Goal: Task Accomplishment & Management: Manage account settings

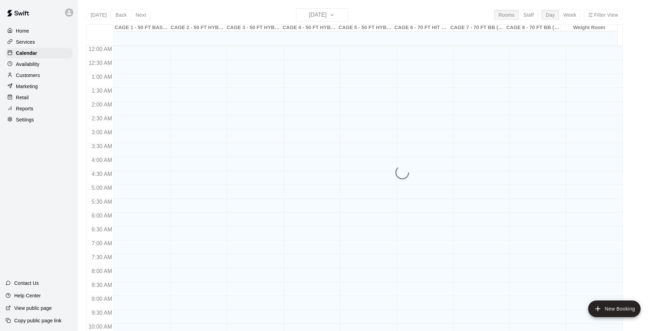
scroll to position [353, 0]
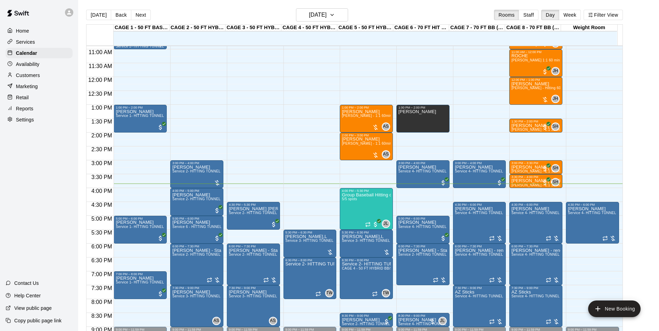
scroll to position [318, 0]
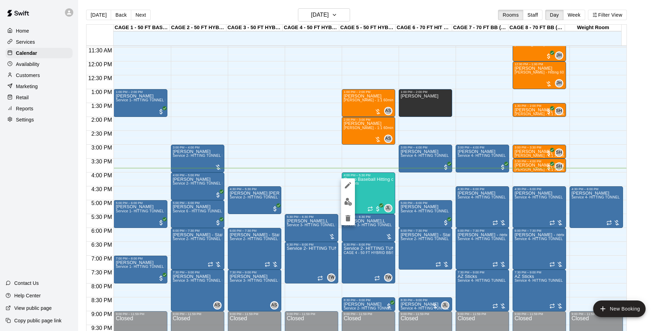
click at [375, 191] on div at bounding box center [332, 165] width 664 height 331
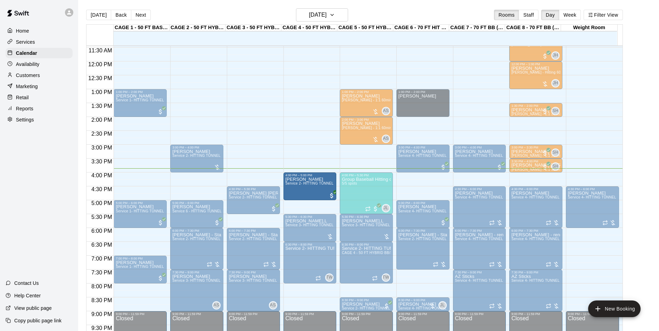
drag, startPoint x: 197, startPoint y: 187, endPoint x: 290, endPoint y: 191, distance: 93.1
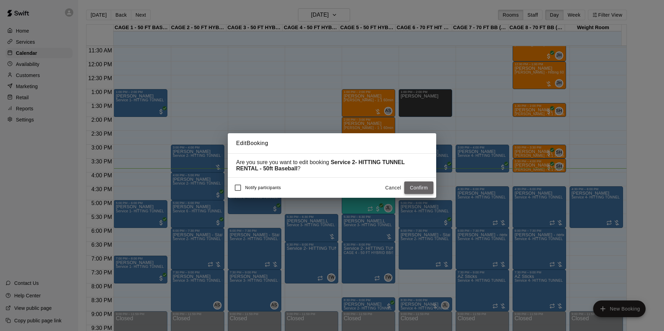
click at [418, 188] on button "Confirm" at bounding box center [418, 188] width 29 height 13
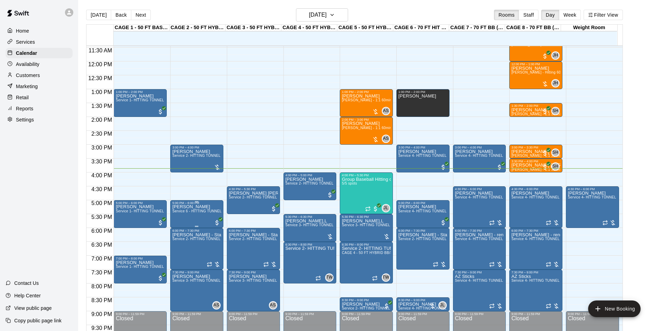
click at [184, 213] on span "Service 6 - HITTING TUNNEL RENTAL - 50ft Softball Slow/Fast Pitch" at bounding box center [229, 211] width 114 height 4
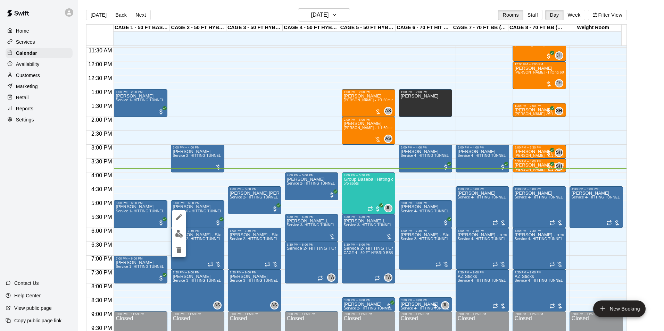
click at [194, 212] on div at bounding box center [332, 165] width 664 height 331
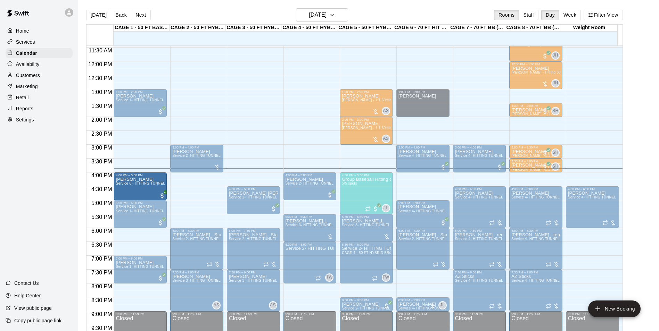
drag, startPoint x: 199, startPoint y: 214, endPoint x: 149, endPoint y: 190, distance: 55.7
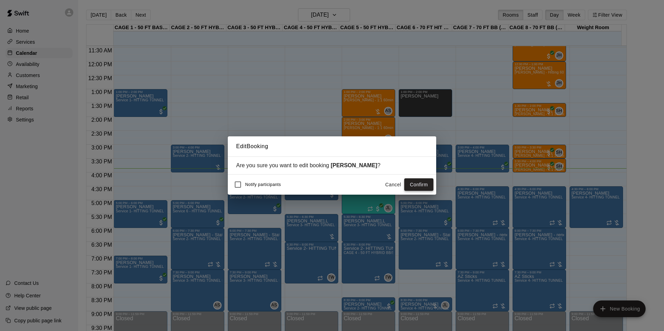
click at [426, 184] on button "Confirm" at bounding box center [418, 184] width 29 height 13
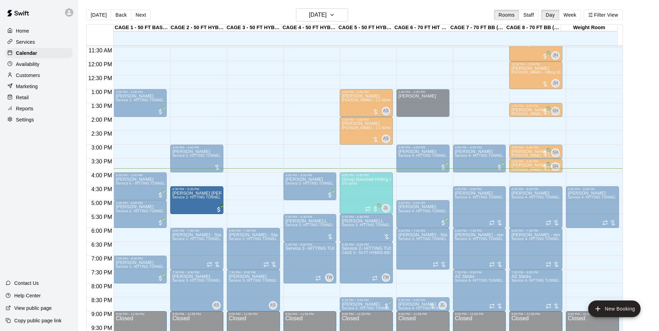
drag, startPoint x: 237, startPoint y: 202, endPoint x: 211, endPoint y: 202, distance: 26.4
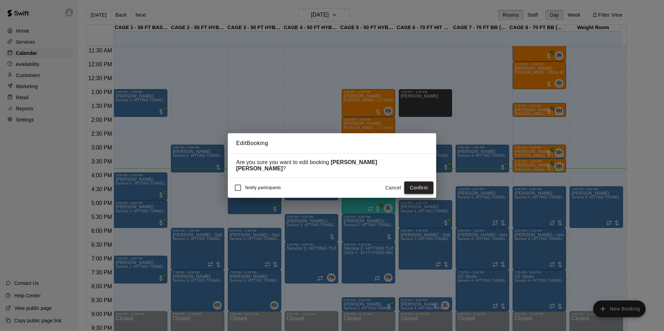
click at [415, 186] on button "Confirm" at bounding box center [418, 188] width 29 height 13
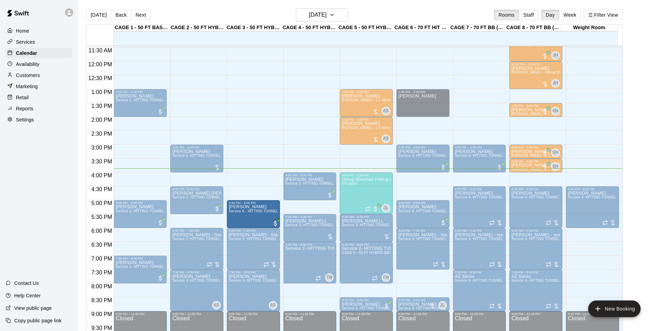
drag, startPoint x: 139, startPoint y: 185, endPoint x: 252, endPoint y: 216, distance: 117.2
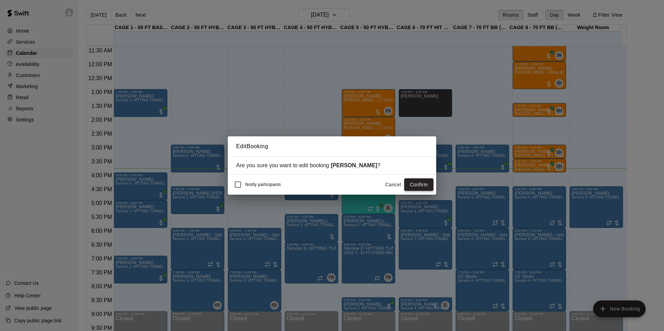
click at [407, 184] on button "Confirm" at bounding box center [418, 184] width 29 height 13
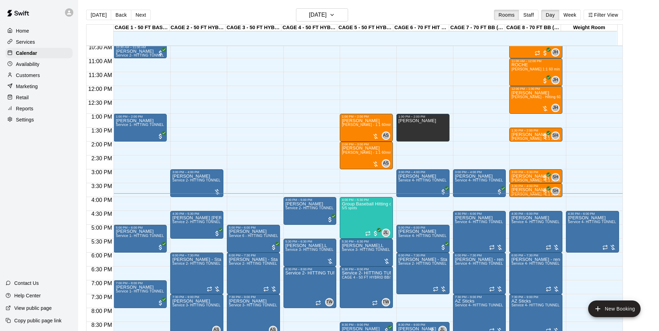
scroll to position [249, 0]
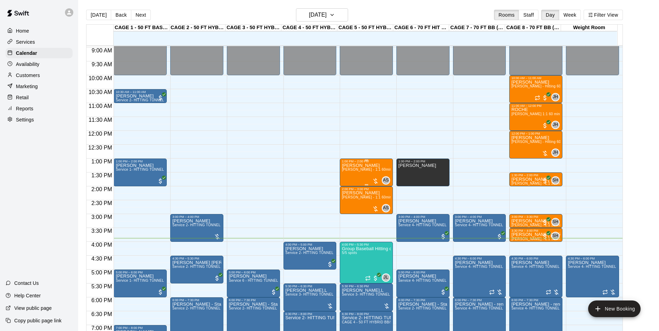
click at [350, 172] on span "[PERSON_NAME] - 1:1 60min softball Hitting / Fielding instruction" at bounding box center [396, 170] width 109 height 4
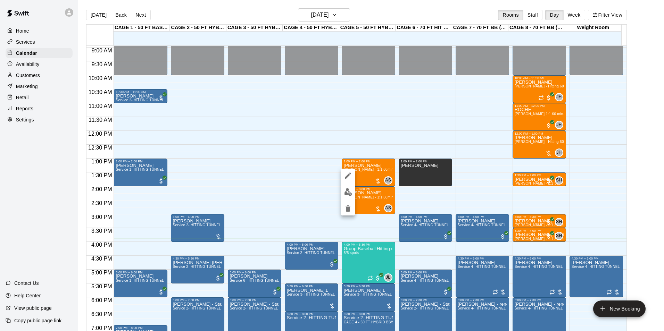
click at [348, 190] on img "edit" at bounding box center [348, 192] width 8 height 8
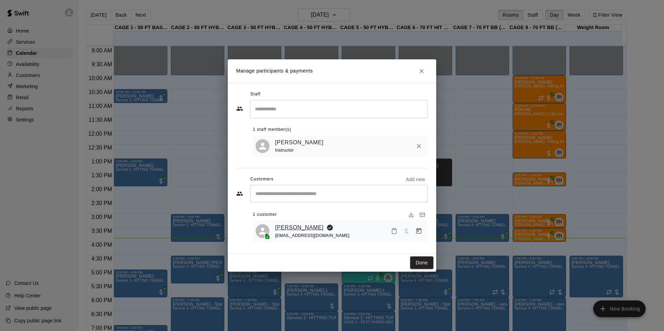
click at [280, 224] on link "[PERSON_NAME]" at bounding box center [299, 227] width 49 height 9
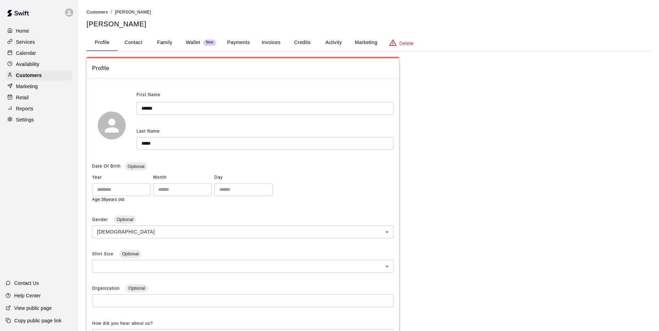
click at [267, 39] on button "Invoices" at bounding box center [270, 42] width 31 height 17
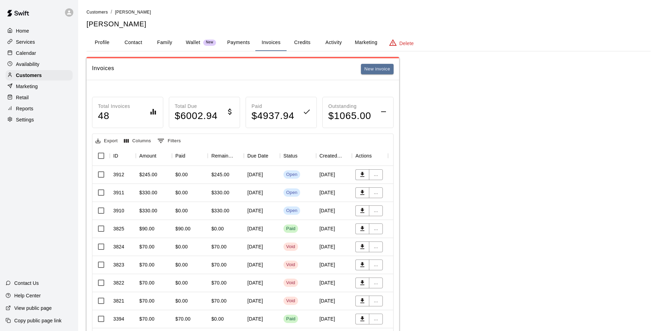
click at [24, 53] on p "Calendar" at bounding box center [26, 53] width 20 height 7
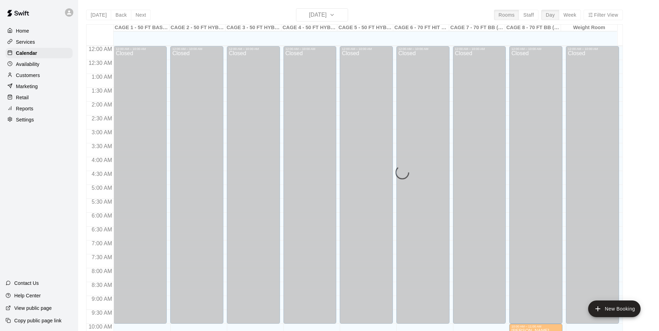
scroll to position [353, 0]
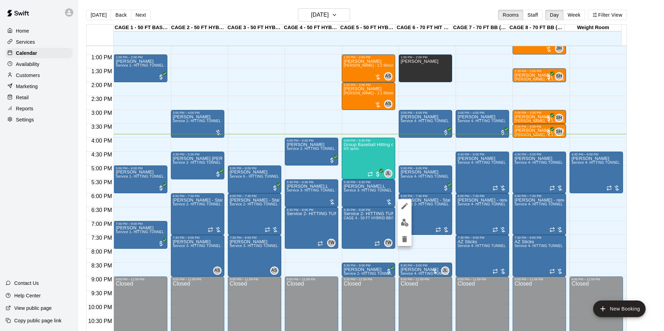
click at [407, 224] on img "edit" at bounding box center [405, 223] width 8 height 8
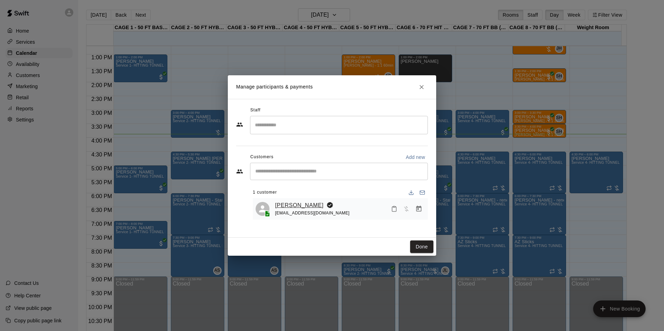
click at [292, 206] on link "Ty Allen" at bounding box center [299, 205] width 49 height 9
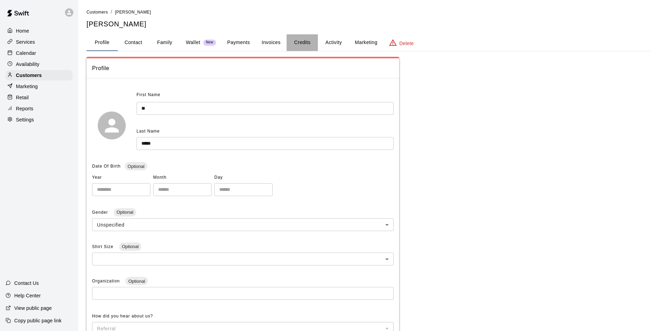
click at [315, 41] on button "Credits" at bounding box center [301, 42] width 31 height 17
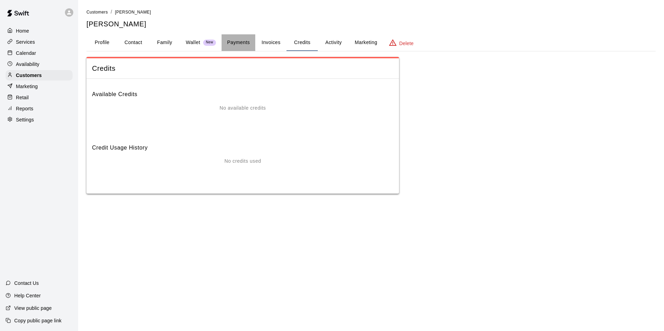
click at [235, 43] on button "Payments" at bounding box center [239, 42] width 34 height 17
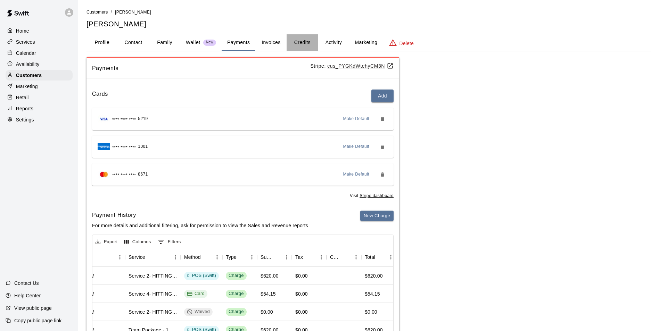
click at [302, 40] on button "Credits" at bounding box center [301, 42] width 31 height 17
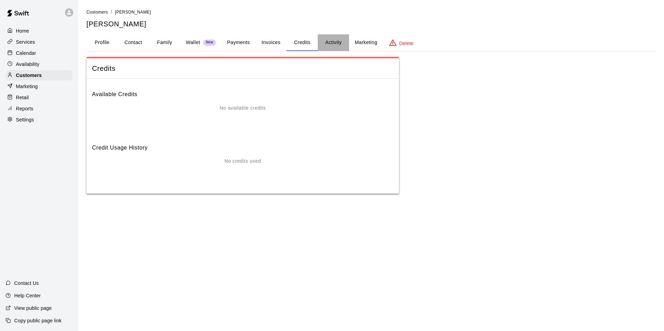
click at [340, 48] on button "Activity" at bounding box center [333, 42] width 31 height 17
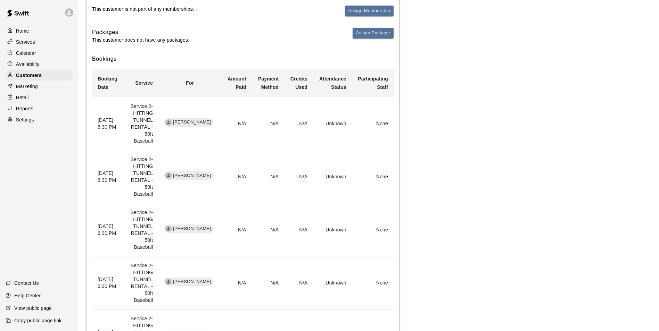
scroll to position [139, 0]
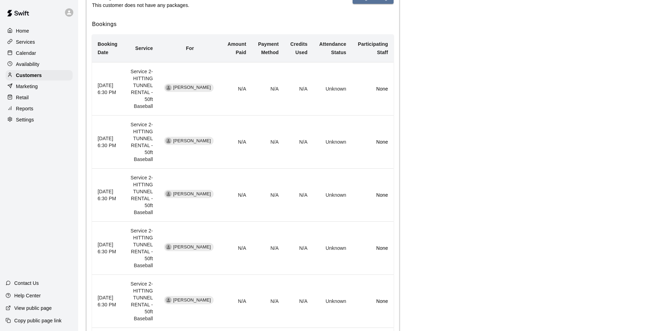
click at [34, 42] on p "Services" at bounding box center [25, 42] width 19 height 7
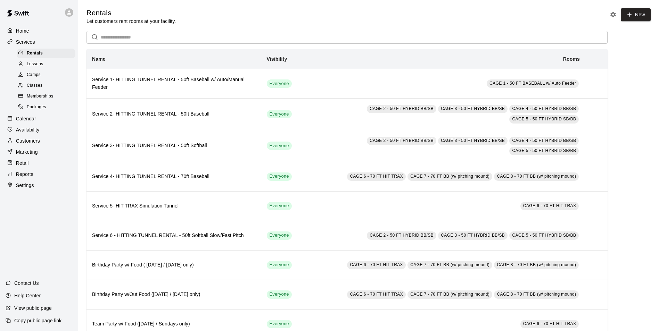
click at [48, 110] on div "Packages" at bounding box center [46, 107] width 59 height 10
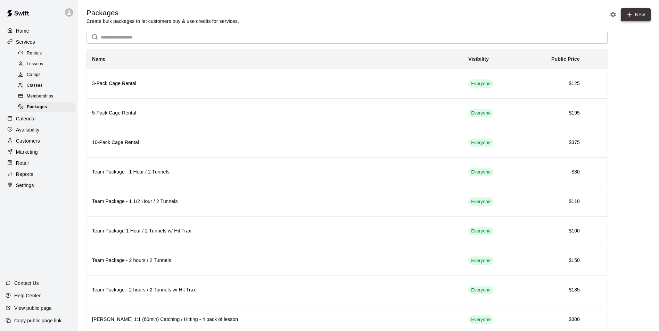
click at [642, 11] on link "New" at bounding box center [635, 14] width 30 height 13
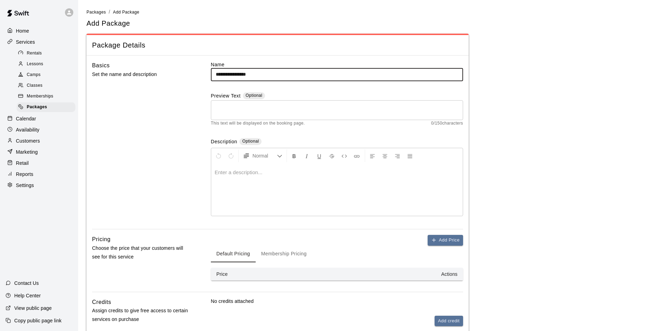
drag, startPoint x: 274, startPoint y: 74, endPoint x: 142, endPoint y: 64, distance: 132.7
click at [142, 64] on div "**********" at bounding box center [277, 145] width 371 height 168
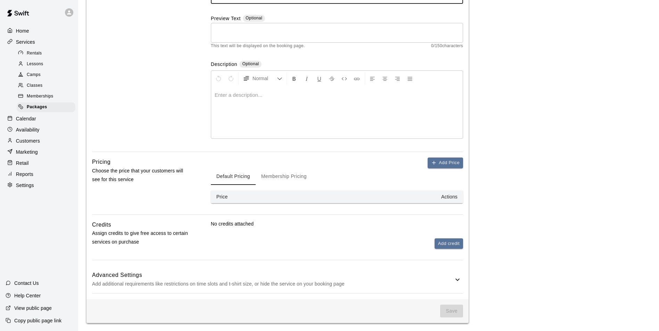
scroll to position [78, 0]
type input "**********"
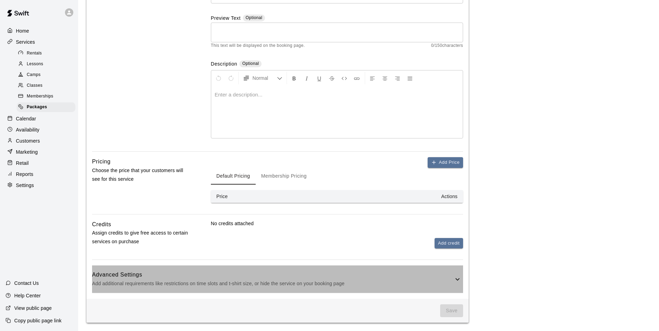
click at [458, 278] on icon at bounding box center [457, 279] width 8 height 8
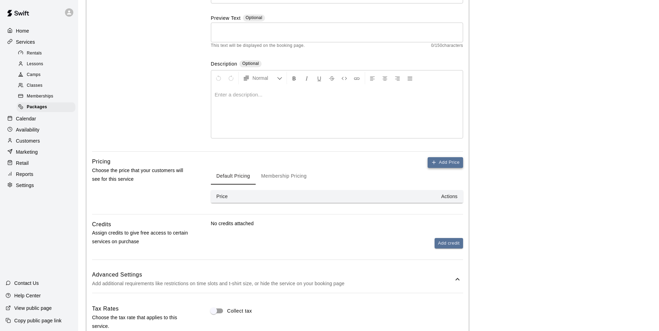
click at [458, 164] on button "Add Price" at bounding box center [444, 162] width 35 height 11
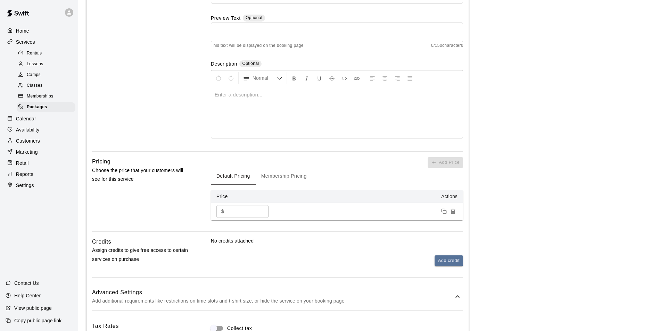
click at [232, 211] on input "*" at bounding box center [248, 211] width 42 height 13
drag, startPoint x: 231, startPoint y: 211, endPoint x: 214, endPoint y: 213, distance: 17.0
click at [214, 213] on td "$ * ​" at bounding box center [245, 211] width 69 height 17
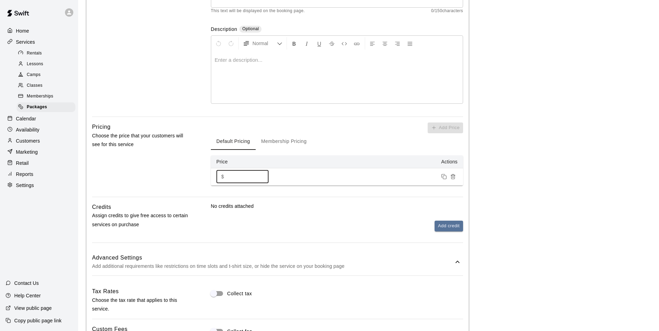
type input "***"
click at [299, 136] on button "Membership Pricing" at bounding box center [284, 141] width 57 height 17
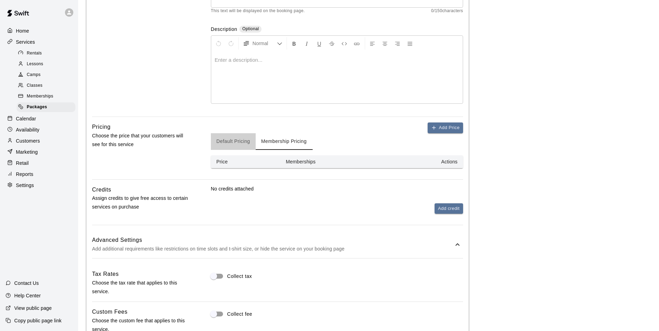
click at [236, 145] on button "Default Pricing" at bounding box center [233, 141] width 45 height 17
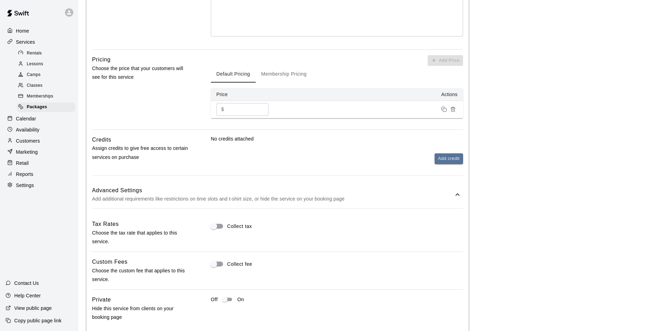
scroll to position [182, 0]
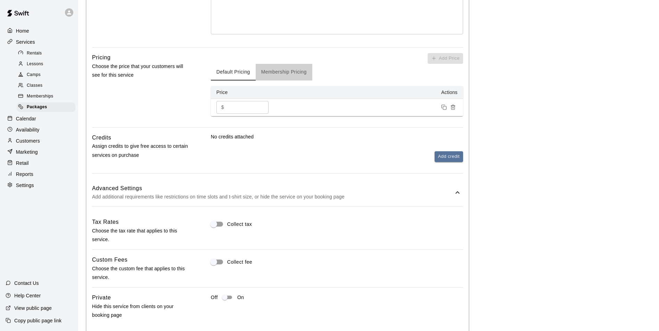
click at [275, 69] on button "Membership Pricing" at bounding box center [284, 72] width 57 height 17
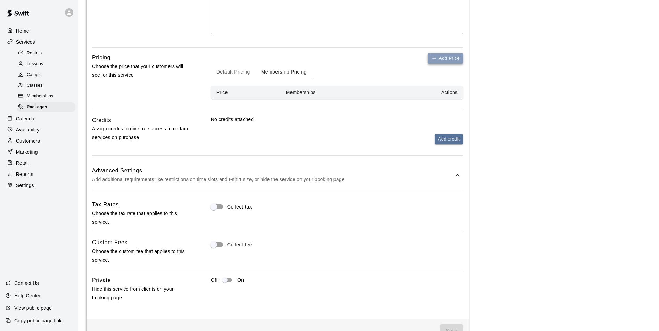
click at [450, 63] on button "Add Price" at bounding box center [444, 58] width 35 height 11
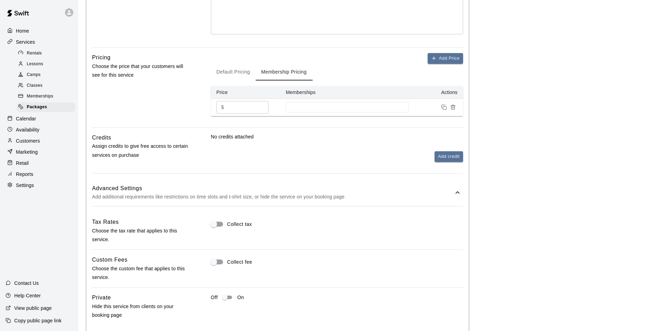
click at [246, 107] on input "*" at bounding box center [248, 107] width 42 height 13
click at [300, 111] on div at bounding box center [347, 107] width 123 height 10
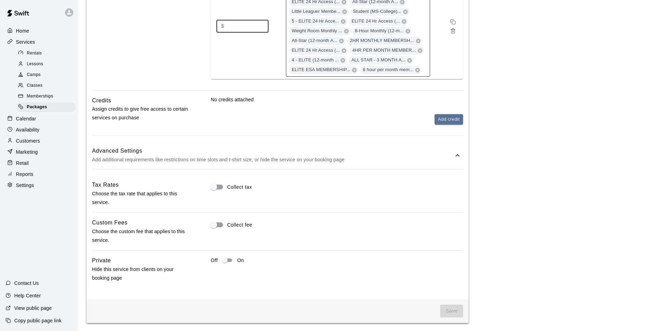
scroll to position [307, 0]
type input "***"
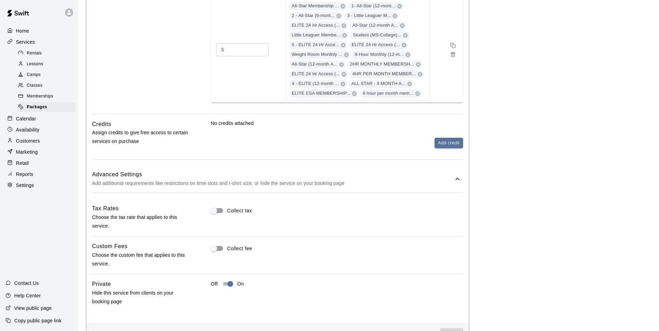
scroll to position [273, 0]
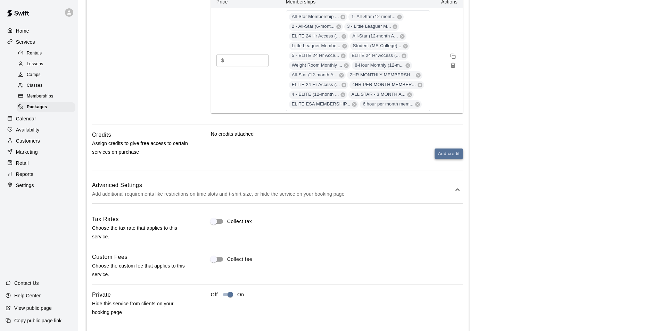
click at [460, 153] on button "Add credit" at bounding box center [448, 154] width 28 height 11
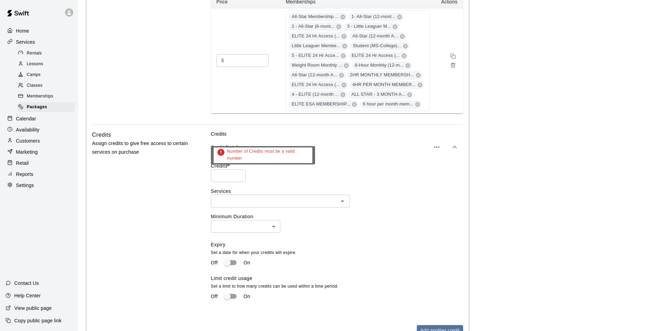
click at [236, 177] on input "*" at bounding box center [228, 175] width 35 height 13
click at [261, 197] on div "​" at bounding box center [280, 201] width 139 height 13
type input "*"
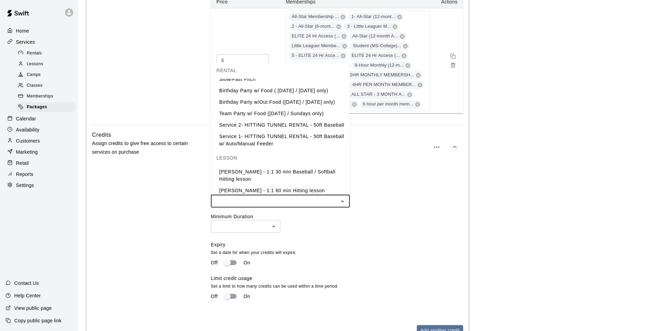
scroll to position [69, 0]
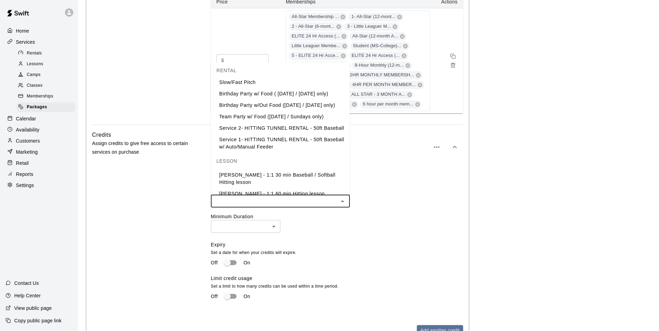
click at [274, 153] on li "Service 1- HITTING TUNNEL RENTAL - 50ft Baseball w/ Auto/Manual Feeder" at bounding box center [280, 143] width 139 height 19
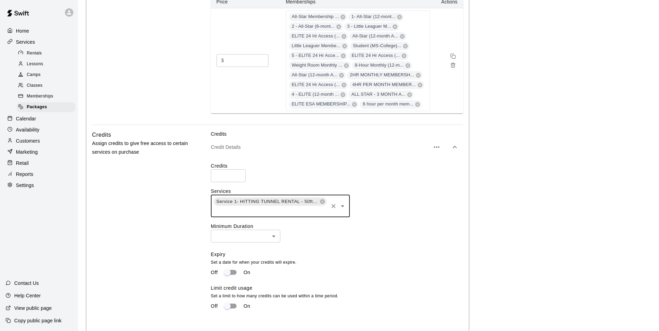
click at [309, 211] on input "text" at bounding box center [270, 211] width 114 height 9
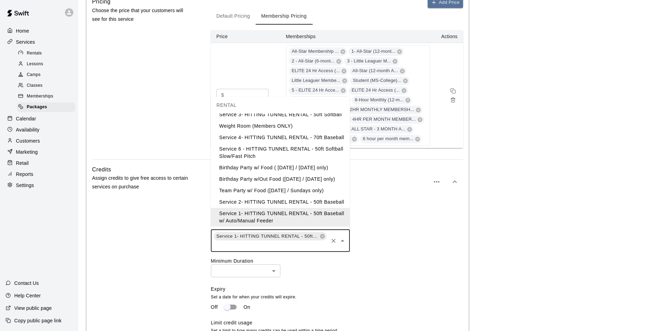
scroll to position [52, 0]
click at [263, 198] on li "Service 2- HITTING TUNNEL RENTAL - 50ft Baseball" at bounding box center [280, 202] width 139 height 11
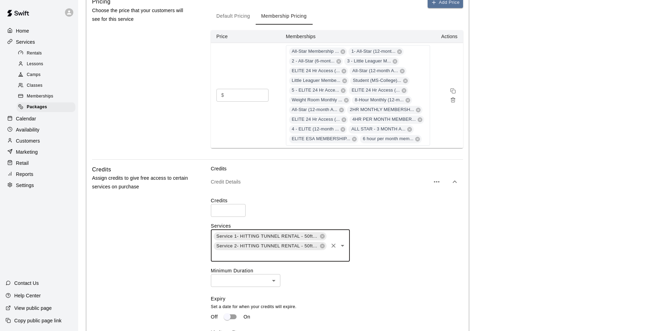
click at [269, 253] on input "text" at bounding box center [270, 255] width 114 height 9
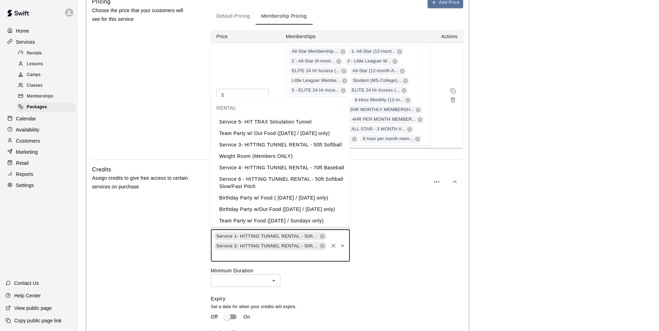
click at [277, 150] on li "Service 3- HITTING TUNNEL RENTAL - 50ft Softball" at bounding box center [280, 144] width 139 height 11
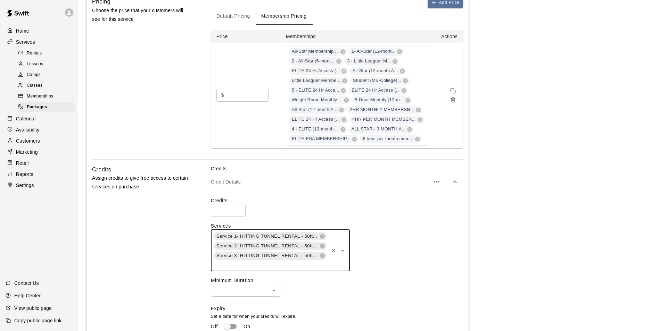
click at [278, 276] on div "Credits * ​ Services Service 1- HITTING TUNNEL RENTAL - 50ft Baseball w/ Auto/M…" at bounding box center [337, 285] width 252 height 176
click at [277, 269] on input "text" at bounding box center [270, 265] width 114 height 9
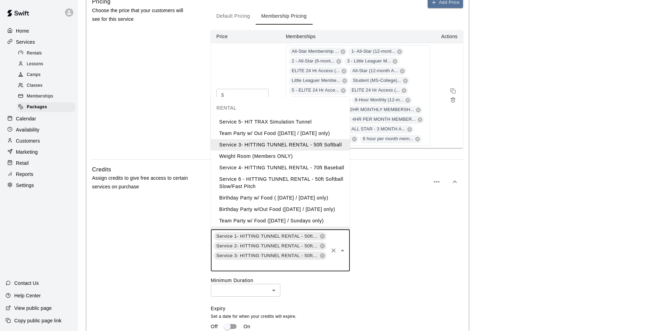
click at [258, 164] on li "Service 4- HITTING TUNNEL RENTAL - 70ft Baseball" at bounding box center [280, 167] width 139 height 11
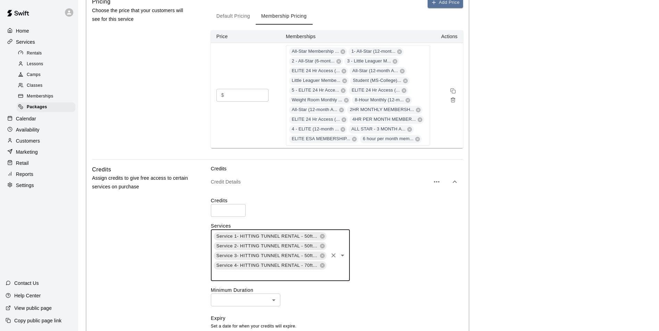
click at [264, 278] on input "text" at bounding box center [270, 274] width 114 height 9
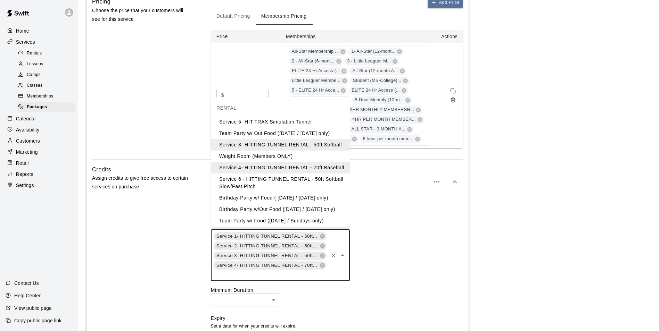
click at [267, 120] on li "Service 5- HIT TRAX Simulation Tunnel" at bounding box center [280, 121] width 139 height 11
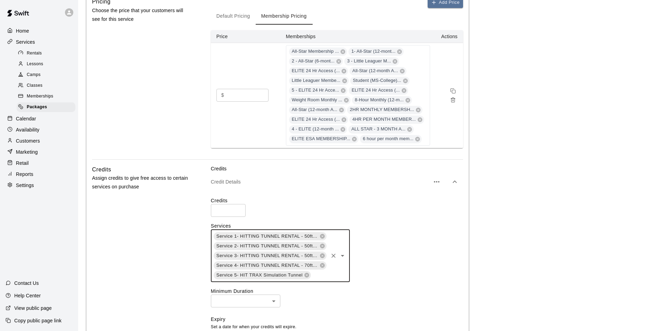
click at [314, 276] on input "text" at bounding box center [318, 275] width 15 height 9
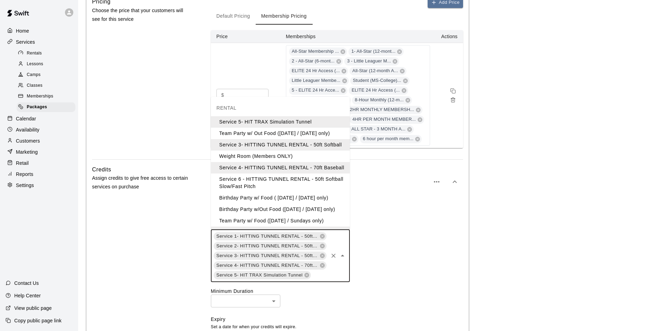
click at [260, 189] on li "Service 6 - HITTING TUNNEL RENTAL - 50ft Softball Slow/Fast Pitch" at bounding box center [280, 183] width 139 height 19
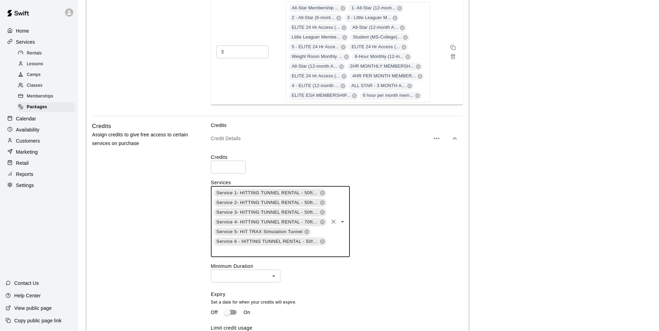
scroll to position [377, 0]
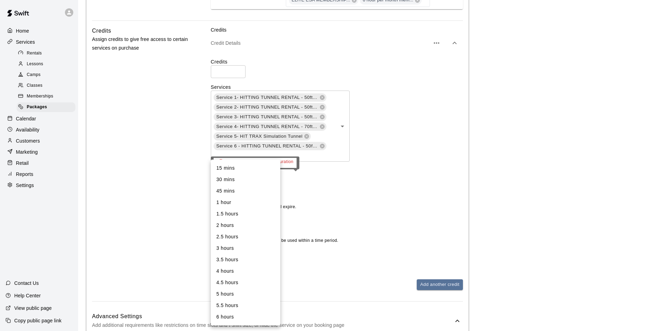
click at [250, 182] on body "**********" at bounding box center [332, 60] width 664 height 874
click at [248, 210] on li "1.5 hours" at bounding box center [245, 213] width 69 height 11
type input "**"
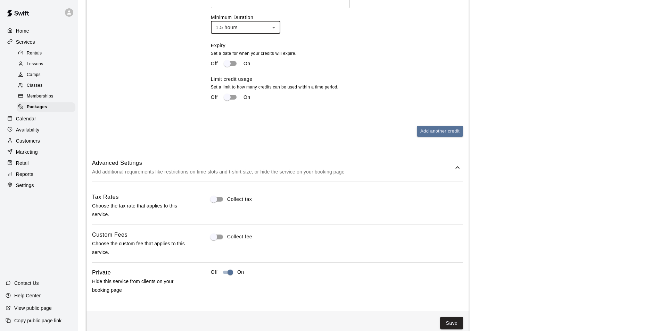
scroll to position [544, 0]
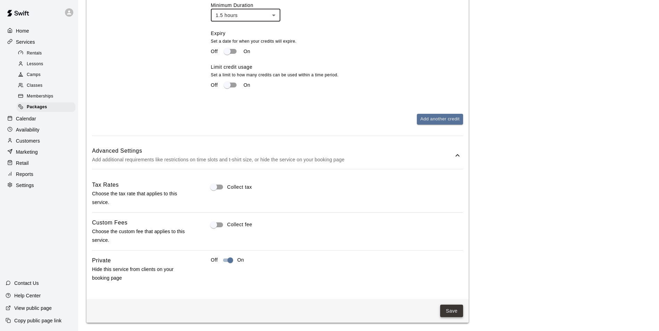
click at [455, 311] on button "Save" at bounding box center [451, 311] width 23 height 13
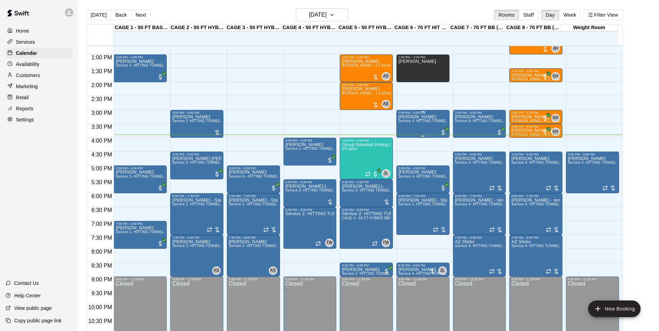
scroll to position [318, 0]
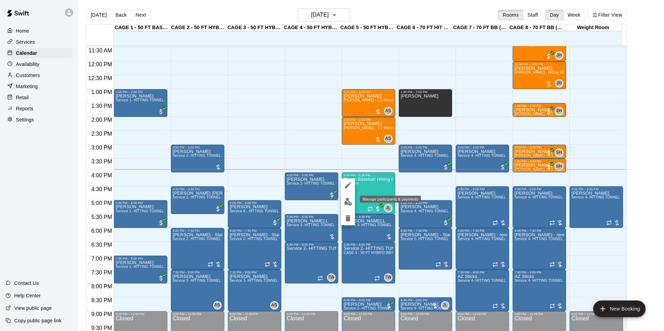
click at [352, 199] on img "edit" at bounding box center [348, 202] width 8 height 8
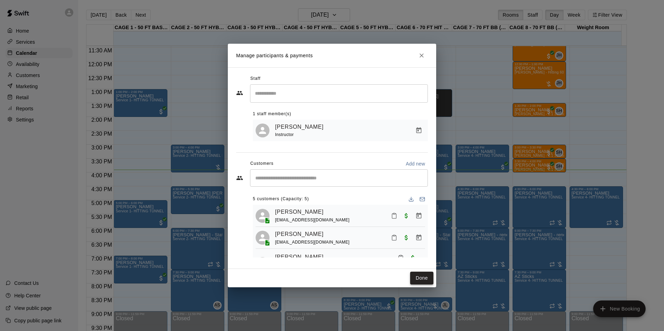
click at [427, 279] on button "Done" at bounding box center [421, 278] width 23 height 13
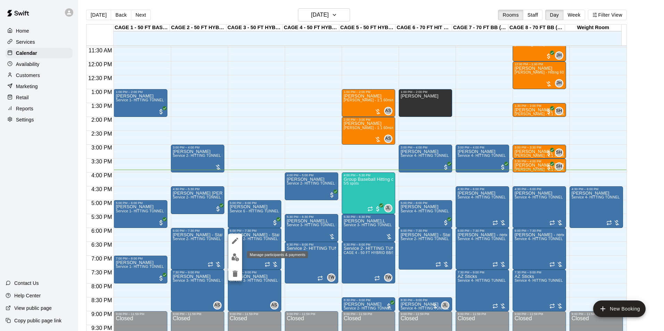
click at [232, 257] on img "edit" at bounding box center [235, 257] width 8 height 8
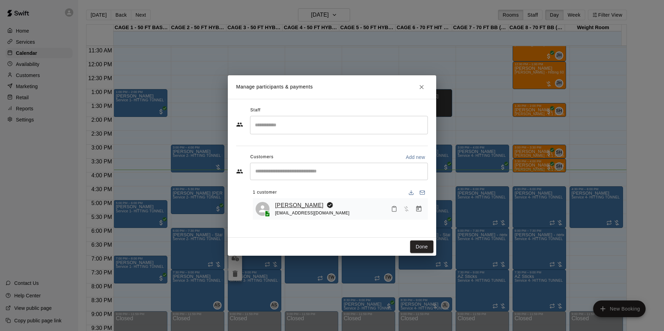
click at [284, 205] on link "Ty Allen" at bounding box center [299, 205] width 49 height 9
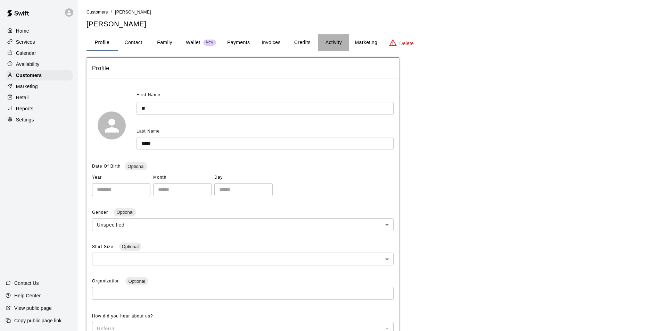
click at [320, 43] on button "Activity" at bounding box center [333, 42] width 31 height 17
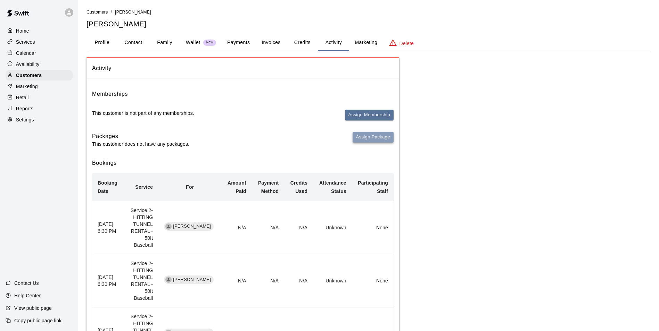
click at [369, 136] on button "Assign Package" at bounding box center [372, 137] width 41 height 11
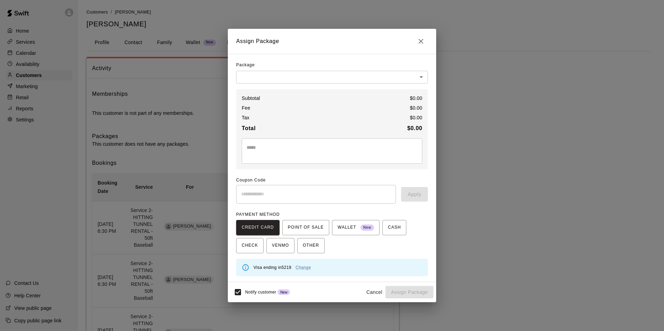
click at [316, 61] on div "Package" at bounding box center [332, 65] width 192 height 11
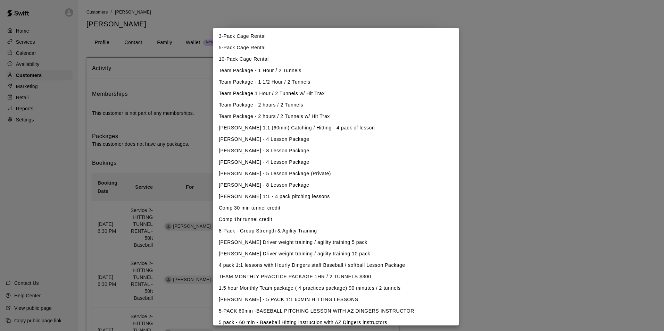
drag, startPoint x: 216, startPoint y: 289, endPoint x: 450, endPoint y: 279, distance: 234.2
click at [450, 279] on div "3-Pack Cage Rental 5-Pack Cage Rental 10-Pack Cage Rental Team Package - 1 Hour…" at bounding box center [335, 177] width 245 height 298
click at [478, 36] on div at bounding box center [332, 165] width 664 height 331
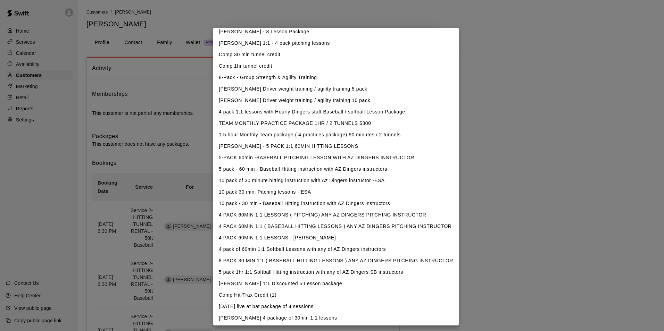
scroll to position [155, 0]
click at [458, 38] on div at bounding box center [332, 165] width 664 height 331
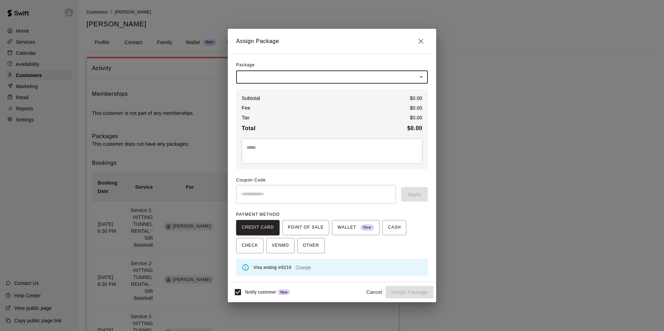
click at [427, 37] on h2 "Assign Package" at bounding box center [332, 41] width 208 height 25
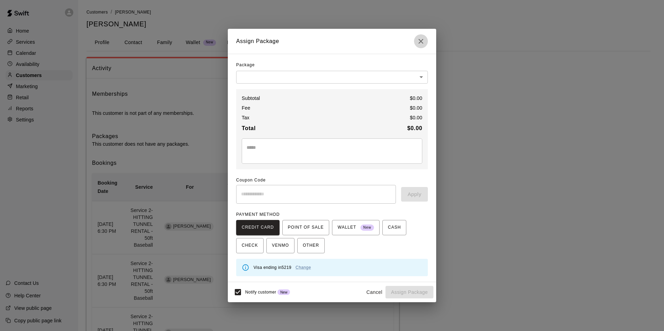
click at [424, 38] on icon "Close" at bounding box center [421, 41] width 8 height 8
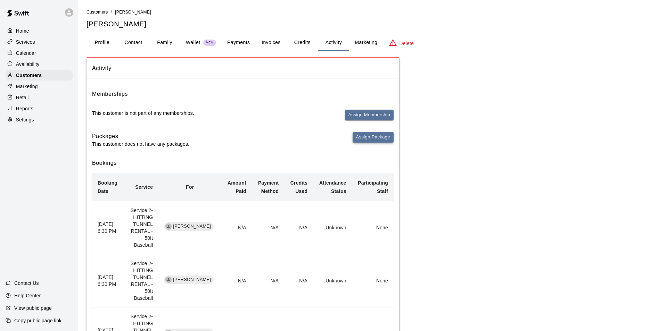
click at [371, 141] on button "Assign Package" at bounding box center [372, 137] width 41 height 11
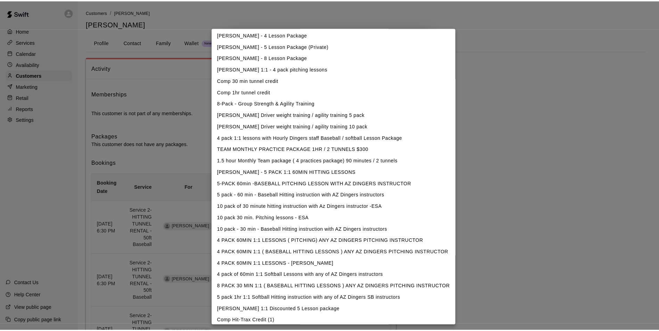
scroll to position [0, 0]
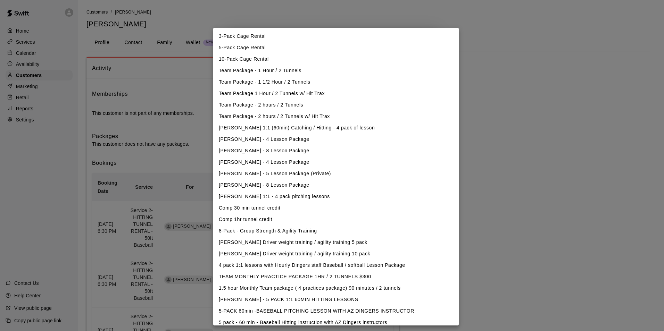
click at [579, 176] on div at bounding box center [332, 165] width 664 height 331
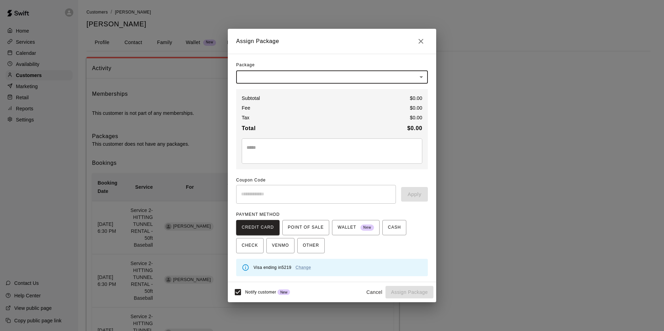
click at [427, 41] on button "Close" at bounding box center [421, 41] width 14 height 14
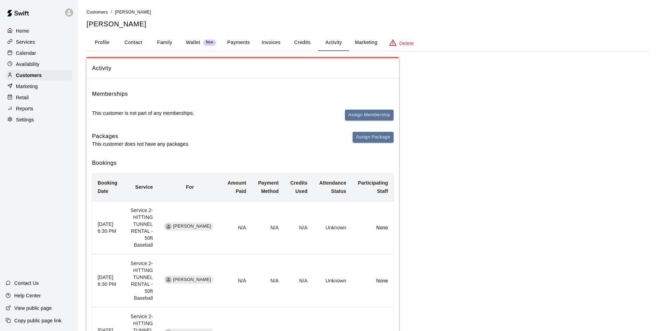
click at [8, 58] on div "Calendar" at bounding box center [39, 53] width 67 height 10
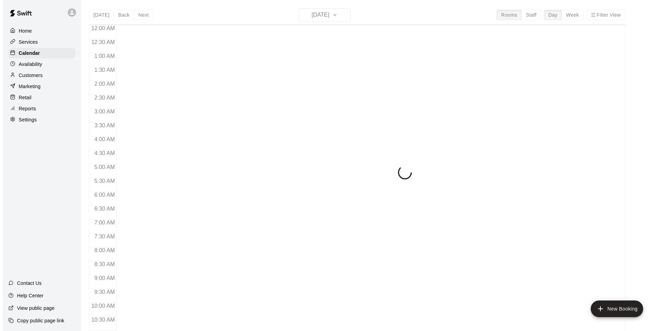
scroll to position [353, 0]
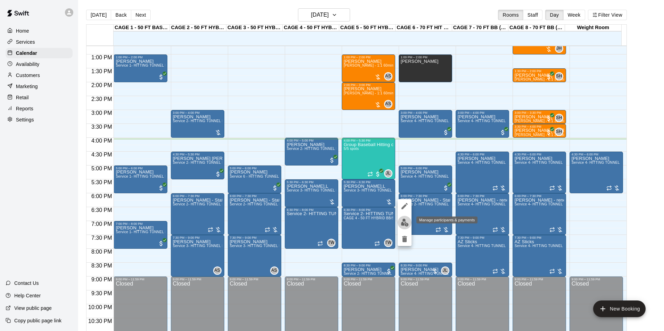
click at [404, 224] on img "edit" at bounding box center [405, 223] width 8 height 8
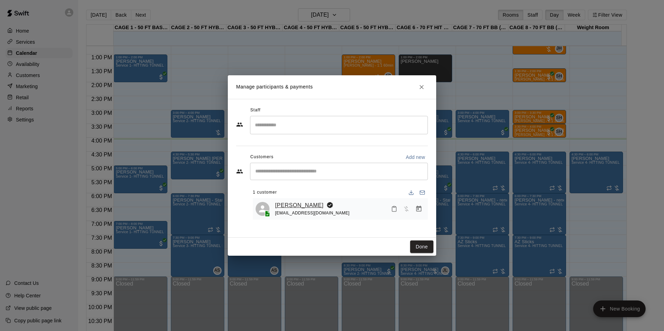
click at [280, 205] on link "Ty Allen" at bounding box center [299, 205] width 49 height 9
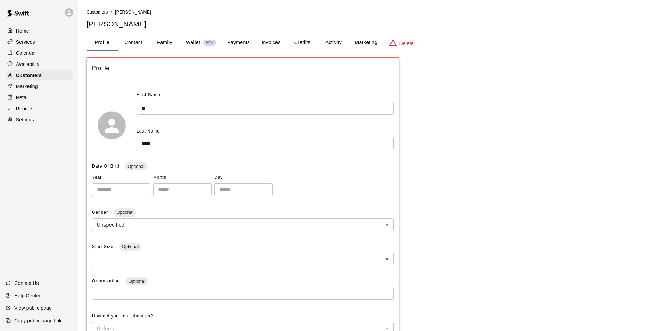
click at [242, 44] on button "Payments" at bounding box center [239, 42] width 34 height 17
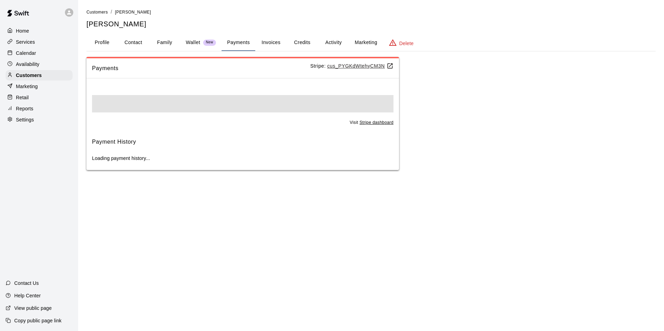
click at [314, 43] on button "Credits" at bounding box center [301, 42] width 31 height 17
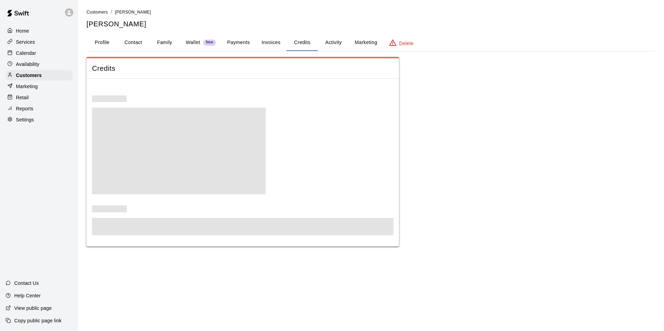
click at [339, 41] on button "Activity" at bounding box center [333, 42] width 31 height 17
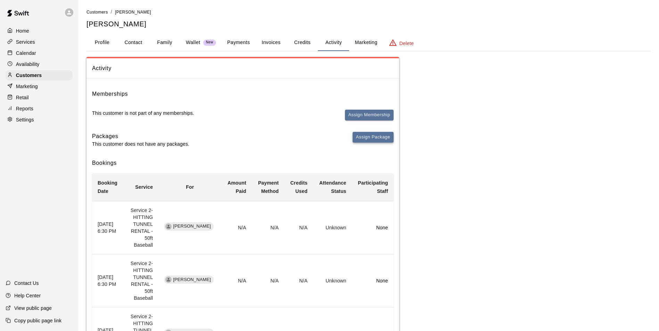
click at [359, 142] on button "Assign Package" at bounding box center [372, 137] width 41 height 11
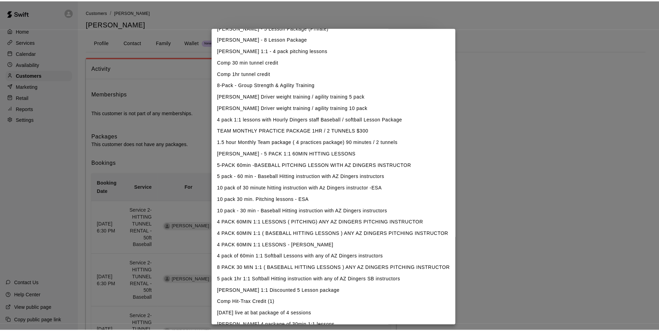
scroll to position [166, 0]
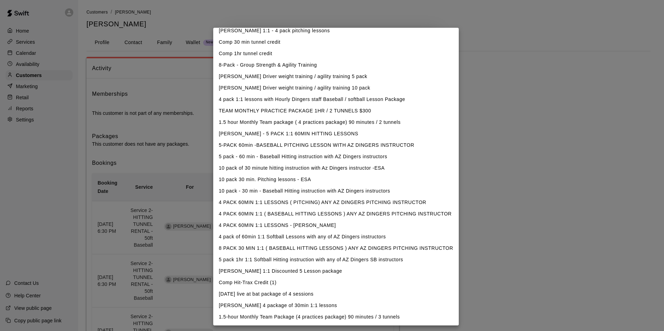
click at [339, 319] on li "1.5-hour Monthly Team Package (4 practices package) 90 minutes / 3 tunnels" at bounding box center [335, 316] width 245 height 11
type input "**********"
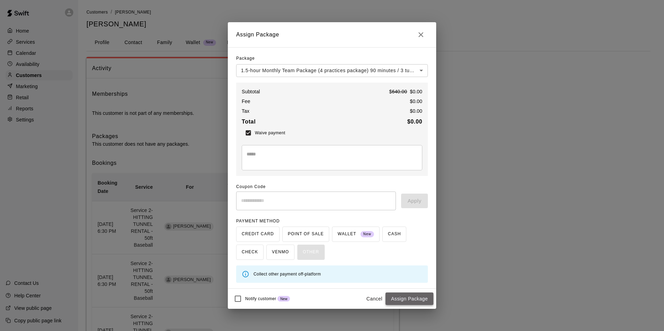
click at [411, 297] on button "Assign Package" at bounding box center [409, 299] width 48 height 13
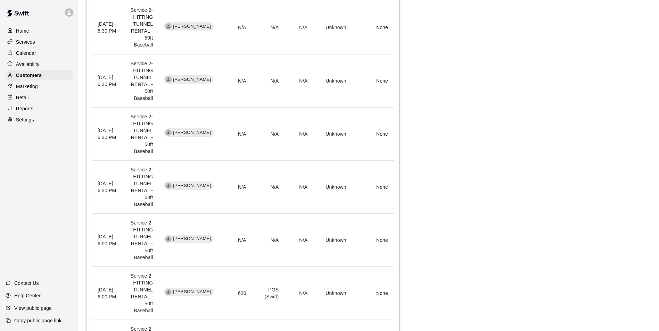
scroll to position [453, 0]
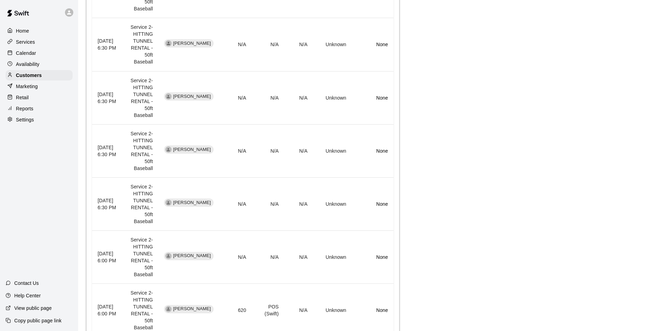
click at [33, 53] on p "Calendar" at bounding box center [26, 53] width 20 height 7
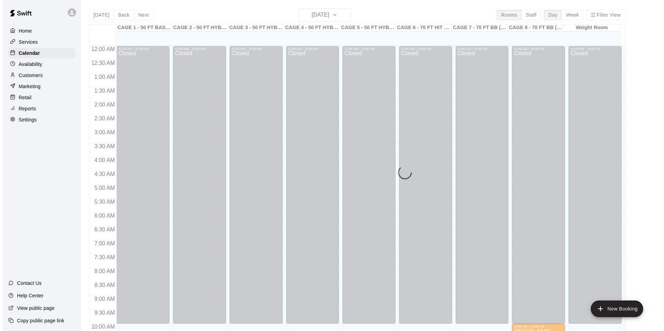
scroll to position [353, 0]
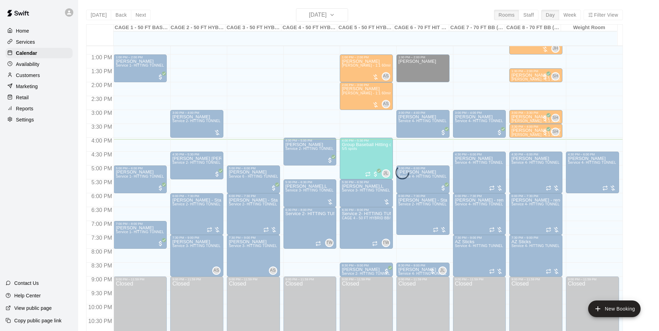
click at [325, 16] on div "Today Back Next Tuesday Sep 09 Rooms Staff Day Week Filter View CAGE 1 - 50 FT …" at bounding box center [354, 173] width 536 height 331
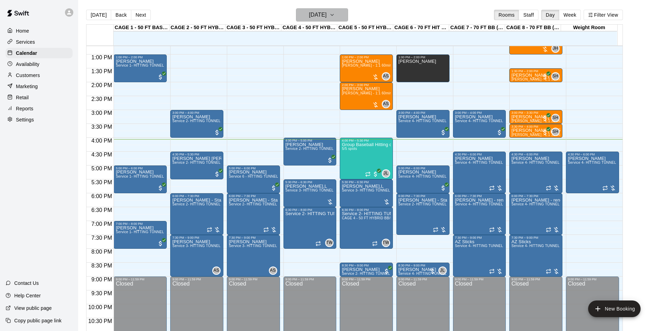
click at [309, 11] on h6 "[DATE]" at bounding box center [318, 15] width 18 height 10
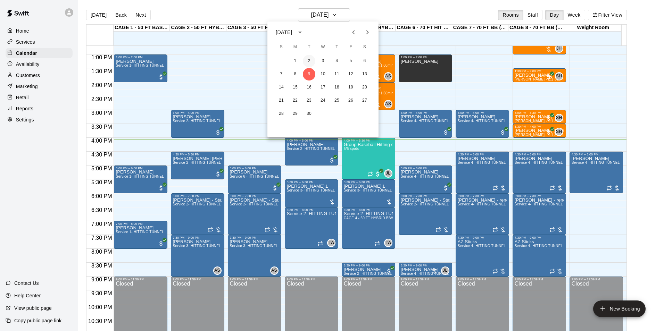
click at [307, 60] on button "2" at bounding box center [309, 61] width 13 height 13
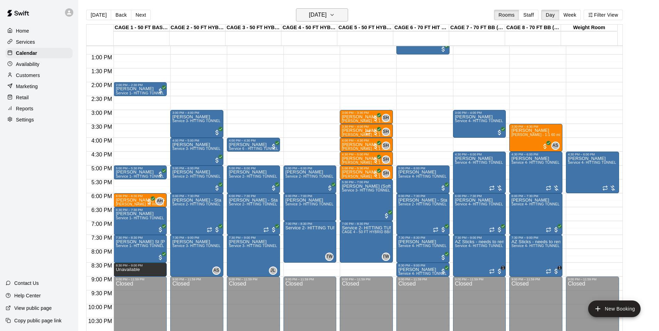
click at [309, 16] on h6 "Tuesday Sep 02" at bounding box center [318, 15] width 18 height 10
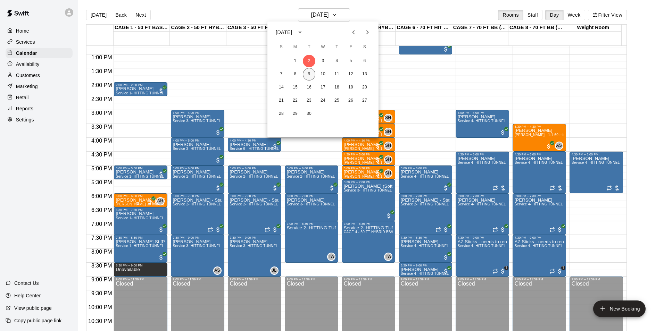
click at [307, 76] on button "9" at bounding box center [309, 74] width 13 height 13
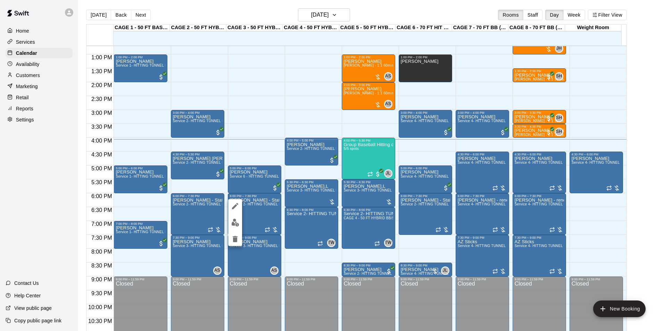
click at [241, 227] on div at bounding box center [235, 222] width 14 height 47
click at [240, 226] on button "edit" at bounding box center [235, 223] width 14 height 14
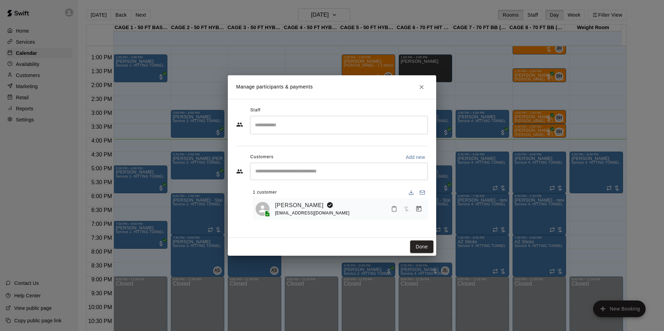
click at [422, 210] on button "Manage bookings & payment" at bounding box center [419, 209] width 13 height 13
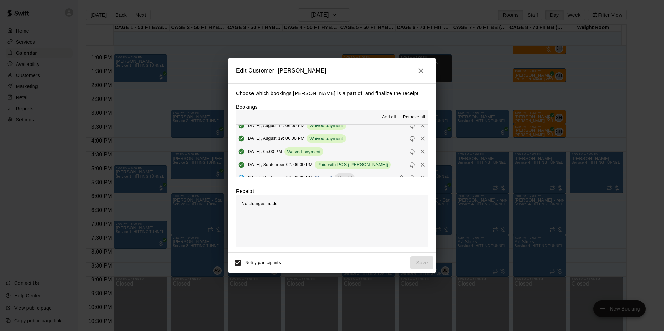
scroll to position [26, 0]
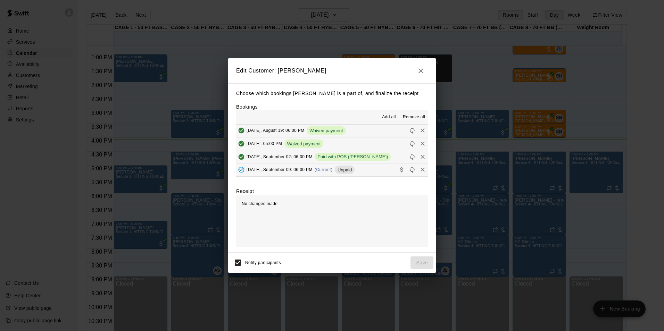
click at [358, 170] on button "Tuesday, September 09: 06:00 PM (Current) Unpaid" at bounding box center [332, 170] width 192 height 13
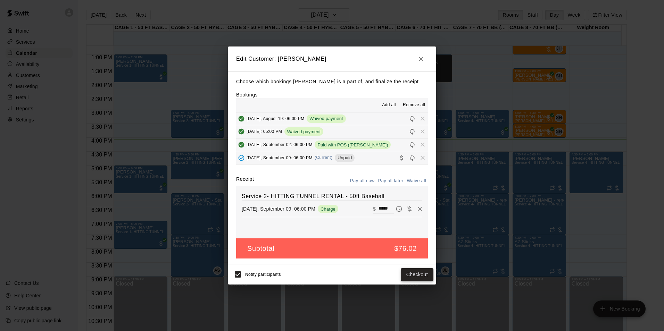
click at [406, 274] on button "Checkout" at bounding box center [417, 274] width 33 height 13
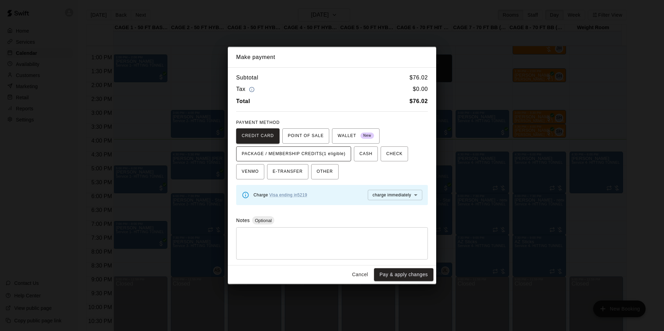
click at [316, 153] on span "PACKAGE / MEMBERSHIP CREDITS (1 eligible)" at bounding box center [294, 154] width 104 height 11
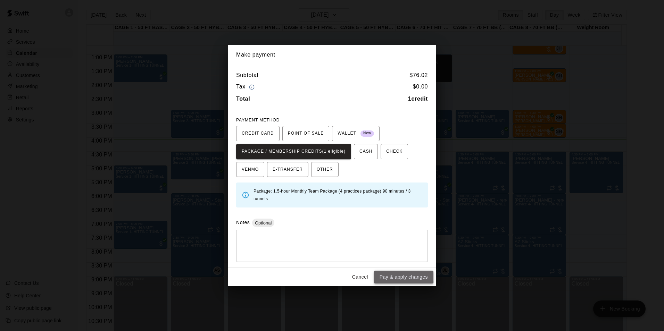
click at [403, 275] on button "Pay & apply changes" at bounding box center [403, 277] width 59 height 13
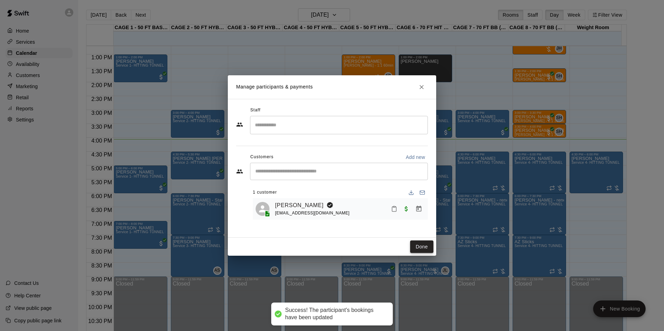
click at [429, 247] on button "Done" at bounding box center [421, 247] width 23 height 13
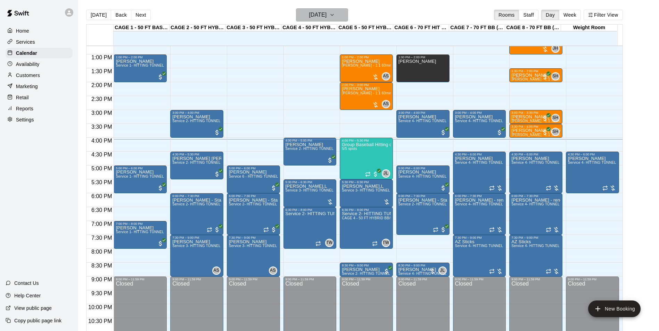
click at [321, 14] on h6 "[DATE]" at bounding box center [318, 15] width 18 height 10
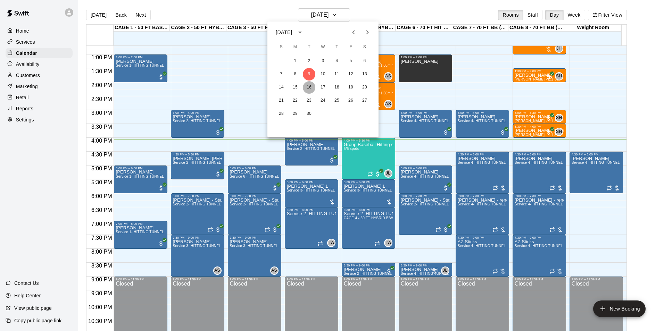
click at [310, 85] on button "16" at bounding box center [309, 87] width 13 height 13
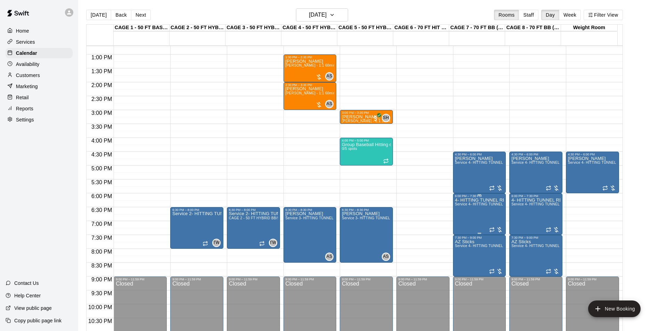
click at [462, 203] on span "Service 4- HITTING TUNNEL RENTAL - 70ft Baseball" at bounding box center [499, 204] width 88 height 4
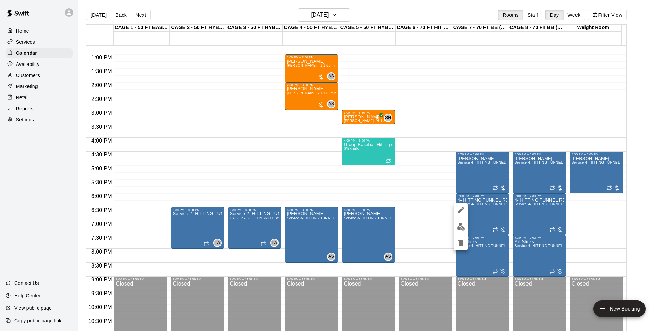
click at [460, 220] on button "edit" at bounding box center [461, 227] width 14 height 14
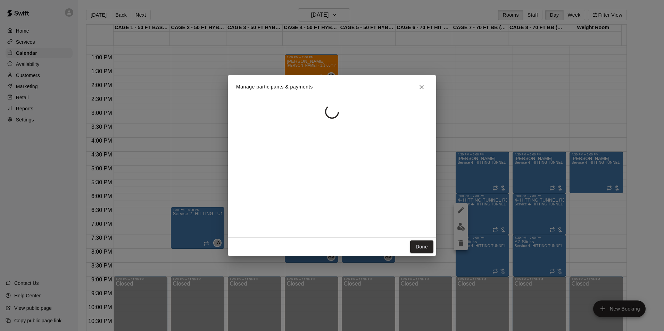
click at [460, 226] on div "Manage participants & payments Done" at bounding box center [332, 165] width 664 height 331
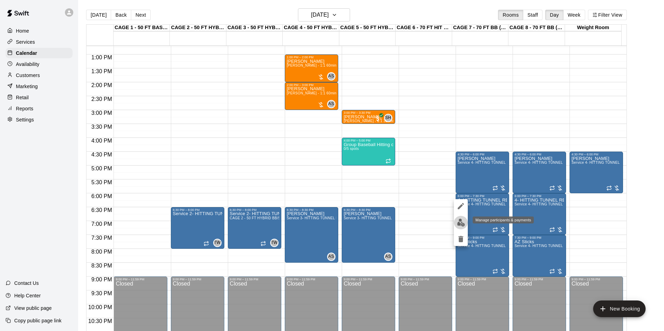
click at [461, 223] on img "edit" at bounding box center [461, 223] width 8 height 8
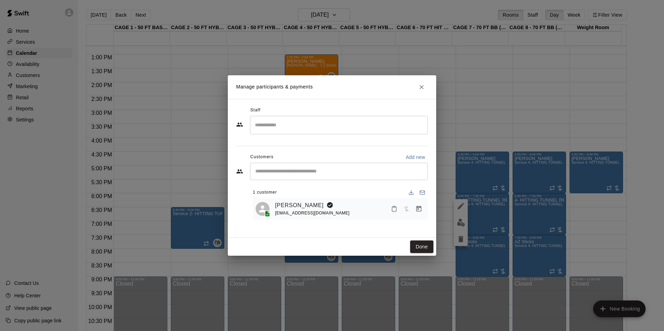
click at [422, 84] on icon "Close" at bounding box center [421, 87] width 7 height 7
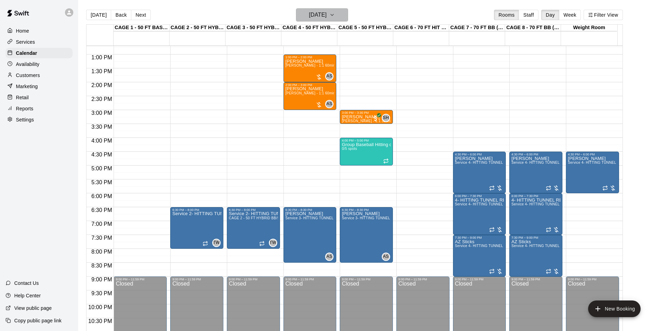
click at [326, 14] on h6 "Tuesday Sep 16" at bounding box center [318, 15] width 18 height 10
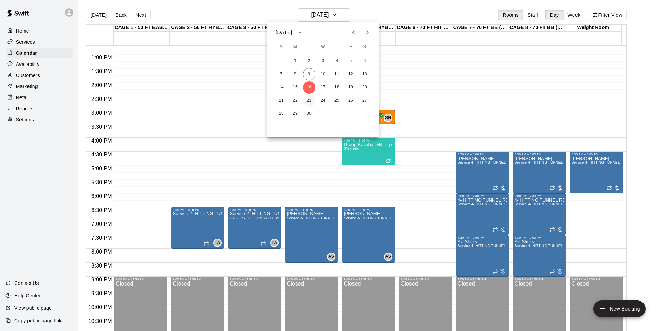
click at [305, 103] on button "23" at bounding box center [309, 100] width 13 height 13
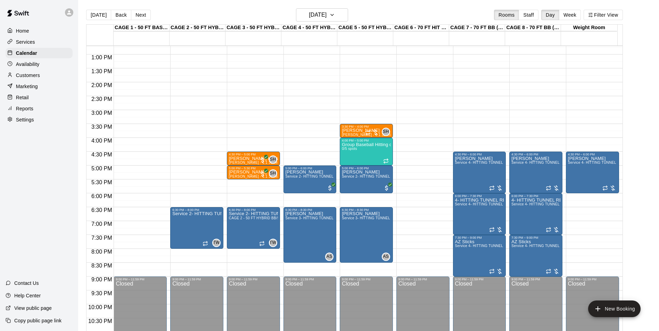
click at [326, 6] on main "Today Back Next Tuesday Sep 23 Rooms Staff Day Week Filter View CAGE 1 - 50 FT …" at bounding box center [368, 171] width 581 height 342
click at [326, 14] on h6 "[DATE]" at bounding box center [318, 15] width 18 height 10
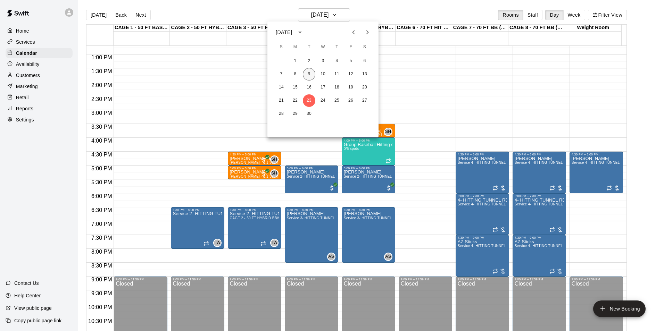
click at [310, 74] on button "9" at bounding box center [309, 74] width 13 height 13
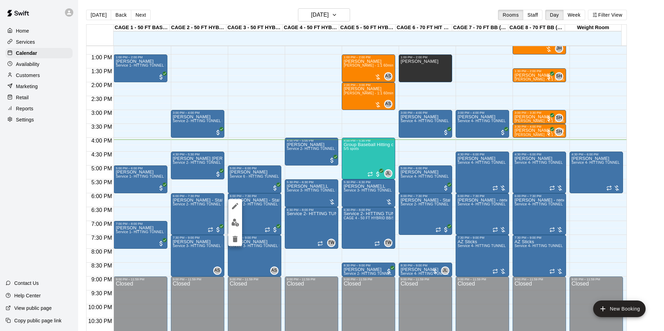
click at [473, 218] on div at bounding box center [332, 165] width 664 height 331
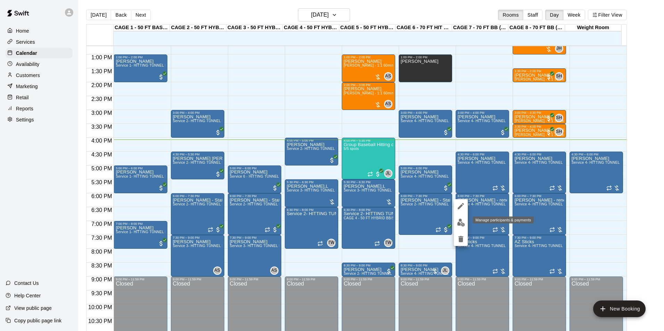
click at [463, 226] on img "edit" at bounding box center [461, 223] width 8 height 8
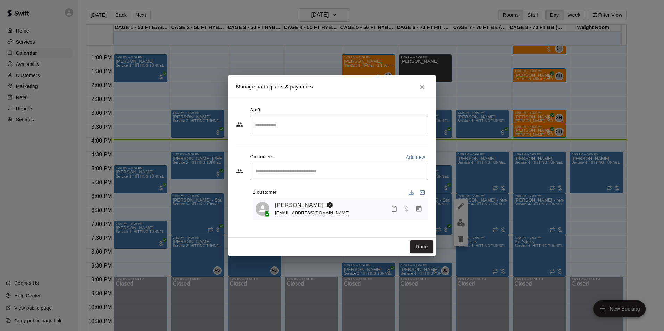
click at [419, 212] on icon "Manage bookings & payment" at bounding box center [418, 209] width 7 height 7
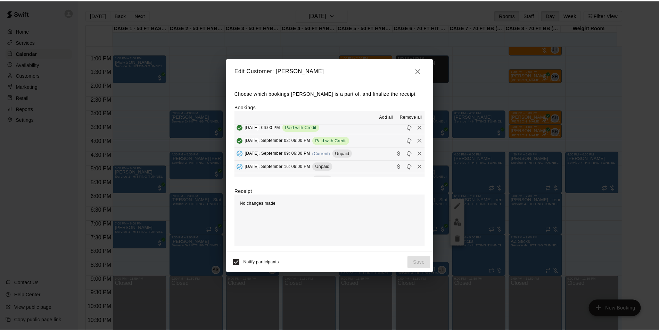
scroll to position [69, 0]
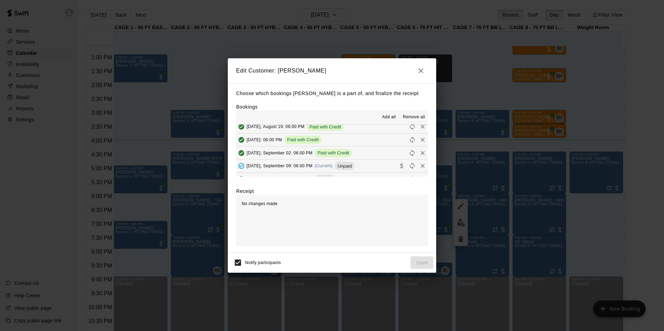
click at [355, 163] on div "Tuesday, September 09: 06:00 PM (Current) Unpaid" at bounding box center [295, 166] width 118 height 10
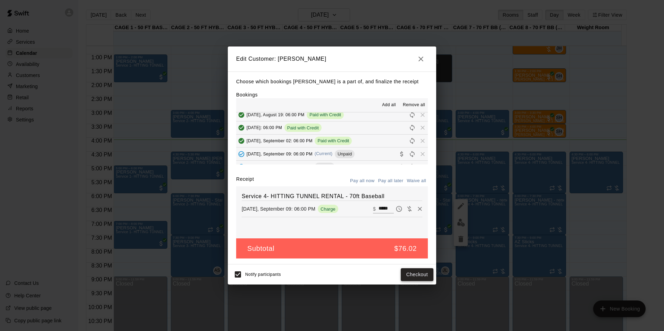
click at [423, 276] on button "Checkout" at bounding box center [417, 274] width 33 height 13
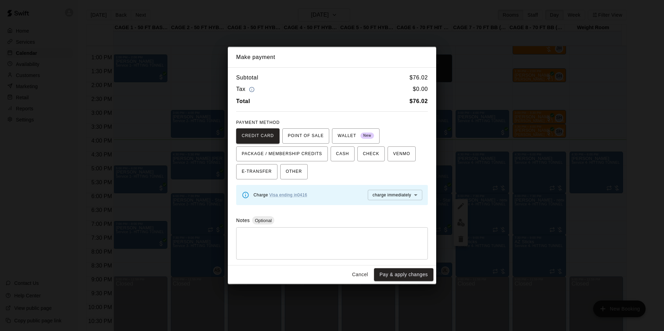
click at [359, 273] on button "Cancel" at bounding box center [360, 274] width 22 height 13
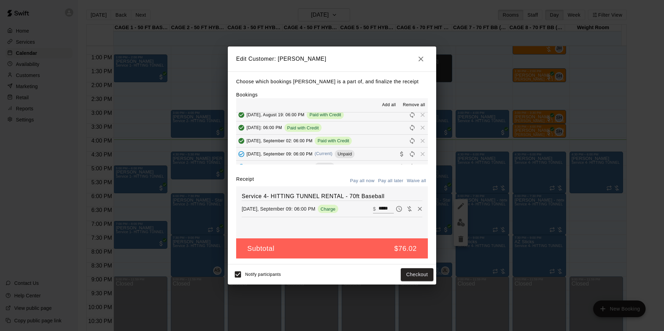
click at [417, 55] on icon "button" at bounding box center [421, 59] width 8 height 8
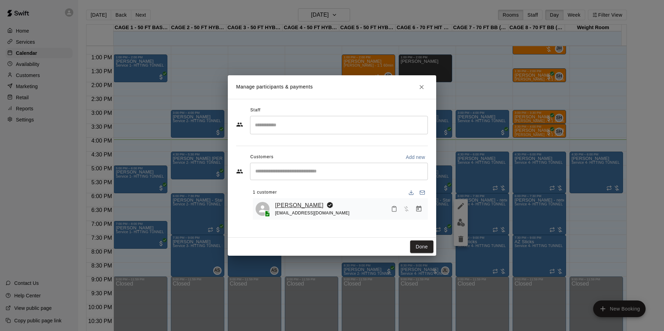
click at [318, 209] on link "[PERSON_NAME]" at bounding box center [299, 205] width 49 height 9
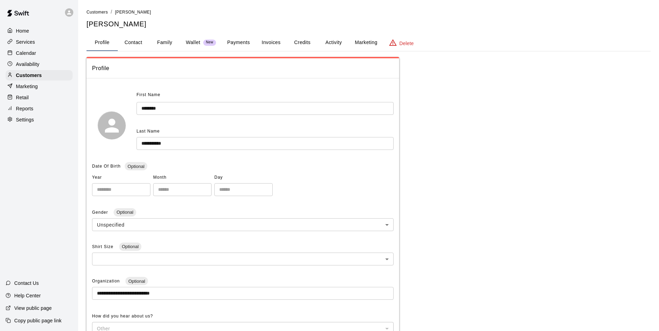
click at [251, 45] on button "Payments" at bounding box center [239, 42] width 34 height 17
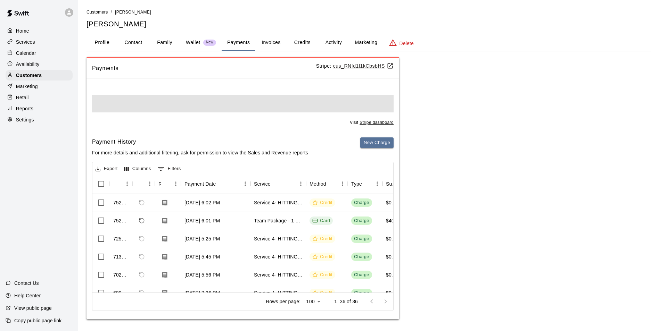
click at [330, 34] on div "Customers / Ashleigh Castrichini Ashleigh Castrichini Profile Contact Family Wa…" at bounding box center [368, 163] width 564 height 311
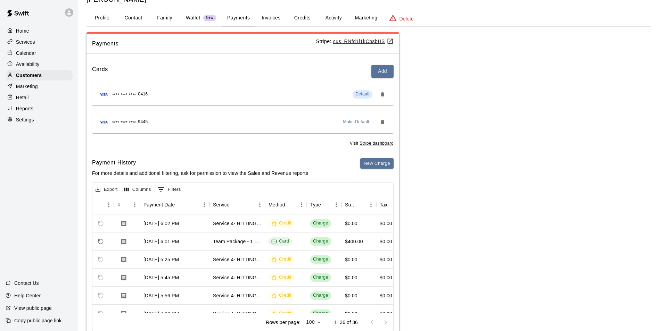
scroll to position [13, 0]
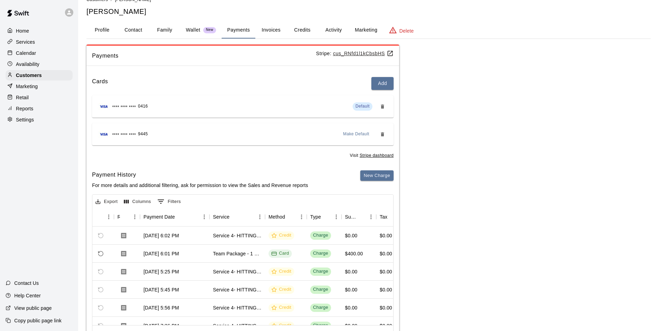
click at [333, 27] on button "Activity" at bounding box center [333, 30] width 31 height 17
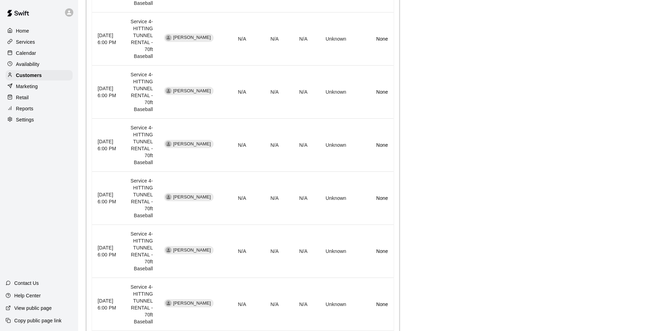
scroll to position [654, 0]
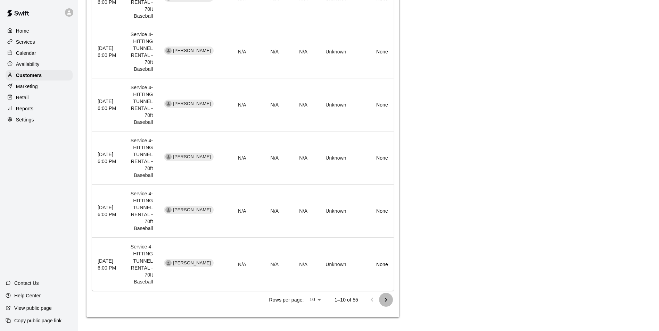
click at [387, 300] on icon "Go to next page" at bounding box center [386, 300] width 2 height 4
click at [385, 297] on icon "Go to next page" at bounding box center [386, 300] width 8 height 8
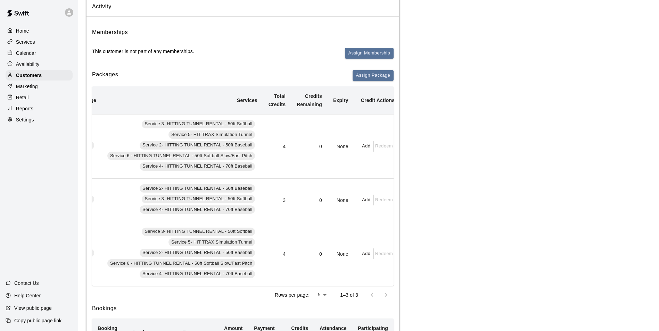
scroll to position [0, 0]
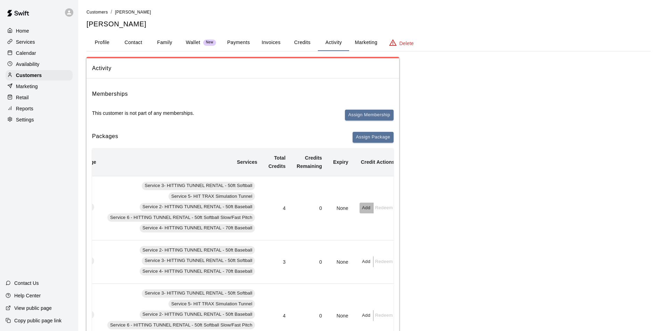
click at [359, 206] on button "Add" at bounding box center [366, 208] width 14 height 11
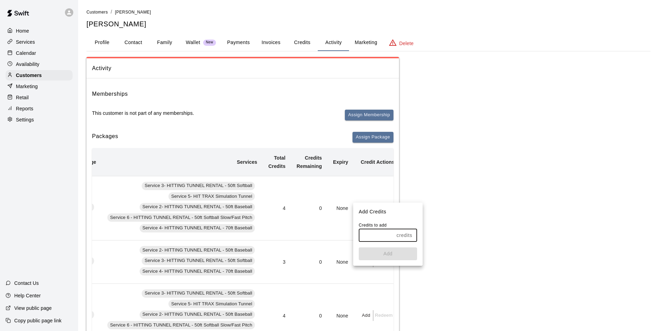
click at [384, 232] on input "text" at bounding box center [376, 235] width 35 height 13
type input "*"
click at [389, 257] on button "Add" at bounding box center [388, 254] width 58 height 13
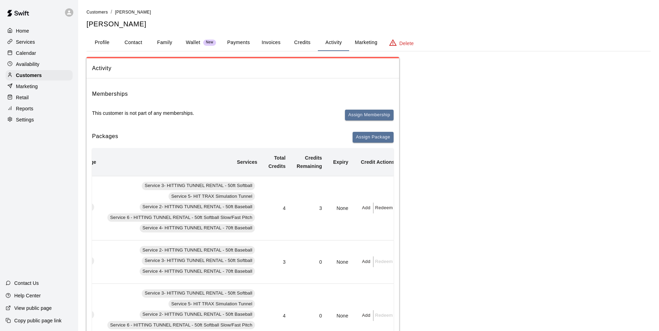
click at [43, 58] on div "Calendar" at bounding box center [39, 53] width 67 height 10
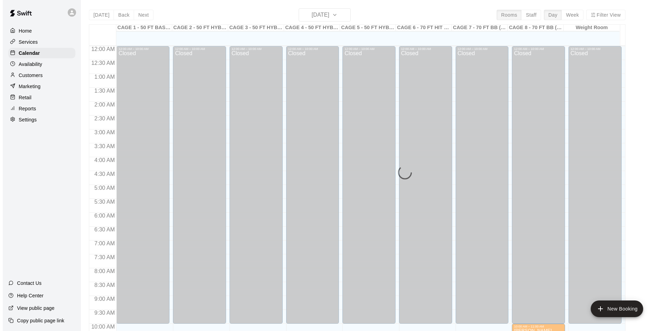
scroll to position [353, 0]
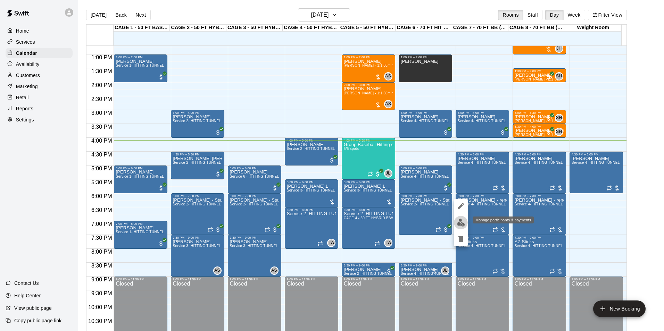
click at [462, 226] on img "edit" at bounding box center [461, 223] width 8 height 8
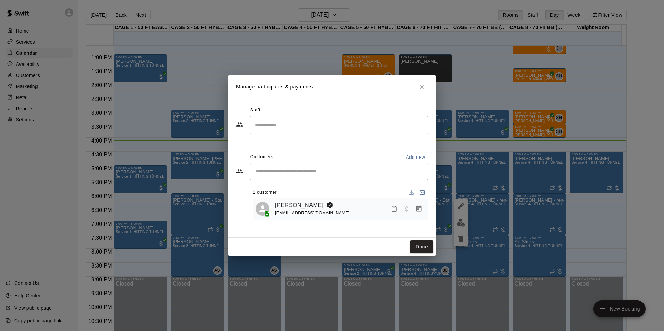
click at [419, 211] on icon "Manage bookings & payment" at bounding box center [418, 209] width 7 height 7
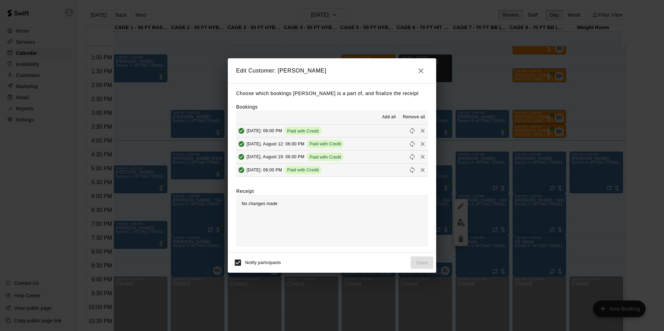
scroll to position [69, 0]
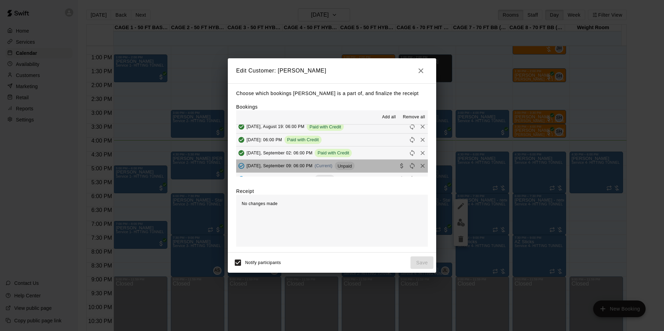
click at [362, 166] on button "Tuesday, September 09: 06:00 PM (Current) Unpaid" at bounding box center [332, 166] width 192 height 13
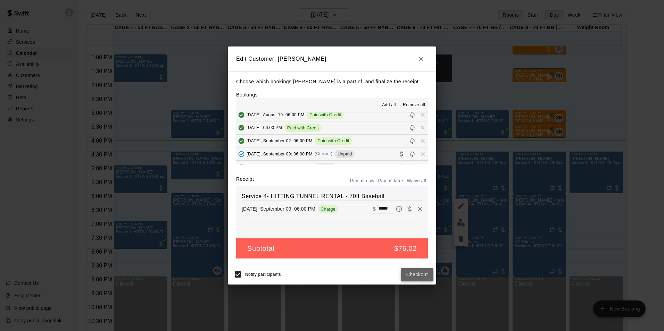
click at [408, 273] on button "Checkout" at bounding box center [417, 274] width 33 height 13
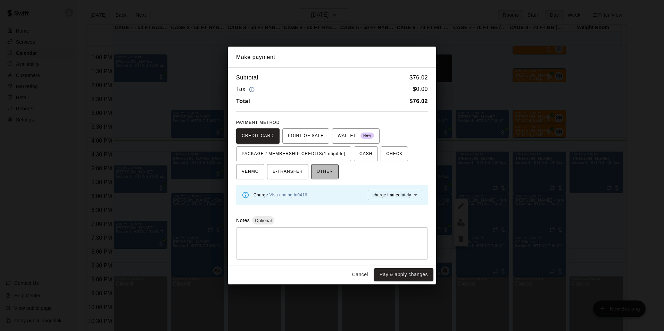
click at [330, 169] on button "OTHER" at bounding box center [324, 171] width 27 height 15
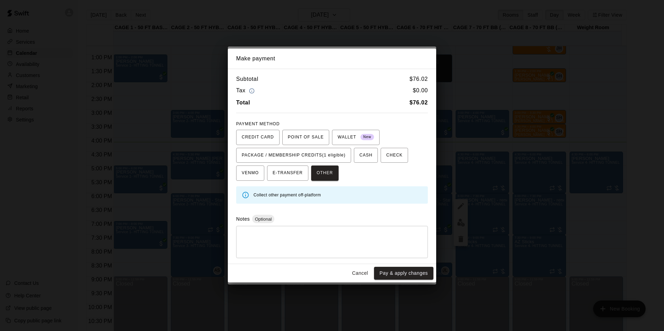
click at [354, 275] on button "Cancel" at bounding box center [360, 273] width 22 height 13
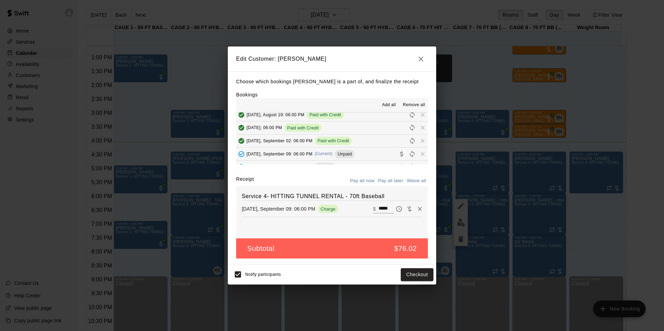
click at [424, 59] on icon "button" at bounding box center [421, 59] width 8 height 8
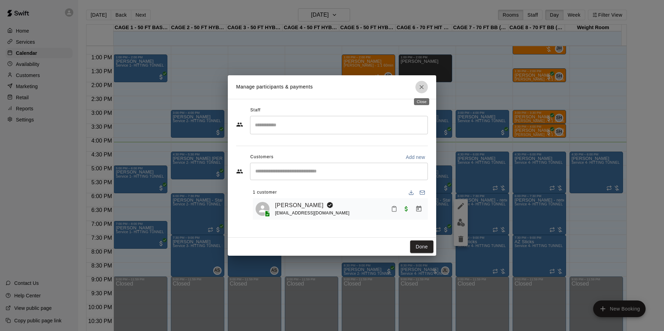
click at [422, 90] on icon "Close" at bounding box center [421, 87] width 7 height 7
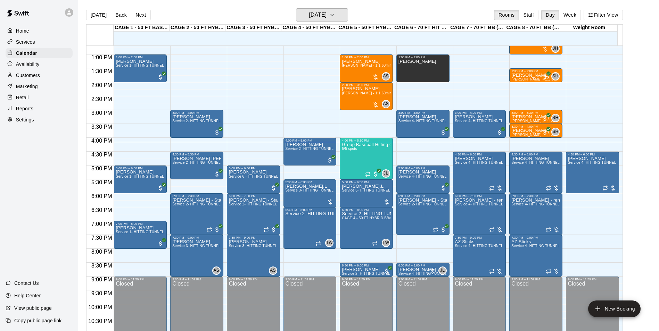
click at [298, 13] on button "[DATE]" at bounding box center [322, 14] width 52 height 13
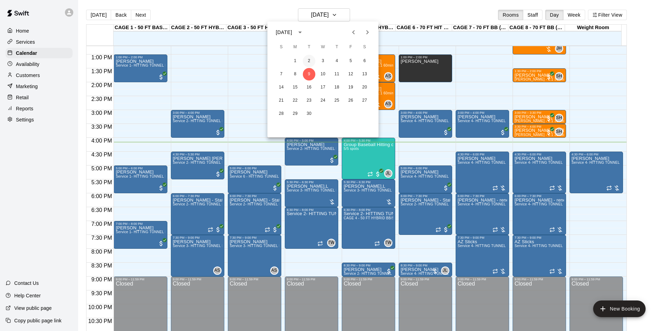
click at [313, 62] on button "2" at bounding box center [309, 61] width 13 height 13
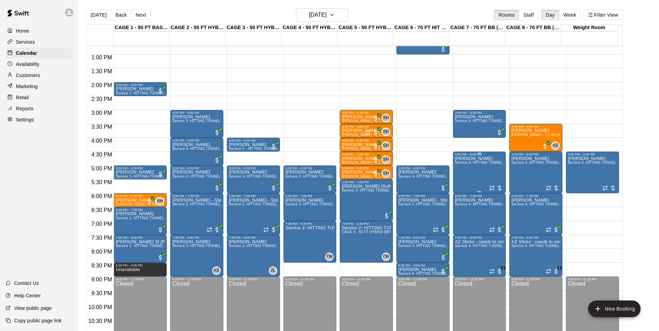
click at [482, 168] on div "[PERSON_NAME] Service 4- HITTING TUNNEL RENTAL - 70ft Baseball" at bounding box center [479, 321] width 49 height 331
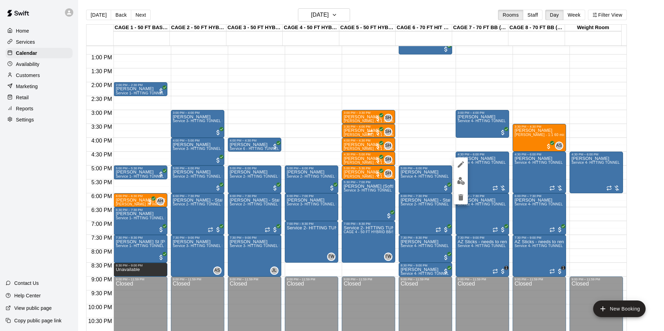
click at [464, 183] on img "edit" at bounding box center [461, 181] width 8 height 8
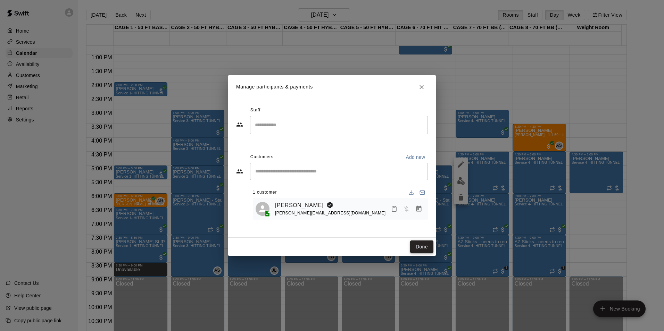
click at [417, 241] on button "Done" at bounding box center [421, 247] width 23 height 13
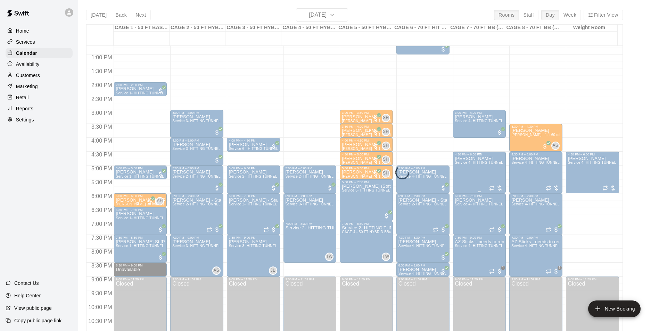
click at [493, 160] on div "[PERSON_NAME] Service 4- HITTING TUNNEL RENTAL - 70ft Baseball" at bounding box center [479, 321] width 49 height 331
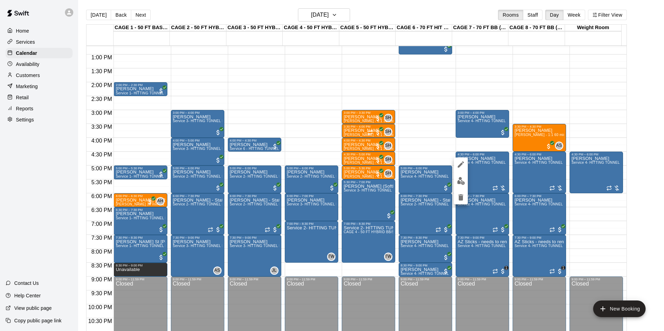
click at [465, 161] on button "edit" at bounding box center [461, 165] width 14 height 14
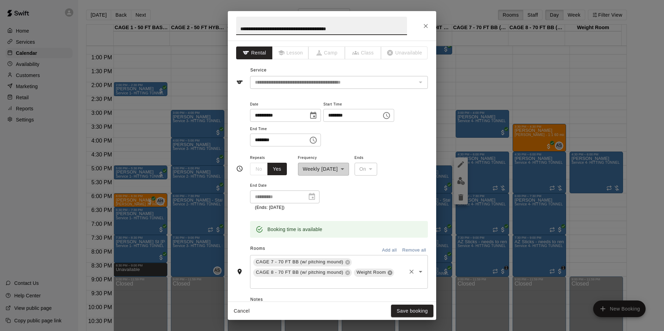
click at [388, 272] on icon at bounding box center [390, 272] width 5 height 5
click at [399, 306] on button "Save booking" at bounding box center [412, 311] width 42 height 13
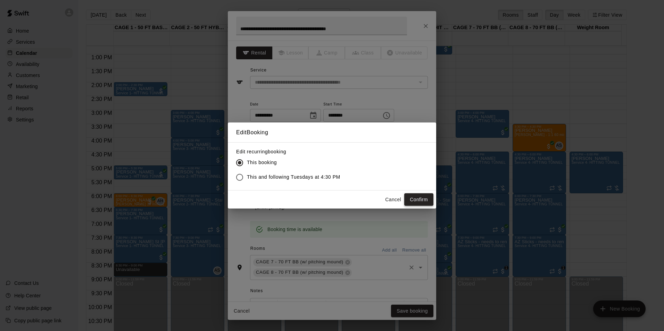
click at [414, 197] on button "Confirm" at bounding box center [418, 199] width 29 height 13
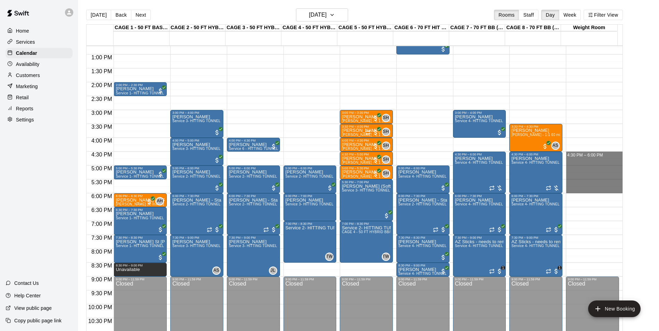
drag, startPoint x: 576, startPoint y: 155, endPoint x: 574, endPoint y: 191, distance: 36.2
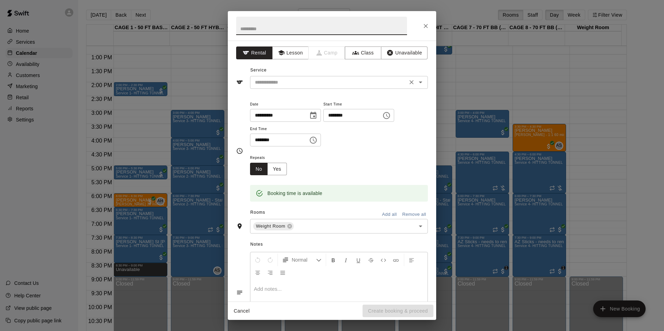
click at [334, 83] on input "text" at bounding box center [328, 82] width 153 height 9
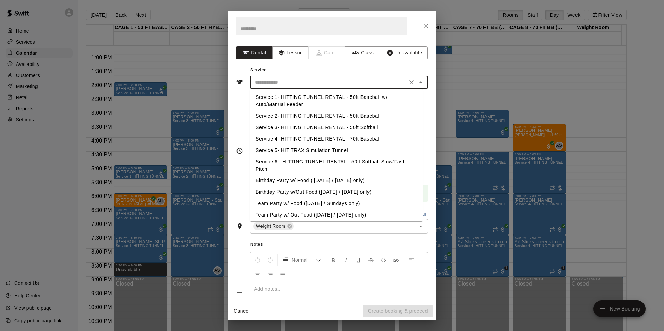
scroll to position [14, 0]
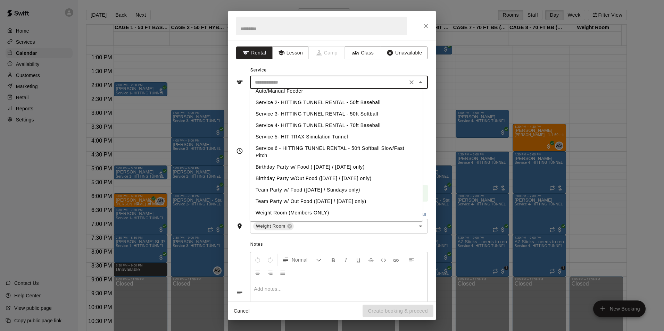
click at [315, 215] on li "Weight Room (Members ONLY)" at bounding box center [336, 212] width 173 height 11
type input "**********"
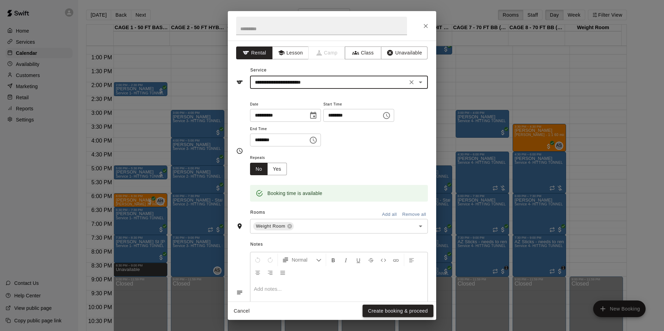
click at [377, 306] on button "Create booking & proceed" at bounding box center [398, 311] width 71 height 13
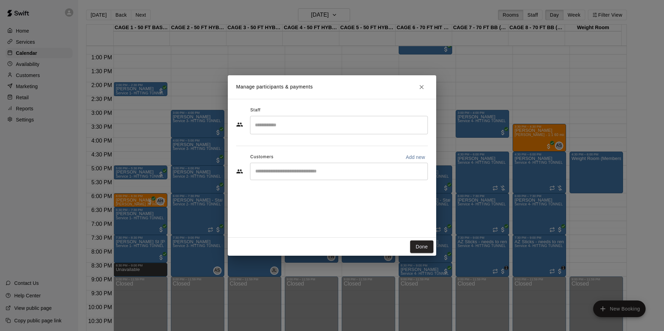
click at [317, 174] on input "Start typing to search customers..." at bounding box center [339, 171] width 172 height 7
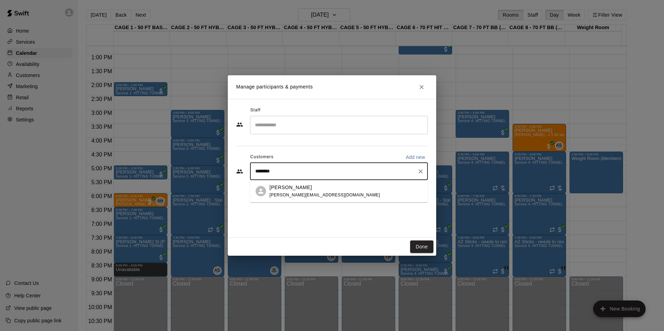
type input "*********"
click at [306, 191] on div "Joshua Brown josh@soulheart.co" at bounding box center [324, 191] width 110 height 15
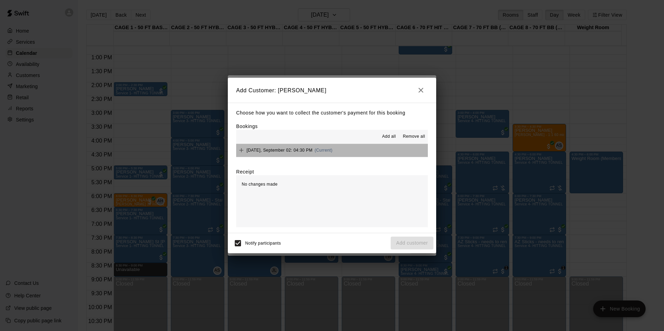
click at [394, 153] on button "Tuesday, September 02: 04:30 PM (Current)" at bounding box center [332, 150] width 192 height 13
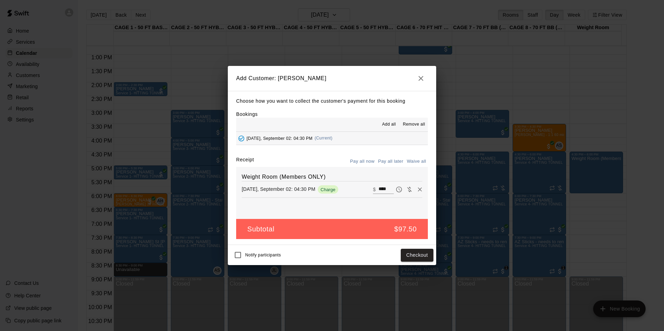
click at [415, 158] on button "Waive all" at bounding box center [416, 161] width 23 height 11
type input "*"
click at [417, 259] on button "Add customer" at bounding box center [412, 255] width 43 height 13
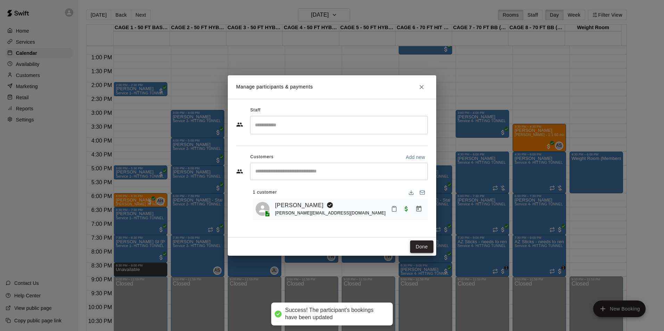
click at [420, 243] on button "Done" at bounding box center [421, 247] width 23 height 13
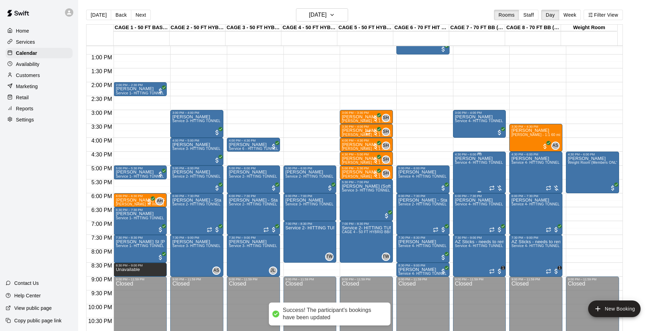
click at [484, 169] on div "[PERSON_NAME] Service 4- HITTING TUNNEL RENTAL - 70ft Baseball" at bounding box center [479, 321] width 49 height 331
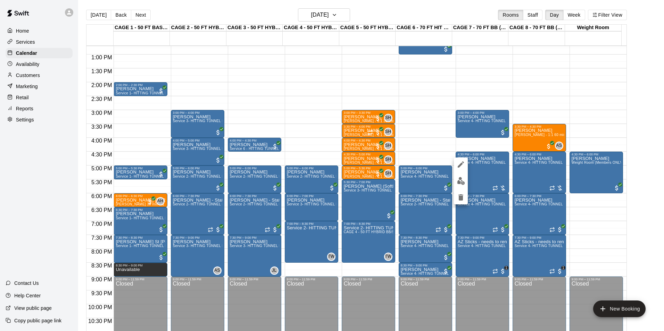
click at [462, 183] on img "edit" at bounding box center [461, 181] width 8 height 8
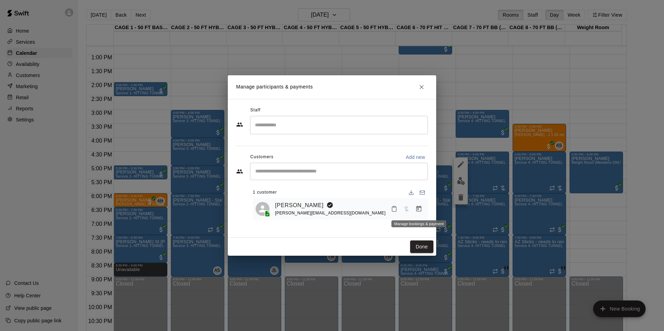
click at [419, 212] on icon "Manage bookings & payment" at bounding box center [418, 209] width 7 height 7
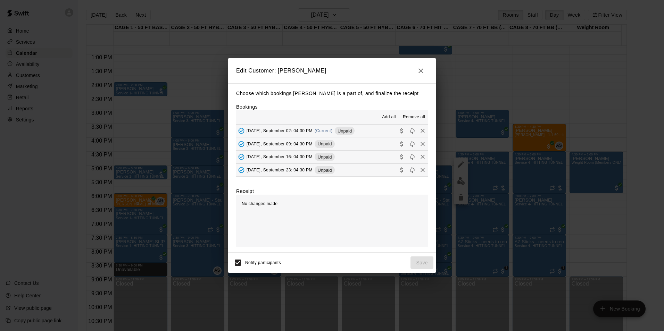
click at [373, 130] on button "Tuesday, September 02: 04:30 PM (Current) Unpaid" at bounding box center [332, 131] width 192 height 13
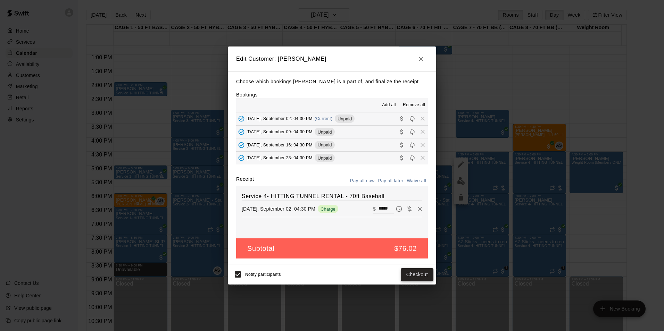
click at [411, 274] on button "Checkout" at bounding box center [417, 274] width 33 height 13
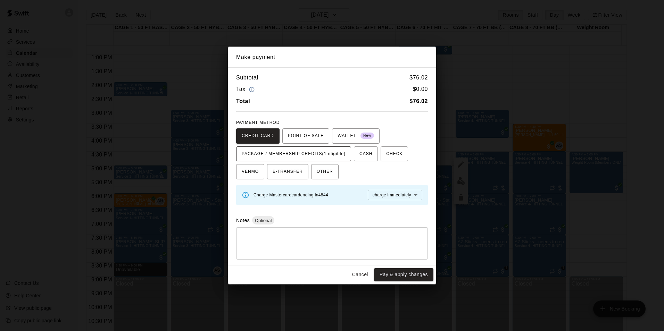
click at [338, 152] on span "PACKAGE / MEMBERSHIP CREDITS (1 eligible)" at bounding box center [294, 154] width 104 height 11
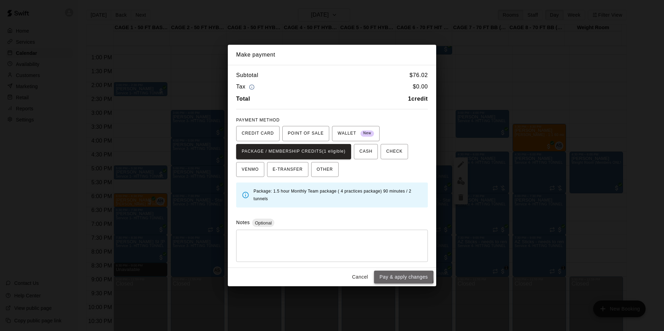
click at [398, 276] on button "Pay & apply changes" at bounding box center [403, 277] width 59 height 13
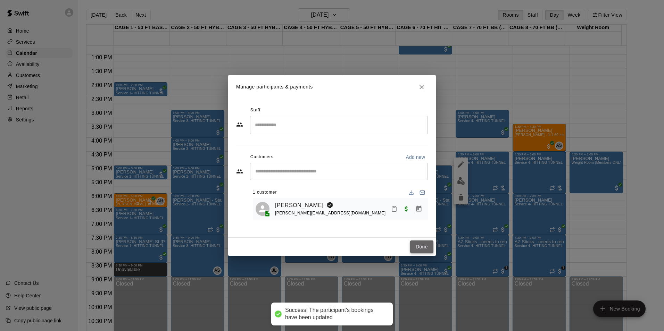
click at [424, 248] on button "Done" at bounding box center [421, 247] width 23 height 13
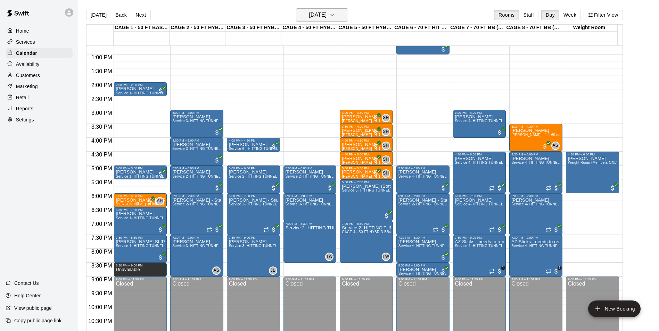
click at [309, 14] on h6 "Tuesday Sep 02" at bounding box center [318, 15] width 18 height 10
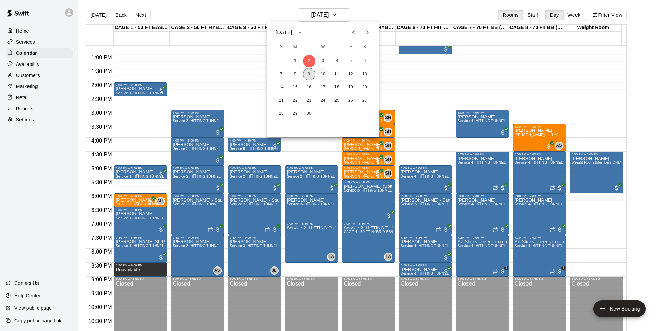
click at [313, 76] on button "9" at bounding box center [309, 74] width 13 height 13
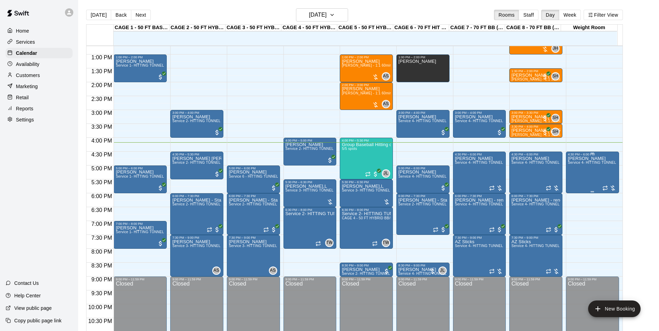
click at [591, 162] on span "Service 4- HITTING TUNNEL RENTAL - 70ft Baseball" at bounding box center [612, 163] width 88 height 4
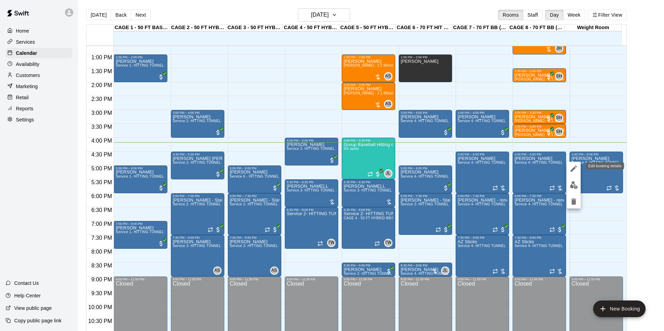
click at [574, 164] on button "edit" at bounding box center [574, 169] width 14 height 14
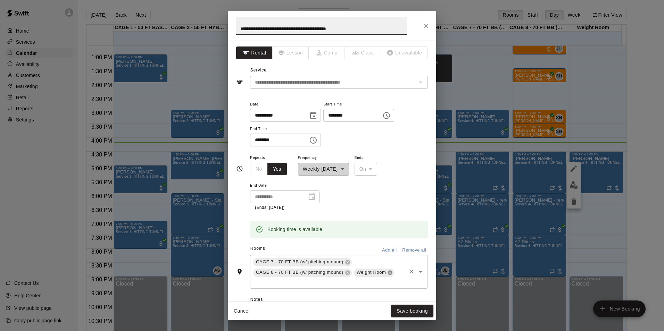
click at [387, 275] on icon at bounding box center [390, 273] width 6 height 6
click at [406, 311] on button "Save booking" at bounding box center [412, 311] width 42 height 13
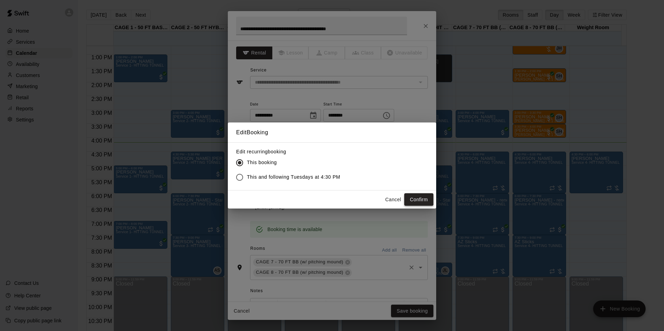
click at [417, 198] on button "Confirm" at bounding box center [418, 199] width 29 height 13
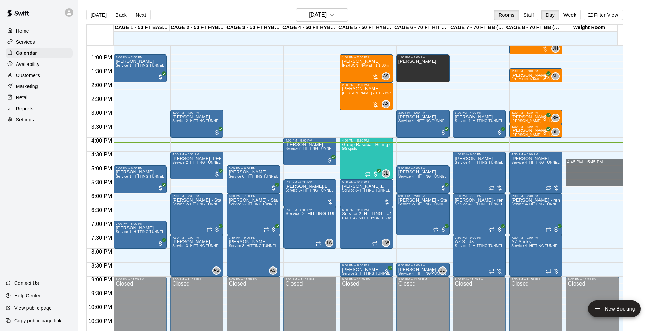
drag, startPoint x: 573, startPoint y: 154, endPoint x: 574, endPoint y: 185, distance: 31.3
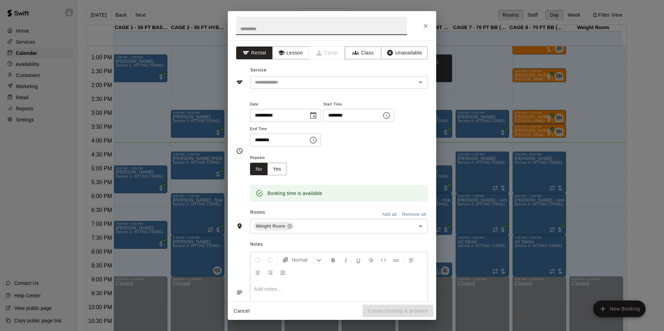
click at [427, 27] on icon "Close" at bounding box center [426, 26] width 4 height 4
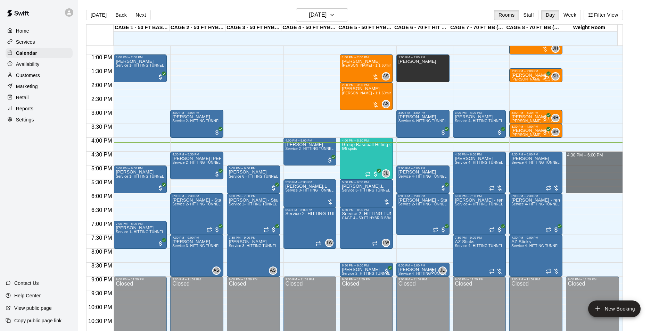
drag, startPoint x: 570, startPoint y: 154, endPoint x: 577, endPoint y: 193, distance: 39.6
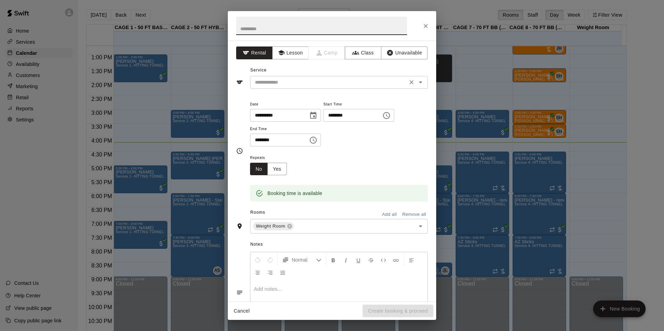
click at [348, 77] on div "​" at bounding box center [339, 82] width 178 height 13
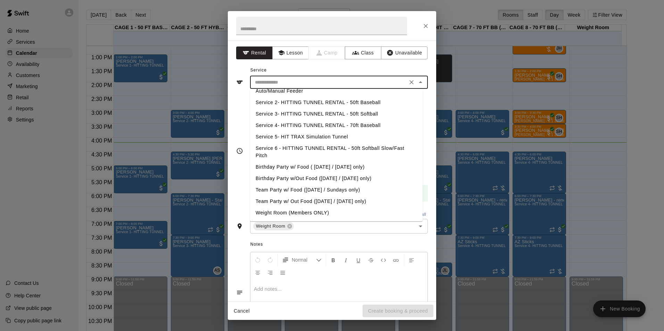
click at [303, 214] on li "Weight Room (Members ONLY)" at bounding box center [336, 212] width 173 height 11
type input "**********"
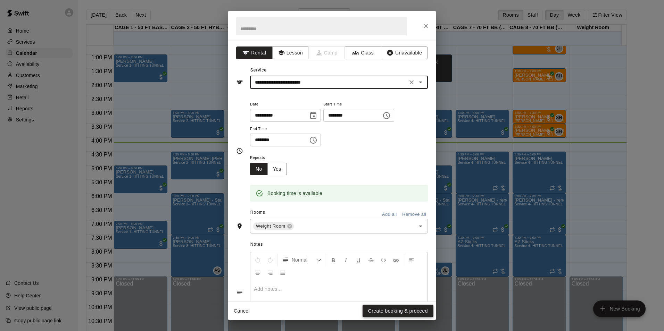
click at [399, 311] on button "Create booking & proceed" at bounding box center [398, 311] width 71 height 13
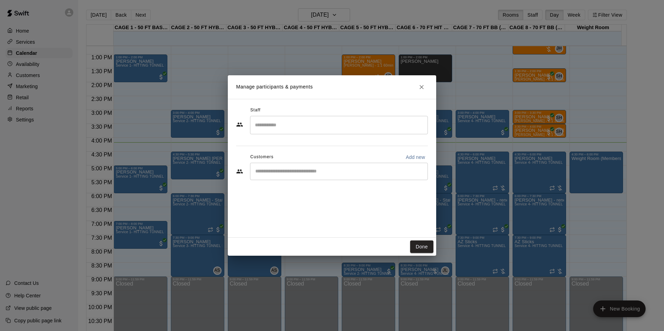
click at [306, 170] on input "Start typing to search customers..." at bounding box center [339, 171] width 172 height 7
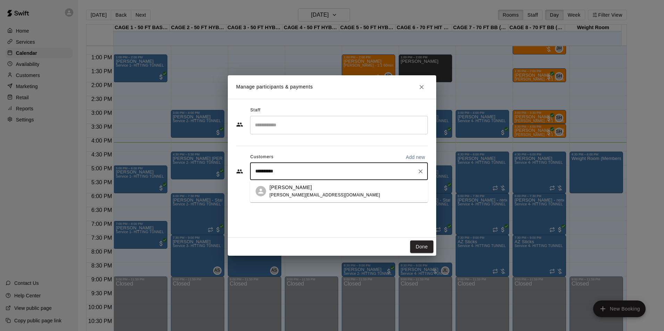
type input "**********"
click at [314, 187] on div "Joshua Brown josh@soulheart.co" at bounding box center [345, 191] width 153 height 15
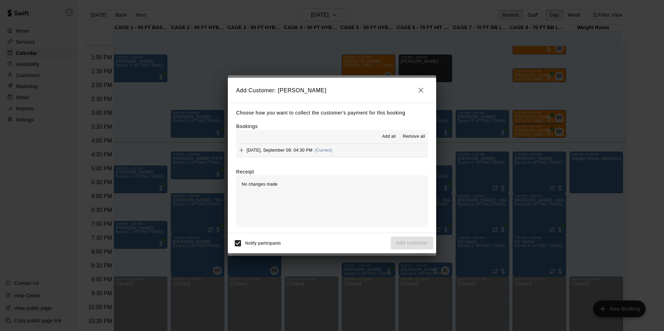
click at [358, 147] on button "Tuesday, September 09: 04:30 PM (Current)" at bounding box center [332, 150] width 192 height 13
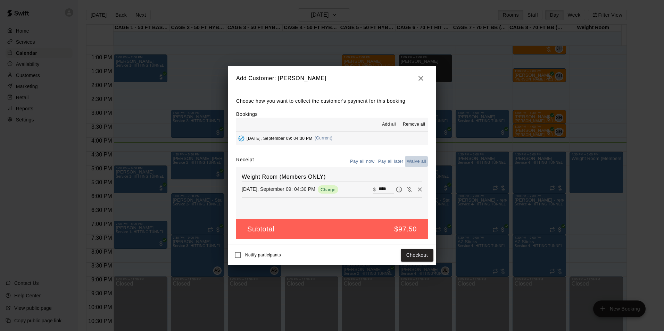
click at [416, 163] on button "Waive all" at bounding box center [416, 161] width 23 height 11
type input "*"
click at [402, 254] on button "Add customer" at bounding box center [412, 255] width 43 height 13
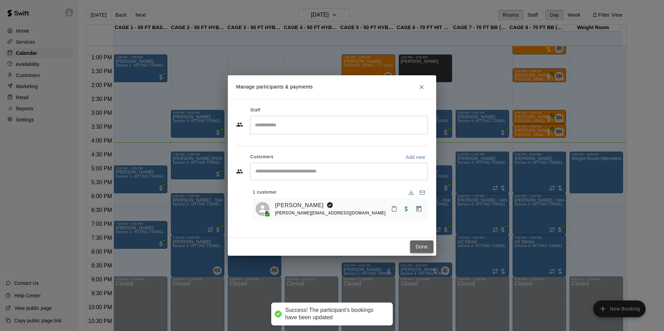
click at [421, 246] on button "Done" at bounding box center [421, 247] width 23 height 13
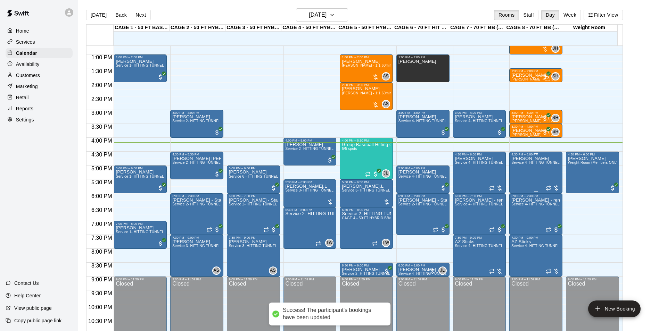
click at [536, 165] on span "Service 4- HITTING TUNNEL RENTAL - 70ft Baseball" at bounding box center [555, 163] width 88 height 4
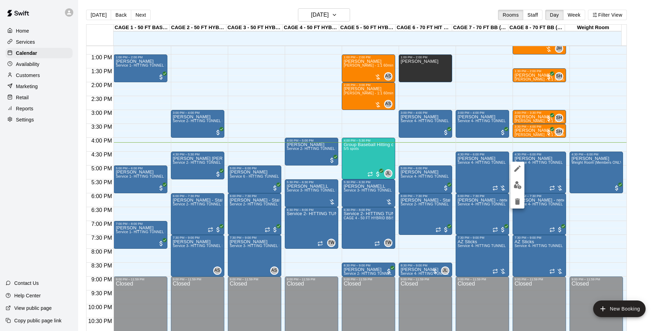
click at [516, 181] on img "edit" at bounding box center [518, 185] width 8 height 8
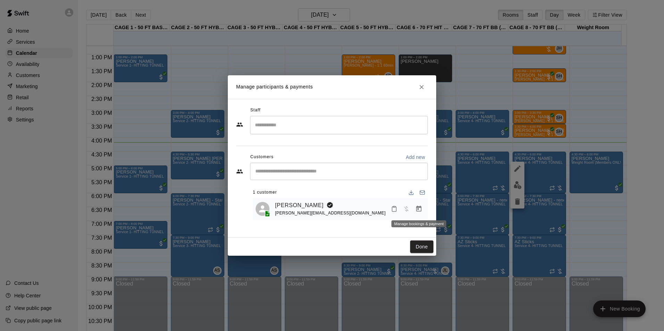
click at [419, 210] on icon "Manage bookings & payment" at bounding box center [418, 209] width 7 height 7
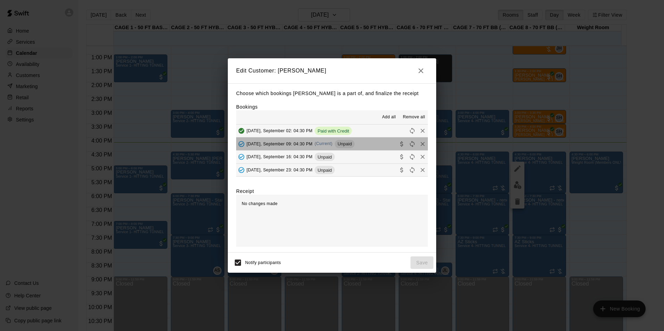
click at [349, 140] on div "Unpaid" at bounding box center [345, 144] width 20 height 8
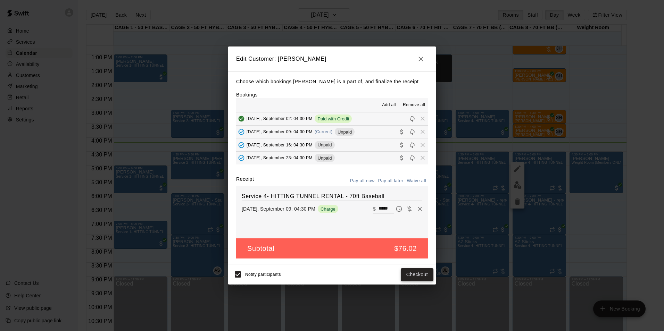
click at [413, 274] on button "Checkout" at bounding box center [417, 274] width 33 height 13
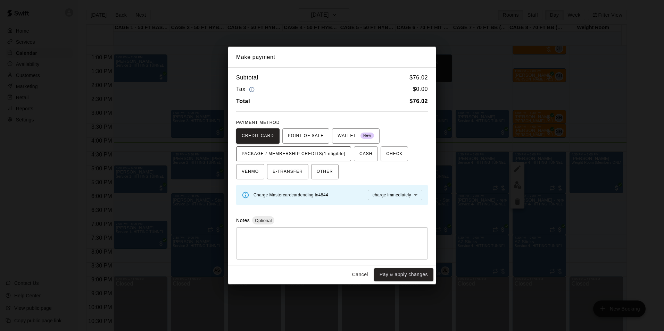
click at [334, 159] on span "PACKAGE / MEMBERSHIP CREDITS (1 eligible)" at bounding box center [294, 154] width 104 height 11
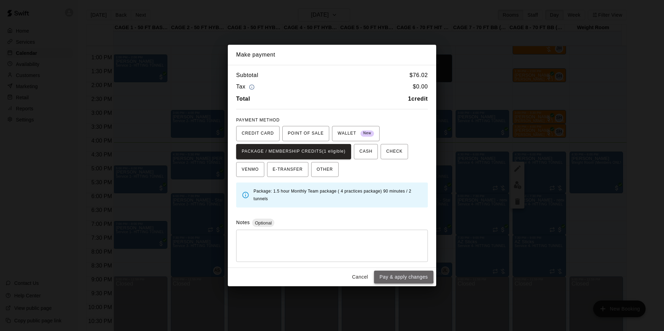
click at [395, 275] on button "Pay & apply changes" at bounding box center [403, 277] width 59 height 13
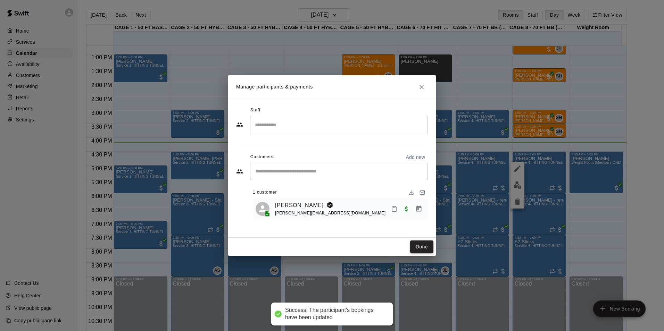
click at [414, 244] on button "Done" at bounding box center [421, 247] width 23 height 13
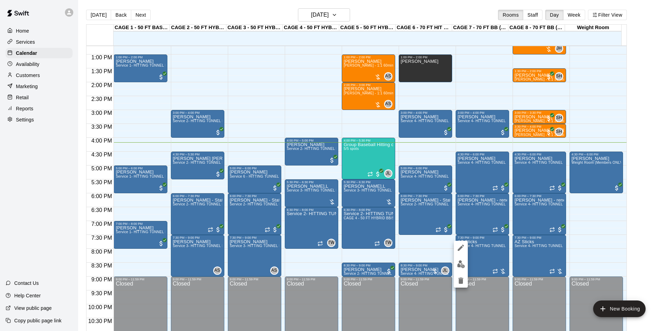
click at [461, 268] on img "edit" at bounding box center [461, 264] width 8 height 8
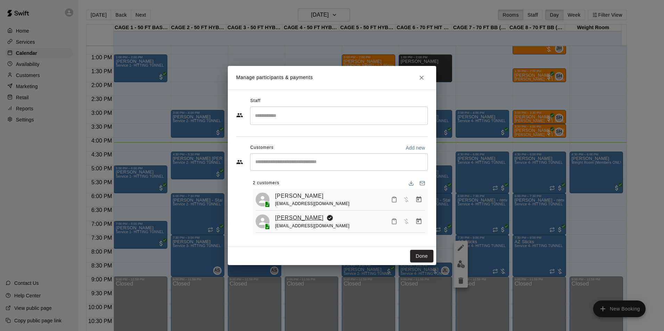
click at [302, 219] on link "Steven McIntyre" at bounding box center [299, 218] width 49 height 9
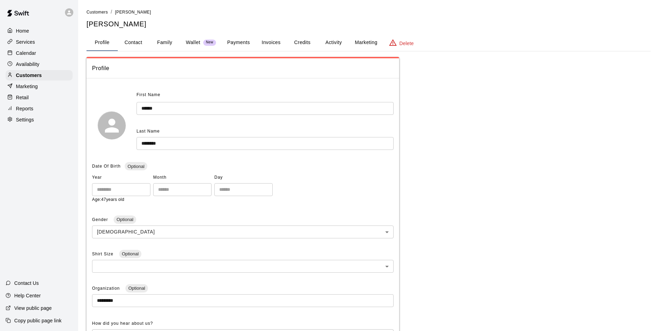
click at [249, 47] on button "Payments" at bounding box center [239, 42] width 34 height 17
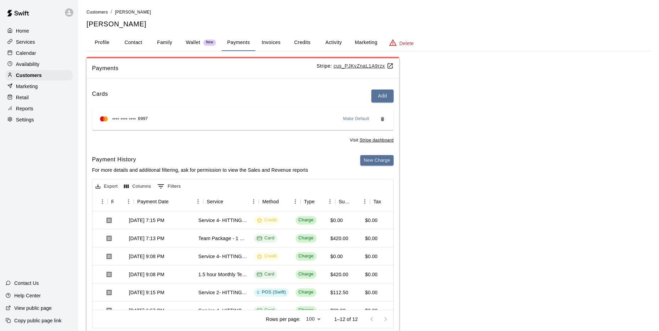
scroll to position [0, 64]
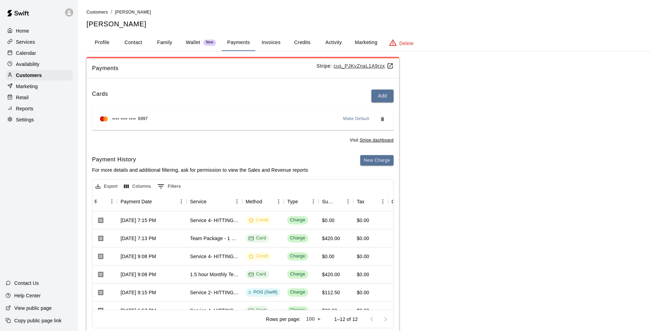
click at [327, 28] on h5 "Steven McIntyre" at bounding box center [368, 23] width 564 height 9
click at [328, 40] on button "Activity" at bounding box center [333, 42] width 31 height 17
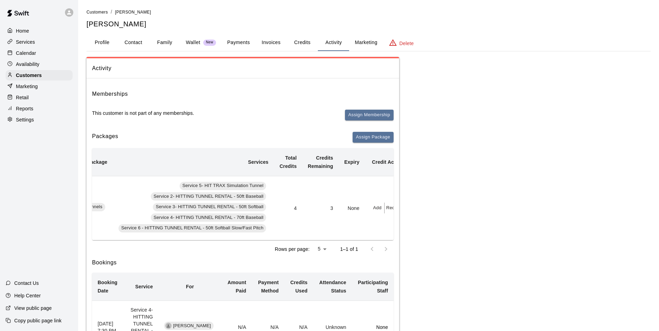
scroll to position [0, 200]
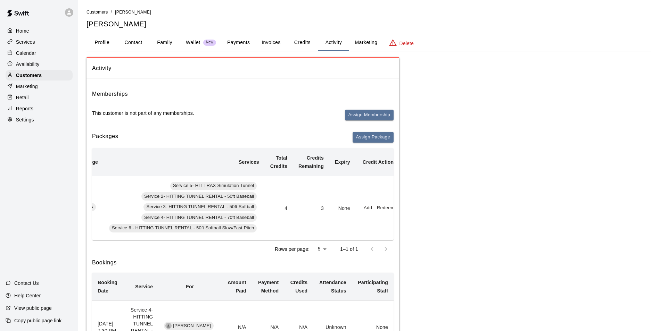
click at [35, 55] on p "Calendar" at bounding box center [26, 53] width 20 height 7
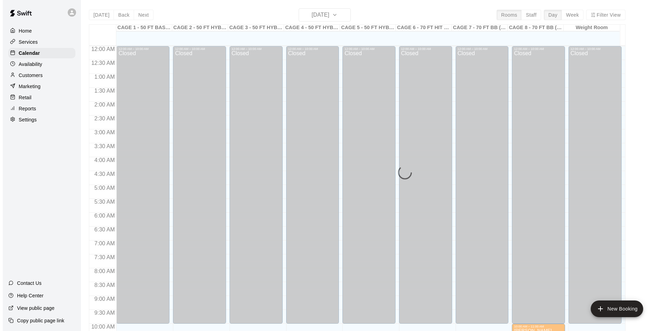
scroll to position [353, 0]
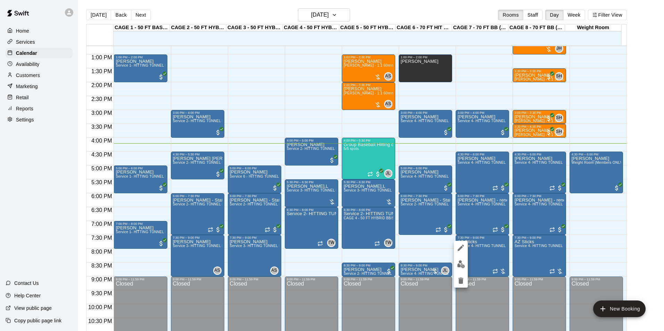
click at [467, 267] on button "edit" at bounding box center [461, 265] width 14 height 14
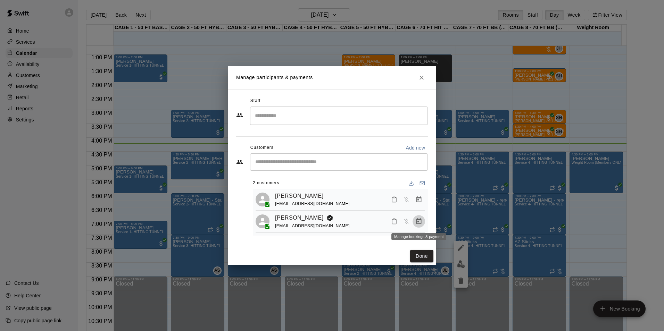
click at [414, 225] on button "Manage bookings & payment" at bounding box center [419, 221] width 13 height 13
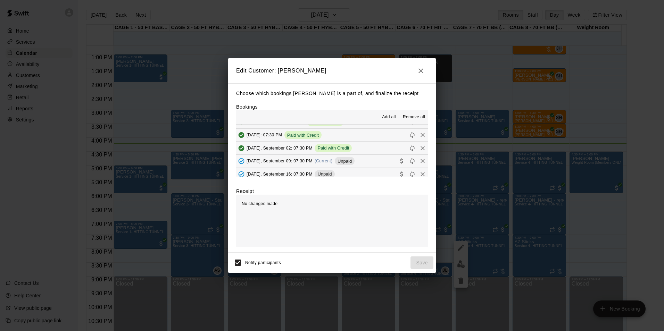
scroll to position [35, 0]
click at [356, 165] on button "Tuesday, September 09: 07:30 PM (Current) Unpaid" at bounding box center [332, 161] width 192 height 13
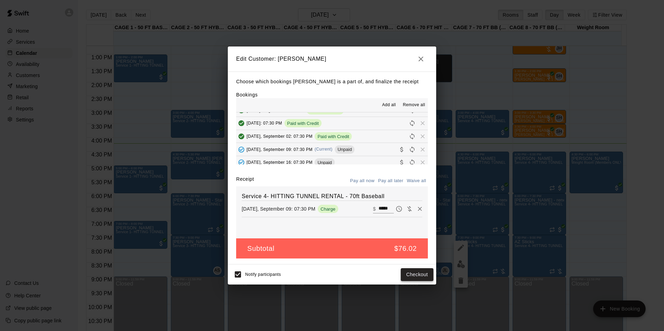
click at [414, 280] on button "Checkout" at bounding box center [417, 274] width 33 height 13
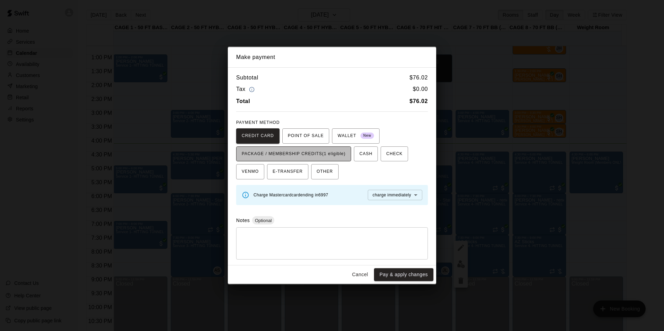
click at [337, 155] on span "PACKAGE / MEMBERSHIP CREDITS (1 eligible)" at bounding box center [294, 154] width 104 height 11
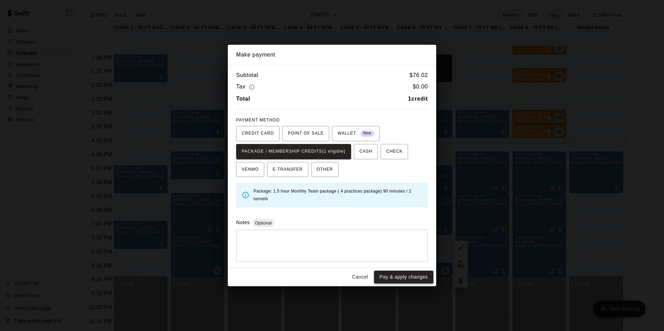
click at [397, 276] on button "Pay & apply changes" at bounding box center [403, 277] width 59 height 13
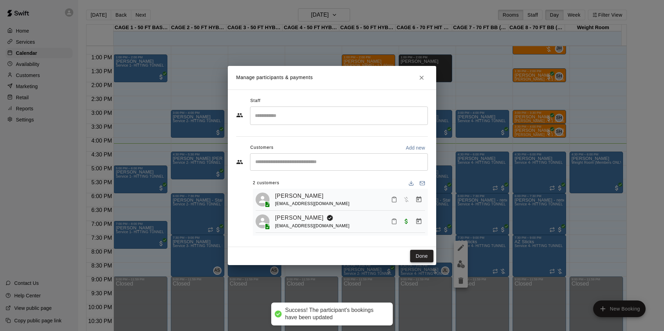
click at [417, 257] on button "Done" at bounding box center [421, 256] width 23 height 13
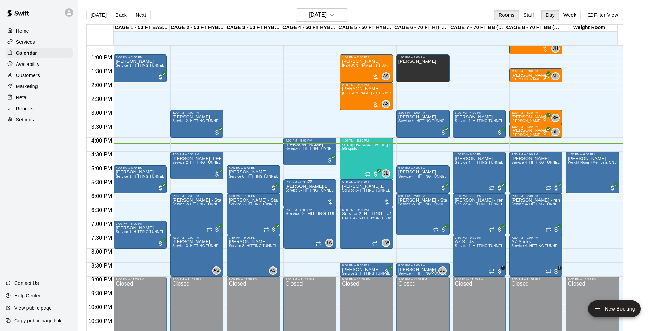
click at [301, 183] on div "5:30 PM – 6:30 PM" at bounding box center [309, 182] width 49 height 3
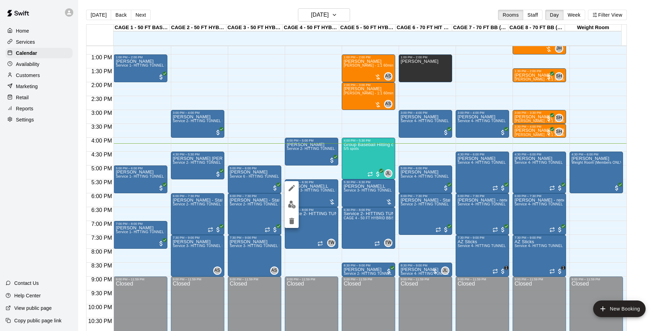
click at [295, 203] on img "edit" at bounding box center [292, 205] width 8 height 8
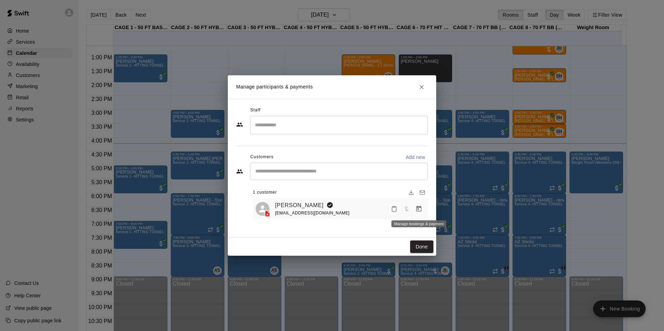
click at [424, 211] on button "Manage bookings & payment" at bounding box center [419, 209] width 13 height 13
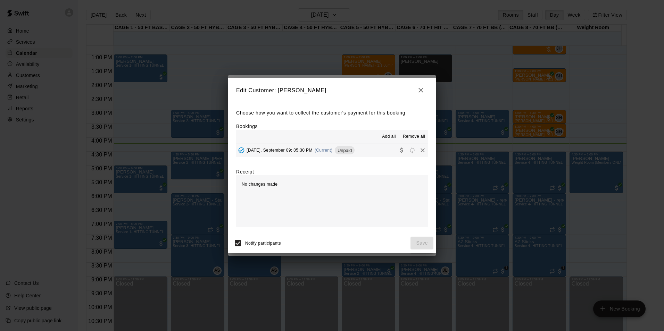
click at [359, 153] on button "[DATE], September 09: 05:30 PM (Current) Unpaid" at bounding box center [332, 150] width 192 height 13
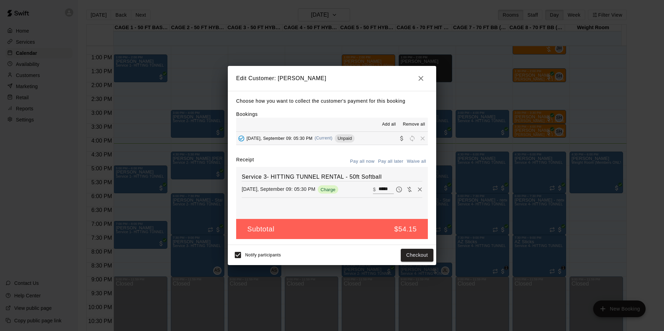
click at [379, 191] on input "*****" at bounding box center [385, 189] width 15 height 9
type input "**"
click at [409, 256] on button "Checkout" at bounding box center [417, 255] width 33 height 13
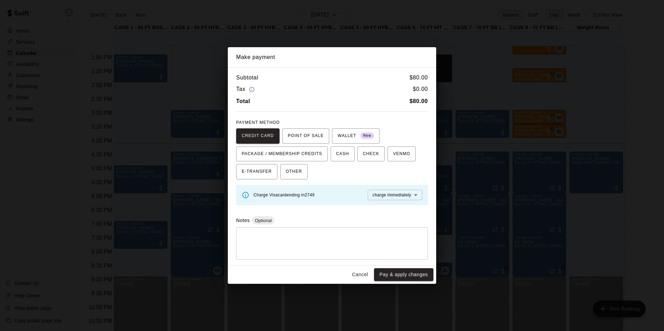
click at [364, 272] on button "Cancel" at bounding box center [360, 274] width 22 height 13
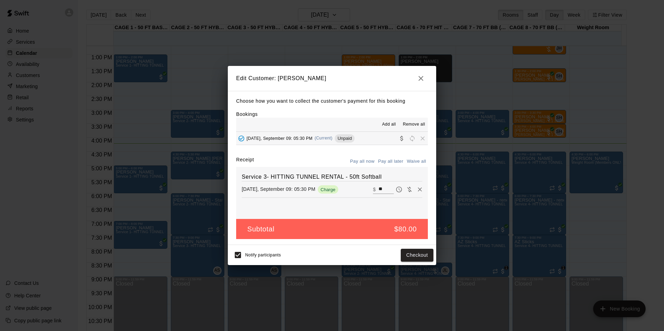
click at [424, 74] on icon "button" at bounding box center [421, 78] width 8 height 8
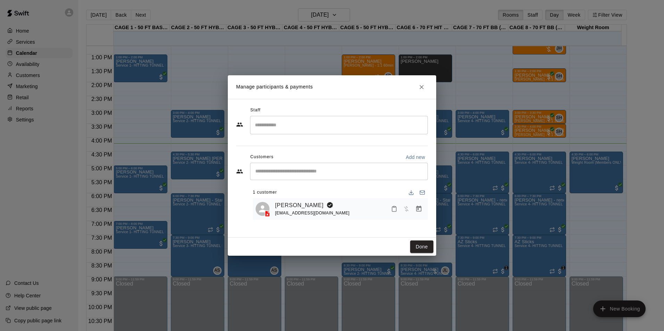
click at [425, 85] on button "Close" at bounding box center [421, 87] width 13 height 13
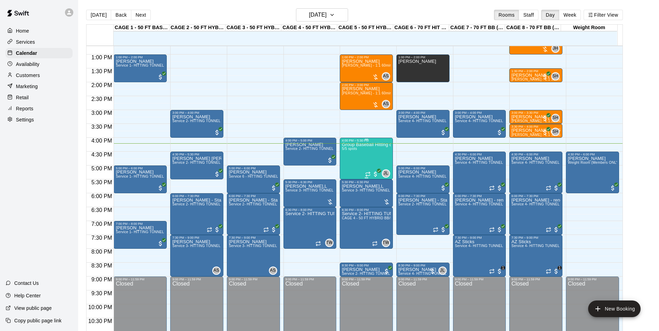
click at [366, 156] on div "Group Baseball Hitting class ( [DATE] ) 4:00-5:00 5/5 spots" at bounding box center [366, 307] width 49 height 331
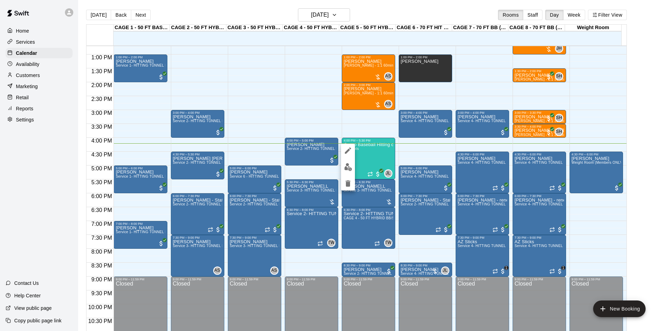
drag, startPoint x: 355, startPoint y: 167, endPoint x: 352, endPoint y: 167, distance: 3.5
click at [353, 167] on div at bounding box center [332, 165] width 664 height 331
click at [352, 165] on img "edit" at bounding box center [348, 167] width 8 height 8
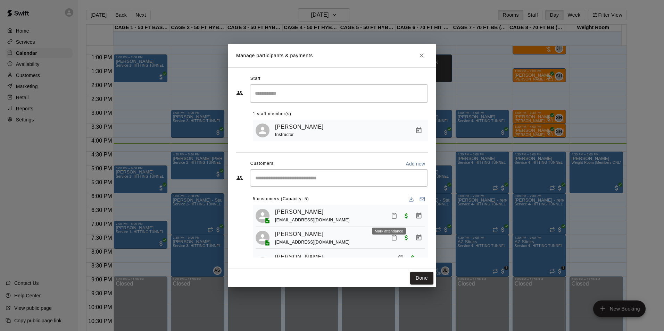
click at [391, 215] on icon "Mark attendance" at bounding box center [394, 216] width 6 height 6
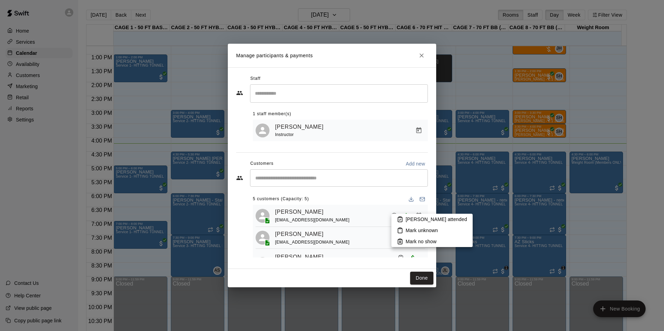
click at [402, 216] on li "[PERSON_NAME] attended" at bounding box center [431, 219] width 81 height 11
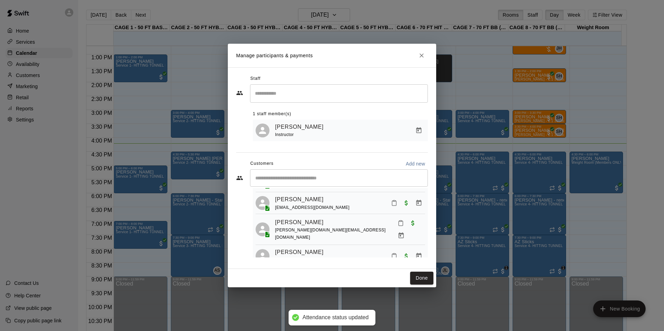
scroll to position [65, 0]
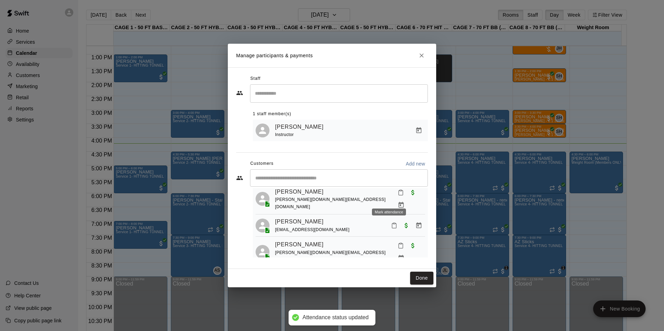
click at [398, 196] on icon "Mark attendance" at bounding box center [401, 193] width 6 height 6
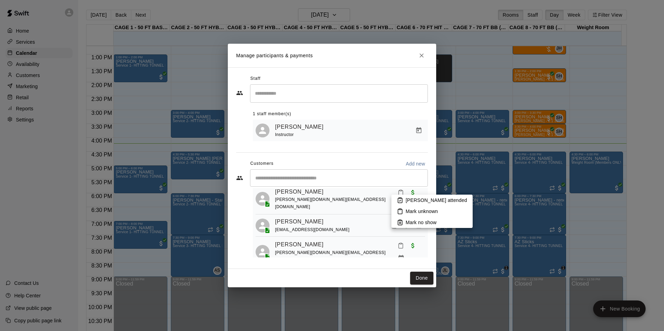
click at [405, 199] on li "Mark attended" at bounding box center [431, 200] width 81 height 11
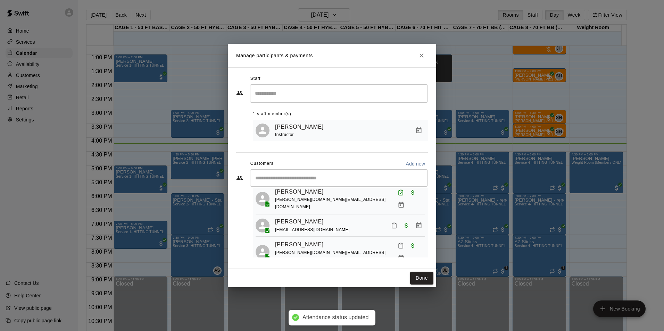
click at [398, 243] on icon "Mark attendance" at bounding box center [401, 246] width 6 height 6
click at [403, 245] on li "Mark attended" at bounding box center [431, 246] width 81 height 11
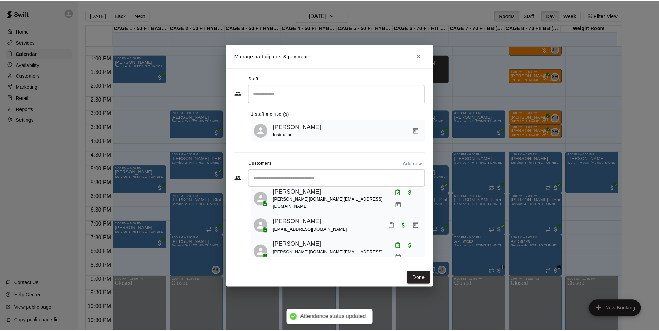
scroll to position [31, 0]
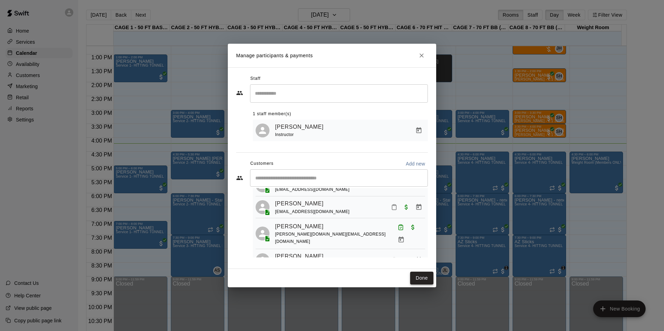
click at [418, 277] on button "Done" at bounding box center [421, 278] width 23 height 13
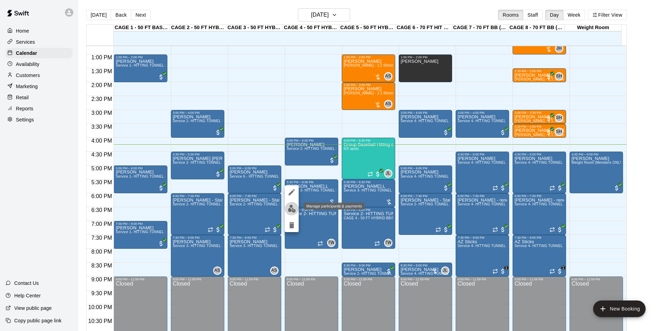
click at [295, 213] on button "edit" at bounding box center [292, 209] width 14 height 14
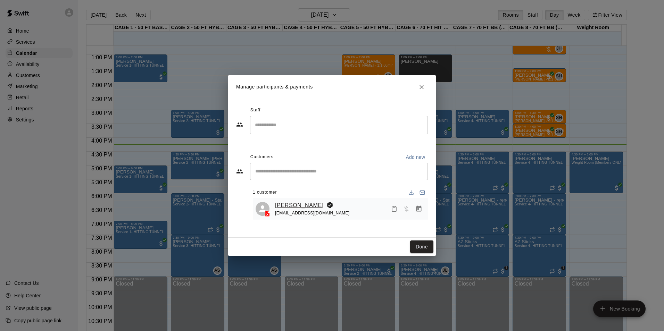
click at [303, 205] on link "Lauren Weaver" at bounding box center [299, 205] width 49 height 9
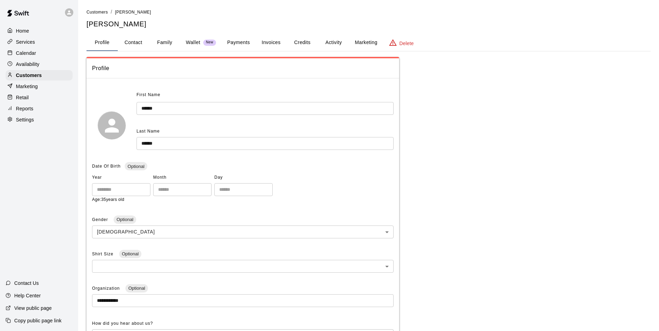
click at [234, 43] on button "Payments" at bounding box center [239, 42] width 34 height 17
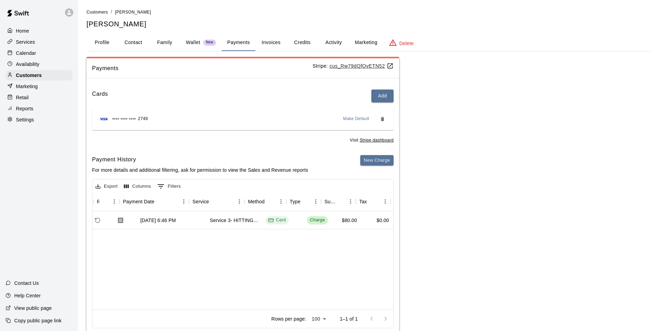
scroll to position [0, 65]
click at [55, 57] on div "Calendar" at bounding box center [39, 53] width 67 height 10
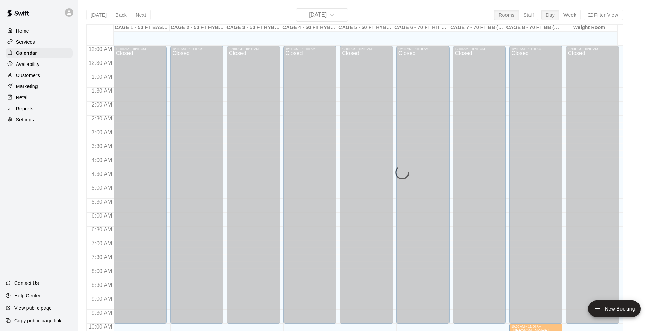
scroll to position [353, 0]
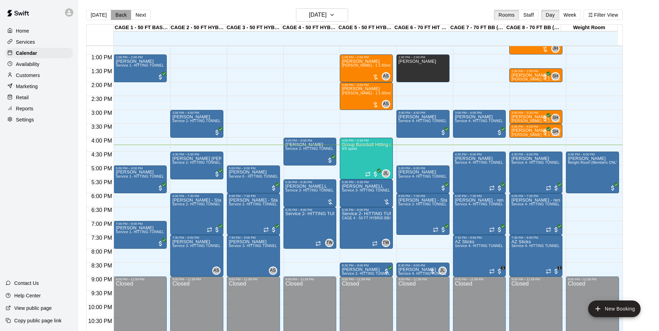
click at [122, 13] on button "Back" at bounding box center [121, 15] width 20 height 10
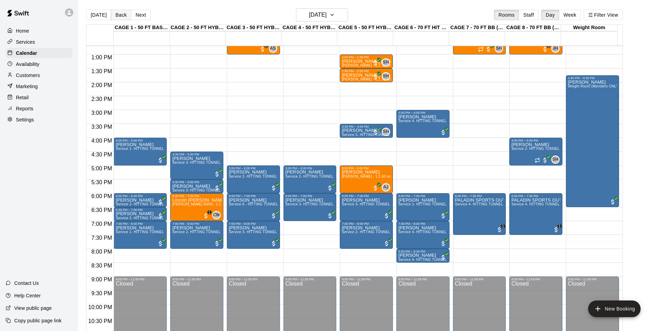
click at [122, 16] on button "Back" at bounding box center [121, 15] width 20 height 10
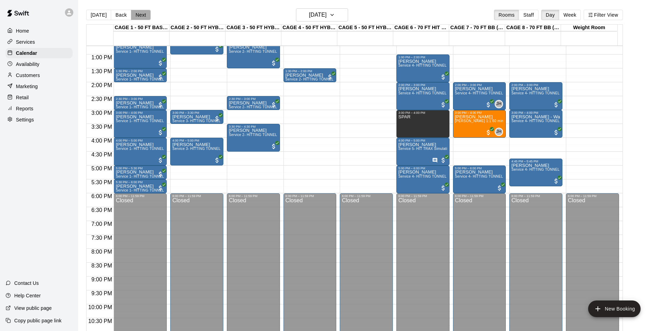
click at [144, 15] on button "Next" at bounding box center [140, 15] width 19 height 10
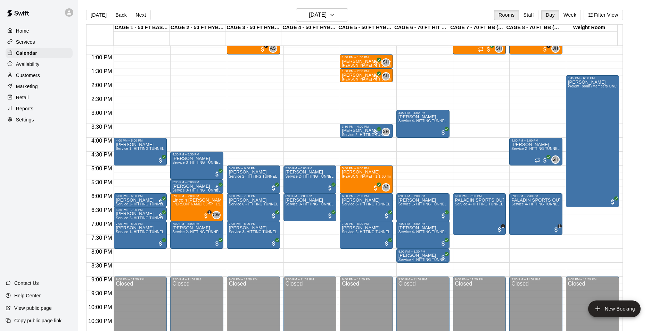
click at [97, 15] on button "[DATE]" at bounding box center [98, 15] width 25 height 10
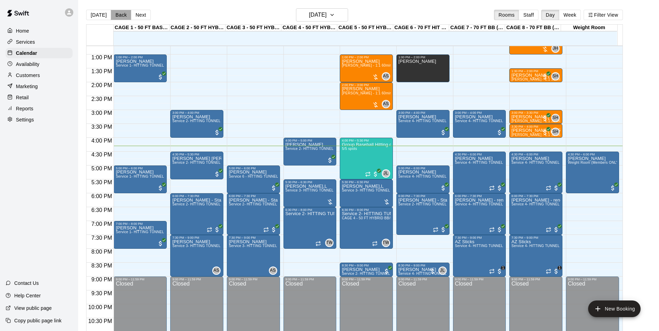
click at [117, 18] on button "Back" at bounding box center [121, 15] width 20 height 10
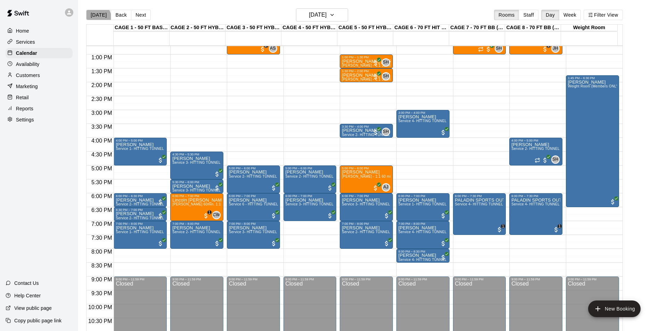
click at [97, 17] on button "[DATE]" at bounding box center [98, 15] width 25 height 10
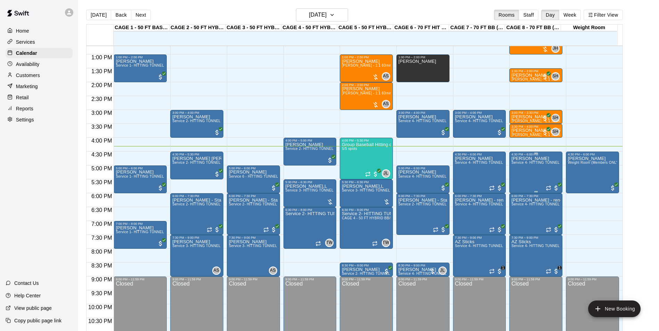
scroll to position [374, 0]
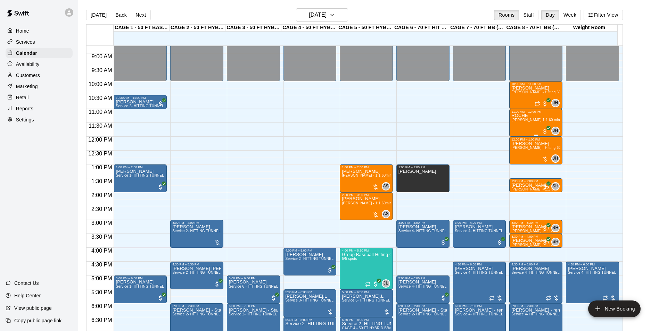
scroll to position [214, 0]
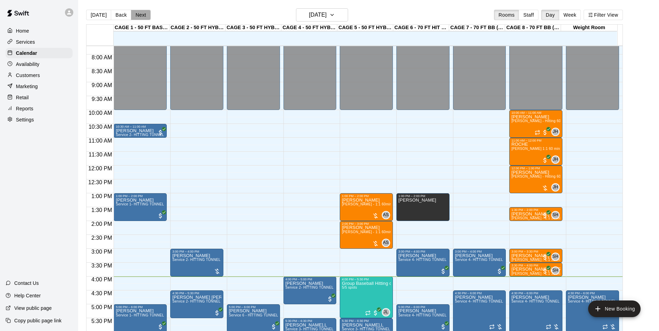
click at [134, 15] on button "Next" at bounding box center [140, 15] width 19 height 10
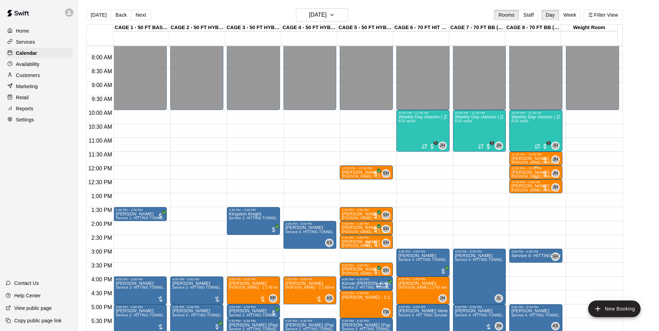
click at [528, 173] on p "[PERSON_NAME]" at bounding box center [535, 173] width 49 height 0
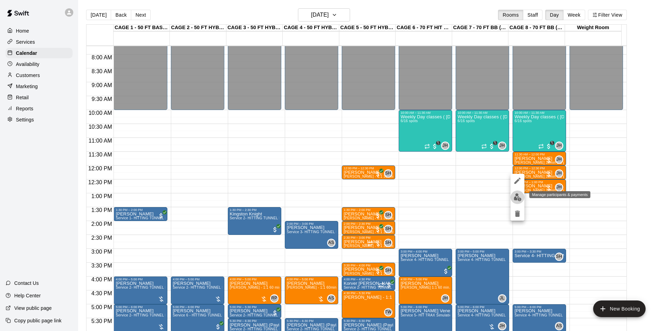
click at [515, 195] on img "edit" at bounding box center [518, 197] width 8 height 8
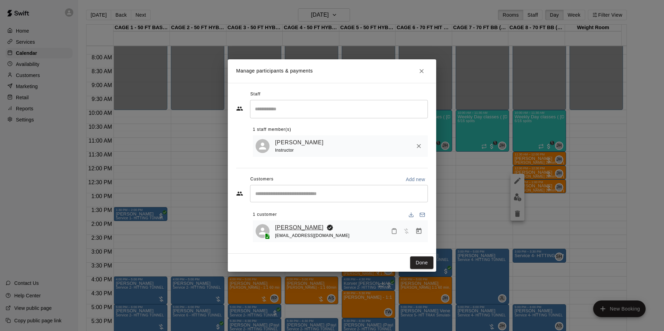
click at [293, 226] on link "Carson Hooks" at bounding box center [299, 227] width 49 height 9
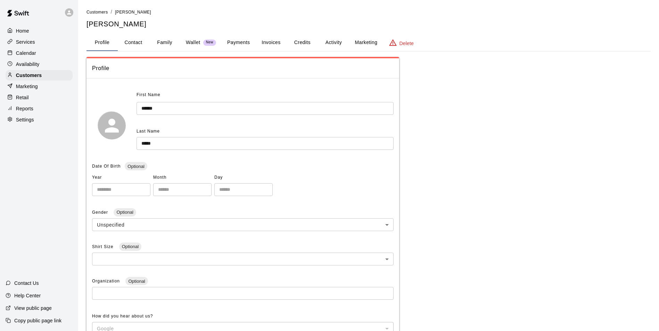
click at [262, 43] on button "Invoices" at bounding box center [270, 42] width 31 height 17
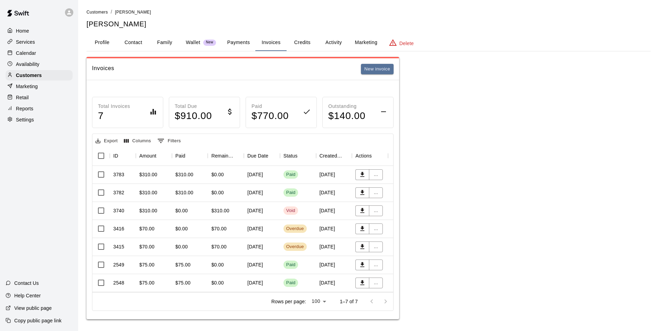
click at [309, 167] on div "Paid" at bounding box center [298, 175] width 36 height 18
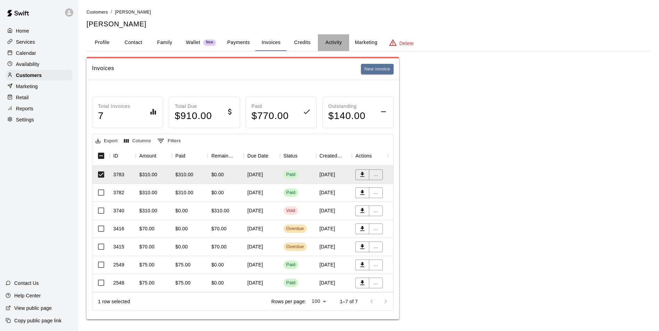
click at [332, 40] on button "Activity" at bounding box center [333, 42] width 31 height 17
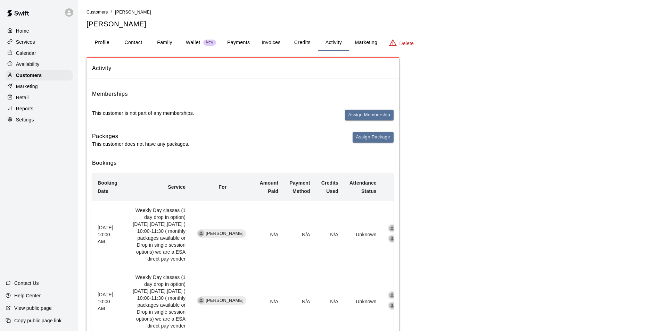
click at [277, 45] on button "Invoices" at bounding box center [270, 42] width 31 height 17
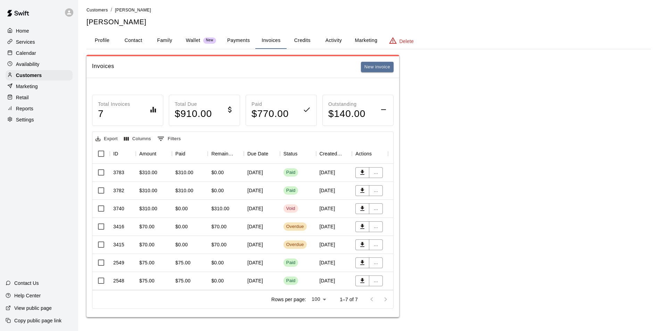
scroll to position [7, 0]
click at [259, 227] on div "September 03, 2025" at bounding box center [262, 227] width 36 height 18
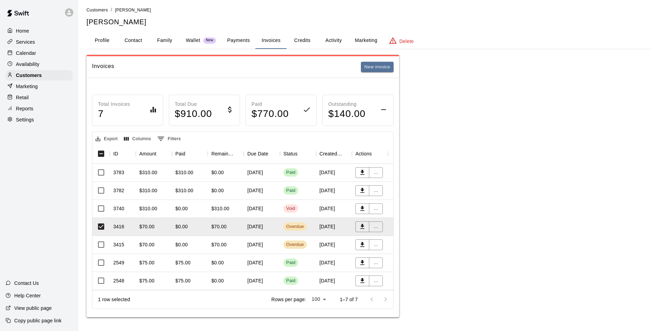
click at [275, 258] on div "August 20, 2025" at bounding box center [262, 263] width 36 height 18
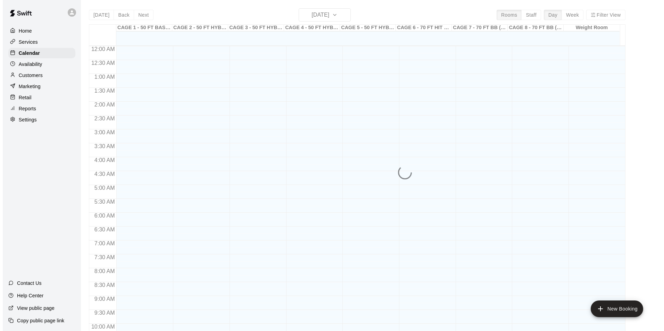
scroll to position [353, 0]
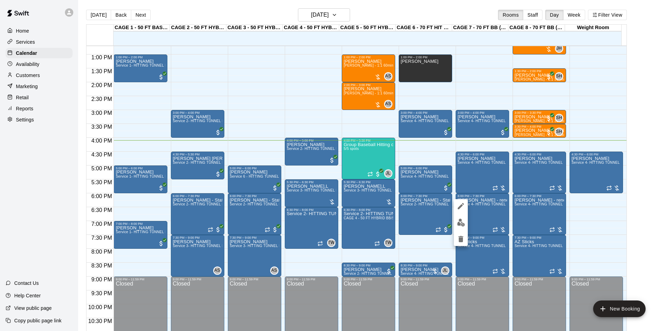
click at [460, 228] on button "edit" at bounding box center [461, 223] width 14 height 14
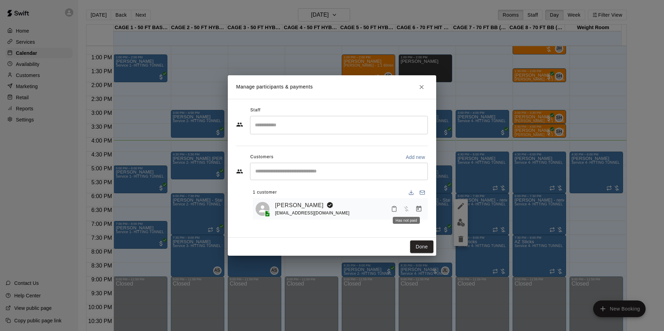
click at [418, 209] on icon "Manage bookings & payment" at bounding box center [418, 209] width 5 height 6
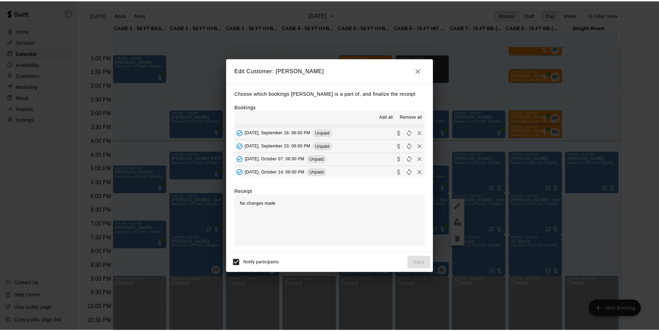
scroll to position [104, 0]
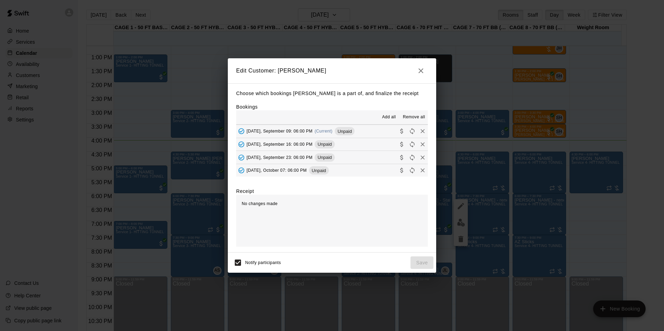
click at [370, 134] on button "Tuesday, September 09: 06:00 PM (Current) Unpaid" at bounding box center [332, 131] width 192 height 13
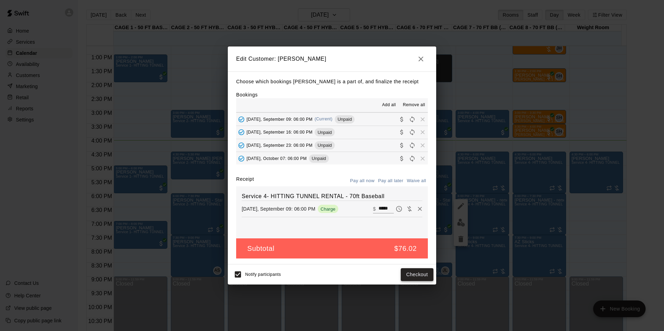
click at [410, 269] on button "Checkout" at bounding box center [417, 274] width 33 height 13
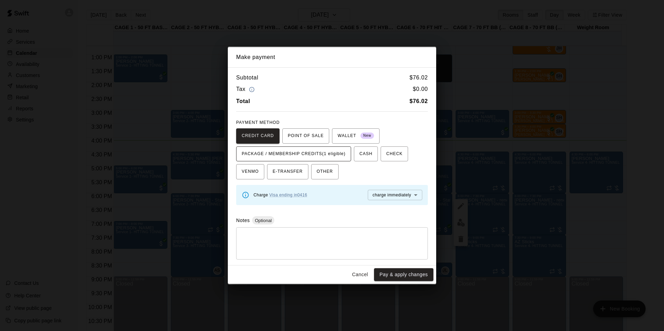
click at [326, 152] on span "PACKAGE / MEMBERSHIP CREDITS (1 eligible)" at bounding box center [294, 154] width 104 height 11
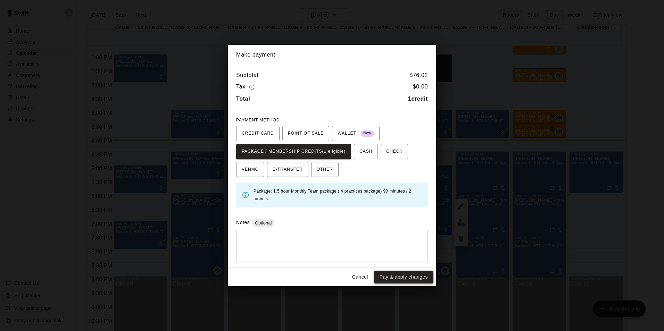
click at [414, 276] on button "Pay & apply changes" at bounding box center [403, 277] width 59 height 13
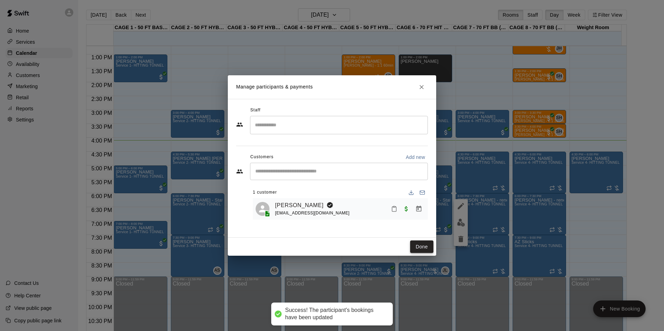
click at [420, 244] on button "Done" at bounding box center [421, 247] width 23 height 13
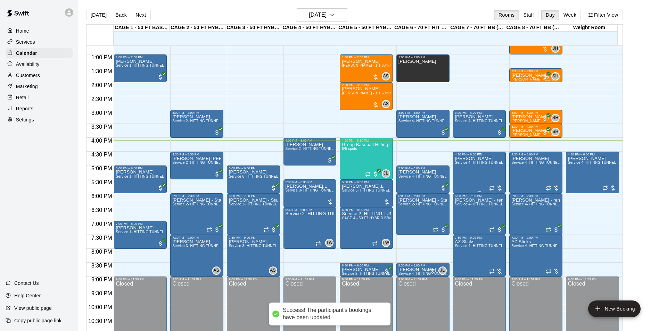
click at [472, 159] on p "[PERSON_NAME]" at bounding box center [479, 159] width 49 height 0
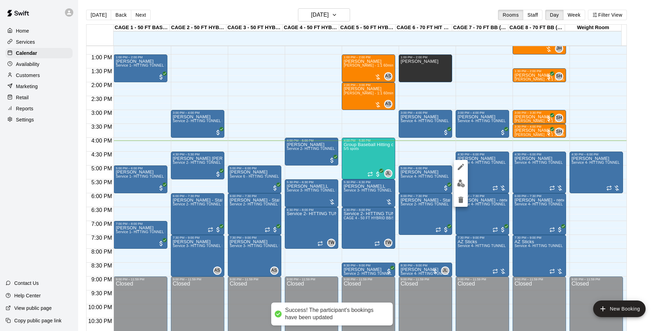
click at [454, 185] on button "edit" at bounding box center [461, 184] width 14 height 14
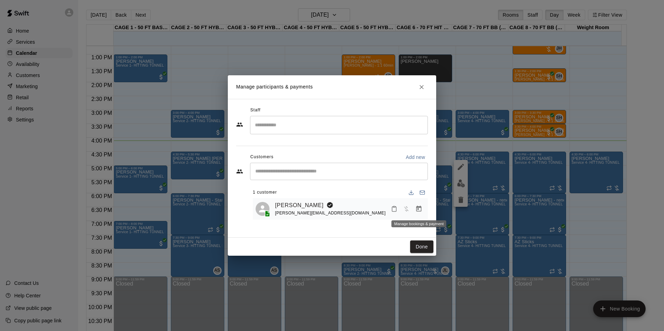
click at [419, 210] on icon "Manage bookings & payment" at bounding box center [418, 209] width 7 height 7
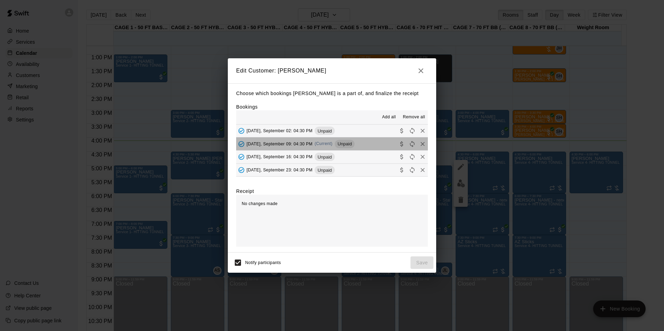
click at [366, 141] on button "Tuesday, September 09: 04:30 PM (Current) Unpaid" at bounding box center [332, 144] width 192 height 13
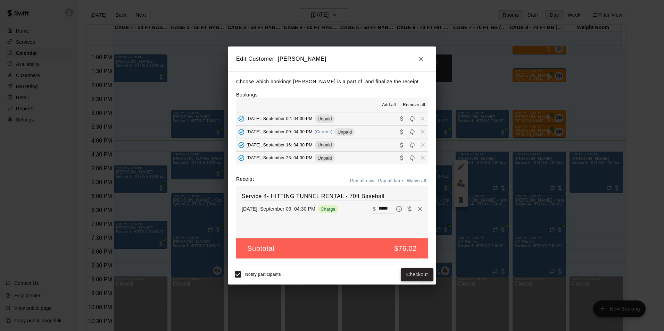
click at [409, 278] on button "Checkout" at bounding box center [417, 274] width 33 height 13
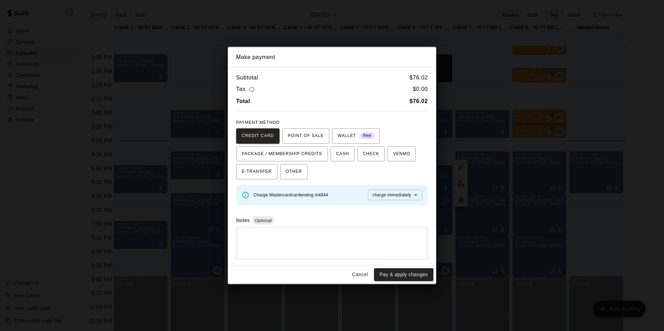
click at [360, 271] on button "Cancel" at bounding box center [360, 274] width 22 height 13
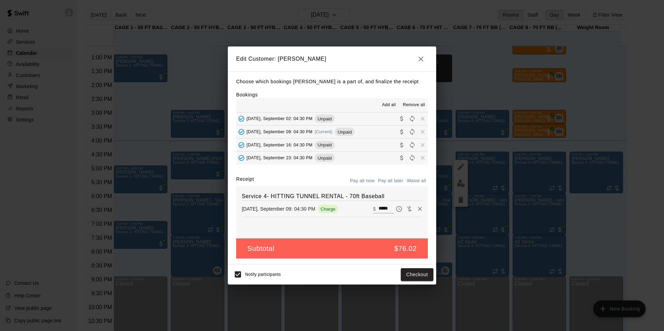
click at [419, 57] on icon "button" at bounding box center [420, 59] width 5 height 5
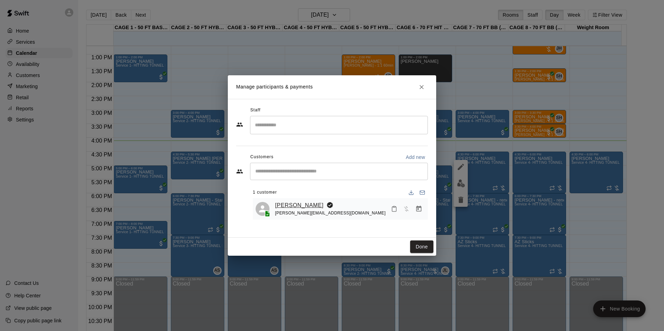
click at [289, 207] on link "[PERSON_NAME]" at bounding box center [299, 205] width 49 height 9
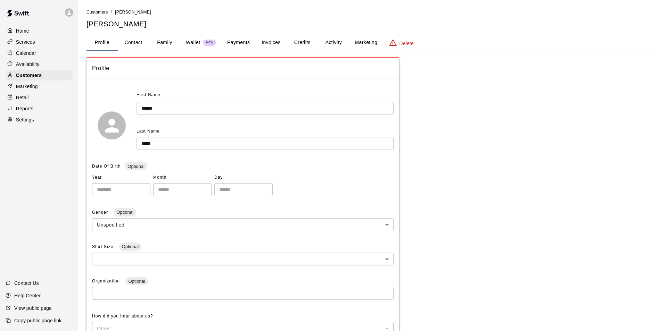
click at [239, 41] on button "Payments" at bounding box center [239, 42] width 34 height 17
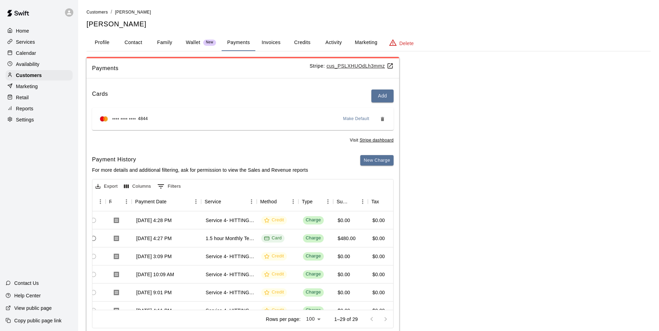
scroll to position [0, 49]
click at [334, 36] on button "Activity" at bounding box center [333, 42] width 31 height 17
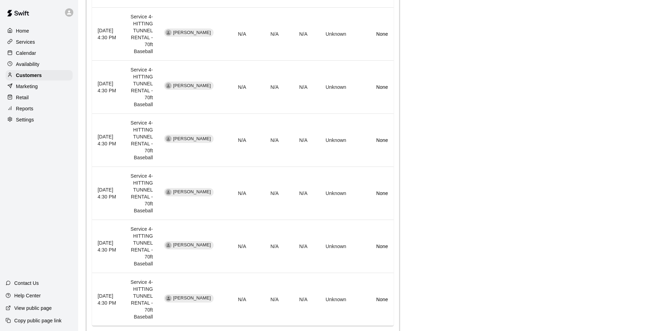
scroll to position [697, 0]
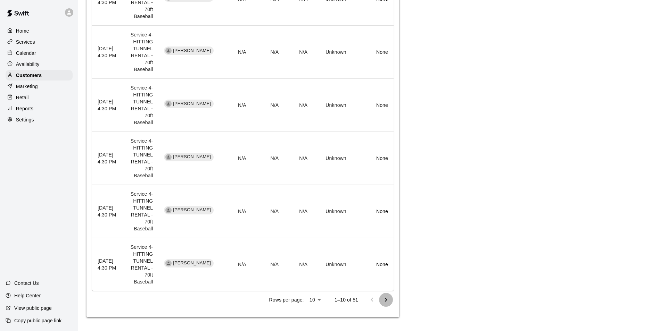
click at [386, 299] on icon "Go to next page" at bounding box center [386, 300] width 2 height 4
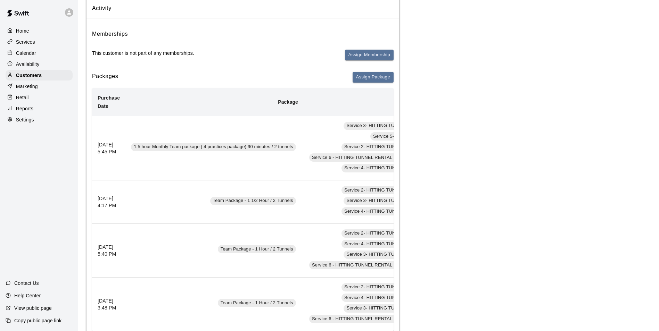
scroll to position [0, 0]
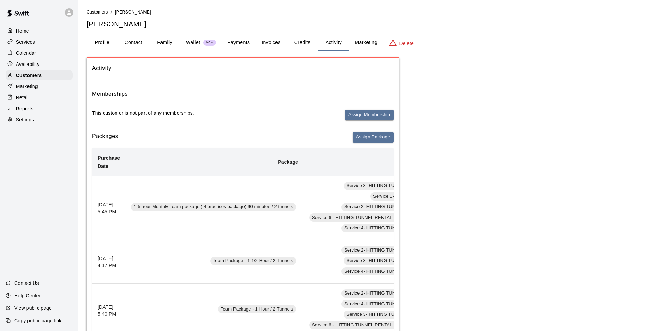
click at [220, 45] on button "Wallet New" at bounding box center [200, 42] width 41 height 17
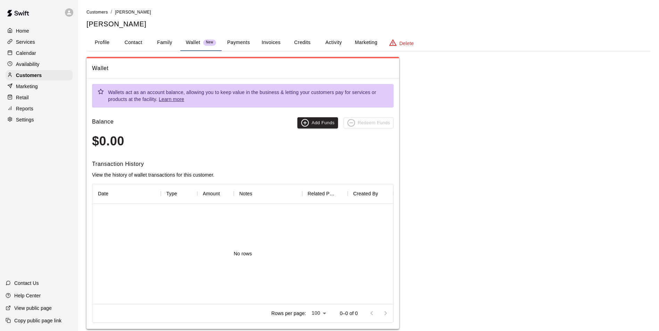
click at [231, 45] on button "Payments" at bounding box center [239, 42] width 34 height 17
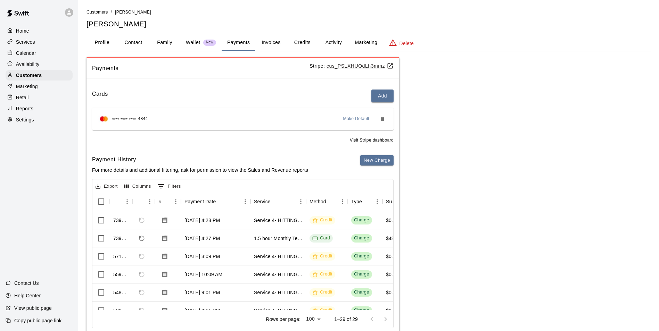
click at [423, 189] on div "Payments Stripe: cus_PSLXHUOdLh3mmz Cards Add **** **** **** 4844 Make Default …" at bounding box center [368, 197] width 564 height 280
click at [335, 35] on button "Activity" at bounding box center [333, 42] width 31 height 17
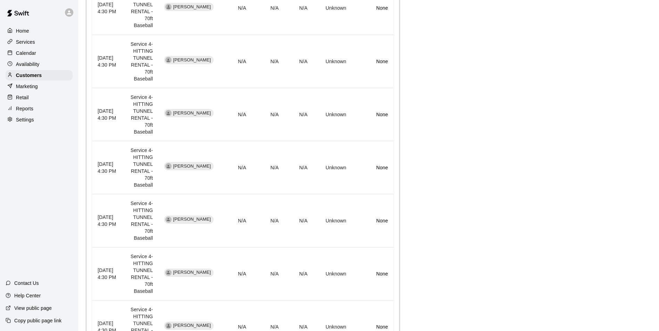
scroll to position [697, 0]
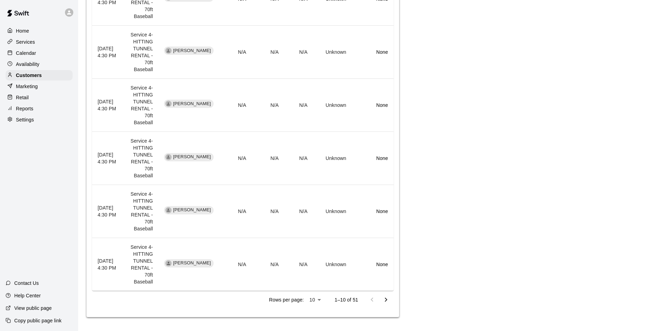
click at [388, 302] on icon "Go to next page" at bounding box center [386, 300] width 8 height 8
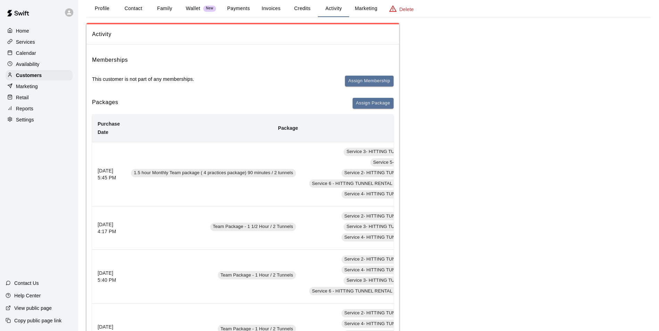
scroll to position [0, 0]
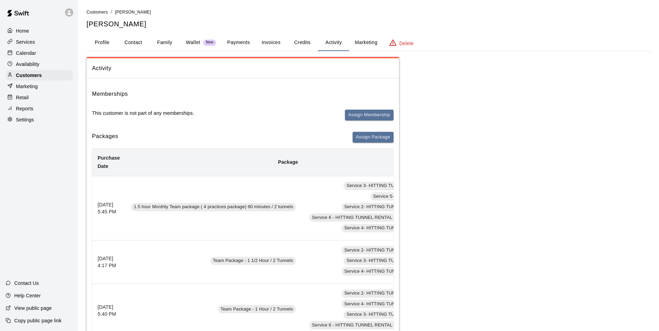
click at [231, 43] on button "Payments" at bounding box center [239, 42] width 34 height 17
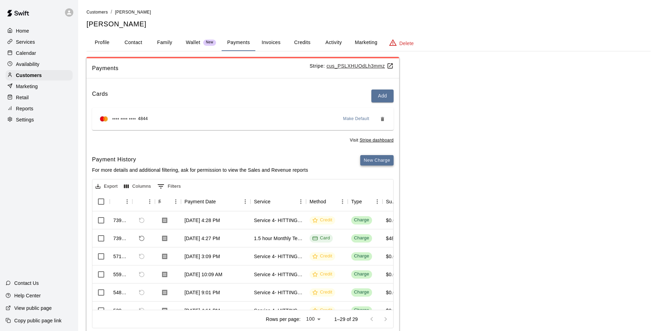
click at [372, 164] on button "New Charge" at bounding box center [376, 160] width 33 height 11
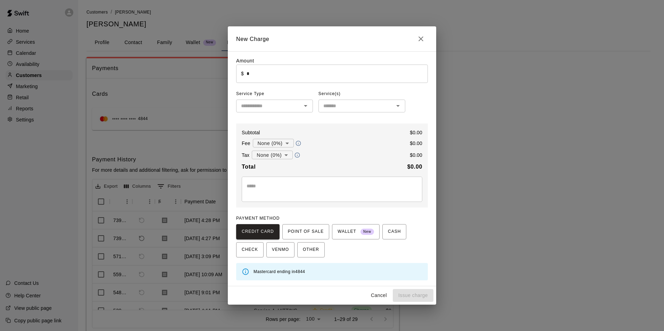
click at [419, 37] on icon "Close" at bounding box center [421, 39] width 8 height 8
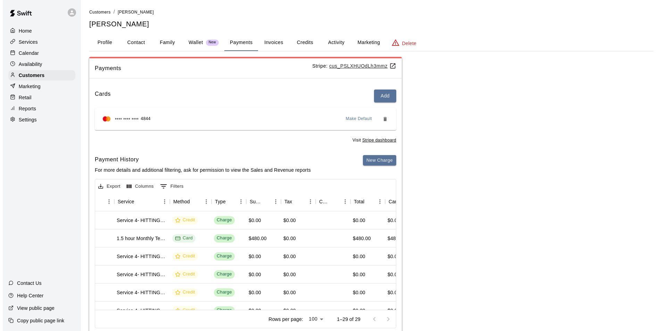
scroll to position [0, 141]
click at [374, 165] on button "New Charge" at bounding box center [376, 160] width 33 height 11
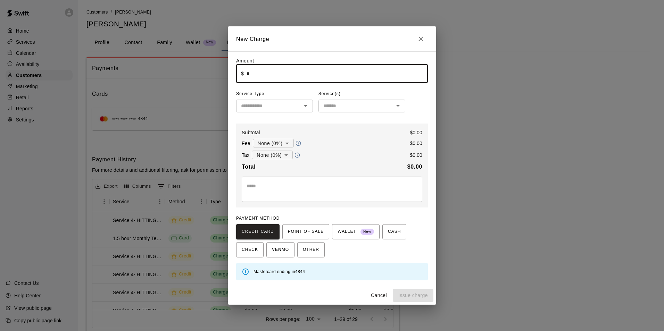
click at [329, 78] on input "*" at bounding box center [337, 74] width 181 height 18
click at [258, 101] on div "​" at bounding box center [274, 106] width 77 height 13
type input "******"
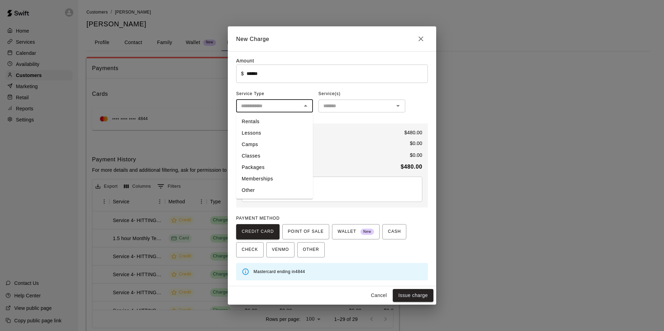
click at [279, 163] on li "Packages" at bounding box center [274, 167] width 77 height 11
type input "********"
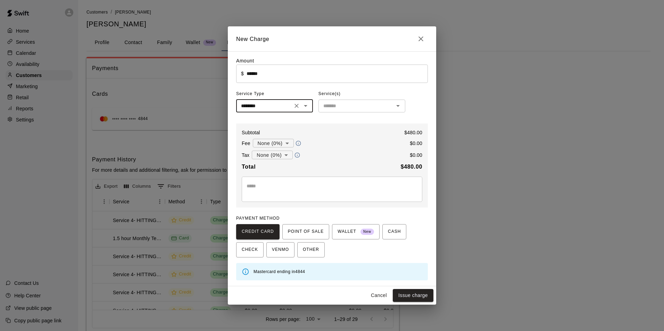
click at [337, 102] on input "text" at bounding box center [355, 106] width 71 height 9
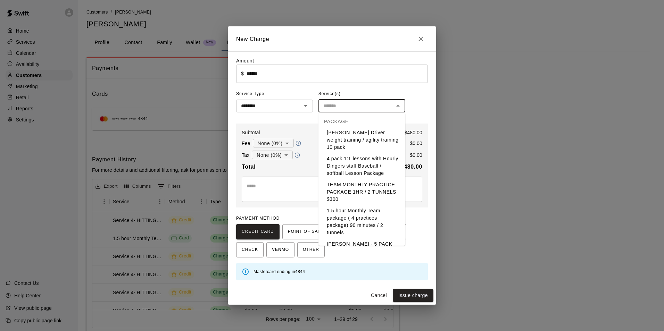
scroll to position [347, 0]
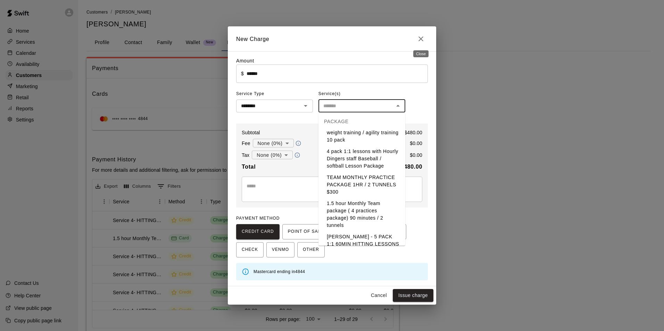
click at [424, 34] on button "Close" at bounding box center [421, 39] width 14 height 14
type input "*"
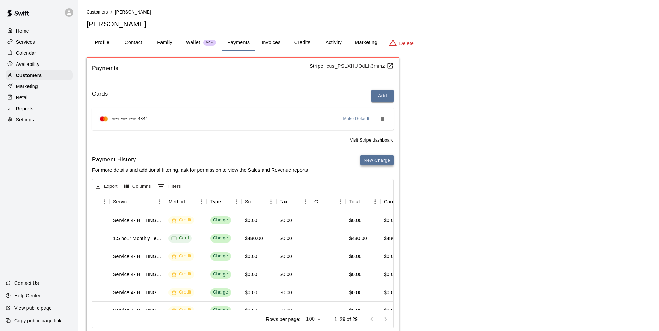
click at [390, 161] on button "New Charge" at bounding box center [376, 160] width 33 height 11
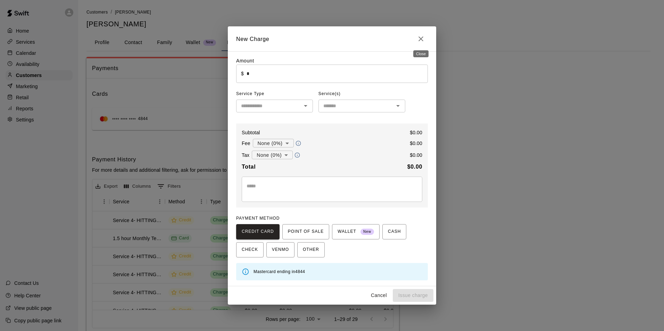
click at [423, 40] on icon "Close" at bounding box center [421, 39] width 8 height 8
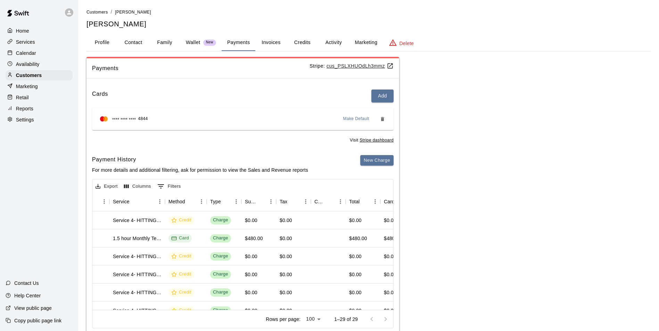
click at [398, 159] on div "Cards Add **** **** **** 4844 Make Default Visit Stripe dashboard Payment Histo…" at bounding box center [242, 210] width 313 height 253
click at [392, 160] on button "New Charge" at bounding box center [376, 160] width 33 height 11
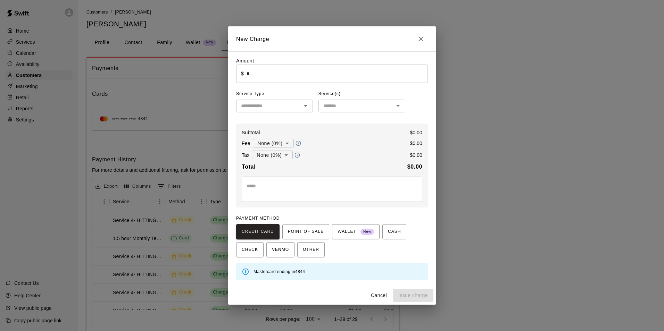
click at [294, 66] on input "*" at bounding box center [337, 74] width 181 height 18
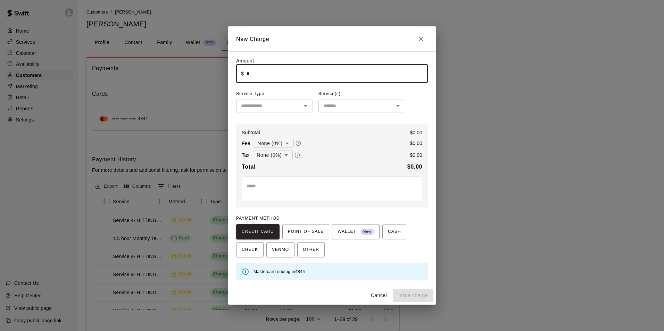
click at [294, 66] on input "*" at bounding box center [337, 74] width 181 height 18
click at [277, 100] on div "​" at bounding box center [274, 106] width 77 height 13
type input "******"
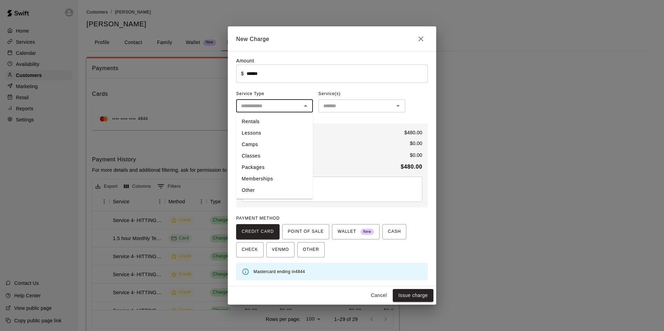
click at [269, 168] on li "Packages" at bounding box center [274, 167] width 77 height 11
type input "********"
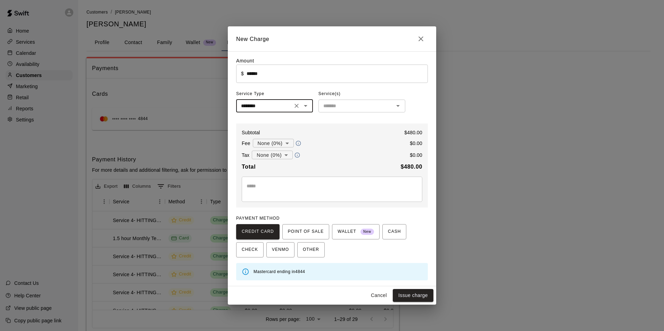
click at [340, 103] on input "text" at bounding box center [355, 106] width 71 height 9
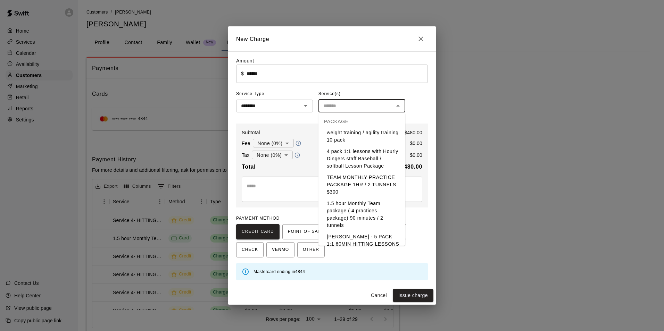
click at [376, 208] on li "1.5 hour Monthly Team package ( 4 practices package) 90 minutes / 2 tunnels" at bounding box center [361, 214] width 87 height 33
type input "**********"
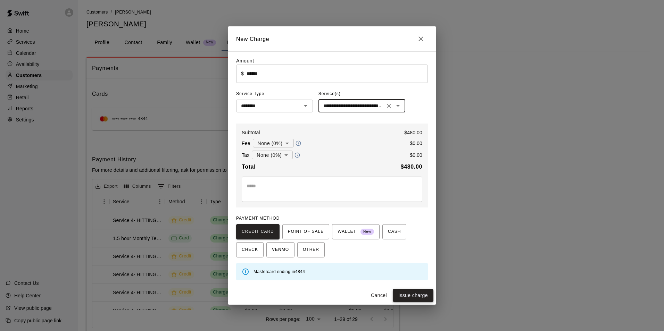
click at [404, 294] on button "Issue charge" at bounding box center [413, 295] width 41 height 13
type input "*"
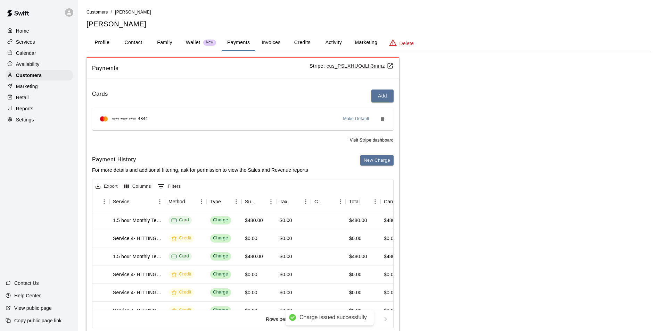
click at [326, 42] on button "Activity" at bounding box center [333, 42] width 31 height 17
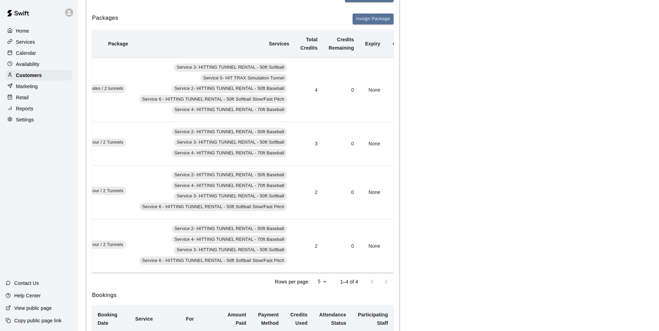
scroll to position [69, 0]
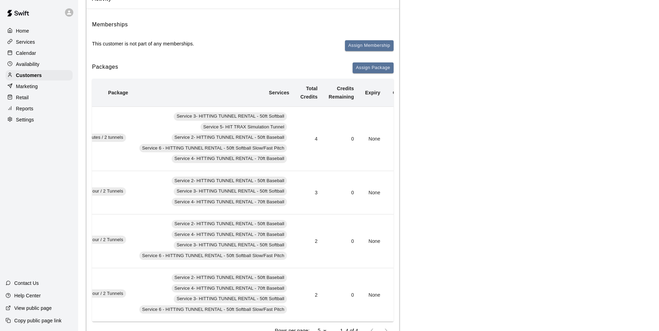
click at [391, 138] on button "Add" at bounding box center [398, 138] width 14 height 11
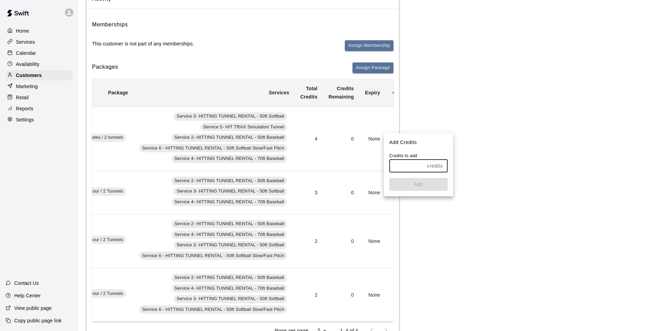
click at [397, 164] on input "text" at bounding box center [406, 166] width 35 height 13
type input "*"
click at [405, 182] on button "Add" at bounding box center [418, 184] width 58 height 13
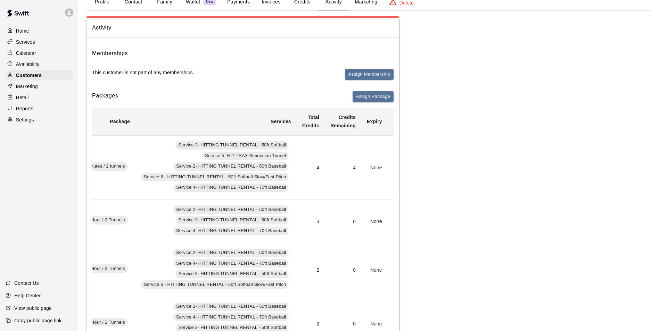
scroll to position [0, 0]
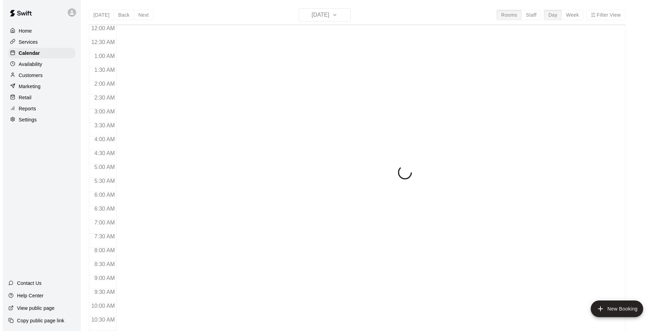
scroll to position [353, 0]
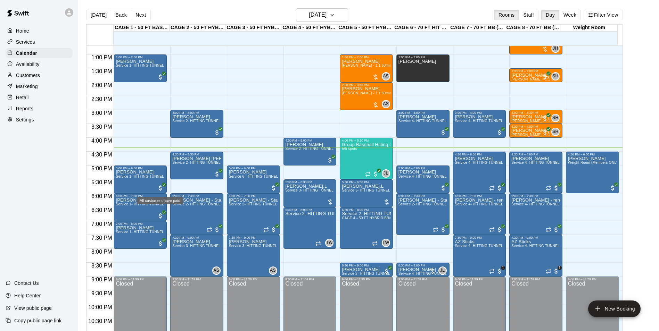
click at [141, 205] on div "All customers have paid" at bounding box center [160, 198] width 48 height 13
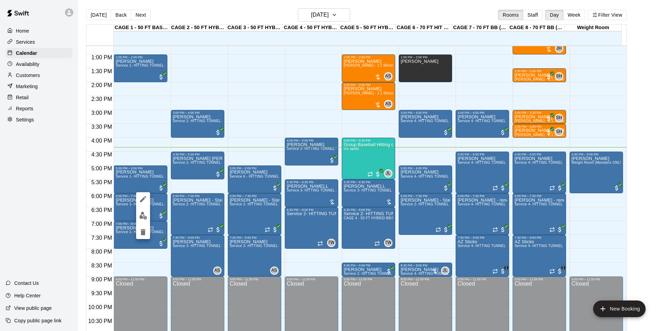
click at [122, 201] on div at bounding box center [332, 165] width 664 height 331
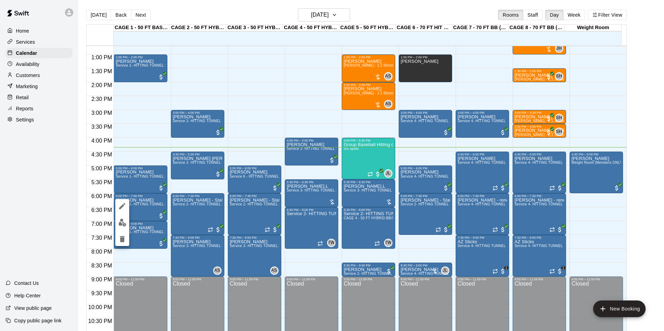
click at [124, 218] on button "edit" at bounding box center [122, 223] width 14 height 14
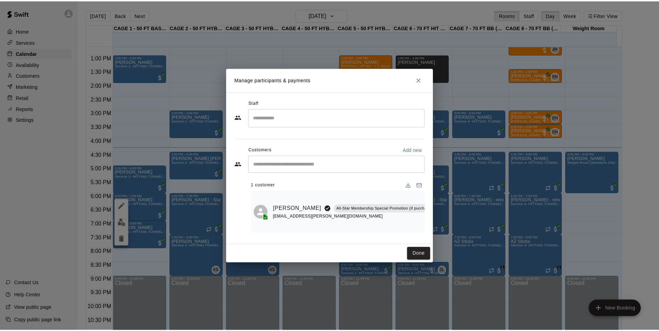
scroll to position [0, 85]
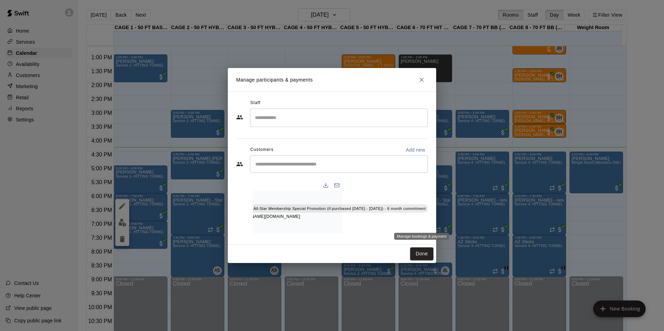
click at [432, 223] on icon "Manage bookings & payment" at bounding box center [434, 224] width 5 height 6
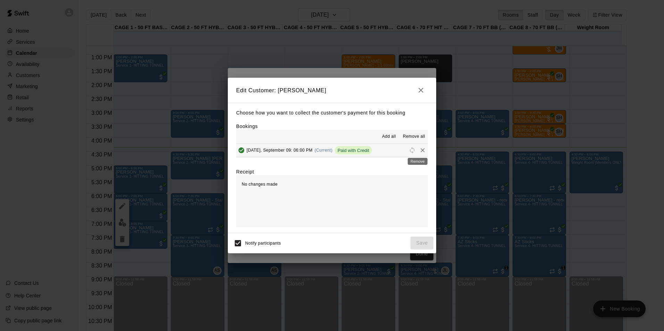
click at [419, 148] on icon "Remove" at bounding box center [422, 150] width 7 height 7
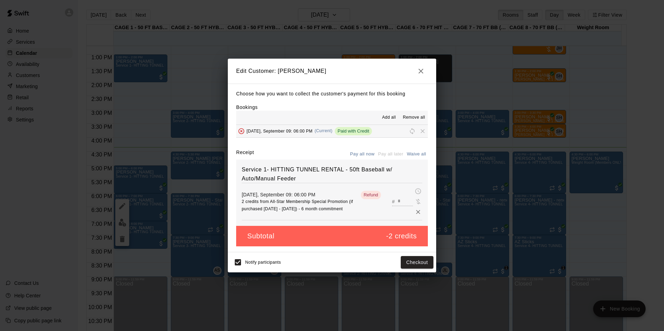
click at [420, 71] on icon "button" at bounding box center [420, 71] width 5 height 5
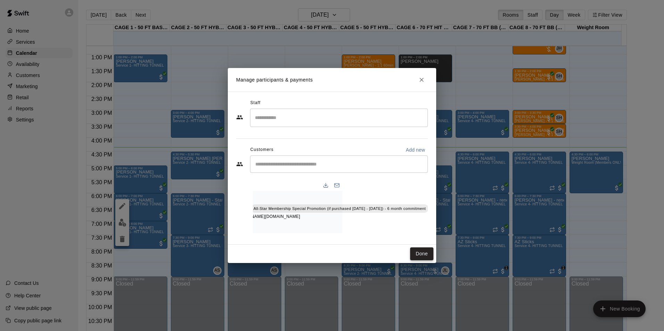
click at [424, 257] on button "Done" at bounding box center [421, 254] width 23 height 13
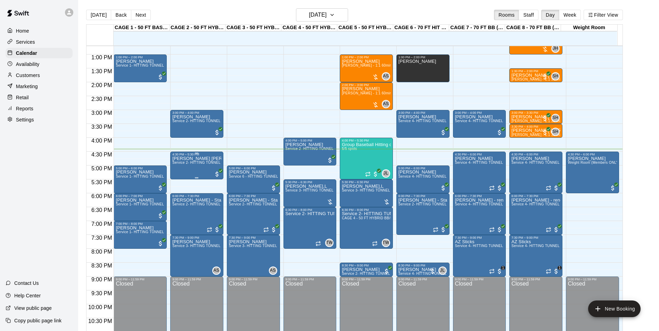
click at [199, 165] on span "Service 2- HITTING TUNNEL RENTAL - 50ft Baseball" at bounding box center [216, 163] width 88 height 4
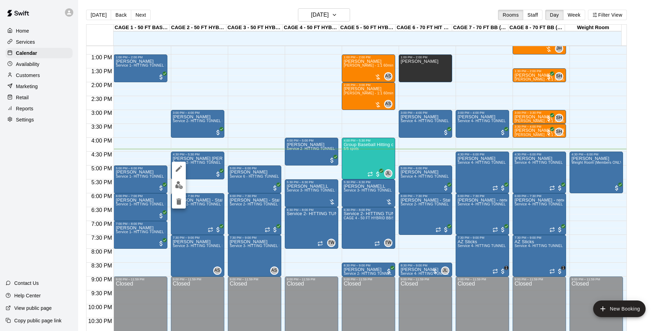
click at [200, 168] on div at bounding box center [332, 165] width 664 height 331
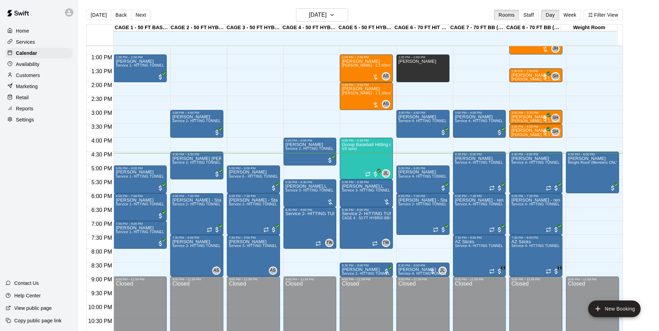
drag, startPoint x: 25, startPoint y: 74, endPoint x: 35, endPoint y: 72, distance: 10.4
click at [25, 74] on p "Customers" at bounding box center [28, 75] width 24 height 7
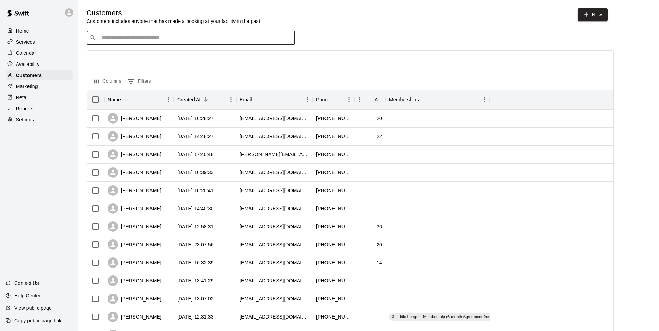
click at [137, 41] on input "Search customers by name or email" at bounding box center [195, 37] width 192 height 7
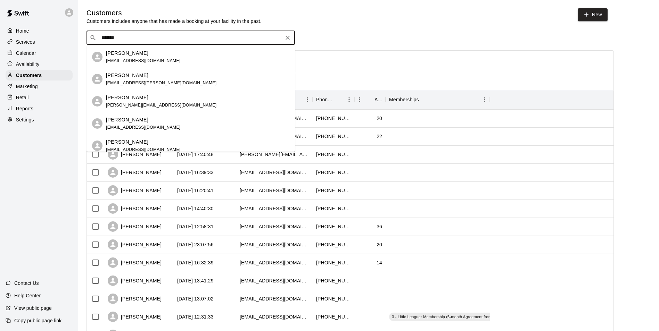
drag, startPoint x: 136, startPoint y: 40, endPoint x: 76, endPoint y: 40, distance: 60.1
click at [76, 40] on div "Home Services Calendar Availability Customers Marketing Retail Reports Settings…" at bounding box center [329, 299] width 659 height 599
type input "*"
type input "*******"
click at [284, 37] on button "Clear" at bounding box center [288, 38] width 10 height 10
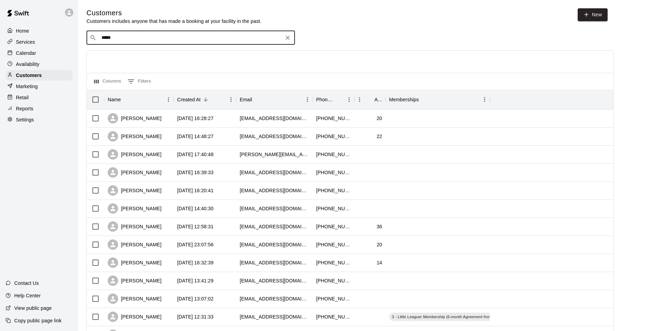
type input "******"
click at [288, 41] on icon "Clear" at bounding box center [287, 37] width 7 height 7
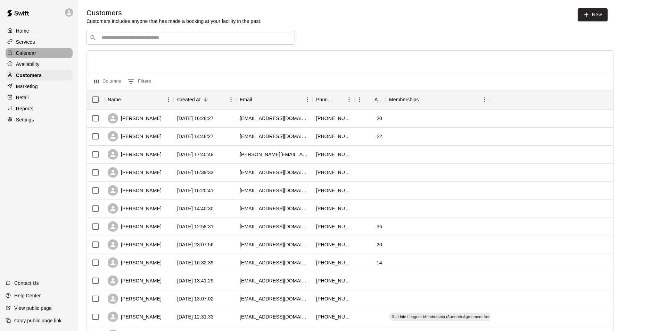
click at [37, 51] on div "Calendar" at bounding box center [39, 53] width 67 height 10
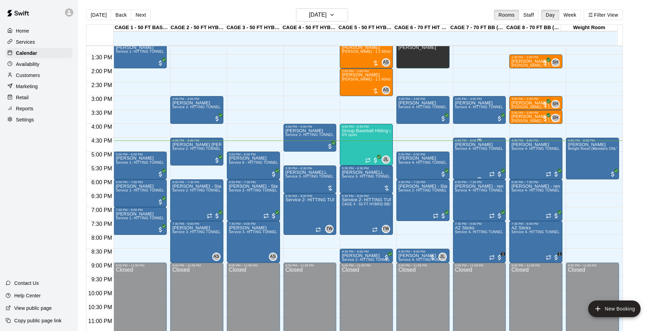
scroll to position [374, 0]
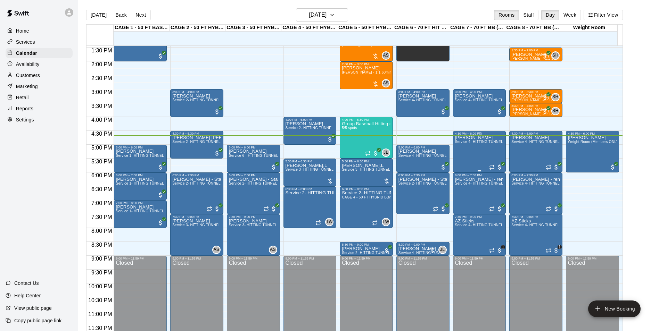
click at [468, 150] on div "[PERSON_NAME] Service 4- HITTING TUNNEL RENTAL - 70ft Baseball" at bounding box center [479, 300] width 49 height 331
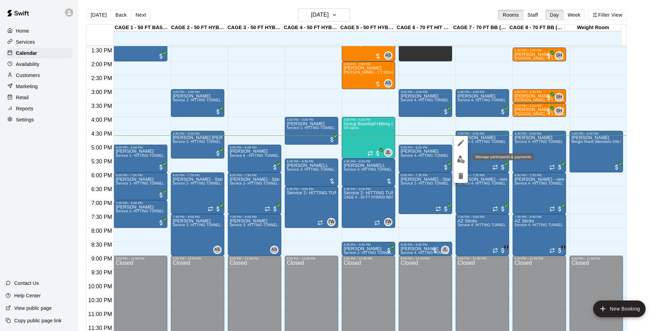
click at [462, 161] on img "edit" at bounding box center [461, 160] width 8 height 8
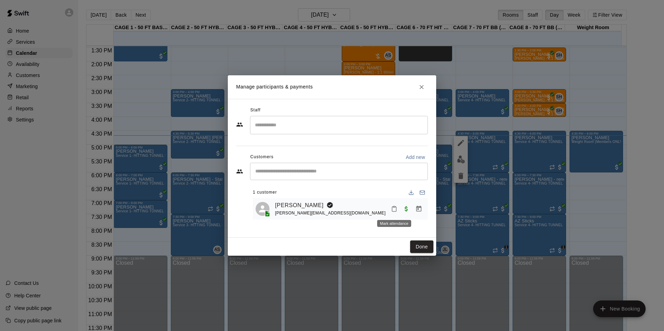
click at [396, 208] on icon "Mark attendance" at bounding box center [394, 209] width 4 height 5
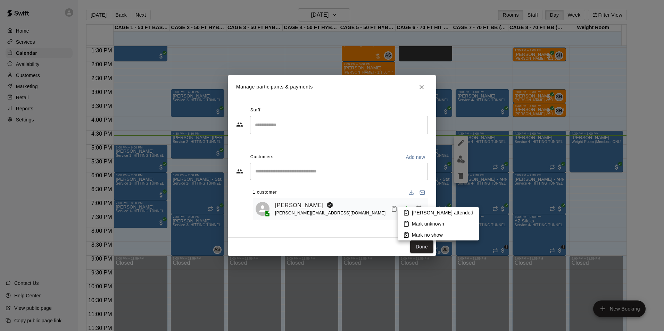
click at [401, 209] on li "[PERSON_NAME] attended" at bounding box center [438, 212] width 81 height 11
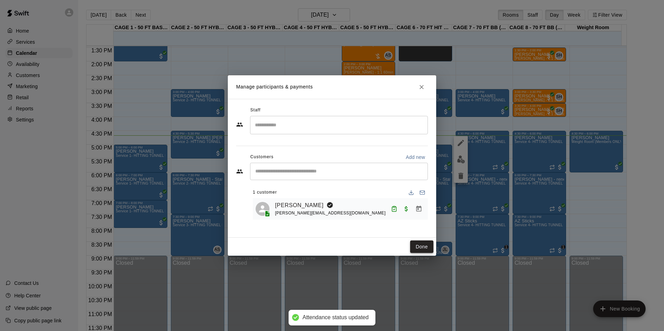
click at [418, 247] on button "Done" at bounding box center [421, 247] width 23 height 13
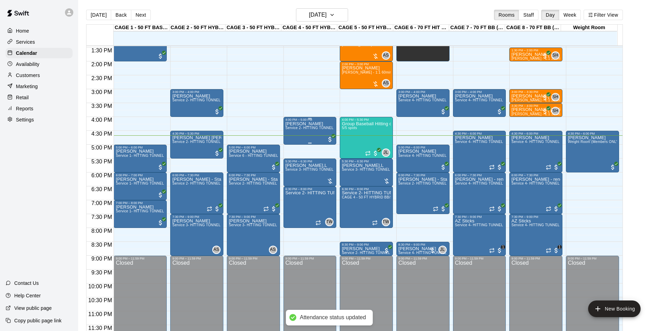
click at [319, 130] on span "Service 2- HITTING TUNNEL RENTAL - 50ft Baseball" at bounding box center [329, 128] width 88 height 4
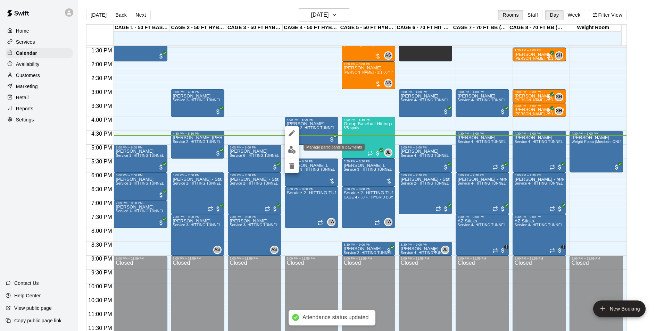
click at [288, 147] on img "edit" at bounding box center [292, 150] width 8 height 8
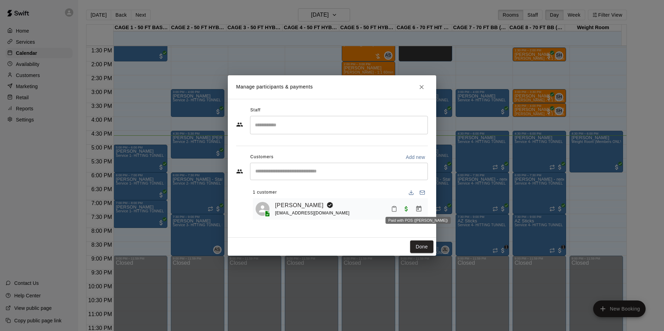
click at [395, 213] on div "Paid with POS ([PERSON_NAME])" at bounding box center [418, 218] width 67 height 13
click at [395, 211] on icon "Mark attendance" at bounding box center [394, 209] width 6 height 6
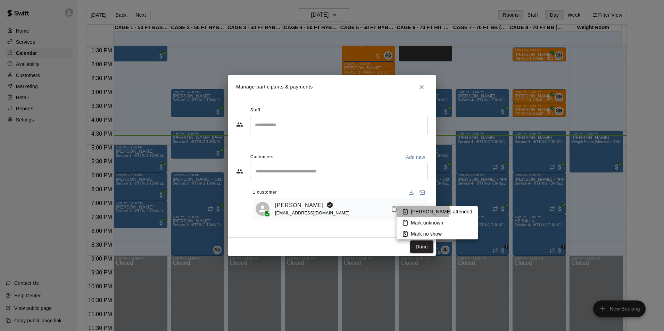
click at [405, 210] on icon at bounding box center [405, 212] width 6 height 6
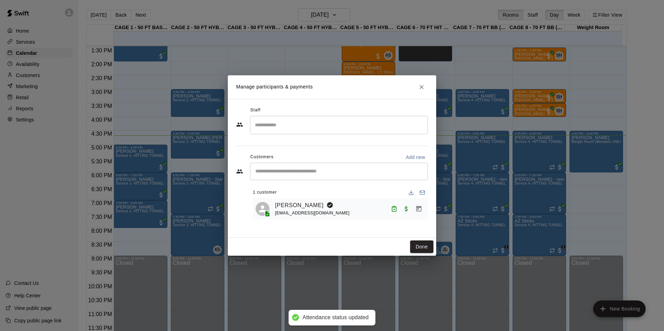
click at [421, 245] on button "Done" at bounding box center [421, 247] width 23 height 13
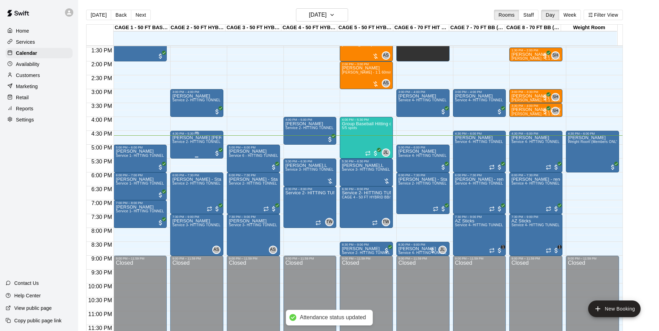
click at [180, 147] on div "[PERSON_NAME] [PERSON_NAME] Service 2- HITTING TUNNEL RENTAL - 50ft Baseball" at bounding box center [196, 300] width 49 height 331
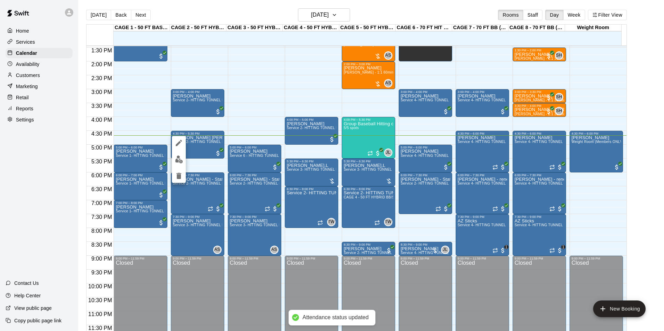
click at [180, 157] on img "edit" at bounding box center [179, 160] width 8 height 8
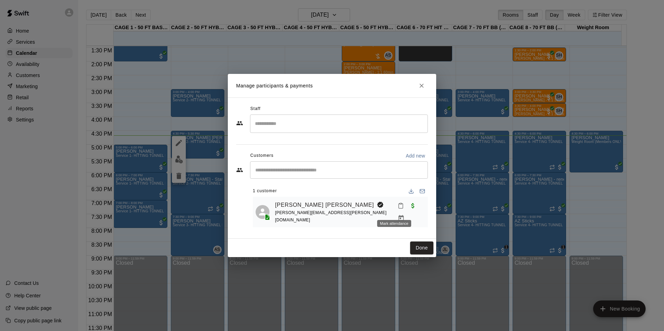
click at [398, 209] on icon "Mark attendance" at bounding box center [401, 206] width 6 height 6
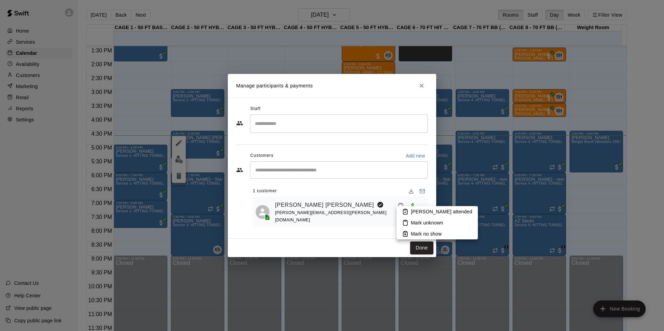
click at [408, 211] on icon at bounding box center [405, 212] width 6 height 6
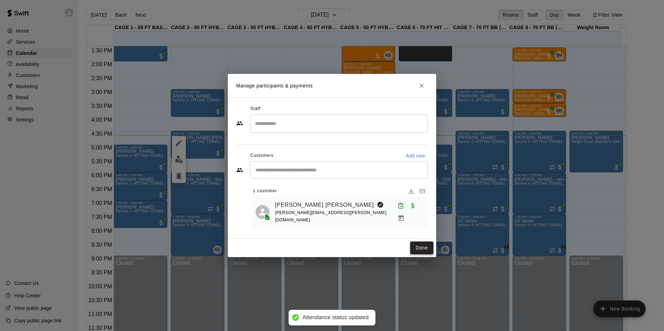
click at [416, 243] on button "Done" at bounding box center [421, 248] width 23 height 13
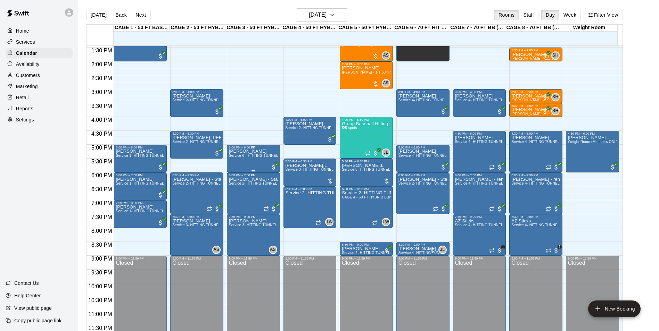
click at [238, 165] on div "[PERSON_NAME] Service 6 - HITTING TUNNEL RENTAL - 50ft Softball Slow/Fast Pitch" at bounding box center [253, 314] width 49 height 331
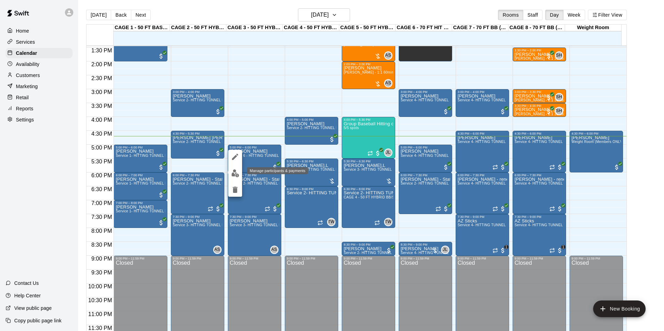
click at [234, 174] on img "edit" at bounding box center [235, 173] width 8 height 8
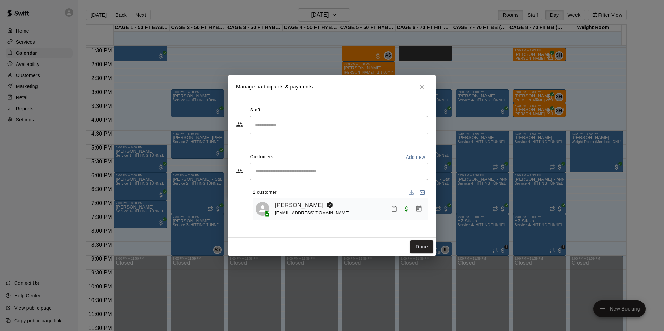
click at [285, 200] on div "[PERSON_NAME] [EMAIL_ADDRESS][DOMAIN_NAME]" at bounding box center [340, 209] width 175 height 22
click at [285, 201] on link "[PERSON_NAME]" at bounding box center [299, 205] width 49 height 9
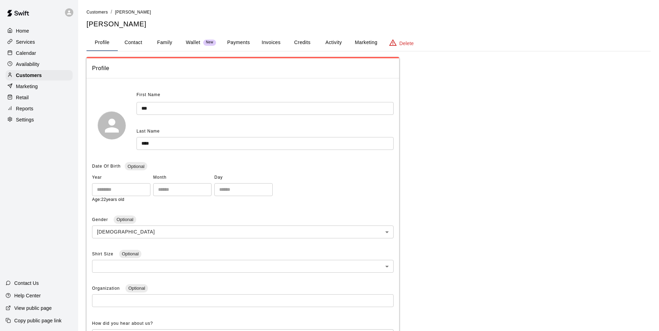
click at [245, 50] on button "Payments" at bounding box center [239, 42] width 34 height 17
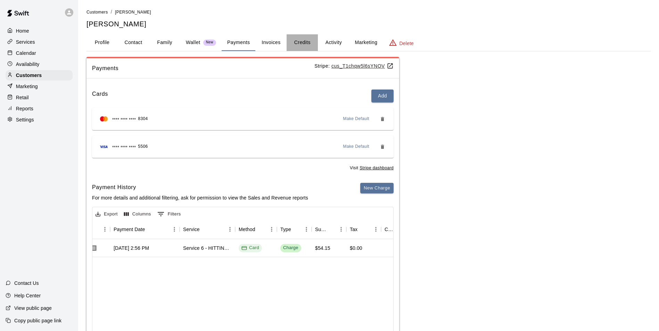
click at [289, 42] on button "Credits" at bounding box center [301, 42] width 31 height 17
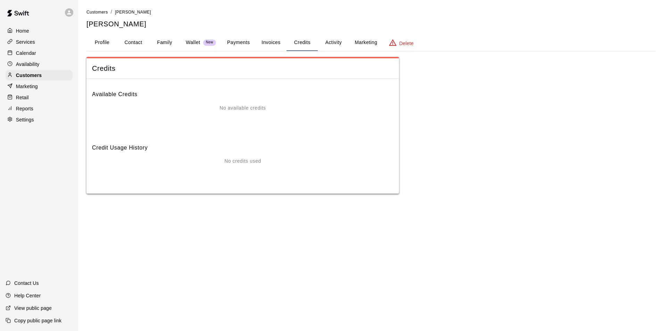
click at [57, 52] on div "Calendar" at bounding box center [39, 53] width 67 height 10
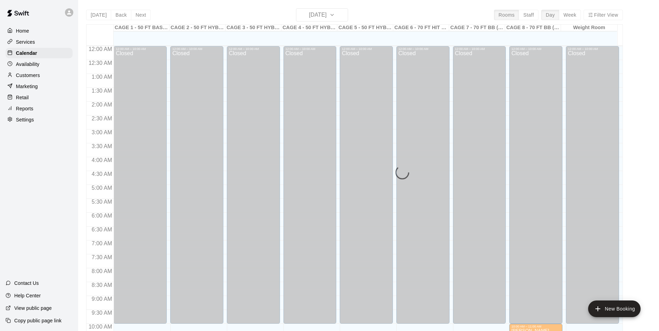
scroll to position [353, 0]
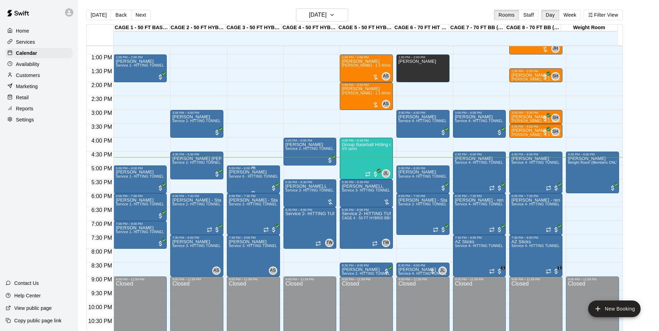
click at [261, 178] on span "Service 6 - HITTING TUNNEL RENTAL - 50ft Softball Slow/Fast Pitch" at bounding box center [286, 177] width 114 height 4
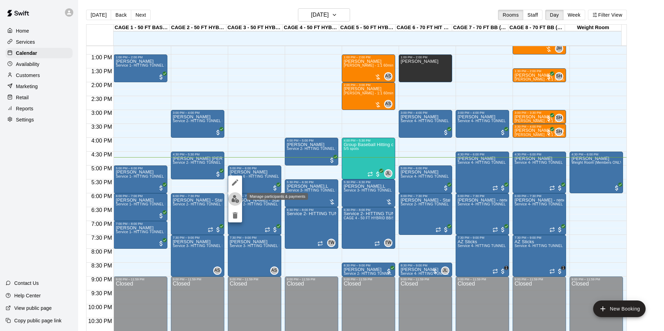
click at [235, 197] on img "edit" at bounding box center [235, 199] width 8 height 8
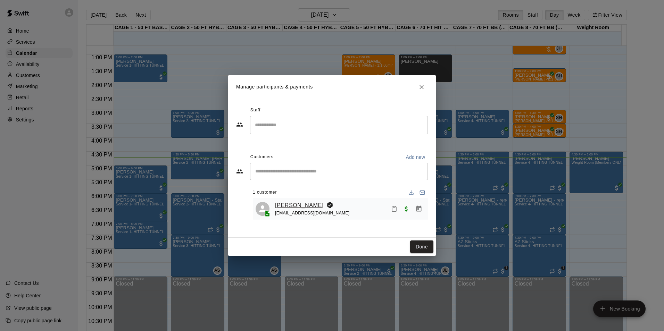
click at [298, 207] on link "[PERSON_NAME]" at bounding box center [299, 205] width 49 height 9
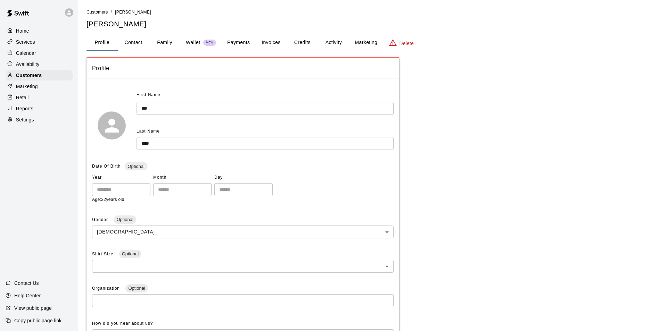
click at [334, 45] on button "Activity" at bounding box center [333, 42] width 31 height 17
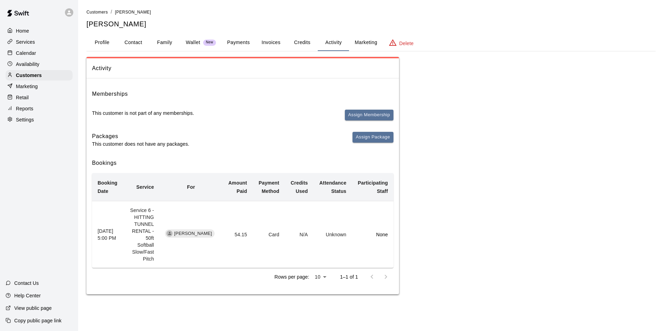
click at [297, 44] on button "Credits" at bounding box center [301, 42] width 31 height 17
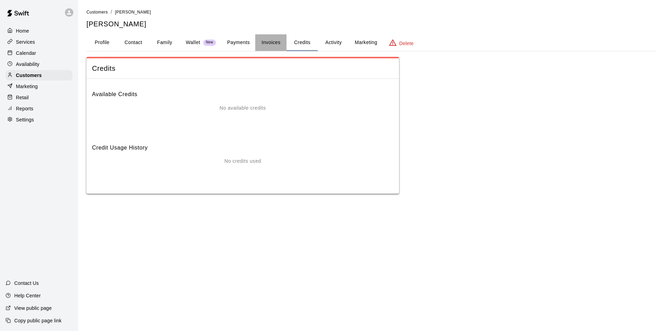
click at [265, 45] on button "Invoices" at bounding box center [270, 42] width 31 height 17
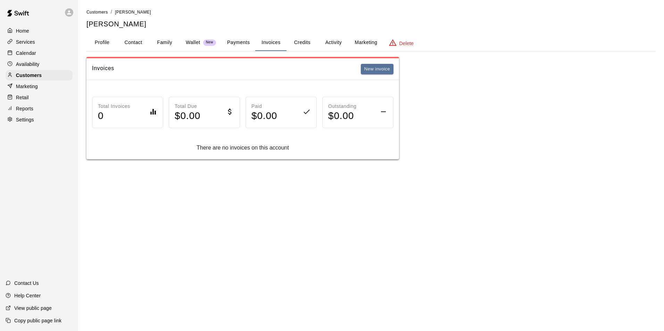
click at [245, 47] on button "Payments" at bounding box center [239, 42] width 34 height 17
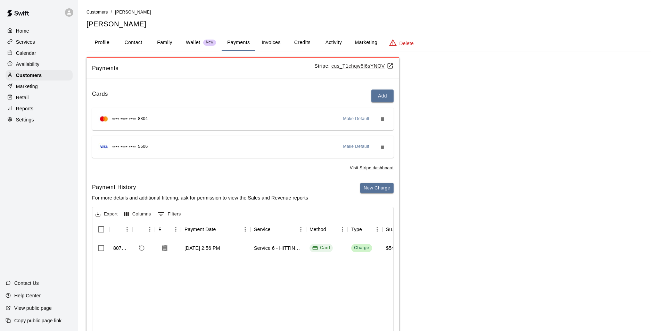
click at [127, 42] on button "Contact" at bounding box center [133, 42] width 31 height 17
select select "**"
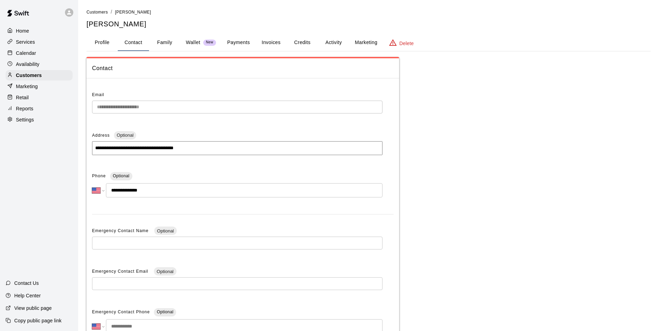
click at [172, 43] on button "Family" at bounding box center [164, 42] width 31 height 17
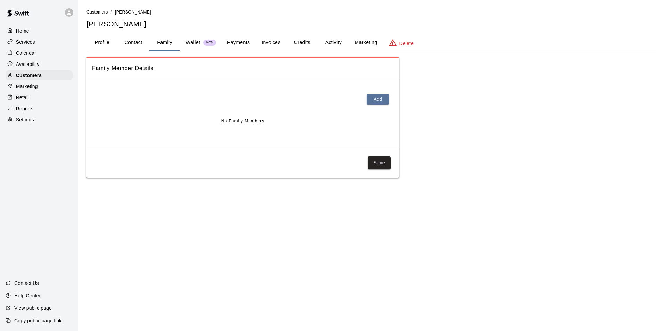
click at [141, 43] on button "Contact" at bounding box center [133, 42] width 31 height 17
select select "**"
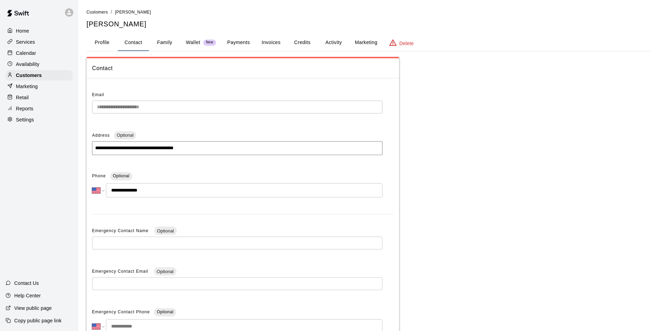
click at [24, 57] on p "Calendar" at bounding box center [26, 53] width 20 height 7
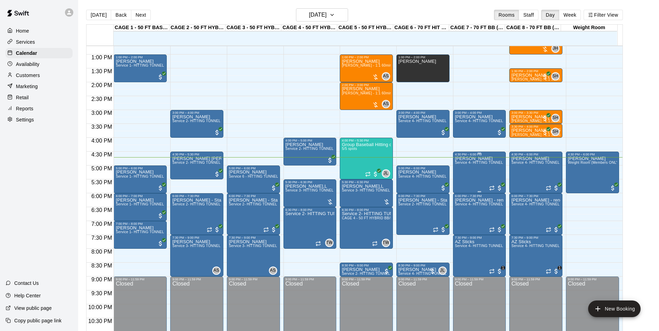
scroll to position [374, 0]
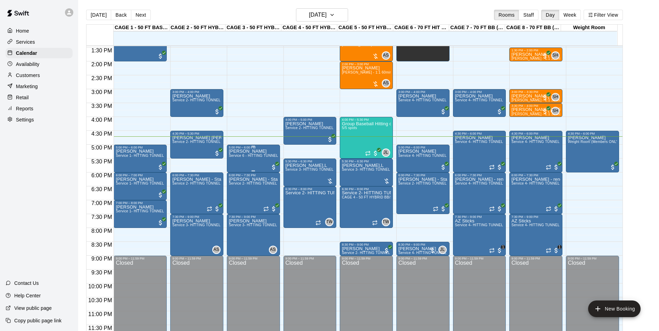
click at [240, 151] on p "[PERSON_NAME]" at bounding box center [253, 151] width 49 height 0
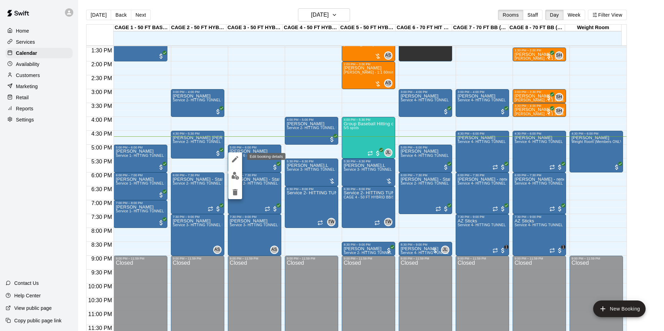
click at [230, 160] on button "edit" at bounding box center [235, 159] width 14 height 14
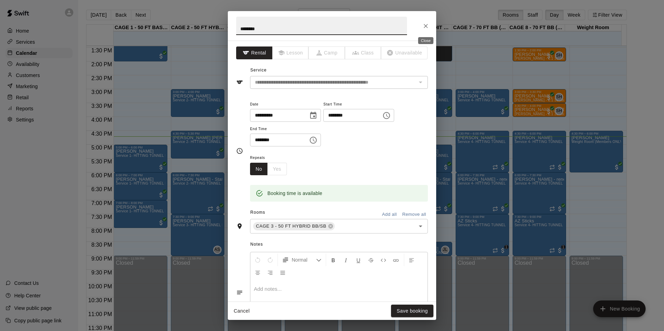
click at [420, 26] on button "Close" at bounding box center [425, 26] width 13 height 13
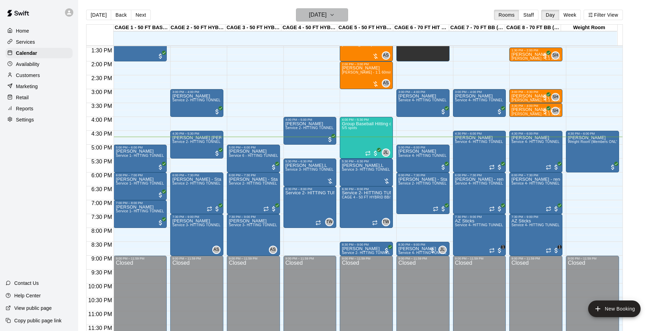
click at [314, 12] on h6 "[DATE]" at bounding box center [318, 15] width 18 height 10
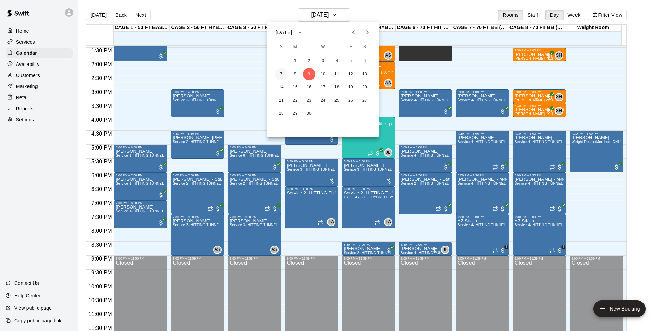
click at [283, 75] on button "7" at bounding box center [281, 74] width 13 height 13
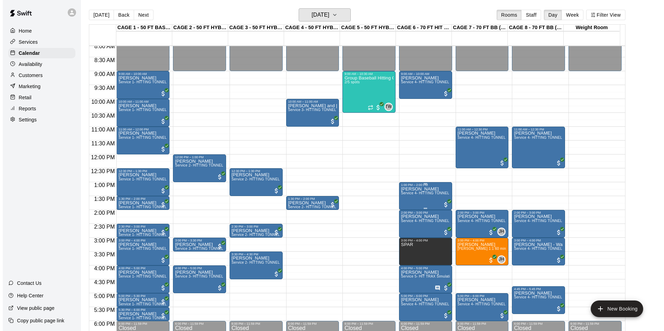
scroll to position [270, 0]
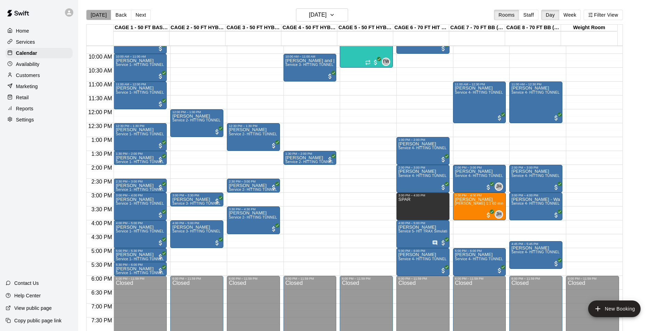
click at [102, 18] on button "[DATE]" at bounding box center [98, 15] width 25 height 10
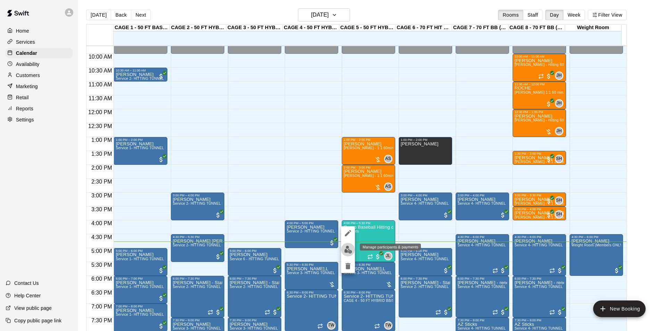
click at [349, 251] on img "edit" at bounding box center [348, 250] width 8 height 8
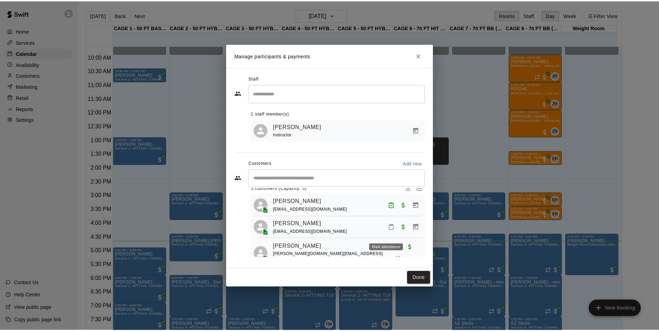
scroll to position [0, 0]
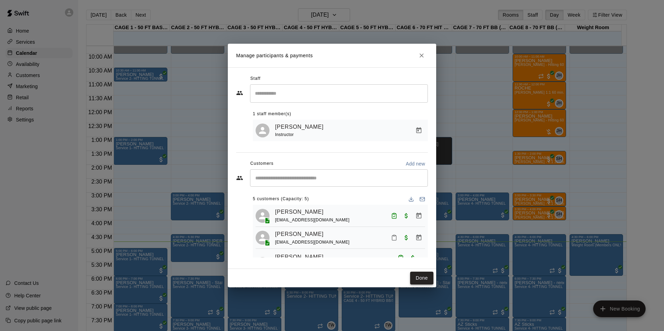
click at [426, 281] on button "Done" at bounding box center [421, 278] width 23 height 13
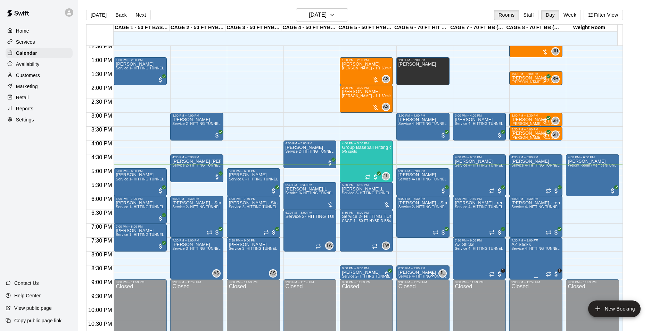
scroll to position [374, 0]
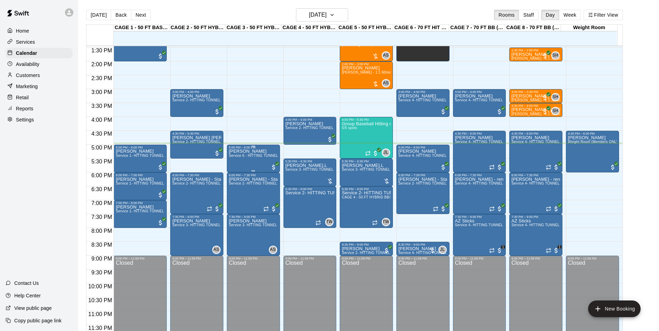
click at [247, 164] on div "Sam Aden Service 6 - HITTING TUNNEL RENTAL - 50ft Softball Slow/Fast Pitch" at bounding box center [253, 314] width 49 height 331
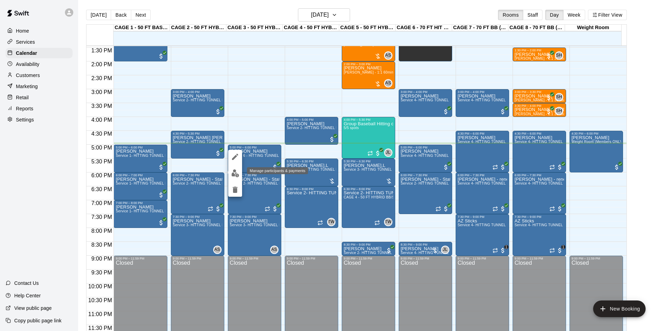
click at [237, 170] on img "edit" at bounding box center [235, 173] width 8 height 8
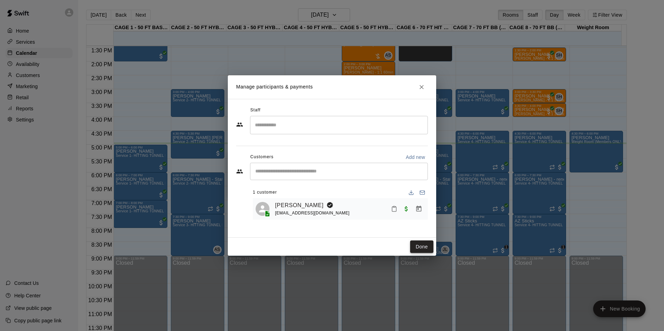
click at [414, 247] on button "Done" at bounding box center [421, 247] width 23 height 13
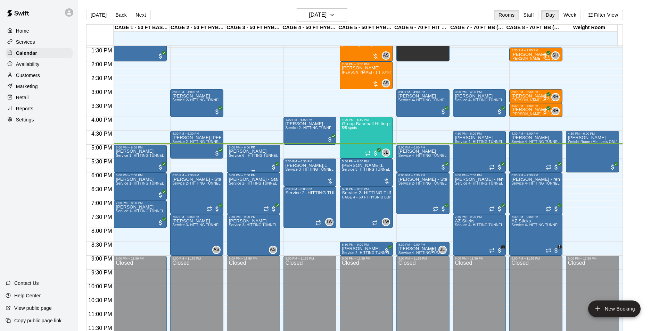
click at [245, 162] on div "Sam Aden Service 6 - HITTING TUNNEL RENTAL - 50ft Softball Slow/Fast Pitch" at bounding box center [253, 314] width 49 height 331
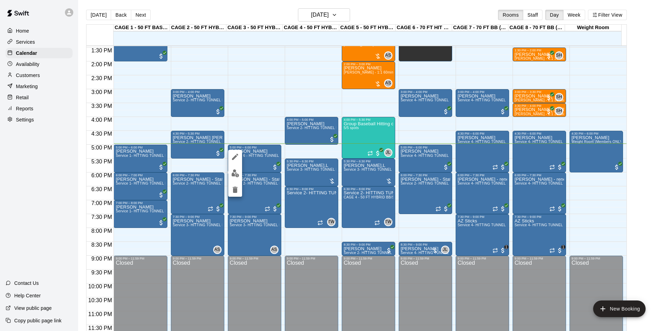
click at [240, 155] on button "edit" at bounding box center [235, 157] width 14 height 14
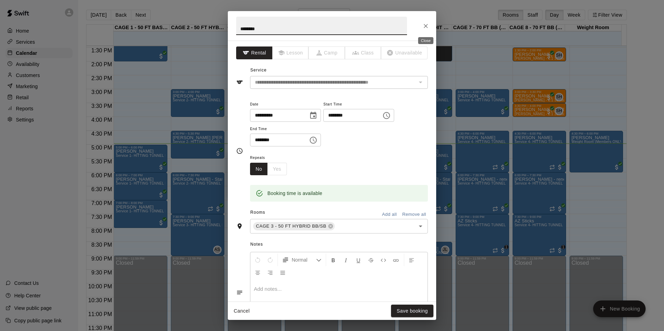
click at [422, 27] on icon "Close" at bounding box center [425, 26] width 7 height 7
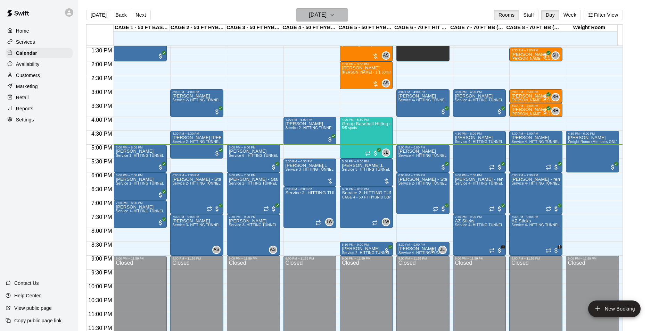
click at [321, 20] on button "[DATE]" at bounding box center [322, 14] width 52 height 13
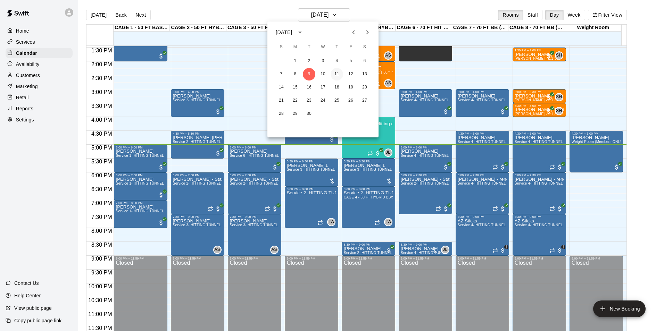
click at [339, 75] on button "11" at bounding box center [337, 74] width 13 height 13
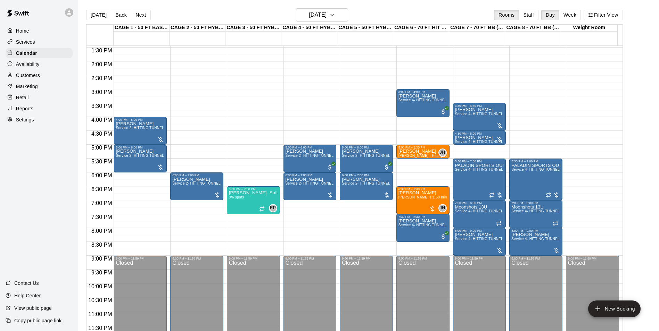
drag, startPoint x: 339, startPoint y: 75, endPoint x: 397, endPoint y: 14, distance: 84.2
click at [397, 14] on div "Today Back Next Thursday Sep 11 Rooms Staff Day Week Filter View" at bounding box center [354, 16] width 536 height 16
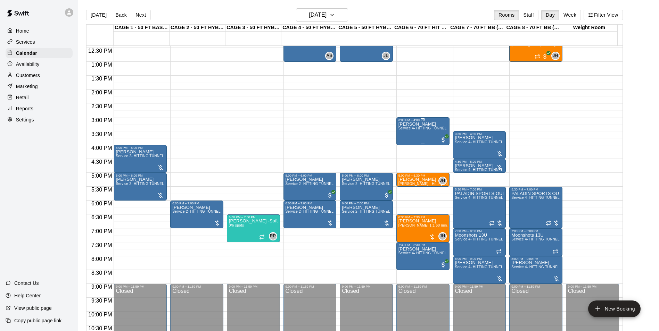
scroll to position [305, 0]
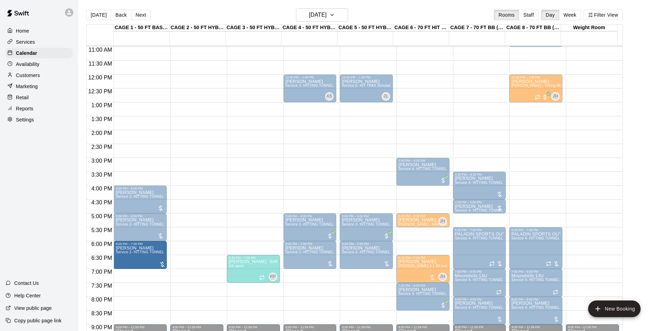
drag, startPoint x: 188, startPoint y: 259, endPoint x: 160, endPoint y: 259, distance: 27.1
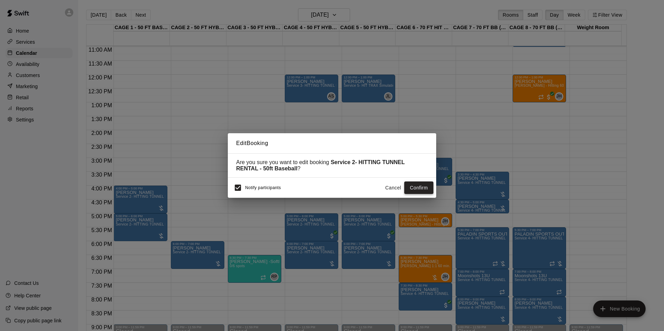
click at [425, 185] on button "Confirm" at bounding box center [418, 188] width 29 height 13
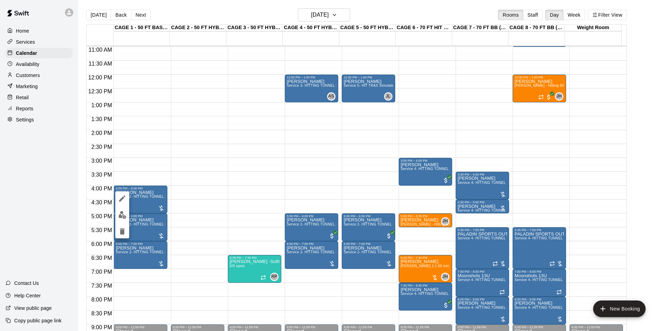
click at [121, 199] on icon "edit" at bounding box center [122, 198] width 6 height 6
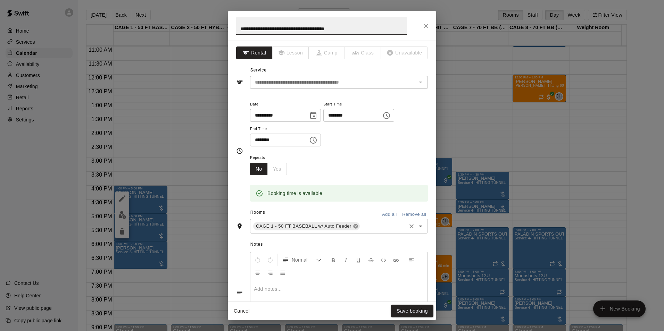
click at [353, 227] on icon at bounding box center [356, 227] width 6 height 6
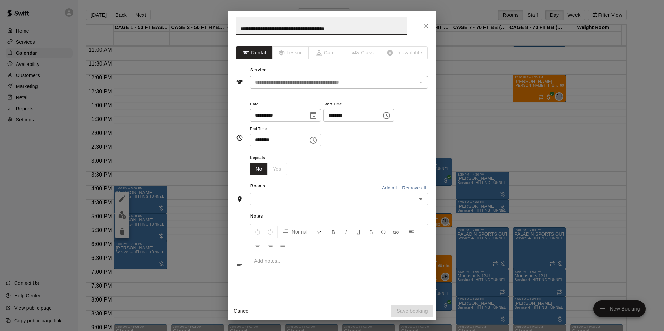
click at [314, 195] on input "text" at bounding box center [333, 199] width 162 height 9
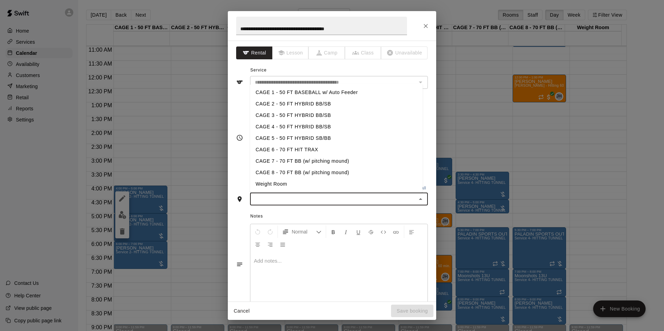
click at [290, 106] on li "CAGE 2 - 50 FT HYBRID BB/SB" at bounding box center [336, 103] width 173 height 11
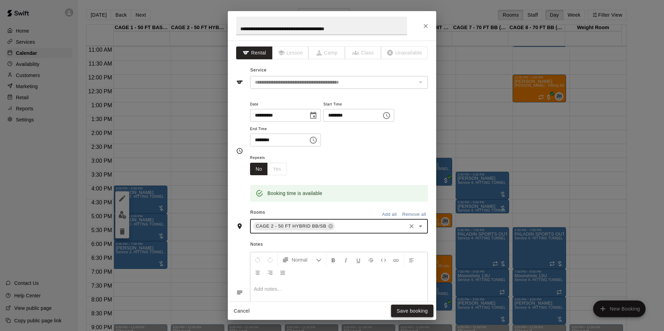
click at [406, 306] on button "Save booking" at bounding box center [412, 311] width 42 height 13
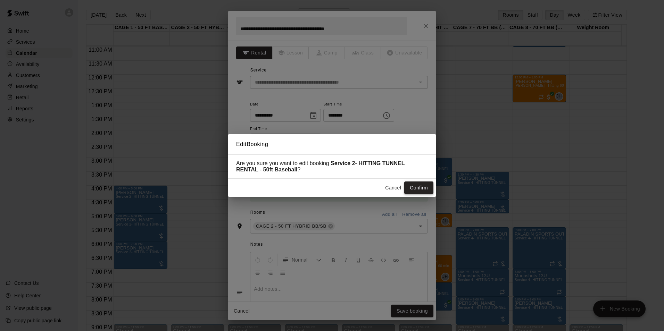
click at [424, 190] on button "Confirm" at bounding box center [418, 188] width 29 height 13
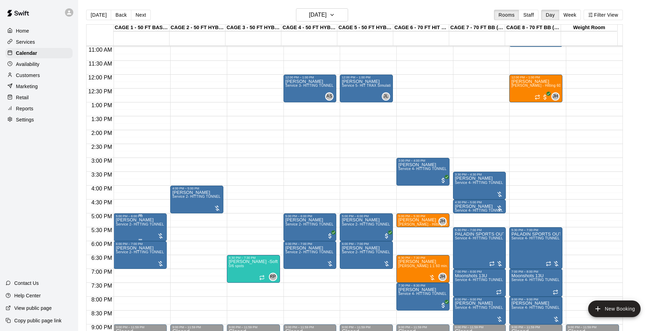
click at [139, 226] on span "Service 2- HITTING TUNNEL RENTAL - 50ft Baseball" at bounding box center [160, 225] width 88 height 4
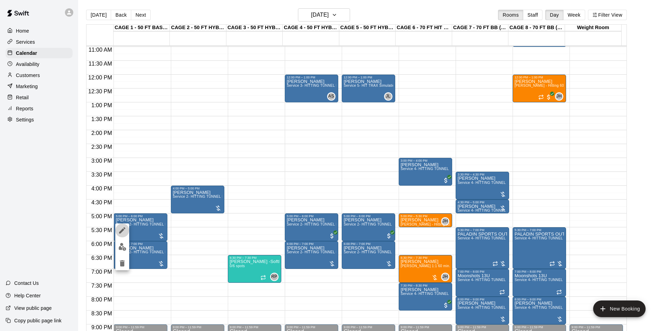
click at [126, 228] on icon "edit" at bounding box center [122, 230] width 8 height 8
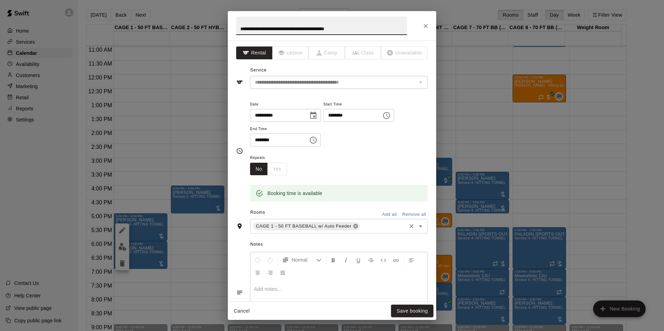
click at [353, 228] on icon at bounding box center [355, 226] width 5 height 5
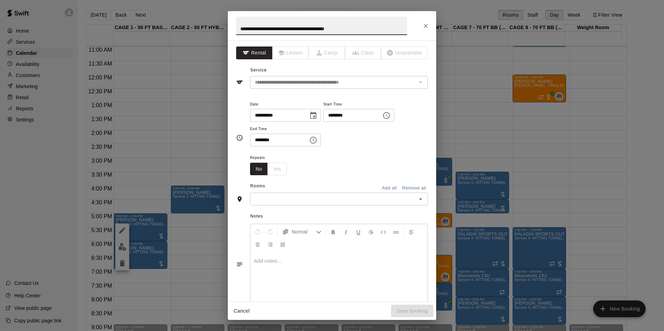
click at [325, 202] on input "text" at bounding box center [333, 199] width 162 height 9
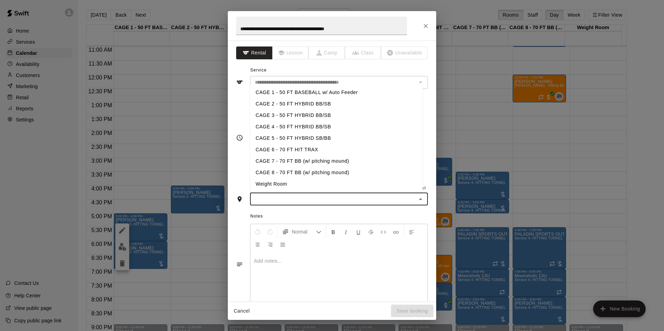
click at [319, 105] on li "CAGE 2 - 50 FT HYBRID BB/SB" at bounding box center [336, 103] width 173 height 11
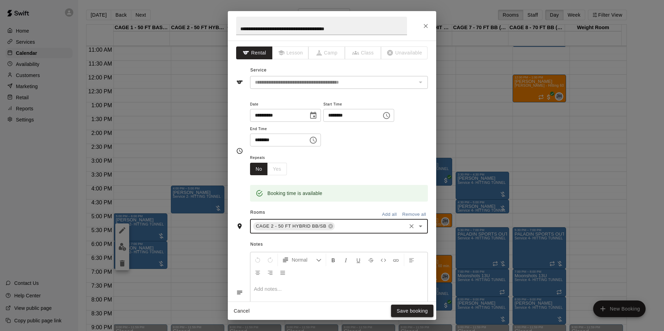
click at [405, 308] on button "Save booking" at bounding box center [412, 311] width 42 height 13
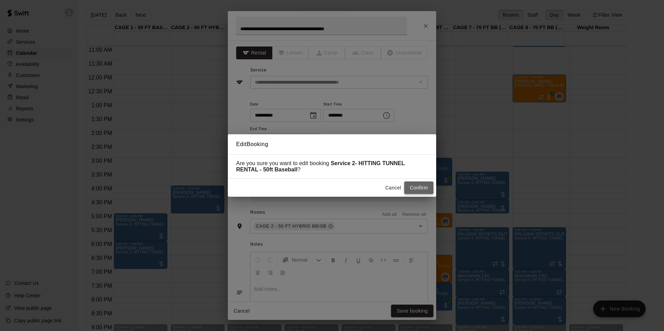
click at [428, 190] on button "Confirm" at bounding box center [418, 188] width 29 height 13
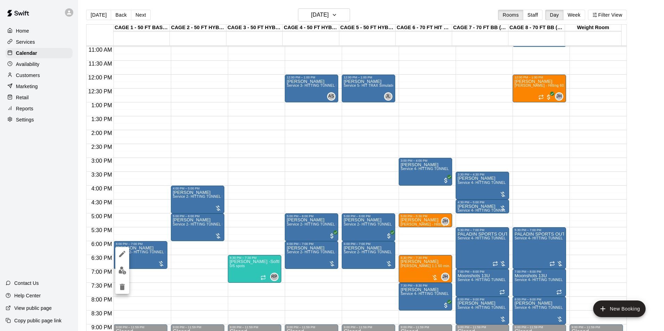
click at [124, 257] on icon "edit" at bounding box center [122, 254] width 8 height 8
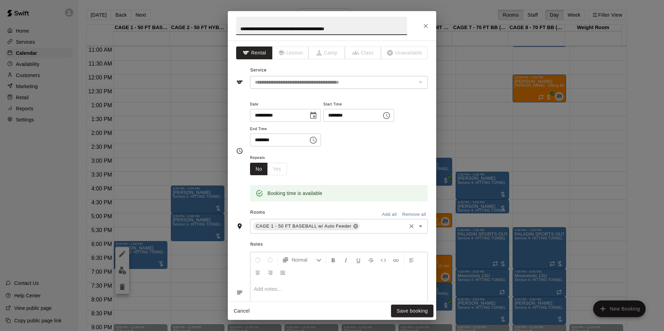
click at [353, 227] on icon at bounding box center [356, 227] width 6 height 6
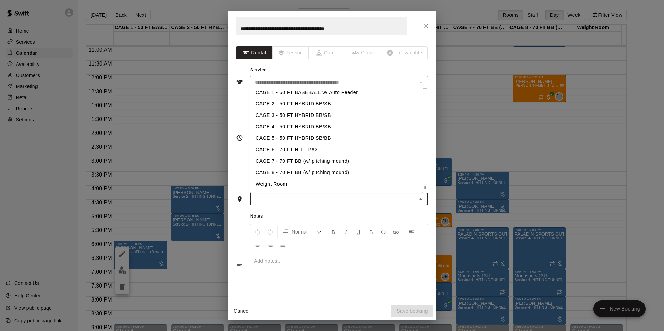
drag, startPoint x: 309, startPoint y: 200, endPoint x: 301, endPoint y: 200, distance: 7.6
click at [309, 200] on input "text" at bounding box center [333, 199] width 162 height 9
click at [289, 107] on li "CAGE 2 - 50 FT HYBRID BB/SB" at bounding box center [336, 103] width 173 height 11
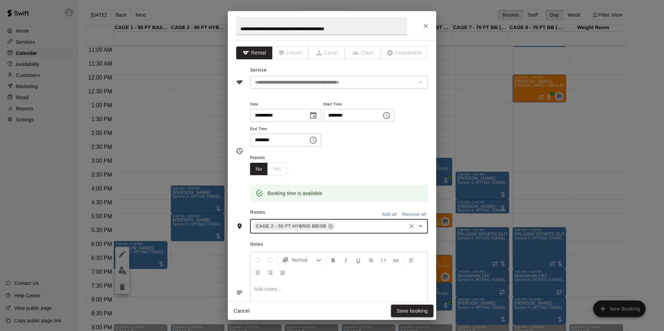
click at [396, 306] on button "Save booking" at bounding box center [412, 311] width 42 height 13
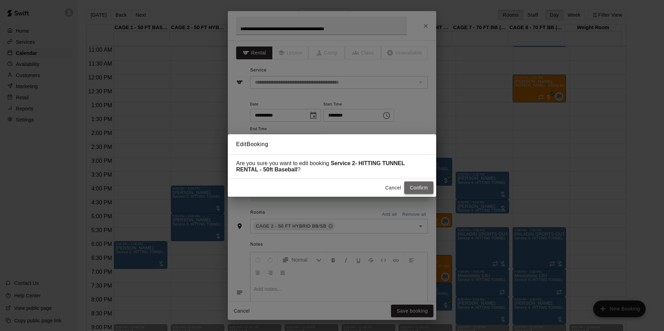
click at [430, 192] on button "Confirm" at bounding box center [418, 188] width 29 height 13
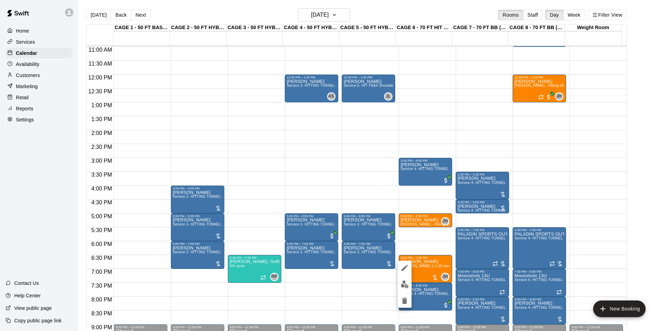
click at [407, 285] on img "edit" at bounding box center [405, 285] width 8 height 8
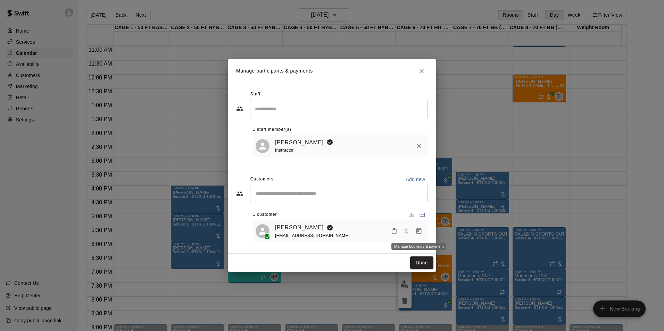
click at [417, 231] on icon "Manage bookings & payment" at bounding box center [418, 231] width 5 height 6
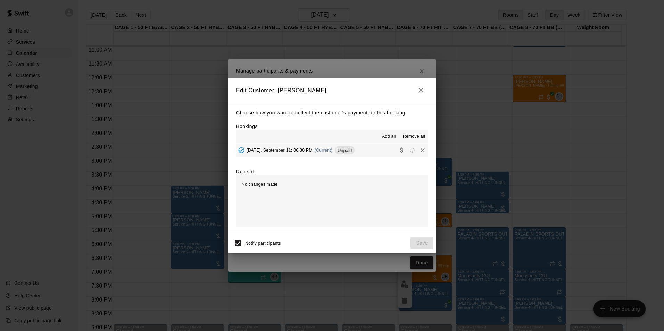
click at [350, 152] on span "Unpaid" at bounding box center [345, 150] width 20 height 5
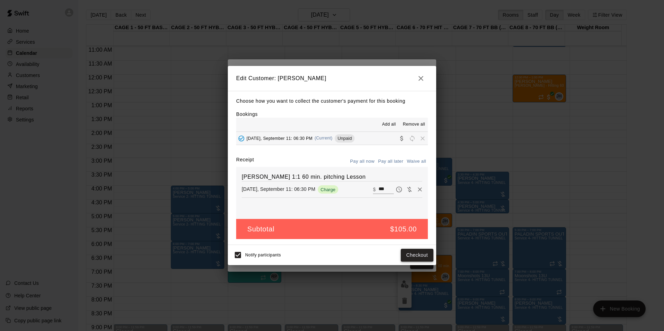
click at [404, 253] on button "Checkout" at bounding box center [417, 255] width 33 height 13
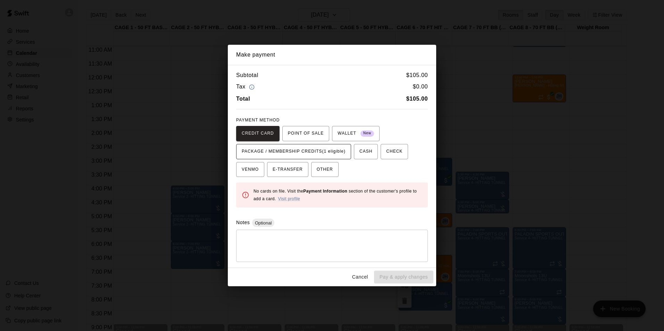
click at [335, 156] on span "PACKAGE / MEMBERSHIP CREDITS (1 eligible)" at bounding box center [294, 151] width 104 height 11
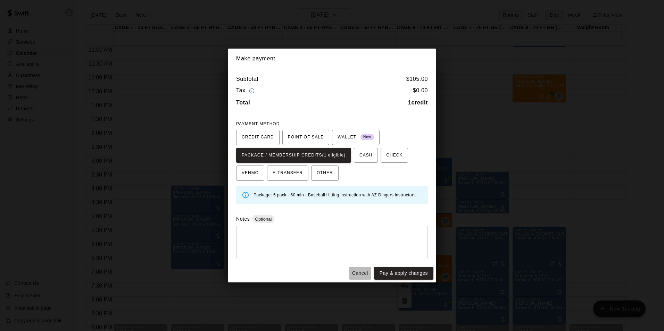
click at [363, 275] on button "Cancel" at bounding box center [360, 273] width 22 height 13
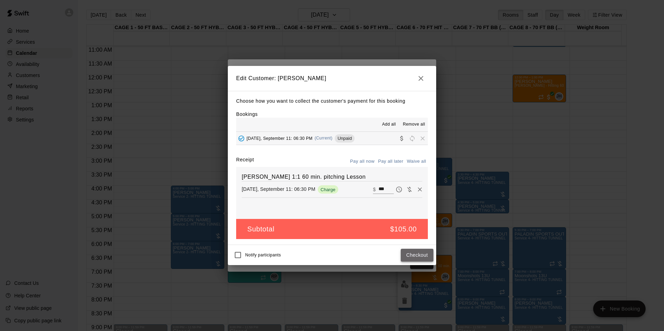
click at [420, 258] on button "Checkout" at bounding box center [417, 255] width 33 height 13
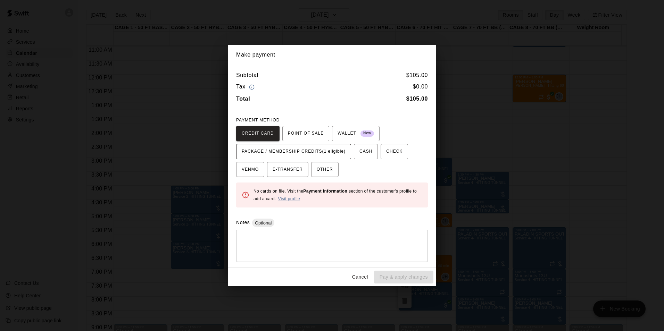
click at [330, 153] on span "PACKAGE / MEMBERSHIP CREDITS (1 eligible)" at bounding box center [294, 151] width 104 height 11
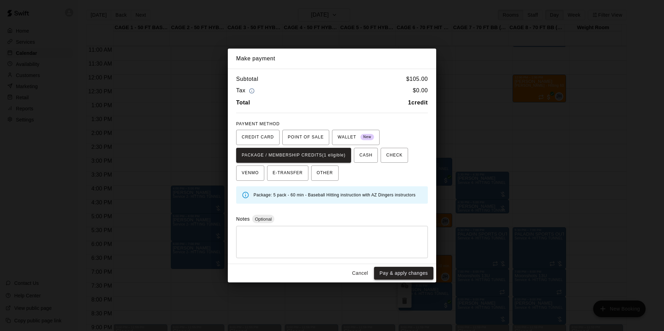
click at [399, 270] on button "Pay & apply changes" at bounding box center [403, 273] width 59 height 13
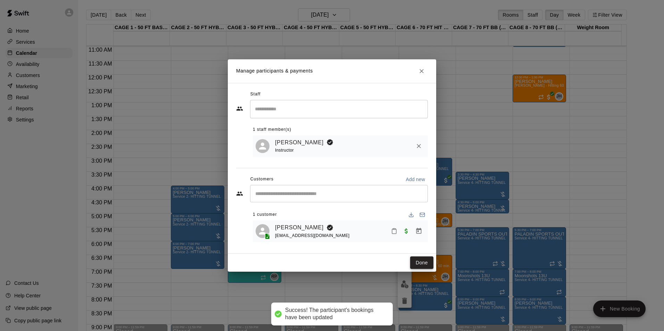
click at [419, 261] on button "Done" at bounding box center [421, 263] width 23 height 13
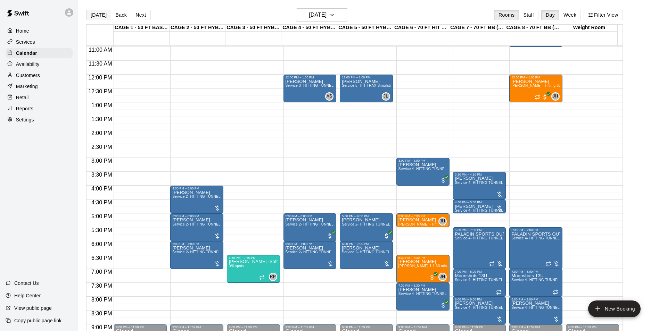
click at [99, 16] on button "[DATE]" at bounding box center [98, 15] width 25 height 10
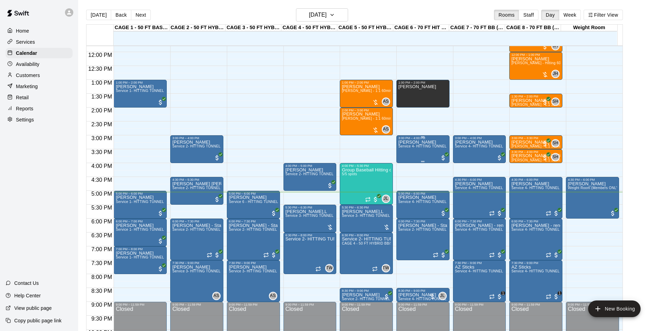
scroll to position [340, 0]
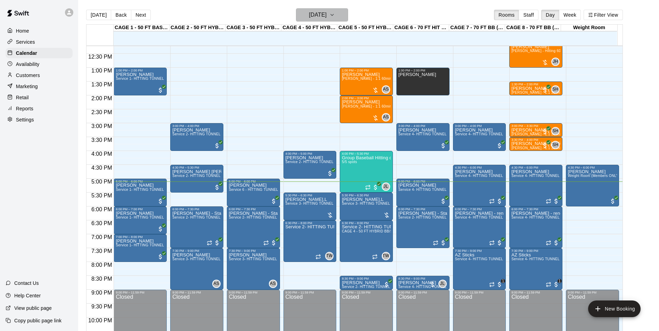
click at [308, 20] on button "[DATE]" at bounding box center [322, 14] width 52 height 13
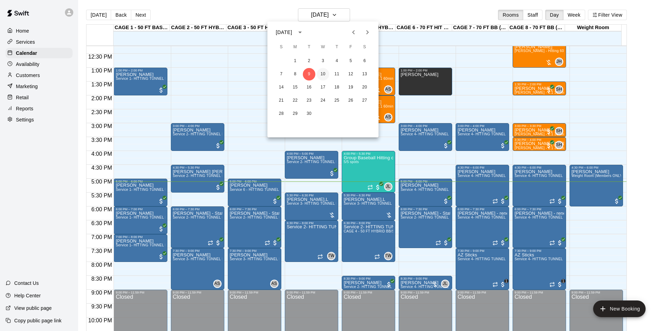
click at [324, 72] on button "10" at bounding box center [323, 74] width 13 height 13
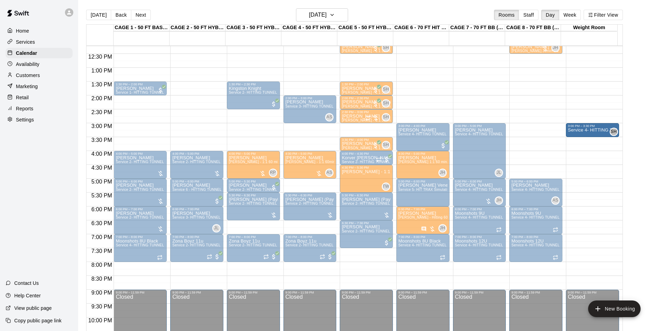
drag, startPoint x: 528, startPoint y: 134, endPoint x: 571, endPoint y: 136, distance: 42.7
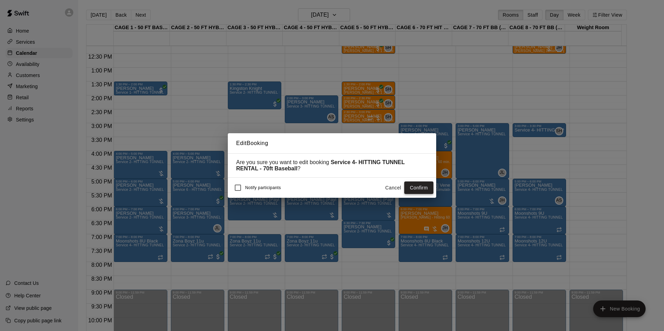
click at [421, 190] on button "Confirm" at bounding box center [418, 188] width 29 height 13
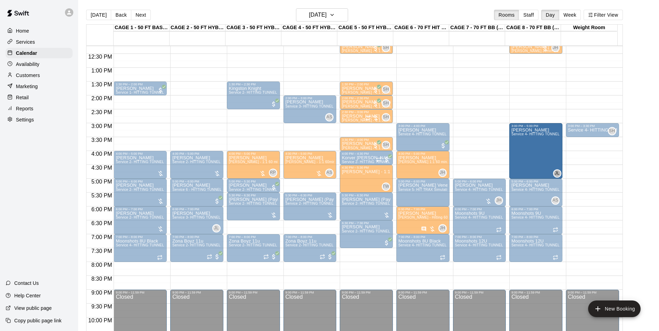
drag, startPoint x: 486, startPoint y: 145, endPoint x: 527, endPoint y: 148, distance: 41.1
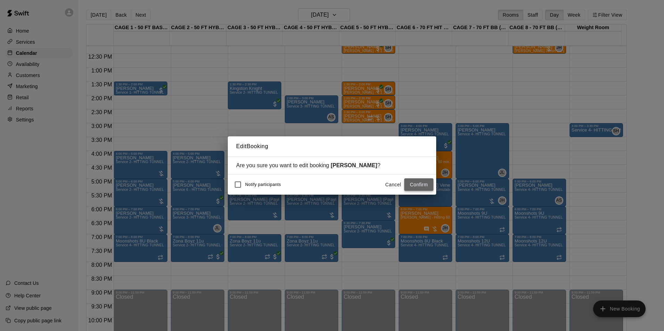
click at [425, 188] on button "Confirm" at bounding box center [418, 184] width 29 height 13
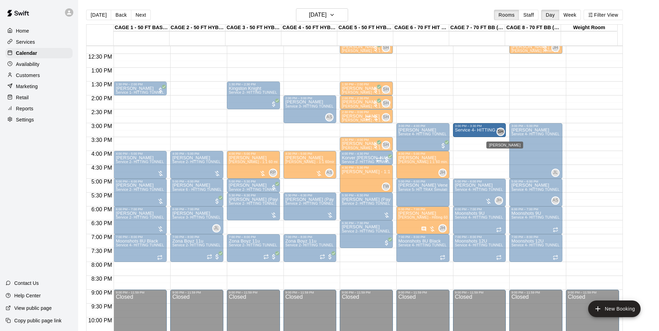
drag, startPoint x: 577, startPoint y: 131, endPoint x: 500, endPoint y: 134, distance: 76.8
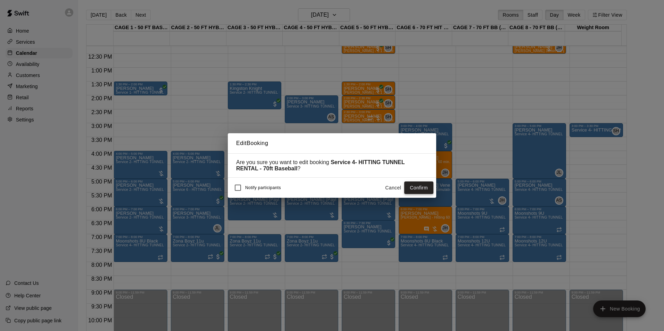
click at [420, 188] on button "Confirm" at bounding box center [418, 188] width 29 height 13
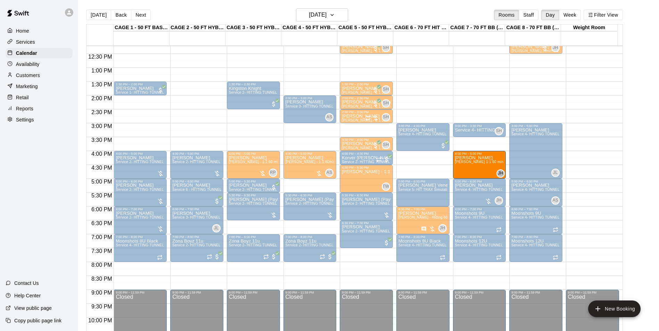
drag, startPoint x: 428, startPoint y: 165, endPoint x: 459, endPoint y: 167, distance: 31.0
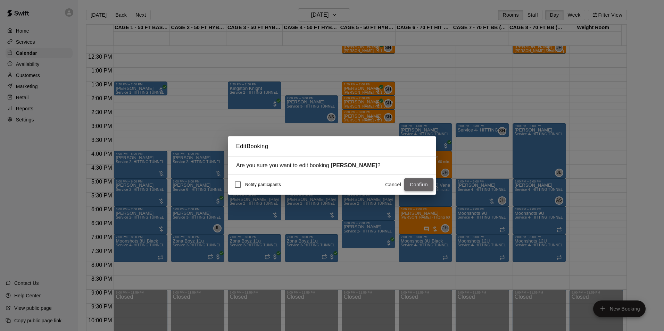
click at [412, 182] on button "Confirm" at bounding box center [418, 184] width 29 height 13
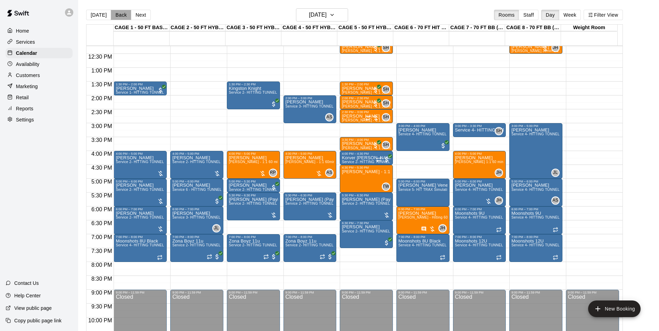
click at [123, 18] on button "Back" at bounding box center [121, 15] width 20 height 10
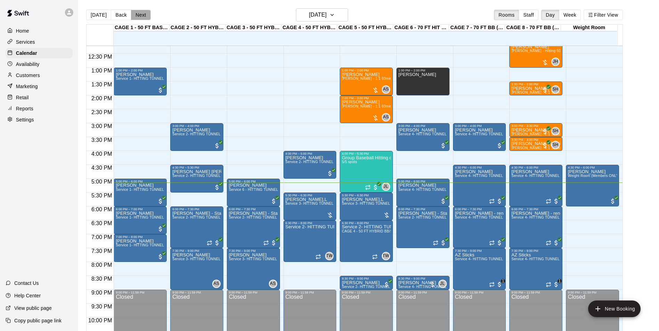
click at [140, 14] on button "Next" at bounding box center [140, 15] width 19 height 10
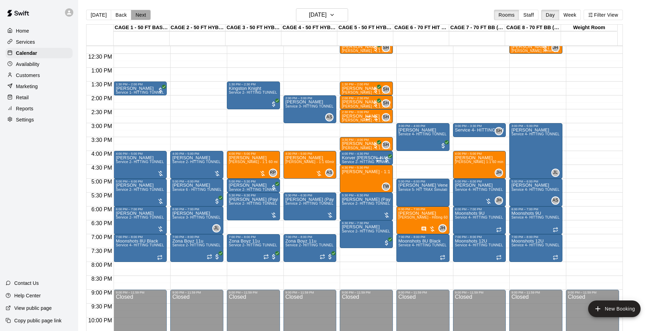
click at [141, 14] on button "Next" at bounding box center [140, 15] width 19 height 10
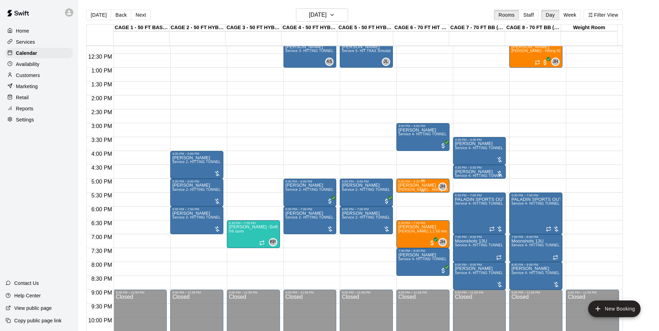
click at [422, 190] on span "[PERSON_NAME] - Hitting 30min 1:1 instruction" at bounding box center [438, 190] width 80 height 4
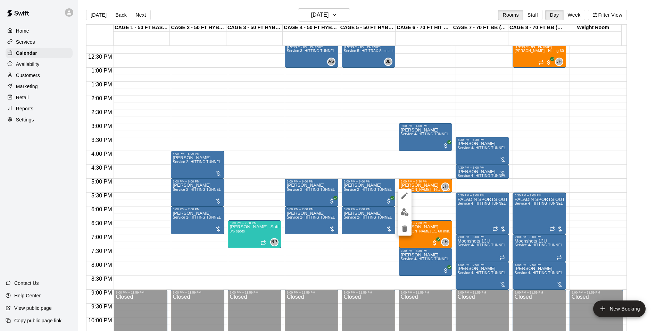
click at [407, 209] on img "edit" at bounding box center [405, 212] width 8 height 8
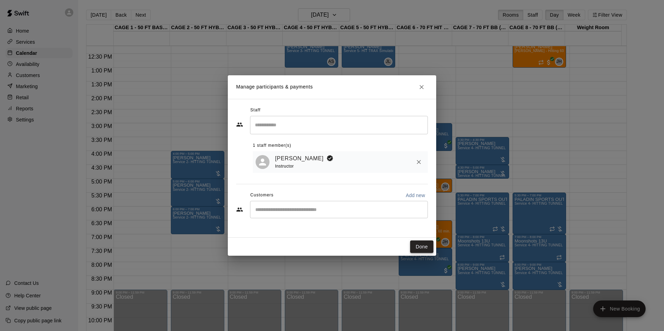
click at [424, 245] on button "Done" at bounding box center [421, 247] width 23 height 13
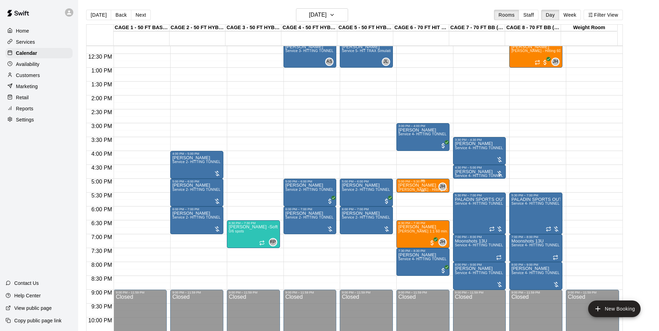
click at [413, 185] on p "[PERSON_NAME]" at bounding box center [422, 185] width 49 height 0
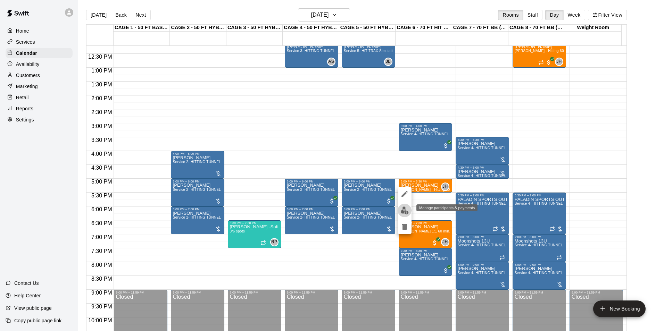
click at [401, 211] on img "edit" at bounding box center [405, 211] width 8 height 8
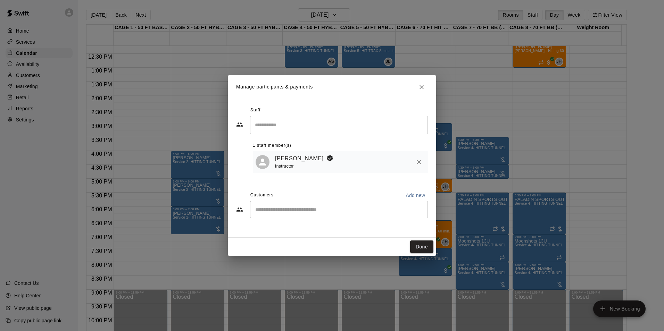
click at [340, 201] on div "Customers Add new" at bounding box center [332, 195] width 192 height 11
click at [340, 203] on div "​" at bounding box center [339, 209] width 178 height 17
type input "*****"
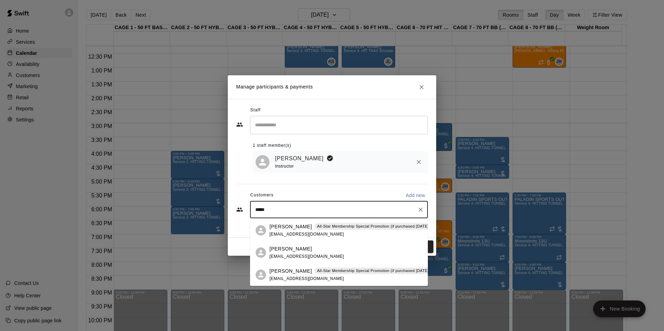
click at [366, 268] on p "All-Star Membership Special Promotion (if purchased [DATE] - [DATE]) - 6 month …" at bounding box center [403, 271] width 172 height 6
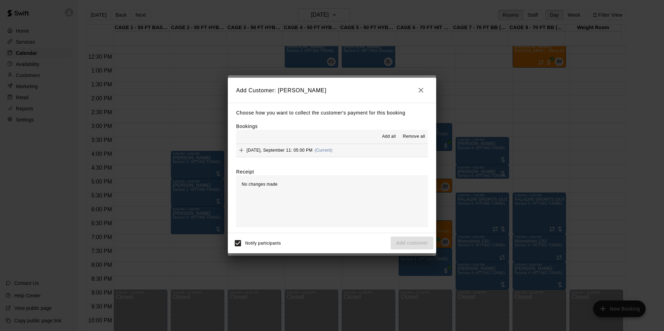
click at [371, 160] on div "Choose how you want to collect the customer's payment for this booking Bookings…" at bounding box center [332, 168] width 208 height 130
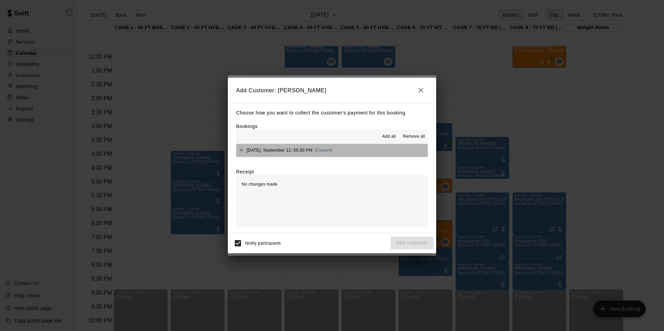
click at [389, 147] on button "Thursday, September 11: 05:00 PM (Current)" at bounding box center [332, 150] width 192 height 13
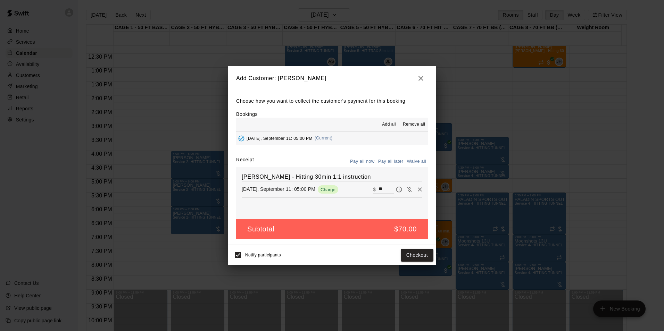
click at [391, 160] on button "Pay all later" at bounding box center [390, 161] width 29 height 11
click at [409, 253] on button "Add customer" at bounding box center [412, 255] width 43 height 13
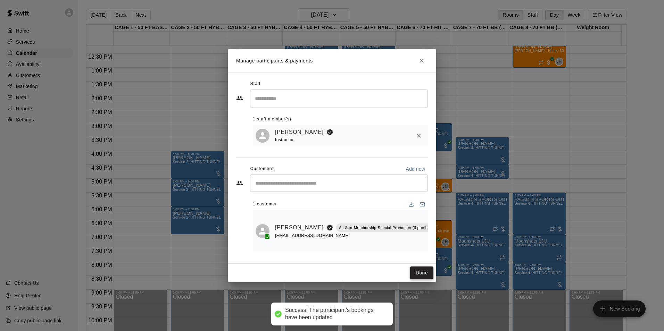
click at [411, 276] on button "Done" at bounding box center [421, 273] width 23 height 13
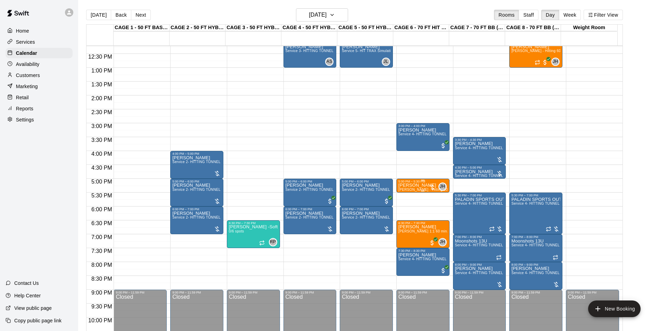
click at [406, 185] on p "[PERSON_NAME]" at bounding box center [422, 185] width 49 height 0
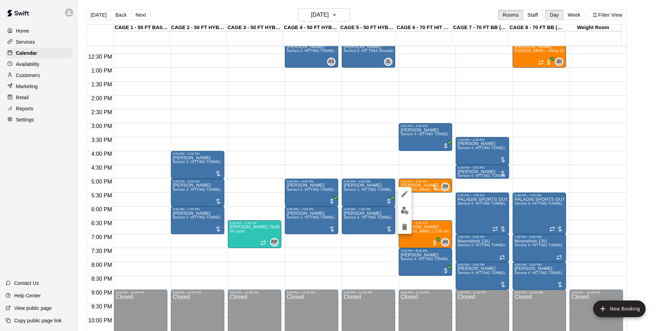
click at [516, 181] on div at bounding box center [332, 165] width 664 height 331
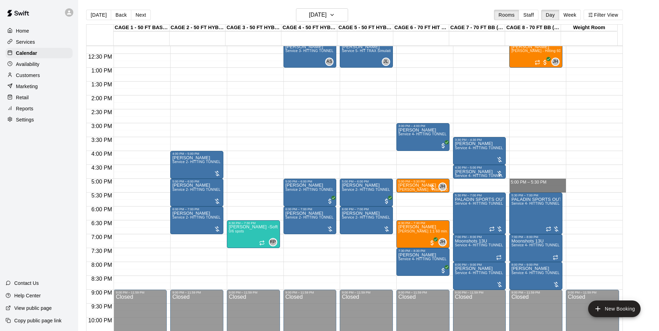
drag, startPoint x: 516, startPoint y: 180, endPoint x: 519, endPoint y: 191, distance: 11.9
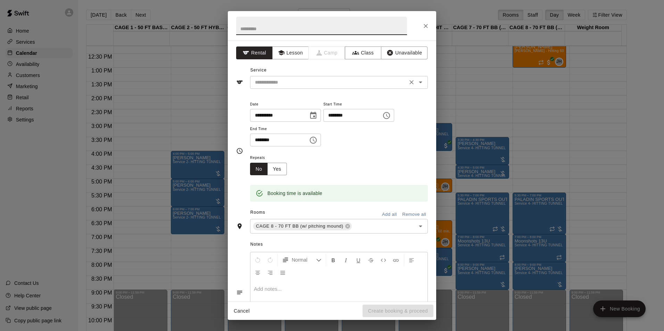
click at [263, 79] on input "text" at bounding box center [328, 82] width 153 height 9
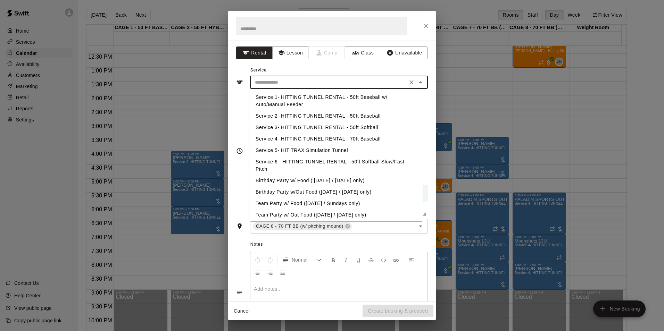
click at [304, 136] on li "Service 4- HITTING TUNNEL RENTAL - 70ft Baseball" at bounding box center [336, 138] width 173 height 11
type input "**********"
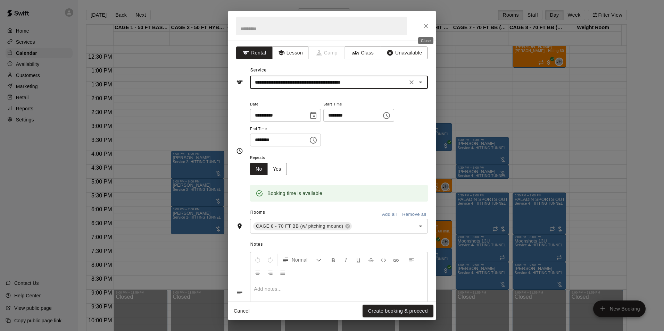
click at [422, 25] on icon "Close" at bounding box center [425, 26] width 7 height 7
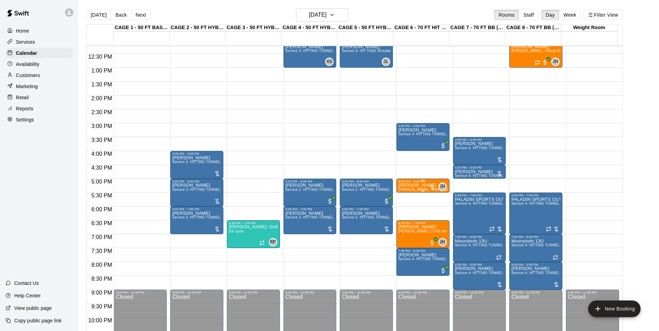
click at [411, 185] on p "[PERSON_NAME]" at bounding box center [422, 185] width 49 height 0
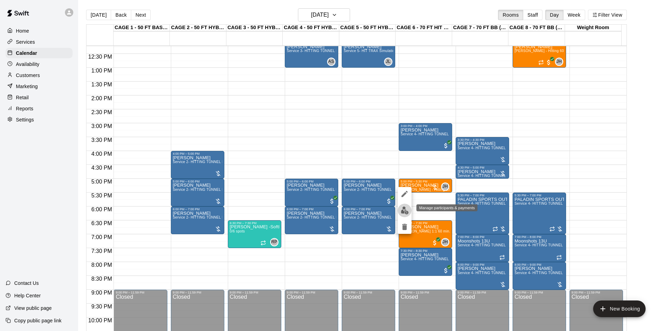
click at [407, 210] on img "edit" at bounding box center [405, 211] width 8 height 8
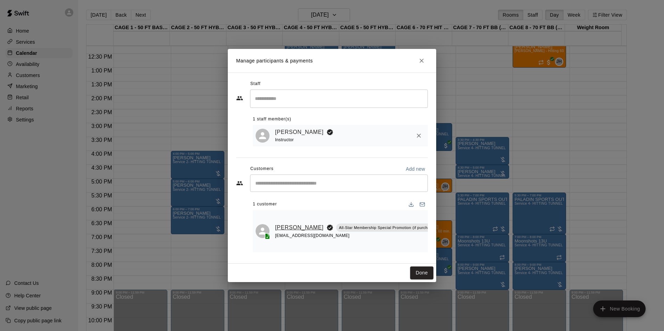
click at [278, 225] on link "[PERSON_NAME]" at bounding box center [299, 227] width 49 height 9
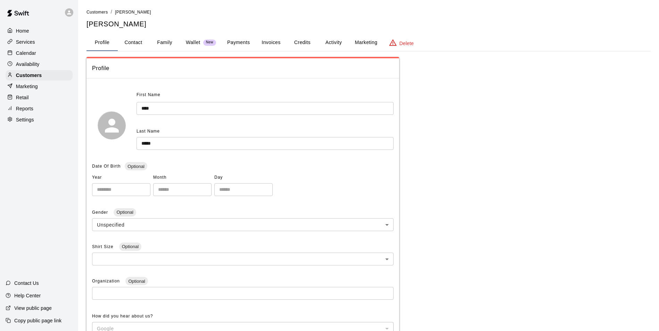
click at [241, 39] on button "Payments" at bounding box center [239, 42] width 34 height 17
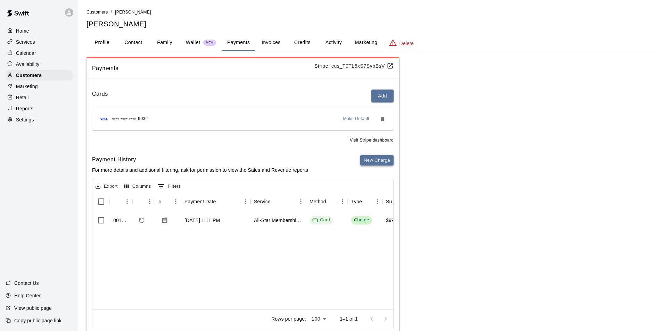
click at [383, 162] on button "New Charge" at bounding box center [376, 160] width 33 height 11
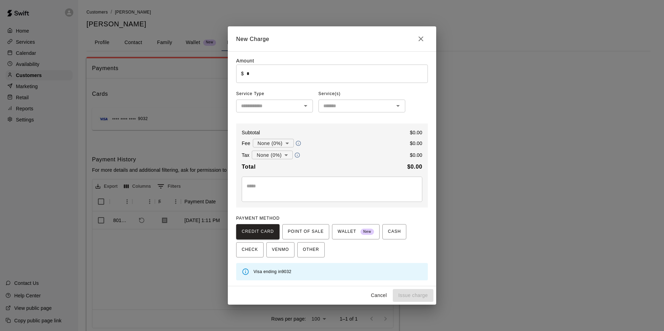
click at [259, 104] on input "text" at bounding box center [268, 106] width 61 height 9
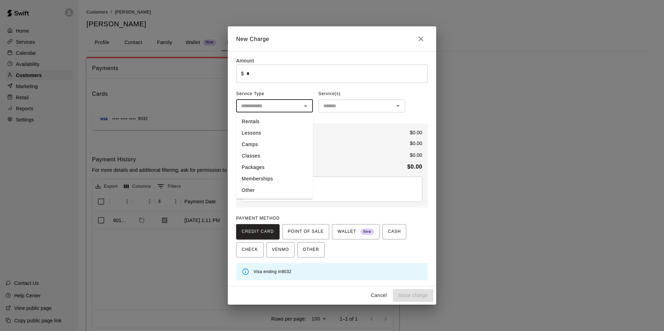
click at [267, 130] on li "Lessons" at bounding box center [274, 132] width 77 height 11
type input "*******"
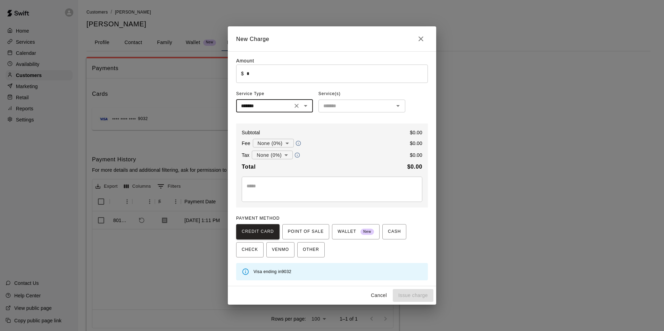
click at [331, 108] on input "text" at bounding box center [355, 106] width 71 height 9
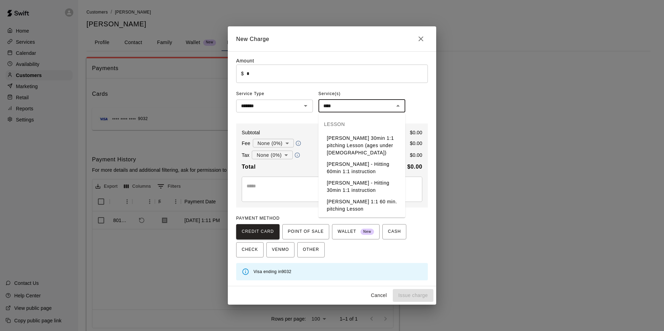
type input "****"
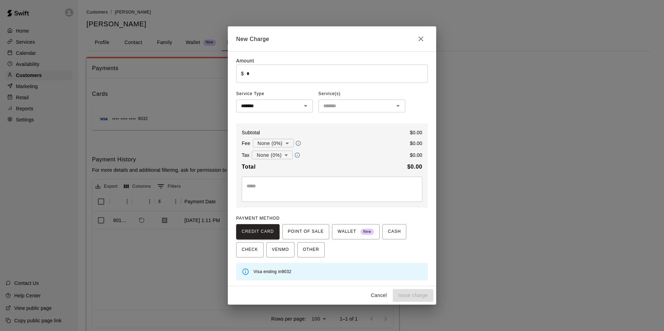
click at [417, 103] on div "Amount ​ $ * ​ Service Type ******* ​ Service(s) ​ Subtotal $ 0.00 Fee None (0%…" at bounding box center [332, 168] width 192 height 223
click at [421, 38] on icon "Close" at bounding box center [421, 39] width 8 height 8
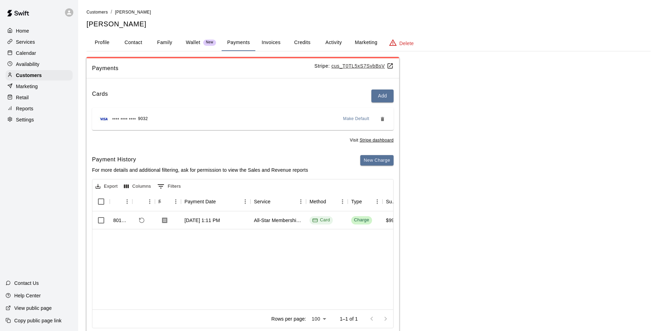
click at [40, 56] on div "Calendar" at bounding box center [39, 53] width 67 height 10
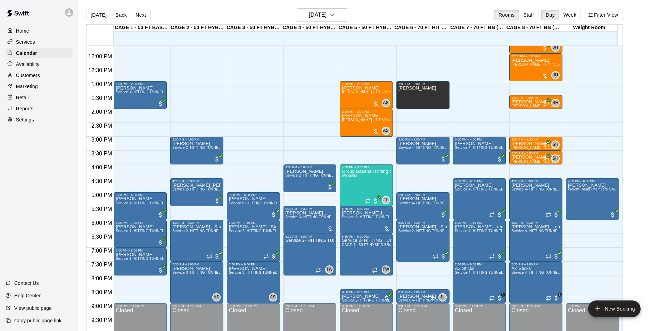
scroll to position [270, 0]
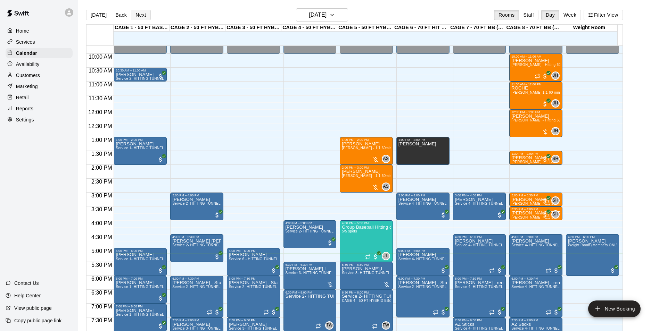
click at [134, 13] on button "Next" at bounding box center [140, 15] width 19 height 10
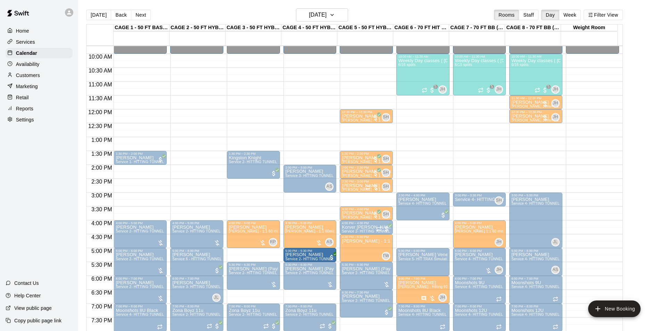
drag, startPoint x: 260, startPoint y: 255, endPoint x: 307, endPoint y: 255, distance: 47.2
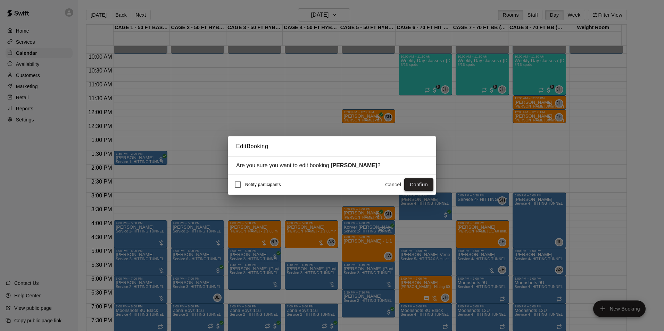
click at [413, 182] on button "Confirm" at bounding box center [418, 184] width 29 height 13
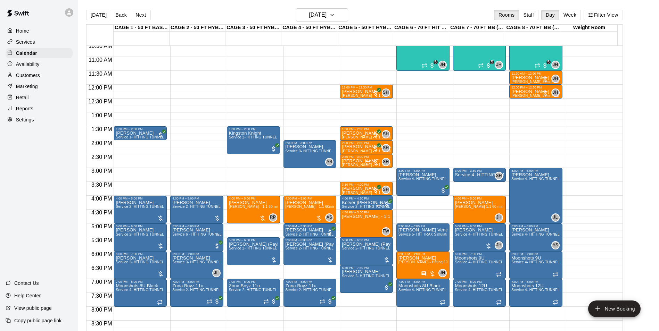
scroll to position [305, 0]
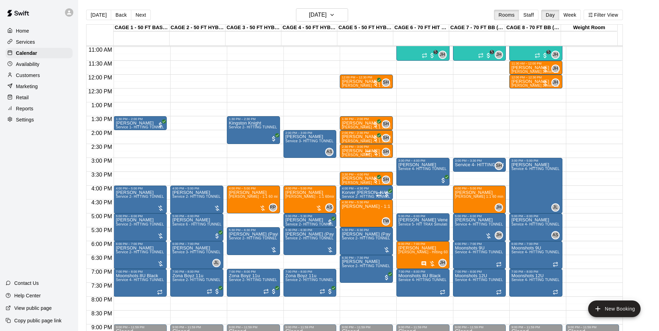
click at [93, 16] on button "[DATE]" at bounding box center [98, 15] width 25 height 10
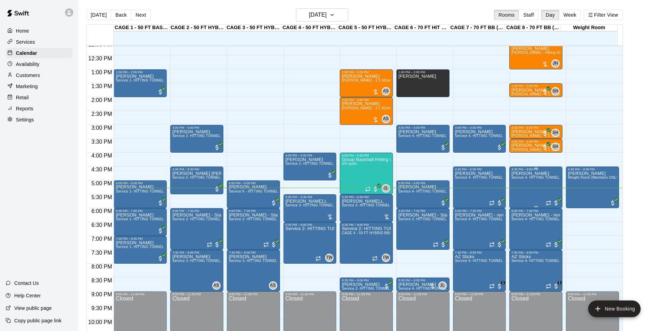
scroll to position [374, 0]
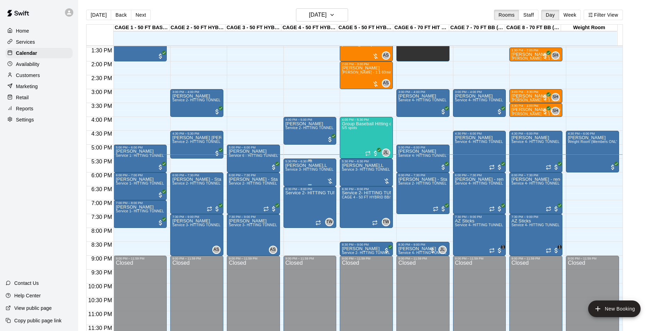
click at [305, 172] on span "Service 3- HITTING TUNNEL RENTAL - 50ft Softball" at bounding box center [328, 170] width 86 height 4
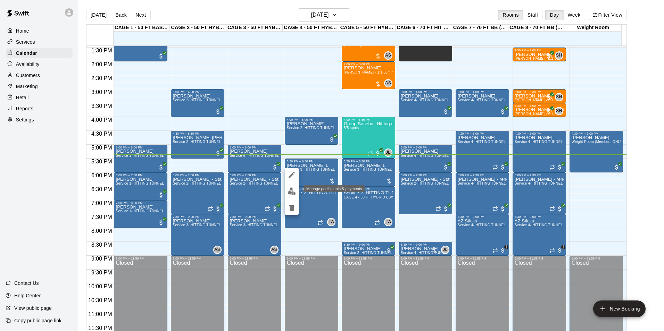
click at [294, 192] on img "edit" at bounding box center [292, 192] width 8 height 8
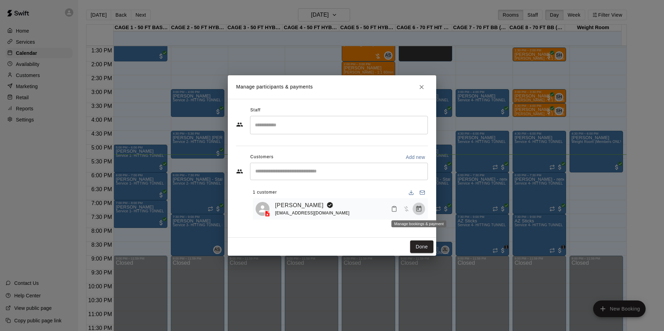
click at [421, 211] on icon "Manage bookings & payment" at bounding box center [418, 209] width 5 height 6
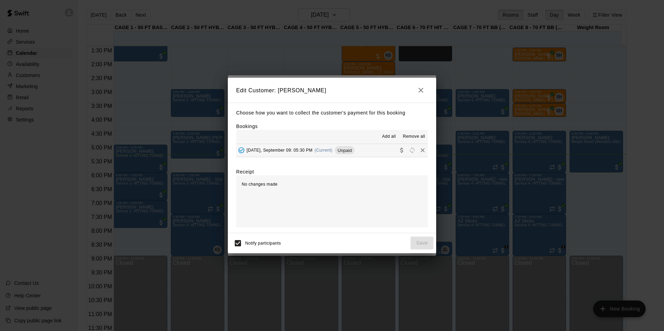
click at [375, 148] on button "Tuesday, September 09: 05:30 PM (Current) Unpaid" at bounding box center [332, 150] width 192 height 13
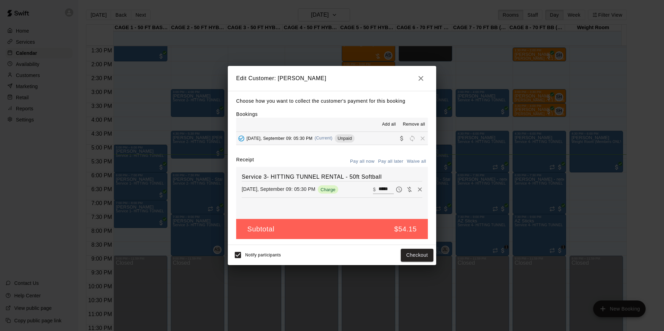
click at [382, 190] on input "*****" at bounding box center [385, 189] width 15 height 9
click at [417, 259] on button "Checkout" at bounding box center [417, 255] width 33 height 13
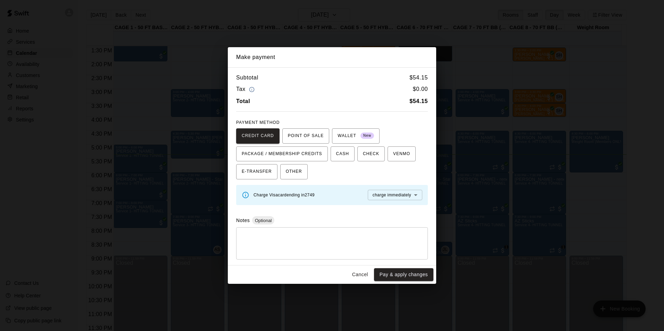
click at [350, 272] on button "Cancel" at bounding box center [360, 274] width 22 height 13
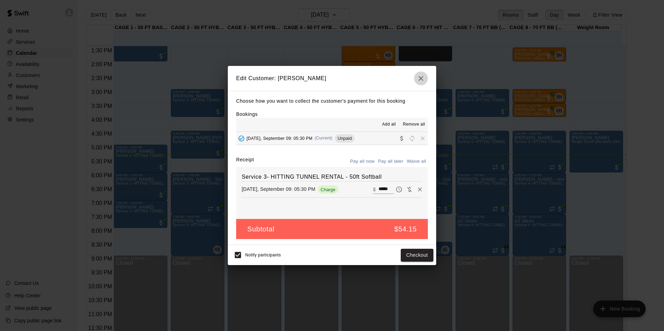
click at [418, 74] on icon "button" at bounding box center [421, 78] width 8 height 8
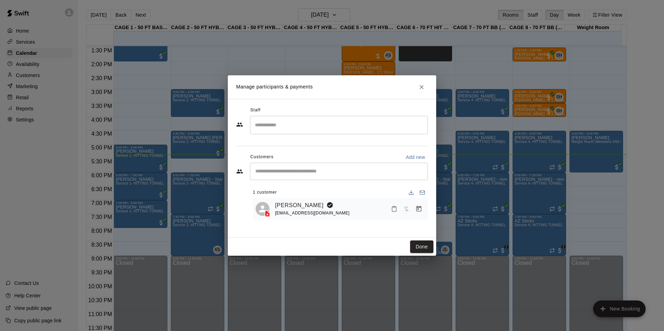
click at [425, 88] on icon "Close" at bounding box center [421, 87] width 7 height 7
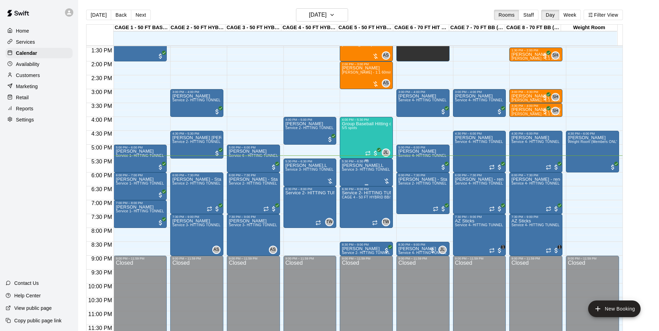
click at [355, 172] on span "Service 3- HITTING TUNNEL RENTAL - 50ft Softball" at bounding box center [385, 170] width 86 height 4
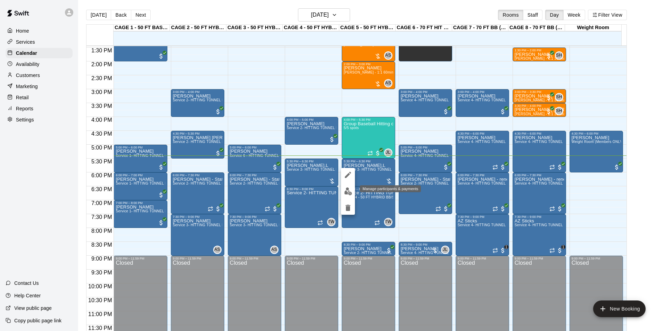
click at [348, 188] on img "edit" at bounding box center [348, 192] width 8 height 8
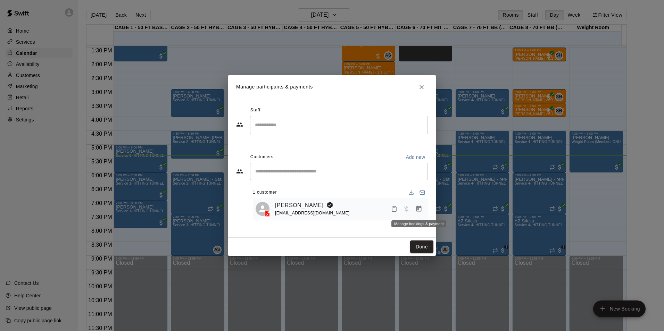
click at [420, 213] on icon "Manage bookings & payment" at bounding box center [418, 209] width 7 height 7
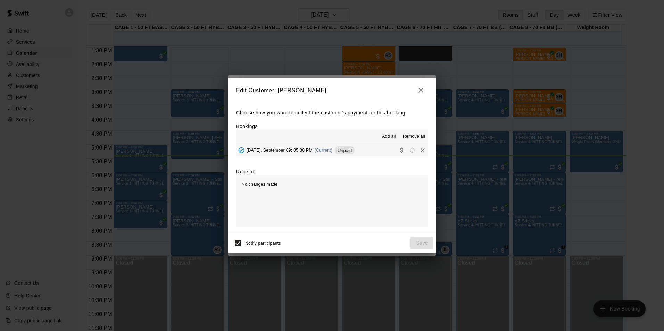
click at [354, 145] on button "Tuesday, September 09: 05:30 PM (Current) Unpaid" at bounding box center [332, 150] width 192 height 13
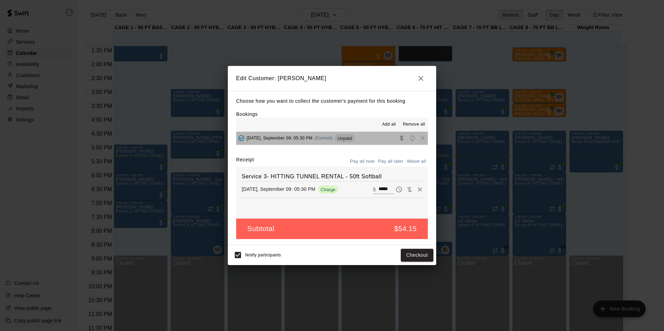
click at [354, 143] on div "Tuesday, September 09: 05:30 PM (Current) Unpaid" at bounding box center [295, 138] width 118 height 10
click at [379, 191] on input "*****" at bounding box center [385, 189] width 15 height 9
type input "**"
click at [416, 256] on button "Checkout" at bounding box center [417, 255] width 33 height 13
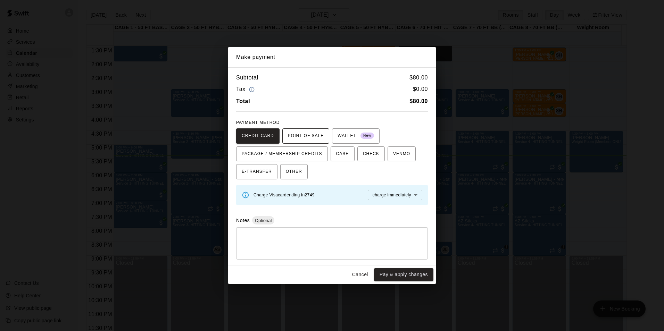
click at [307, 132] on span "POINT OF SALE" at bounding box center [306, 136] width 36 height 11
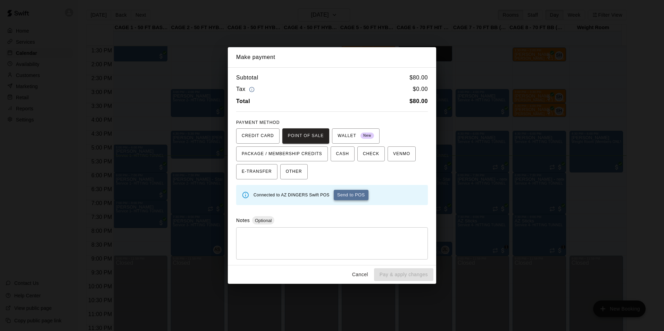
click at [359, 199] on button "Send to POS" at bounding box center [351, 195] width 35 height 10
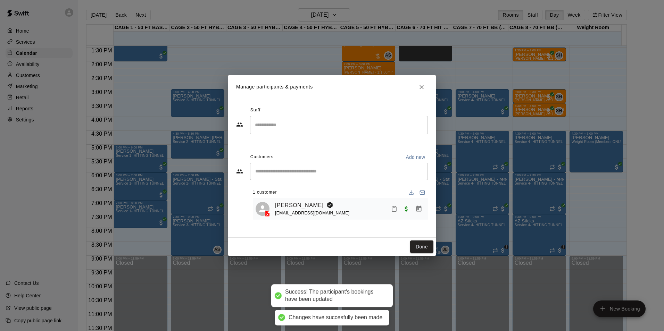
click at [420, 248] on button "Done" at bounding box center [421, 247] width 23 height 13
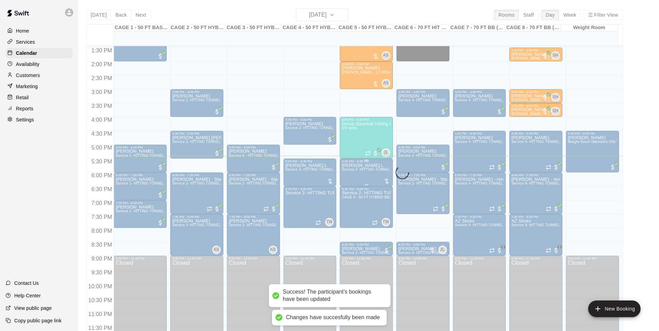
click at [351, 168] on span "Service 3- HITTING TUNNEL RENTAL - 50ft Softball" at bounding box center [385, 170] width 86 height 4
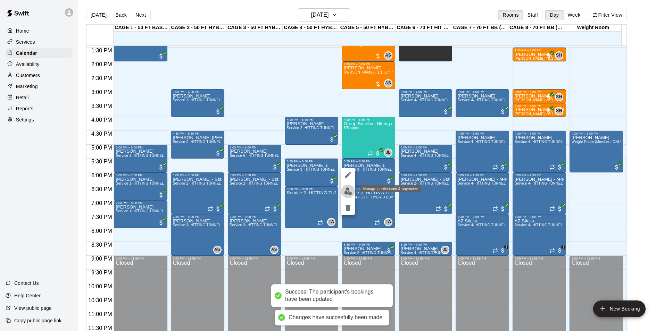
click at [345, 190] on img "edit" at bounding box center [348, 192] width 8 height 8
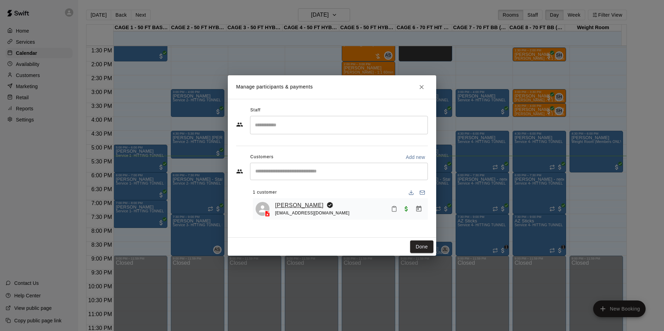
click at [290, 208] on link "Lauren Weaver" at bounding box center [299, 205] width 49 height 9
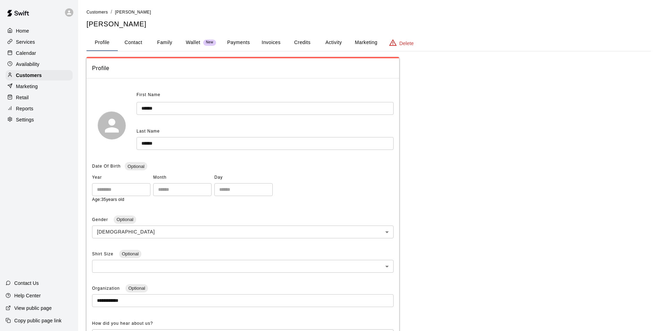
click at [179, 141] on input "******" at bounding box center [264, 143] width 257 height 13
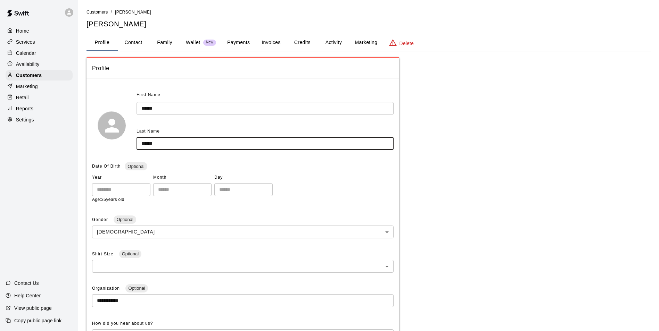
click at [179, 141] on input "******" at bounding box center [264, 143] width 257 height 13
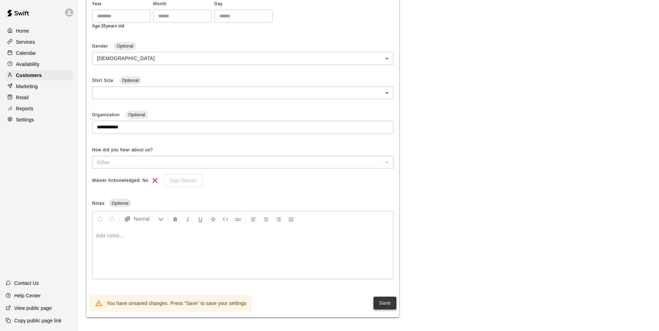
type input "*******"
click at [387, 306] on button "Save" at bounding box center [384, 303] width 23 height 13
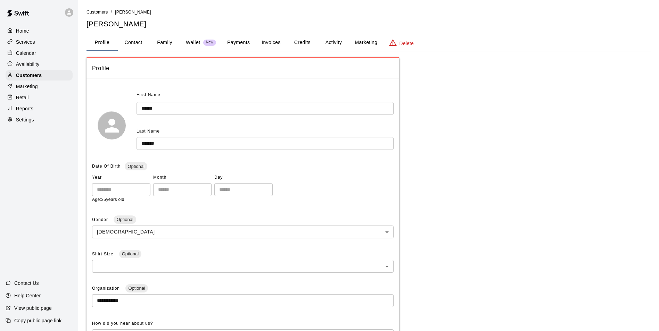
click at [43, 58] on div "Calendar" at bounding box center [39, 53] width 67 height 10
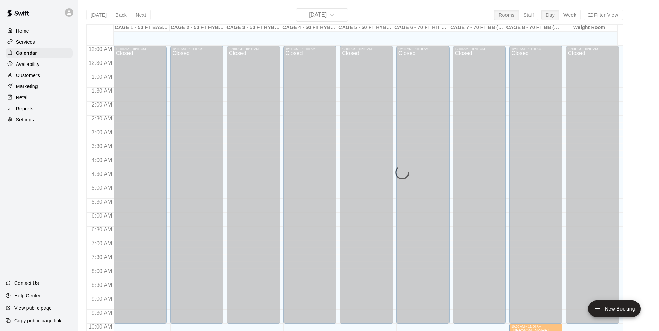
scroll to position [353, 0]
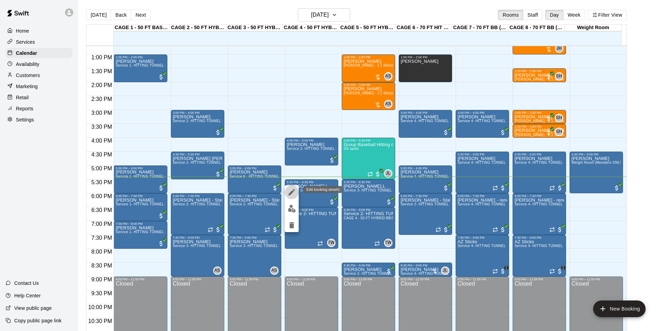
click at [291, 192] on icon "edit" at bounding box center [292, 192] width 6 height 6
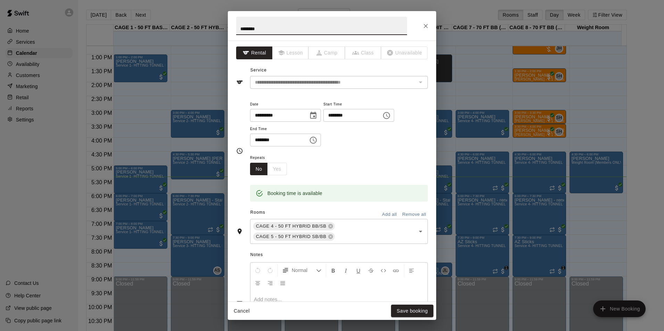
drag, startPoint x: 260, startPoint y: 30, endPoint x: 228, endPoint y: 33, distance: 32.1
click at [228, 33] on h2 "********" at bounding box center [322, 26] width 188 height 30
type input "*********"
click at [421, 313] on button "Save booking" at bounding box center [412, 311] width 42 height 13
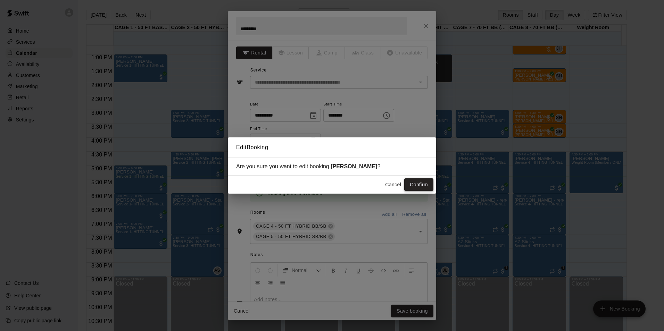
click at [417, 189] on button "Confirm" at bounding box center [418, 184] width 29 height 13
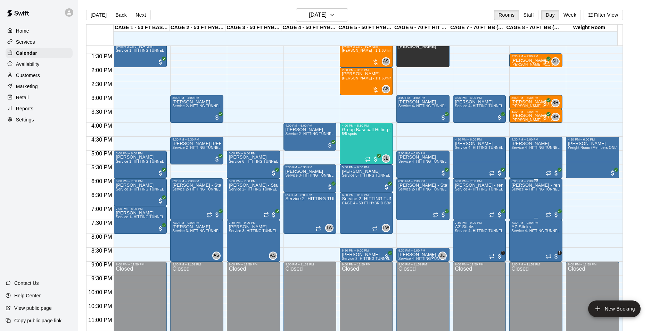
scroll to position [374, 0]
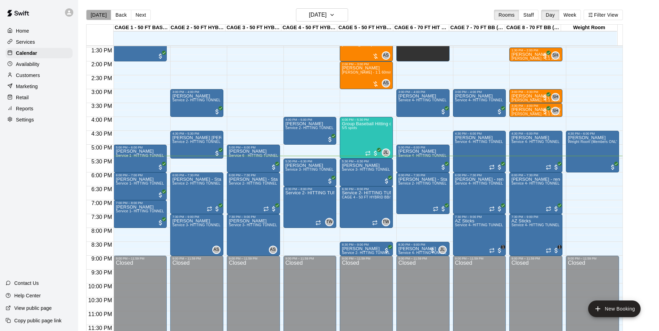
click at [100, 15] on button "Today" at bounding box center [98, 15] width 25 height 10
click at [292, 172] on span "Service 3- HITTING TUNNEL RENTAL - 50ft Softball" at bounding box center [328, 170] width 86 height 4
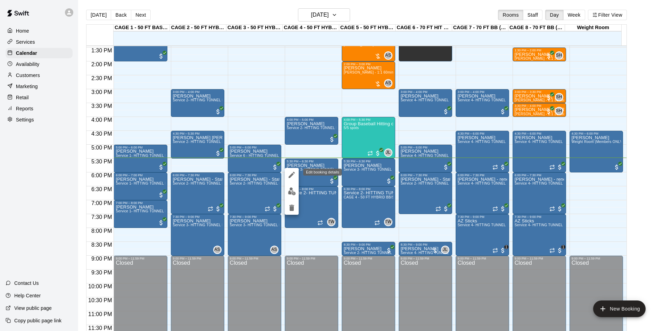
click at [291, 173] on icon "edit" at bounding box center [292, 175] width 8 height 8
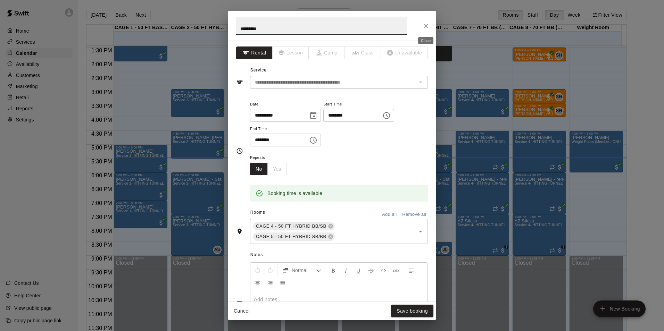
click at [428, 24] on button "Close" at bounding box center [425, 26] width 13 height 13
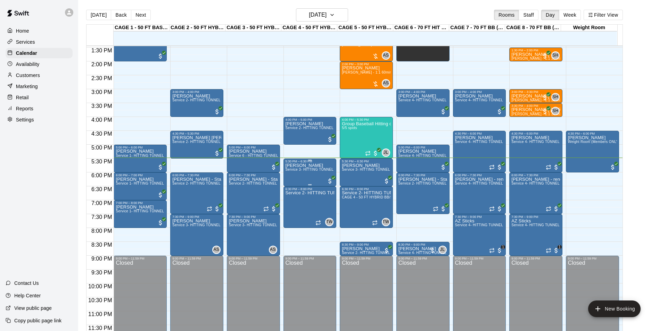
click at [312, 176] on div "NAVARRO,L Service 3- HITTING TUNNEL RENTAL - 50ft Softball" at bounding box center [309, 328] width 49 height 331
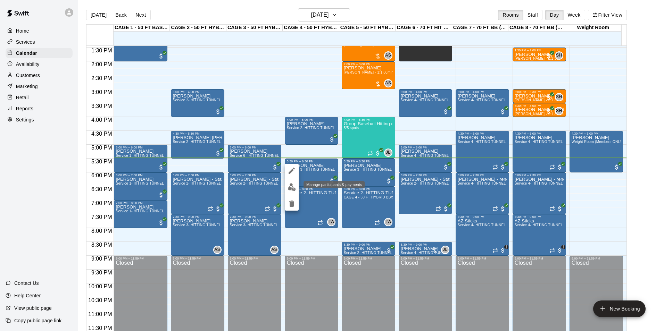
click at [295, 192] on button "edit" at bounding box center [292, 188] width 14 height 14
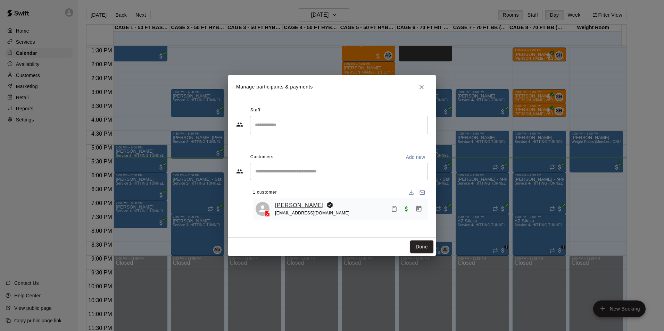
click at [294, 207] on link "Lauren Navarro" at bounding box center [299, 205] width 49 height 9
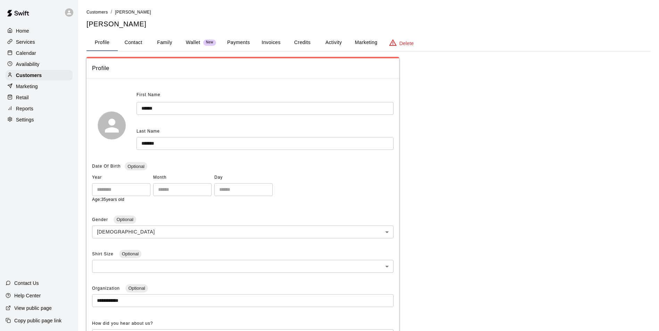
click at [33, 55] on p "Calendar" at bounding box center [26, 53] width 20 height 7
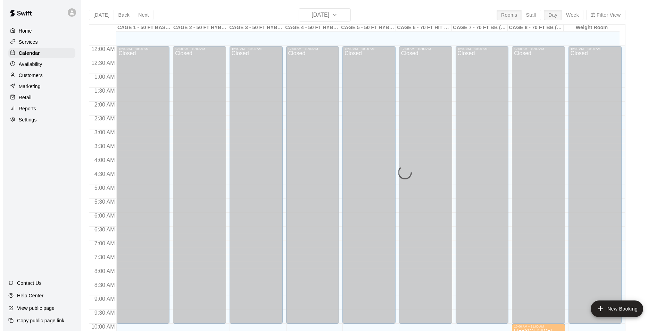
scroll to position [353, 0]
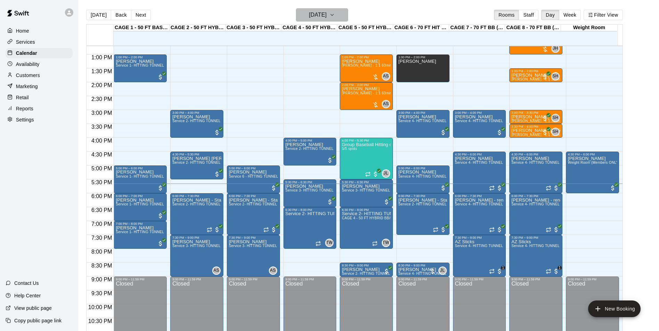
click at [326, 18] on h6 "Tuesday Sep 09" at bounding box center [318, 15] width 18 height 10
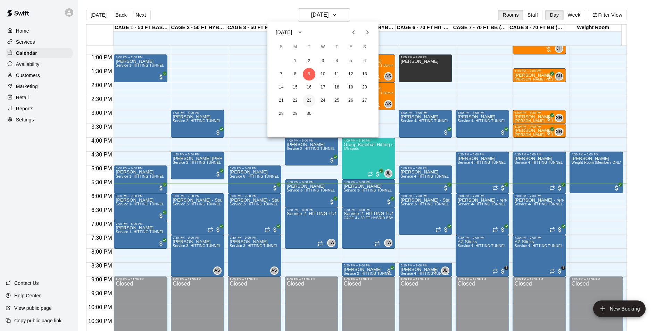
click at [311, 101] on button "23" at bounding box center [309, 100] width 13 height 13
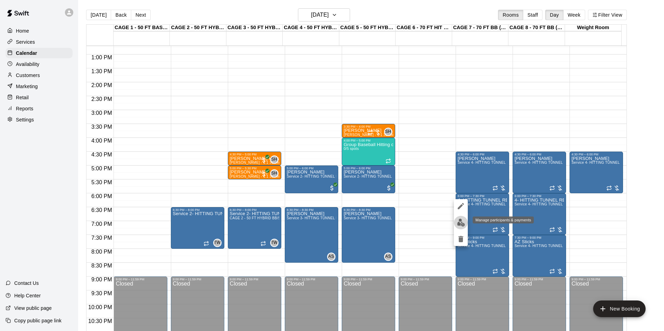
click at [461, 227] on button "edit" at bounding box center [461, 223] width 14 height 14
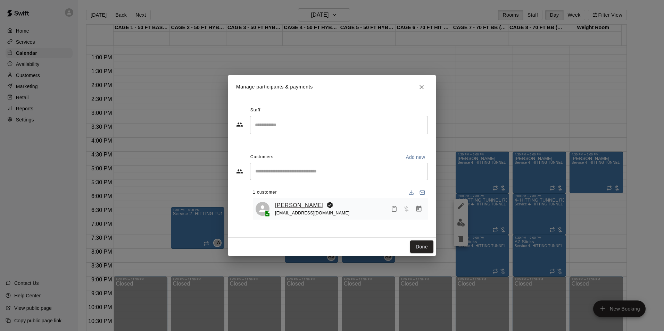
drag, startPoint x: 330, startPoint y: 206, endPoint x: 275, endPoint y: 208, distance: 54.6
click at [275, 208] on div "Ashleigh Castrichini" at bounding box center [312, 205] width 75 height 9
copy link "Ashleigh Castrichini"
click at [423, 89] on icon "Close" at bounding box center [421, 87] width 4 height 4
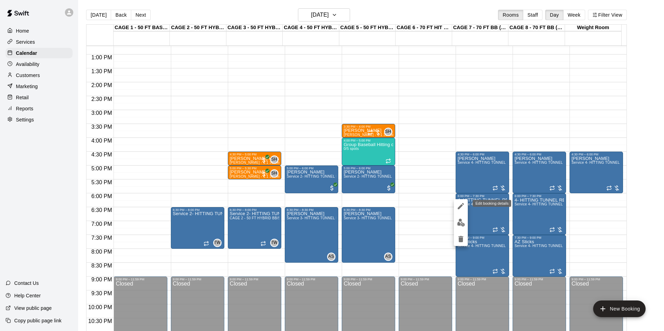
click at [463, 212] on button "edit" at bounding box center [461, 206] width 14 height 14
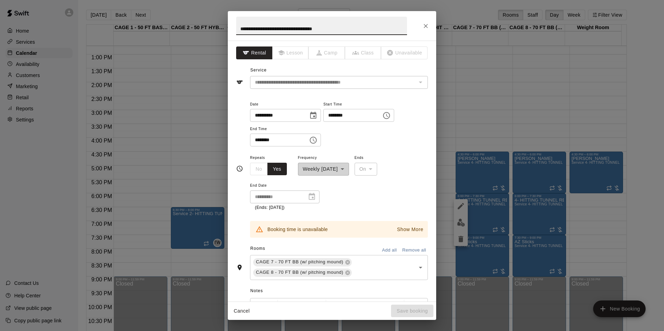
drag, startPoint x: 343, startPoint y: 28, endPoint x: 188, endPoint y: 18, distance: 155.2
click at [188, 18] on div "**********" at bounding box center [332, 165] width 664 height 331
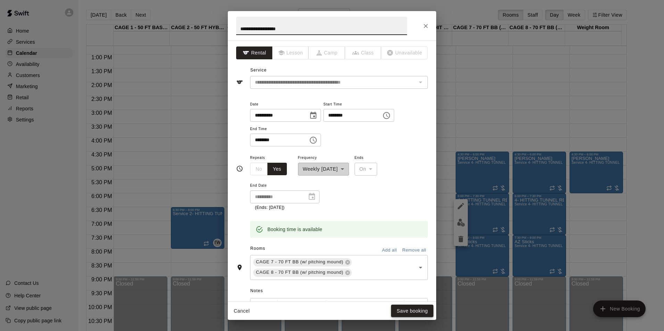
type input "**********"
click at [412, 310] on button "Save booking" at bounding box center [412, 311] width 42 height 13
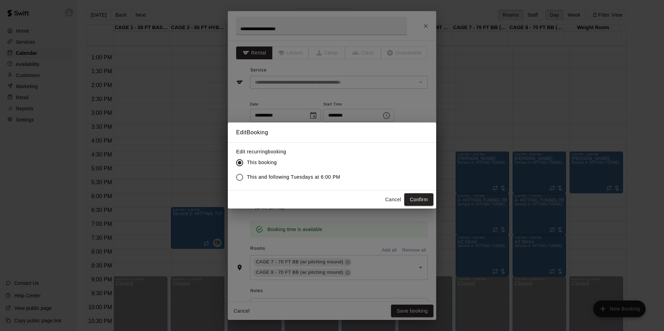
click at [305, 179] on span "This and following Tuesdays at 6:00 PM" at bounding box center [293, 177] width 93 height 7
click at [423, 201] on button "Confirm" at bounding box center [418, 199] width 29 height 13
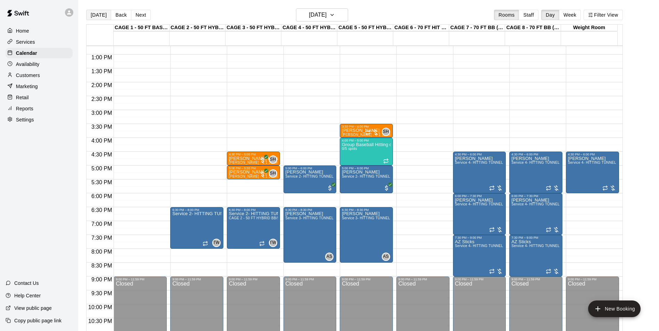
click at [103, 16] on button "Today" at bounding box center [98, 15] width 25 height 10
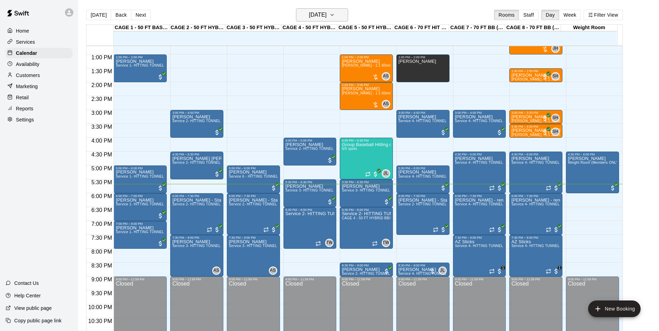
click at [339, 16] on button "Tuesday Sep 09" at bounding box center [322, 14] width 52 height 13
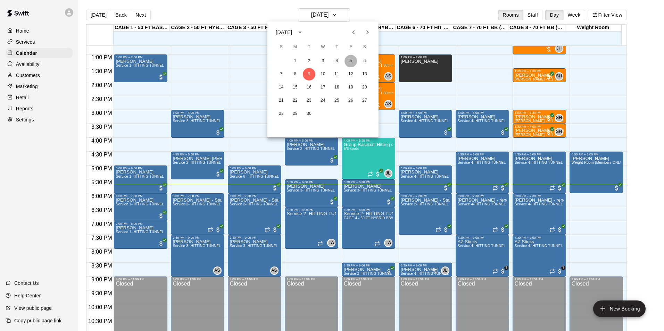
click at [353, 59] on button "5" at bounding box center [350, 61] width 13 height 13
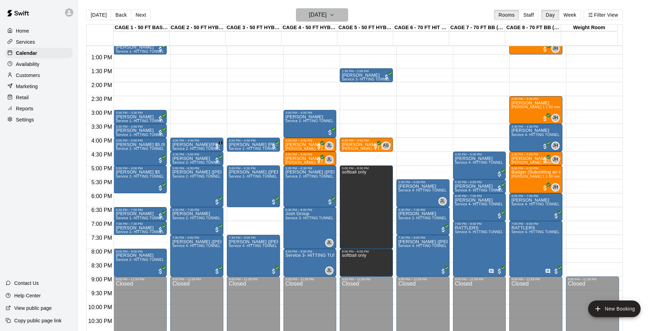
click at [326, 16] on h6 "Friday Sep 05" at bounding box center [318, 15] width 18 height 10
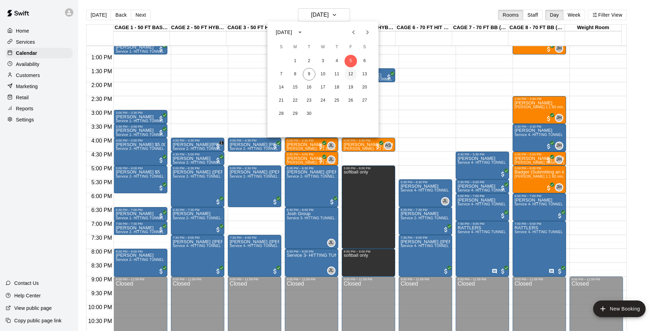
click at [348, 74] on button "12" at bounding box center [350, 74] width 13 height 13
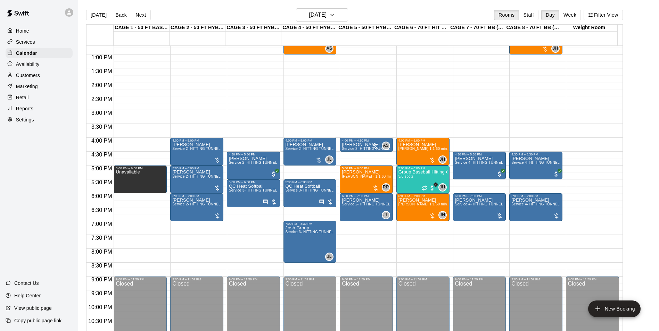
click at [330, 22] on div "Today Back Next Friday Sep 12 Rooms Staff Day Week Filter View" at bounding box center [354, 16] width 536 height 16
click at [326, 19] on h6 "Friday Sep 12" at bounding box center [318, 15] width 18 height 10
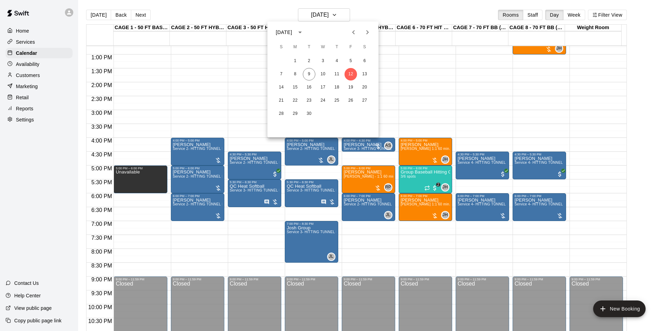
click at [415, 176] on div at bounding box center [332, 165] width 664 height 331
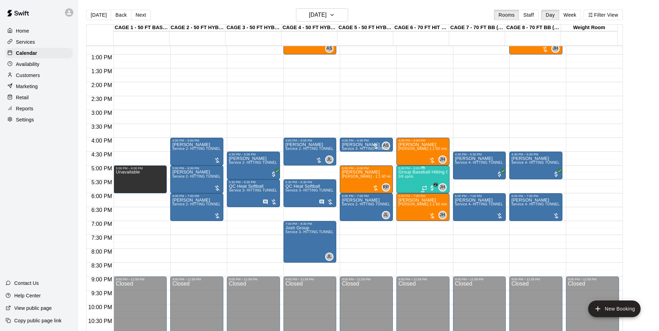
click at [410, 182] on div "Group Baseball Hitting Class - Friday (Ages 9-12) 3/6 spots" at bounding box center [422, 335] width 49 height 331
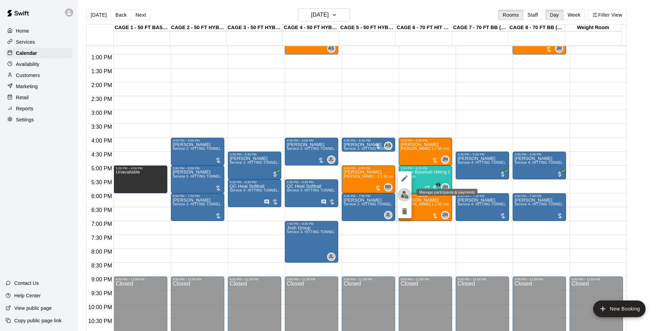
click at [403, 193] on img "edit" at bounding box center [405, 195] width 8 height 8
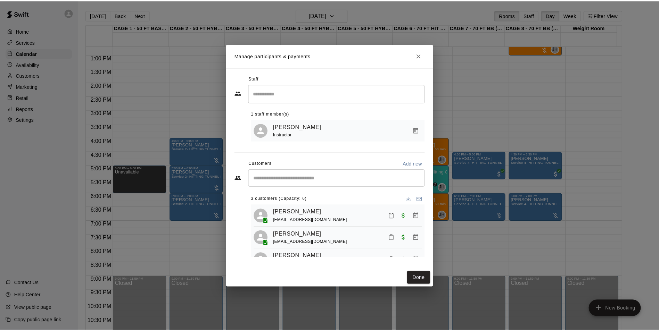
scroll to position [19, 0]
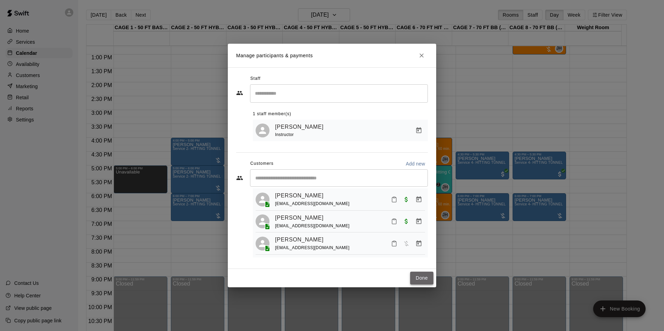
click at [427, 281] on button "Done" at bounding box center [421, 278] width 23 height 13
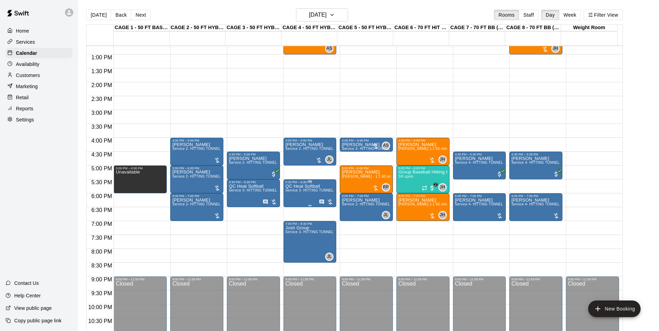
click at [310, 186] on p "QC Heat Softball" at bounding box center [309, 186] width 49 height 0
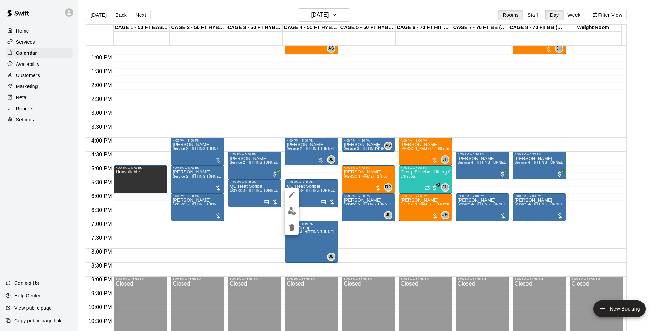
click at [311, 190] on div at bounding box center [332, 165] width 664 height 331
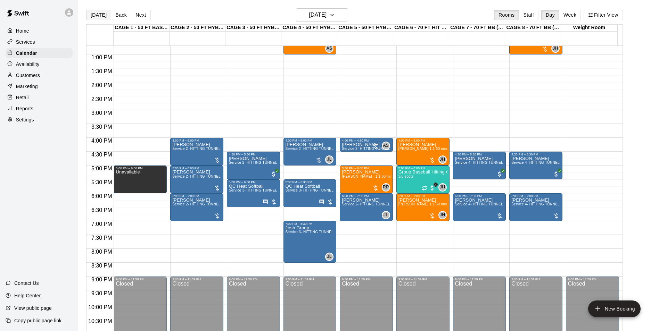
click at [91, 16] on button "Today" at bounding box center [98, 15] width 25 height 10
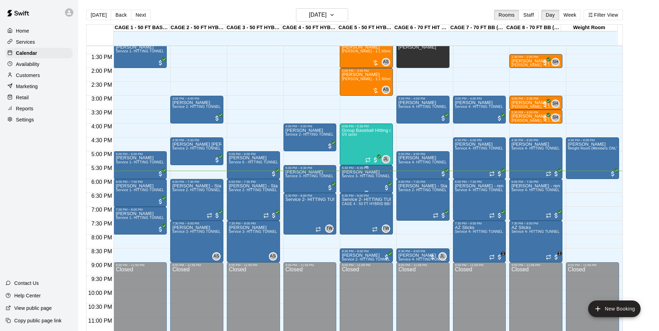
scroll to position [374, 0]
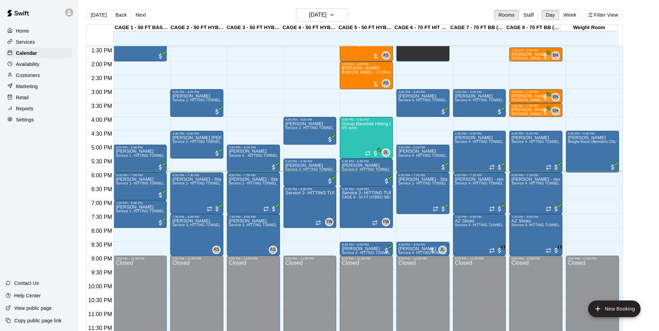
click at [24, 77] on p "Customers" at bounding box center [28, 75] width 24 height 7
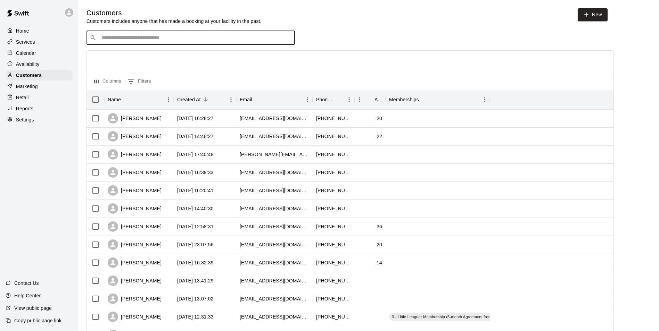
click at [175, 39] on input "Search customers by name or email" at bounding box center [195, 37] width 192 height 7
type input "******"
click at [205, 58] on div "BECKIE MATHIS STORM SOFTBALL ( SKAGGS) beckiemathis9@gmail.com" at bounding box center [176, 57] width 140 height 15
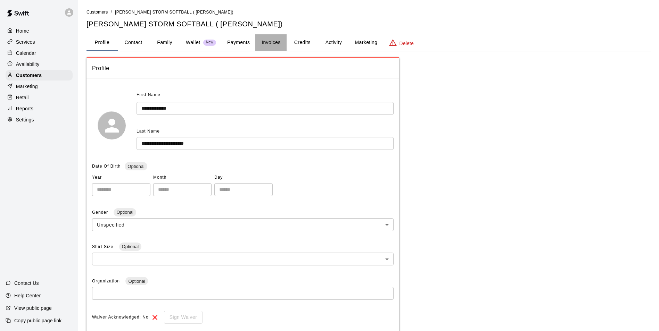
click at [264, 41] on button "Invoices" at bounding box center [270, 42] width 31 height 17
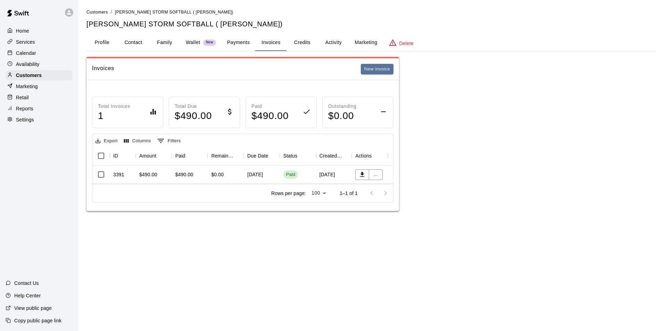
click at [276, 175] on div "August 31, 2025" at bounding box center [262, 175] width 36 height 18
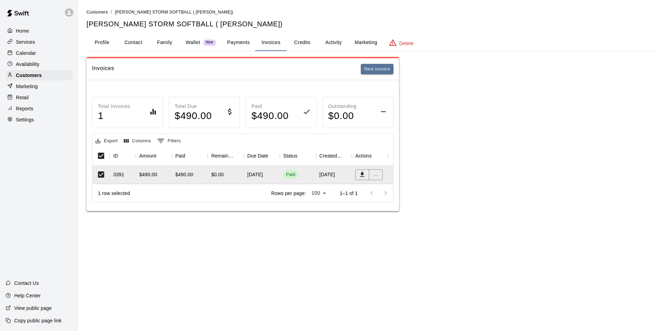
click at [439, 119] on div "Invoices New invoice Total Invoices 1 Total Due $ 490.00 Paid $ 490.00 Outstand…" at bounding box center [370, 134] width 569 height 154
click at [41, 54] on div "Calendar" at bounding box center [39, 53] width 67 height 10
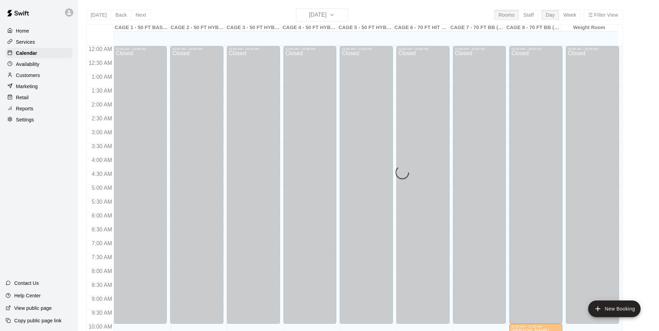
scroll to position [353, 0]
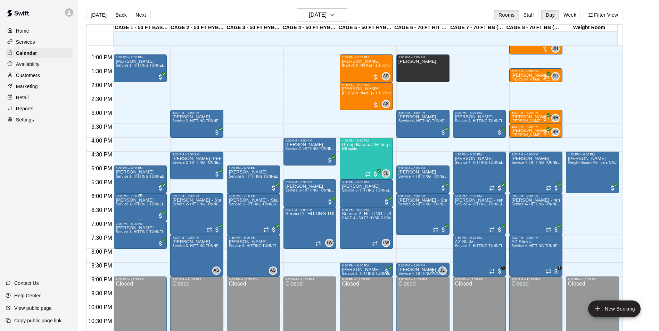
click at [139, 205] on span "Service 1- HITTING TUNNEL RENTAL - 50ft Baseball w/ Auto/Manual Feeder" at bounding box center [179, 204] width 127 height 4
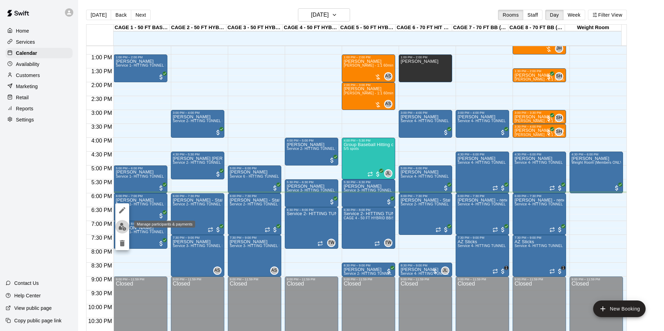
click at [123, 231] on button "edit" at bounding box center [122, 227] width 14 height 14
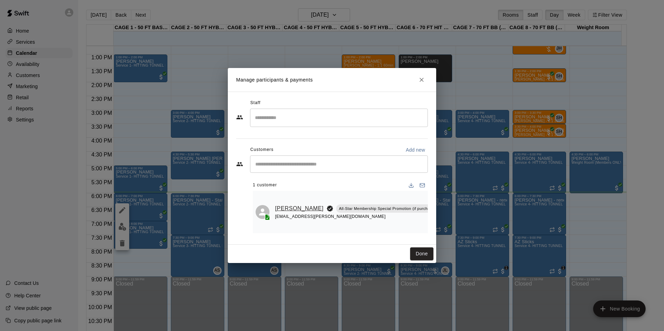
click at [284, 205] on link "Jesse Juarez" at bounding box center [299, 208] width 49 height 9
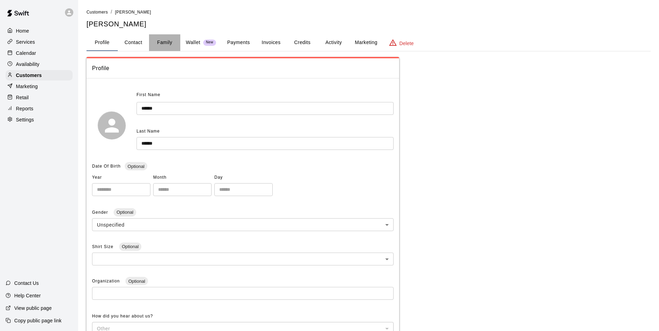
click at [159, 43] on button "Family" at bounding box center [164, 42] width 31 height 17
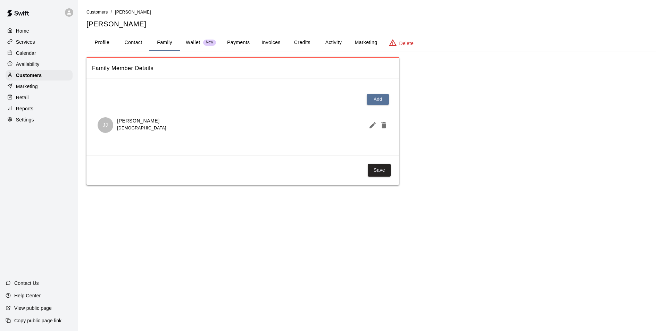
click at [103, 44] on button "Profile" at bounding box center [101, 42] width 31 height 17
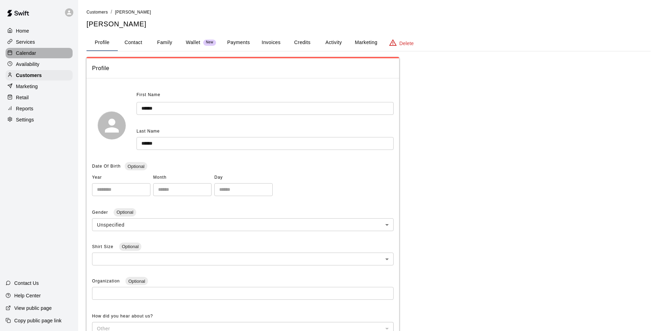
click at [56, 54] on div "Calendar" at bounding box center [39, 53] width 67 height 10
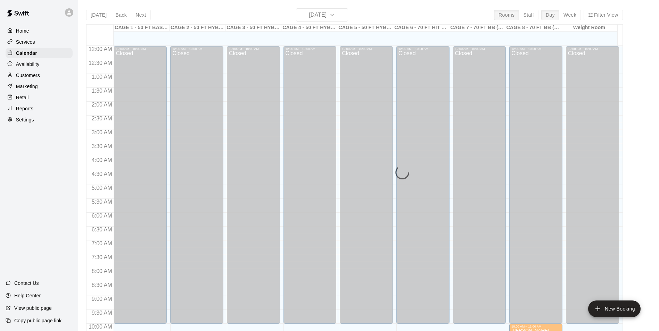
scroll to position [353, 0]
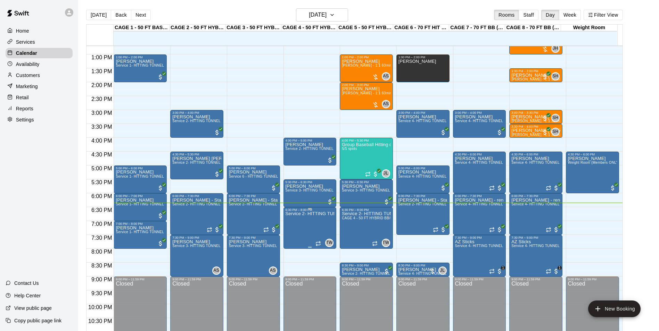
click at [321, 214] on p "Service 2- HITTING TUNNEL RENTAL - 50ft Baseball" at bounding box center [309, 214] width 49 height 0
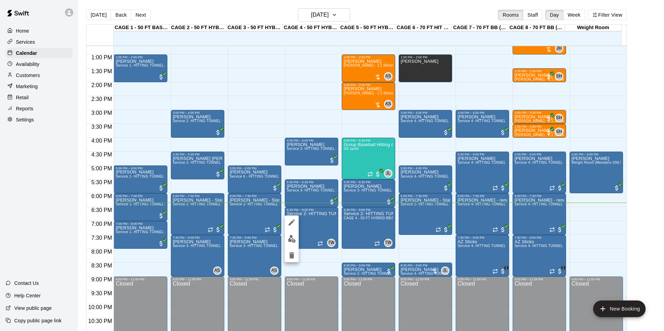
click at [293, 240] on img "edit" at bounding box center [292, 239] width 8 height 8
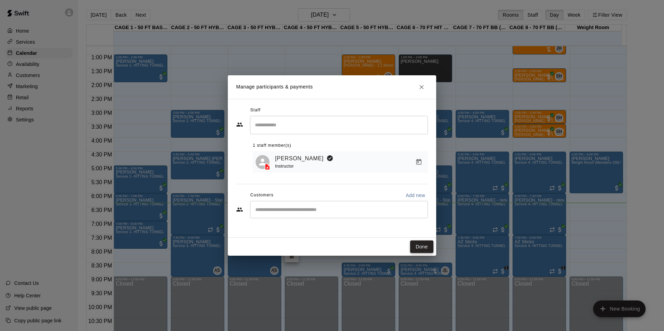
click at [421, 243] on button "Done" at bounding box center [421, 247] width 23 height 13
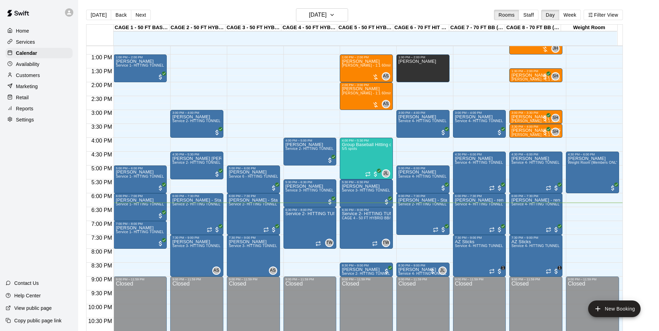
click at [40, 73] on div "Customers" at bounding box center [39, 75] width 67 height 10
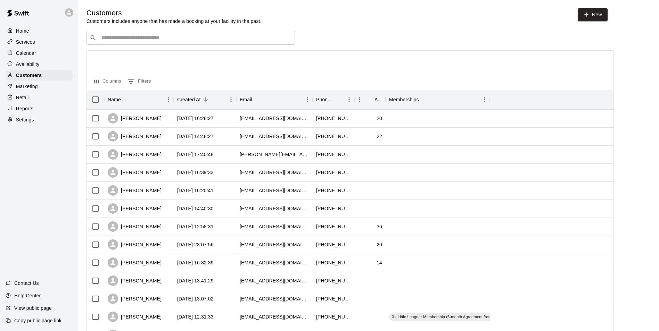
click at [236, 35] on input "Search customers by name or email" at bounding box center [195, 37] width 192 height 7
click at [20, 53] on p "Calendar" at bounding box center [26, 53] width 20 height 7
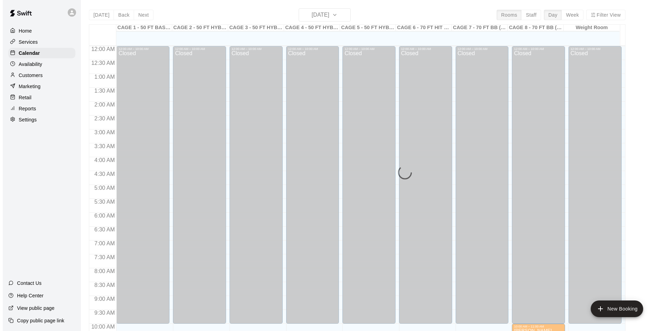
scroll to position [353, 0]
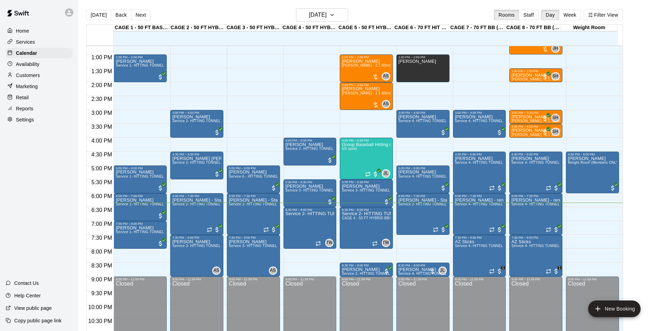
click at [31, 75] on p "Customers" at bounding box center [28, 75] width 24 height 7
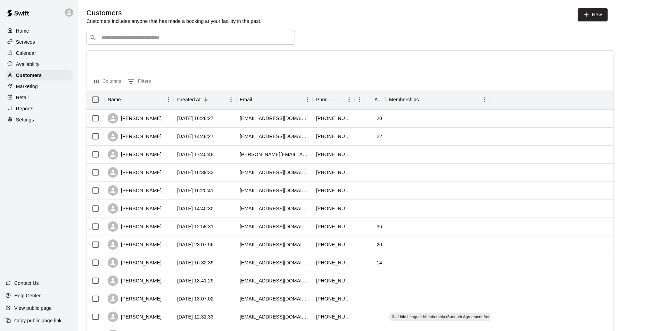
click at [172, 40] on input "Search customers by name or email" at bounding box center [195, 37] width 192 height 7
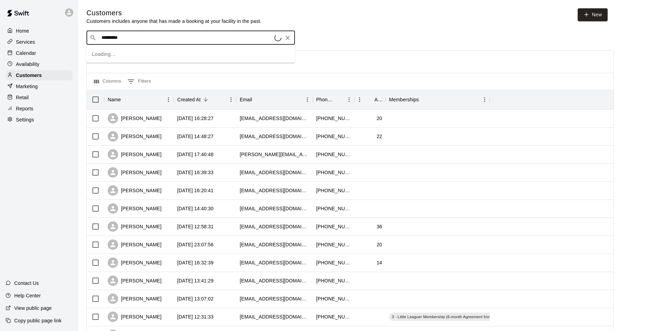
type input "**********"
click at [187, 49] on div "TJ Wilcoxson tj@bloodlinesports.co" at bounding box center [190, 57] width 208 height 22
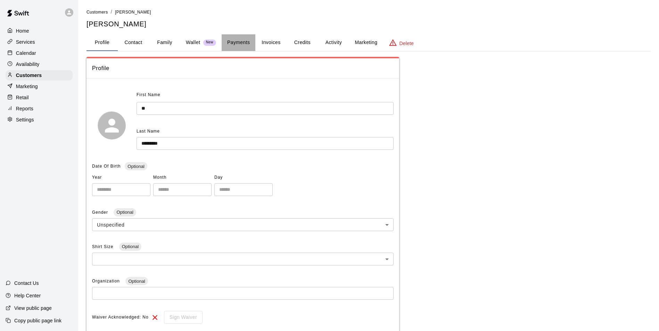
click at [232, 39] on button "Payments" at bounding box center [239, 42] width 34 height 17
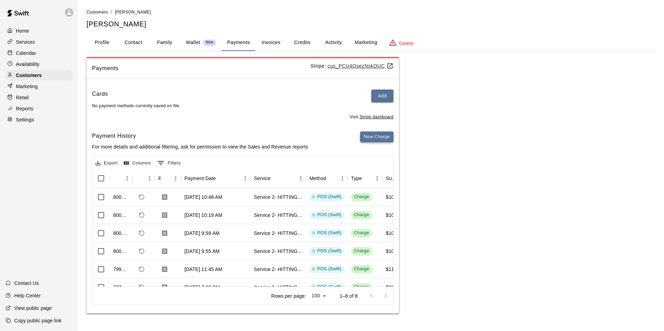
click at [385, 138] on button "New Charge" at bounding box center [376, 137] width 33 height 11
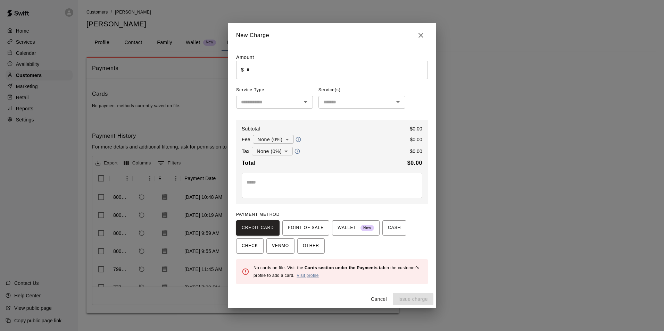
click at [267, 68] on input "*" at bounding box center [337, 70] width 181 height 18
type input "*****"
click at [269, 105] on input "text" at bounding box center [268, 102] width 61 height 9
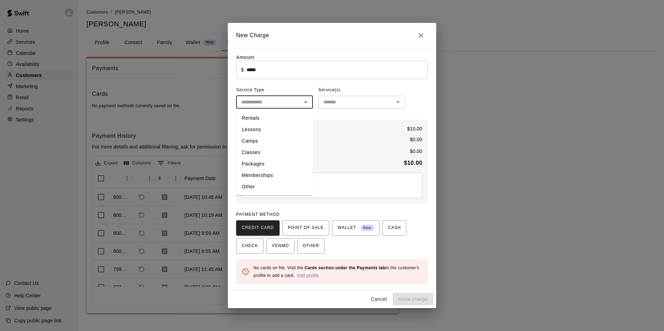
click at [293, 116] on li "Rentals" at bounding box center [274, 118] width 77 height 11
type input "*******"
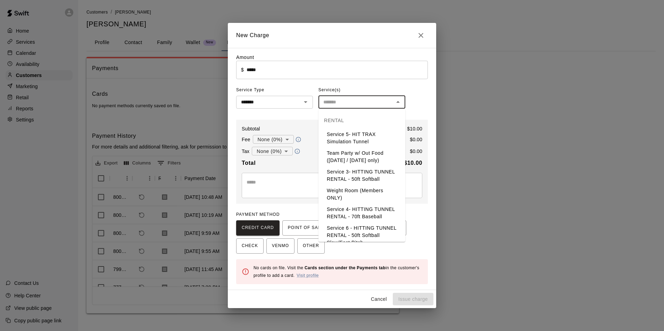
click at [350, 102] on input "text" at bounding box center [355, 102] width 71 height 9
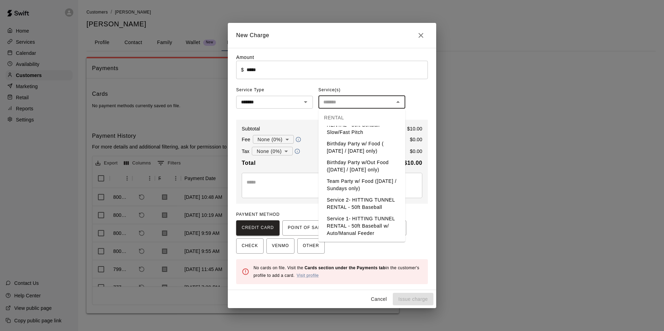
click at [386, 205] on li "Service 2- HITTING TUNNEL RENTAL - 50ft Baseball" at bounding box center [361, 203] width 87 height 19
type input "**********"
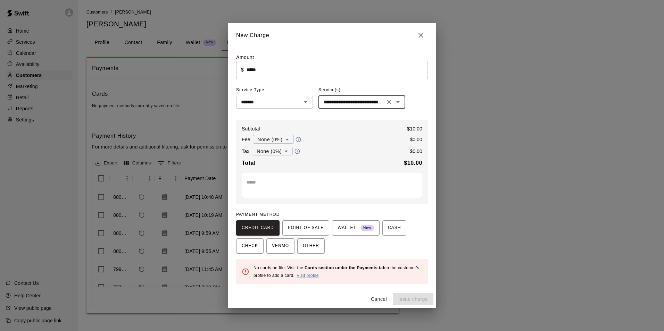
click at [273, 184] on textarea at bounding box center [332, 186] width 171 height 14
click at [314, 225] on span "POINT OF SALE" at bounding box center [306, 228] width 36 height 11
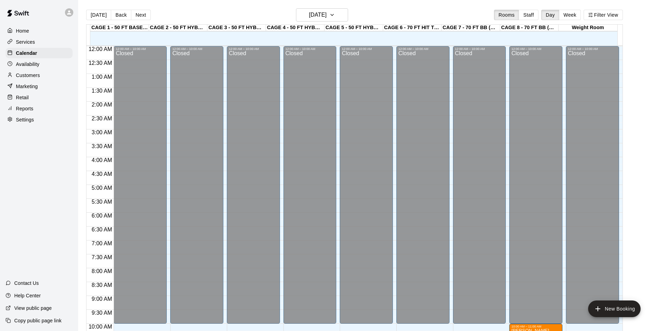
scroll to position [353, 0]
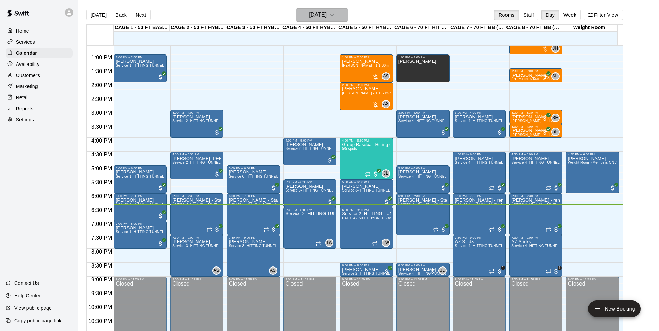
click at [309, 15] on h6 "[DATE]" at bounding box center [318, 15] width 18 height 10
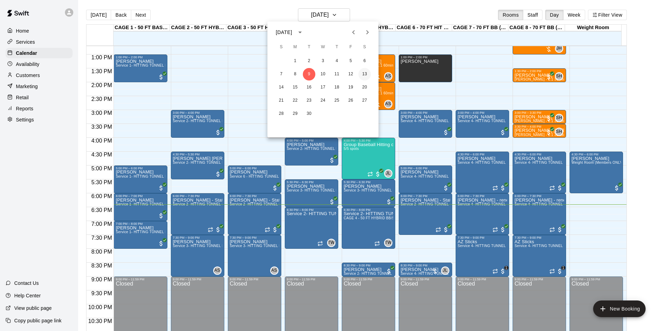
click at [362, 75] on button "13" at bounding box center [364, 74] width 13 height 13
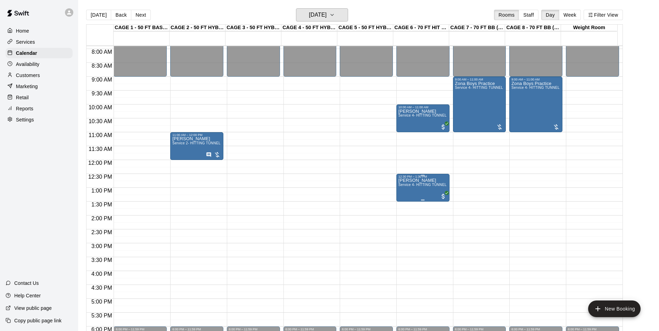
scroll to position [214, 0]
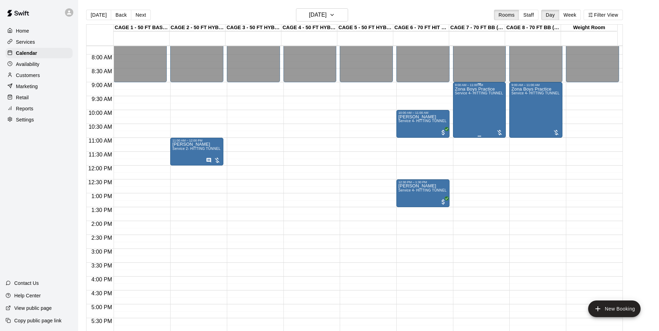
click at [482, 103] on div "Zona Boys Practice Service 4- HITTING TUNNEL RENTAL - 70ft Baseball" at bounding box center [479, 252] width 49 height 331
click at [466, 116] on button "edit" at bounding box center [461, 112] width 14 height 14
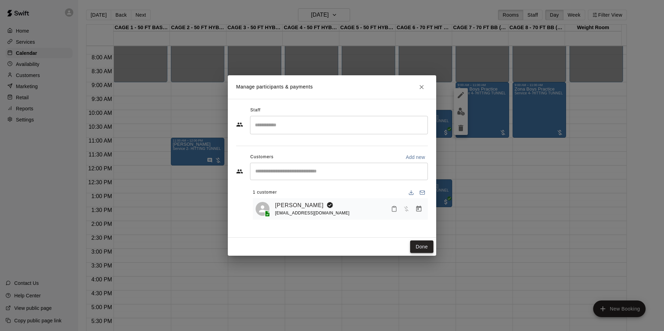
click at [424, 248] on button "Done" at bounding box center [421, 247] width 23 height 13
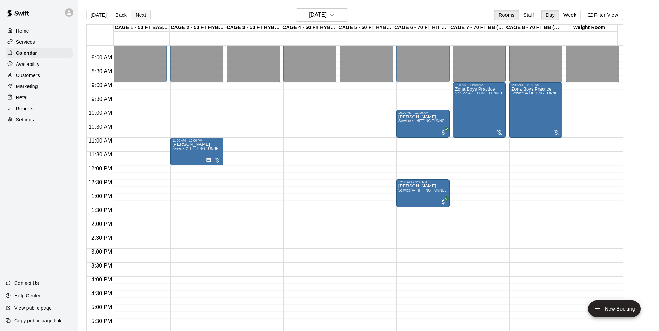
click at [142, 18] on button "Next" at bounding box center [140, 15] width 19 height 10
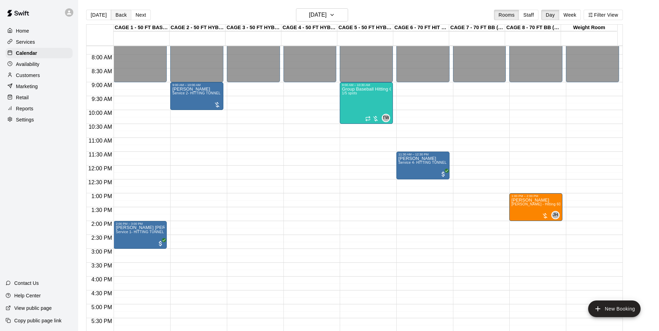
click at [122, 15] on button "Back" at bounding box center [121, 15] width 20 height 10
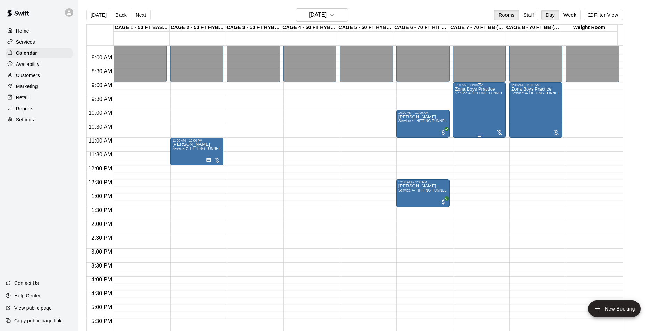
click at [461, 112] on div "Zona Boys Practice Service 4- HITTING TUNNEL RENTAL - 70ft Baseball" at bounding box center [479, 252] width 49 height 331
click at [463, 93] on icon "edit" at bounding box center [461, 95] width 6 height 6
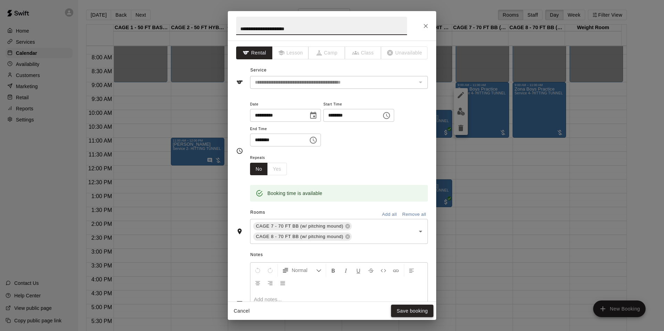
type input "**********"
click at [409, 310] on button "Save booking" at bounding box center [412, 311] width 42 height 13
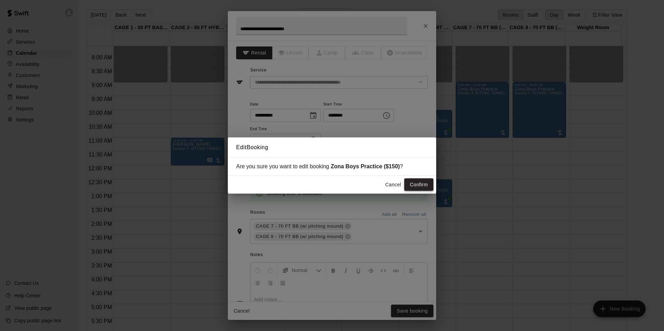
click at [407, 182] on button "Confirm" at bounding box center [418, 184] width 29 height 13
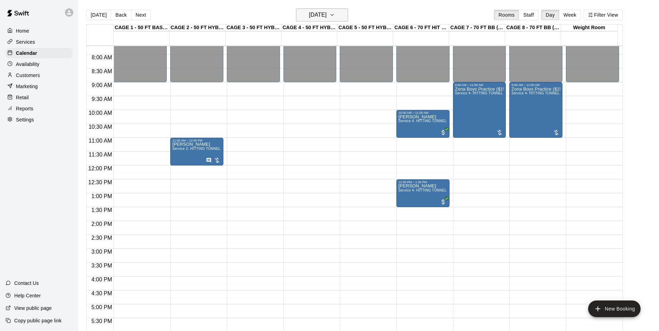
click at [326, 16] on h6 "Saturday Sep 13" at bounding box center [318, 15] width 18 height 10
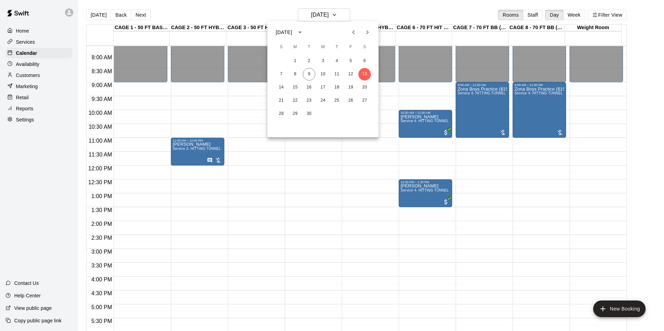
click at [192, 157] on div at bounding box center [332, 165] width 664 height 331
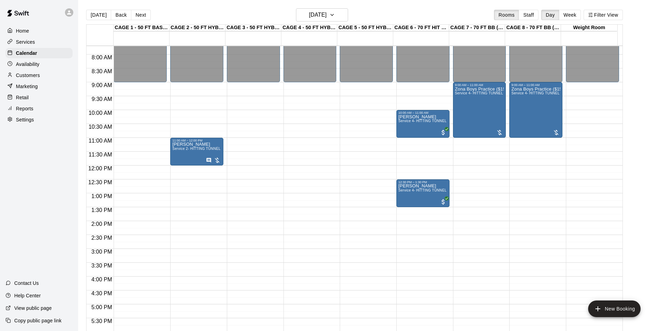
click at [187, 156] on div "Tina Ervin Service 2- HITTING TUNNEL RENTAL - 50ft Baseball" at bounding box center [196, 307] width 49 height 331
click at [177, 154] on icon "edit" at bounding box center [179, 151] width 8 height 8
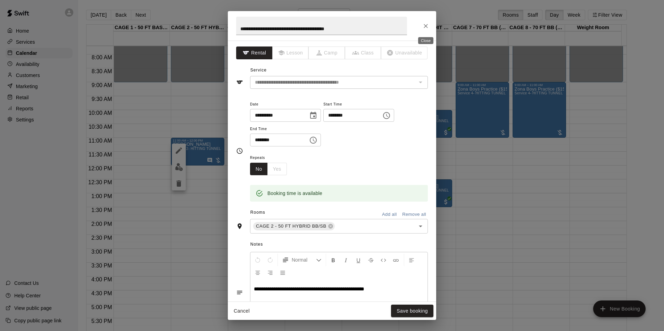
click at [425, 27] on icon "Close" at bounding box center [425, 26] width 7 height 7
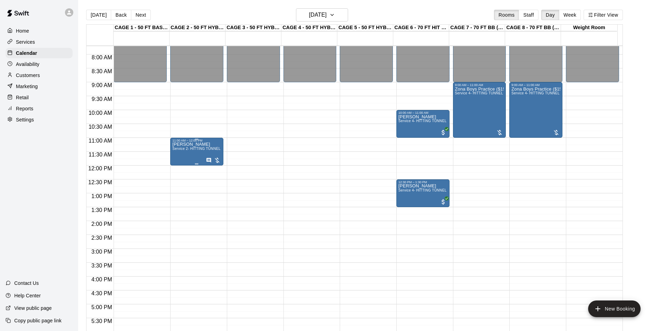
click at [187, 150] on span "Service 2- HITTING TUNNEL RENTAL - 50ft Baseball" at bounding box center [216, 149] width 88 height 4
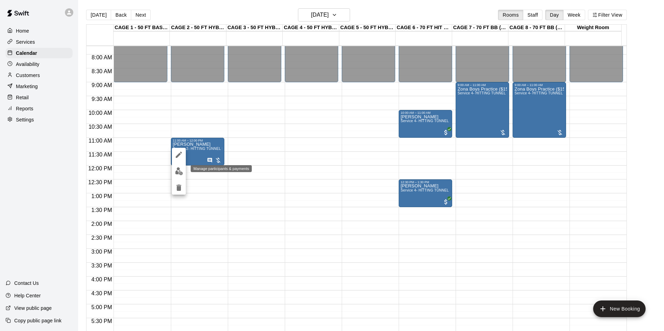
click at [176, 170] on img "edit" at bounding box center [179, 171] width 8 height 8
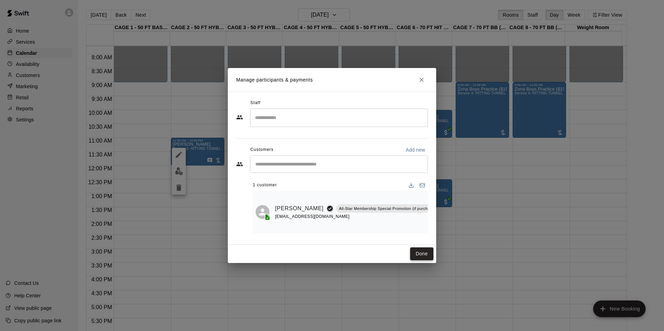
click at [420, 260] on button "Done" at bounding box center [421, 254] width 23 height 13
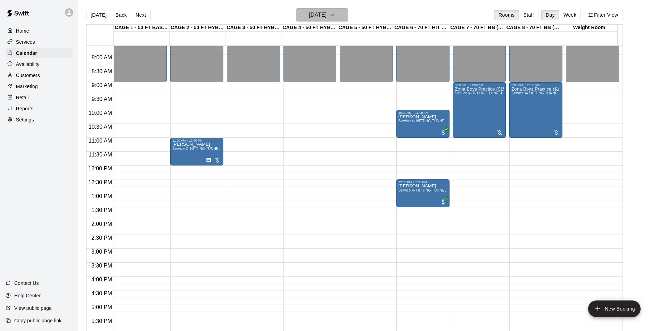
click at [326, 11] on h6 "Saturday Sep 13" at bounding box center [318, 15] width 18 height 10
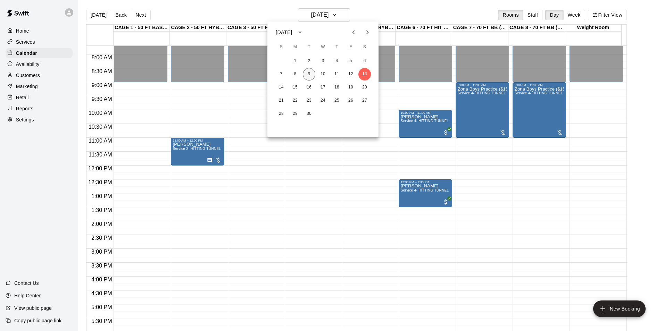
click at [310, 71] on button "9" at bounding box center [309, 74] width 13 height 13
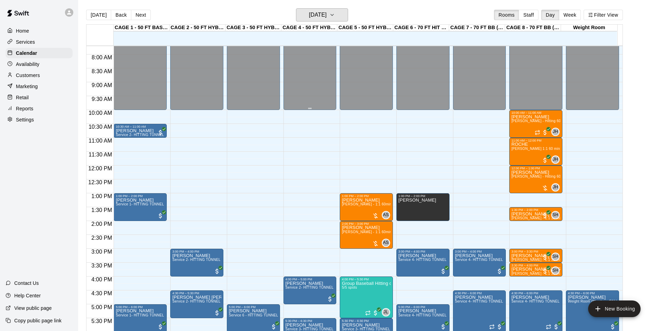
scroll to position [353, 0]
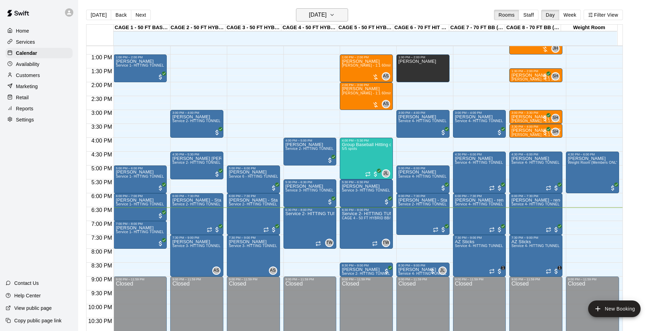
click at [309, 13] on h6 "[DATE]" at bounding box center [318, 15] width 18 height 10
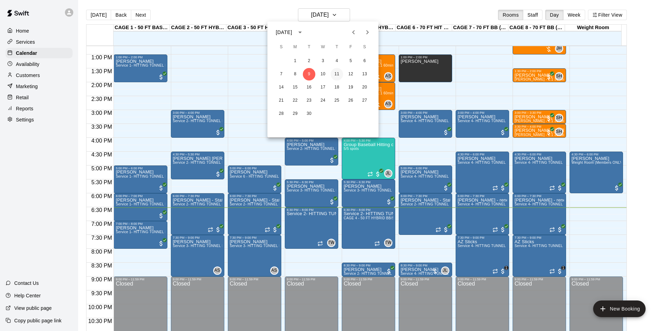
click at [340, 76] on button "11" at bounding box center [337, 74] width 13 height 13
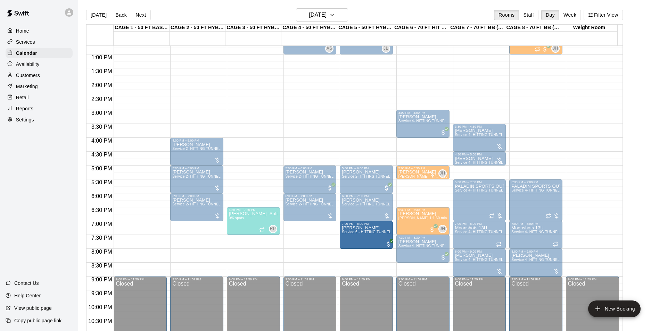
drag, startPoint x: 200, startPoint y: 229, endPoint x: 348, endPoint y: 235, distance: 148.7
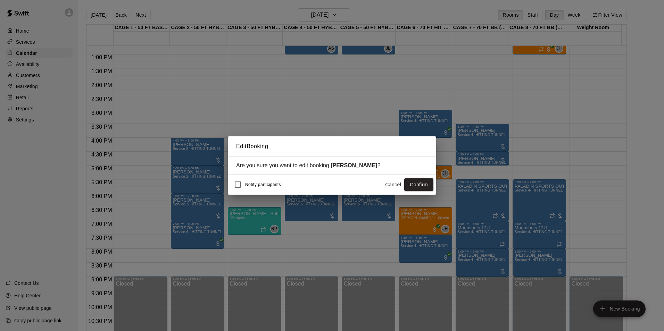
click at [424, 187] on button "Confirm" at bounding box center [418, 184] width 29 height 13
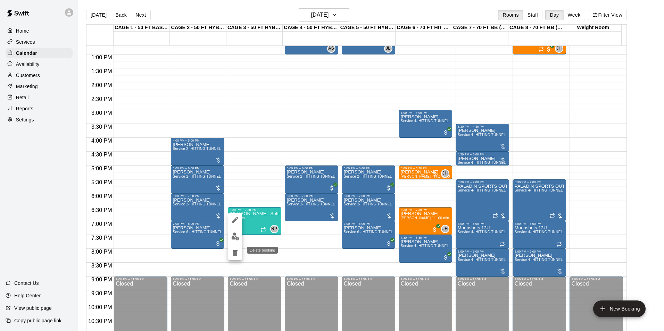
click at [239, 253] on button "delete" at bounding box center [235, 253] width 14 height 14
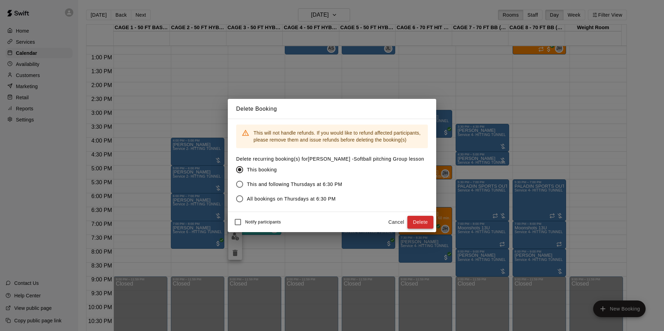
click at [424, 220] on button "Delete" at bounding box center [420, 222] width 26 height 13
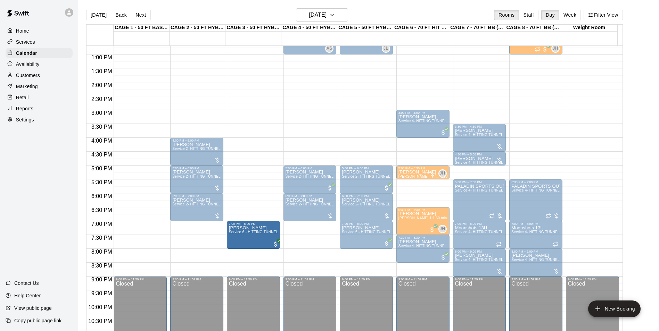
drag, startPoint x: 204, startPoint y: 232, endPoint x: 231, endPoint y: 233, distance: 27.1
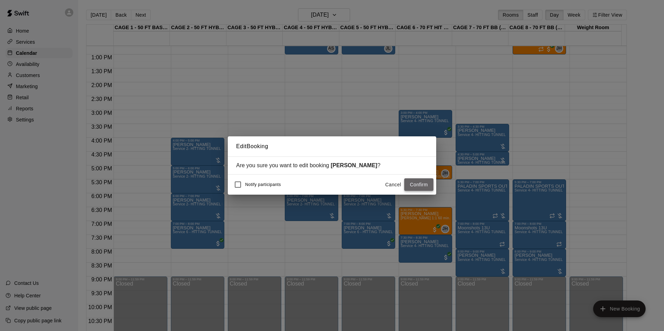
click at [427, 182] on button "Confirm" at bounding box center [418, 184] width 29 height 13
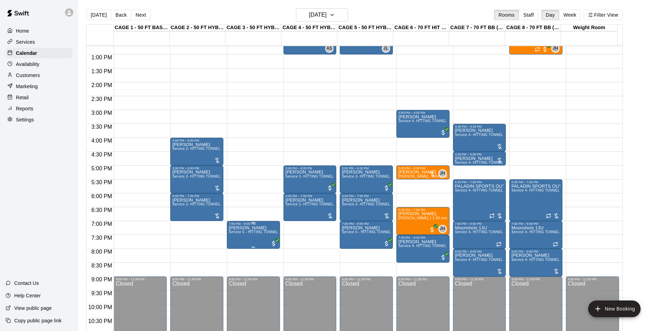
click at [240, 233] on span "Service 6 - HITTING TUNNEL RENTAL - 50ft Softball Slow/Fast Pitch" at bounding box center [286, 232] width 114 height 4
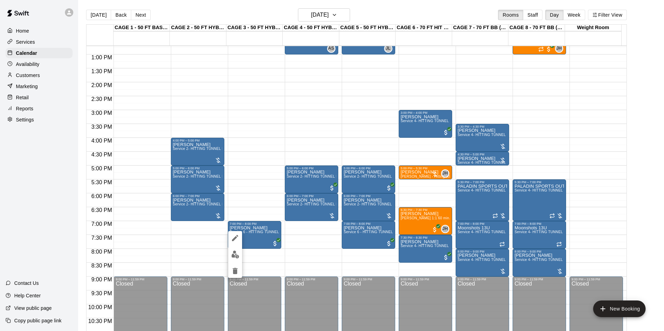
click at [306, 190] on div at bounding box center [332, 165] width 664 height 331
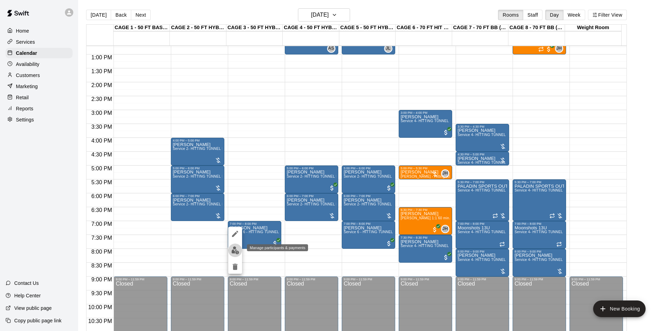
click at [235, 252] on img "edit" at bounding box center [235, 251] width 8 height 8
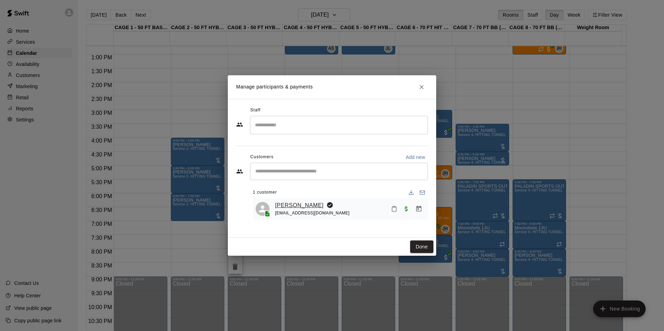
click at [295, 207] on link "[PERSON_NAME]" at bounding box center [299, 205] width 49 height 9
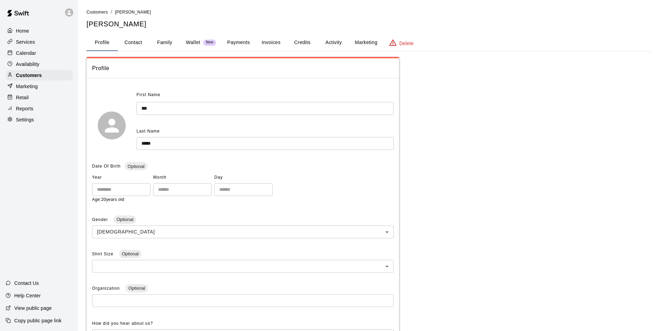
click at [249, 45] on button "Payments" at bounding box center [239, 42] width 34 height 17
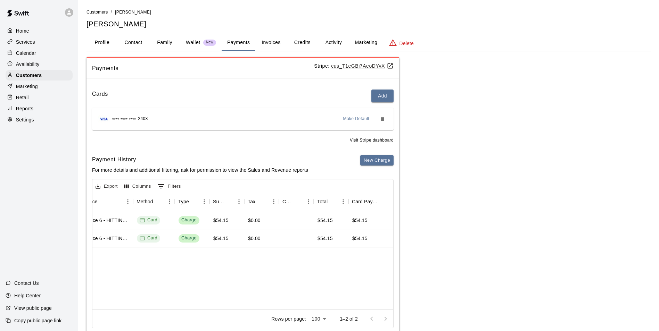
scroll to position [0, 173]
click at [339, 44] on button "Activity" at bounding box center [333, 42] width 31 height 17
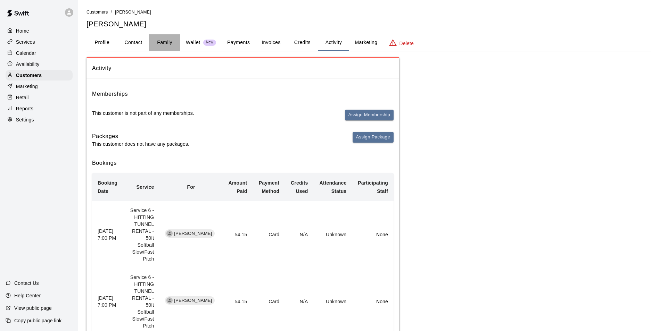
click at [173, 47] on button "Family" at bounding box center [164, 42] width 31 height 17
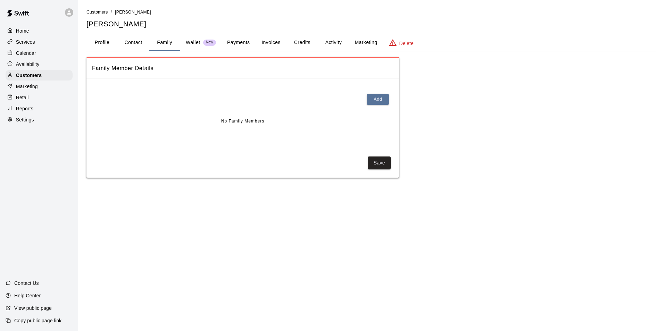
click at [114, 47] on button "Profile" at bounding box center [101, 42] width 31 height 17
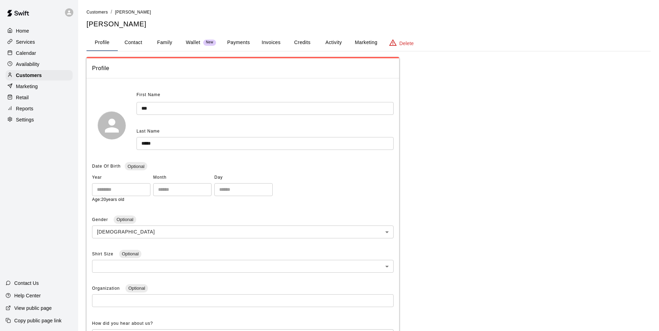
click at [36, 59] on div "Home Services Calendar Availability Customers Marketing Retail Reports Settings" at bounding box center [39, 75] width 78 height 101
click at [36, 58] on div "Calendar" at bounding box center [39, 53] width 67 height 10
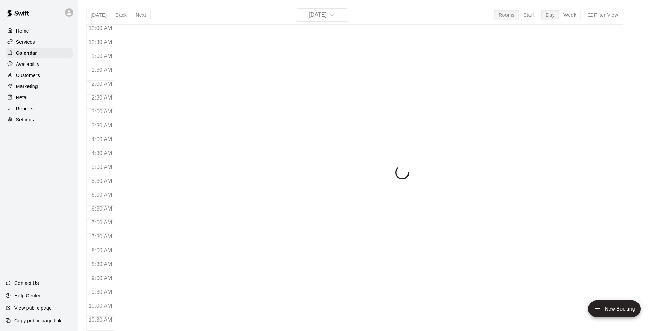
scroll to position [353, 0]
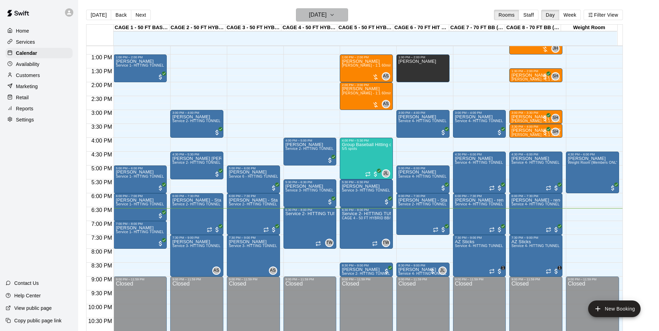
click at [315, 16] on h6 "[DATE]" at bounding box center [318, 15] width 18 height 10
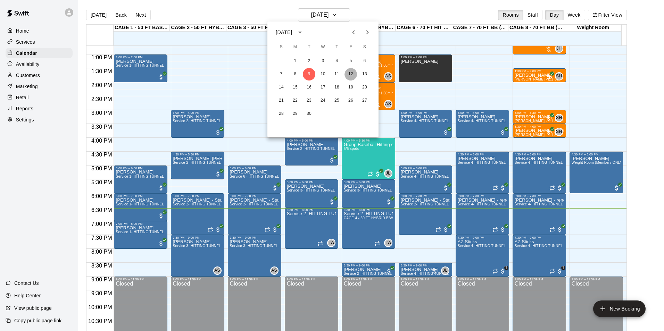
click at [353, 78] on button "12" at bounding box center [350, 74] width 13 height 13
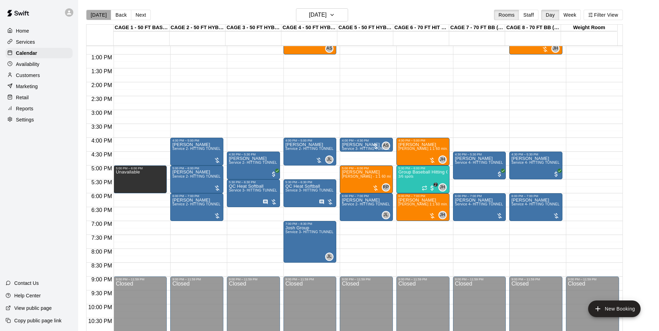
click at [103, 15] on button "[DATE]" at bounding box center [98, 15] width 25 height 10
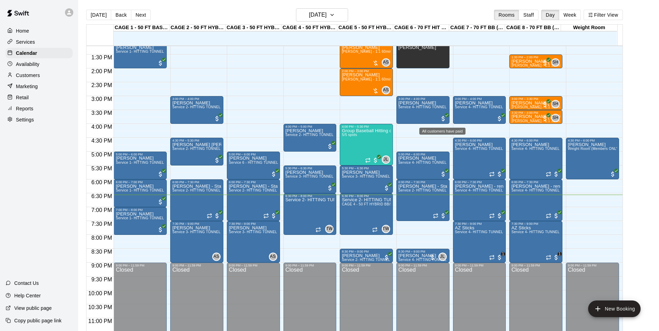
scroll to position [374, 0]
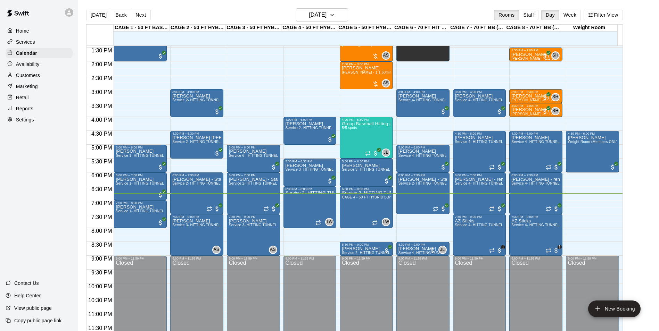
click at [628, 66] on div "Today Back Next Tuesday Sep 09 Rooms Staff Day Week Filter View CAGE 1 - 50 FT …" at bounding box center [354, 173] width 547 height 331
click at [306, 9] on button "Tuesday Sep 09" at bounding box center [322, 14] width 52 height 13
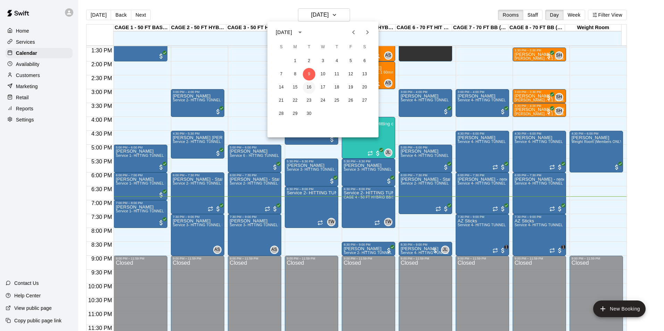
click at [311, 86] on button "16" at bounding box center [309, 87] width 13 height 13
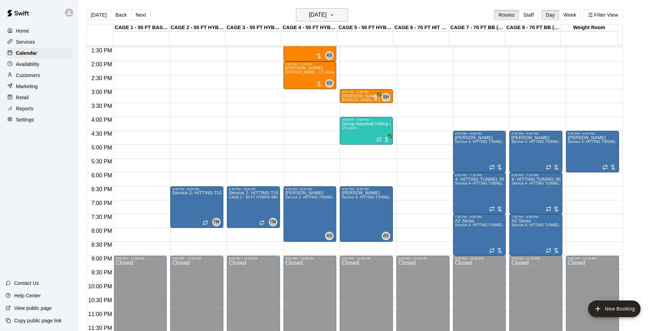
click at [326, 11] on h6 "Tuesday Sep 16" at bounding box center [318, 15] width 18 height 10
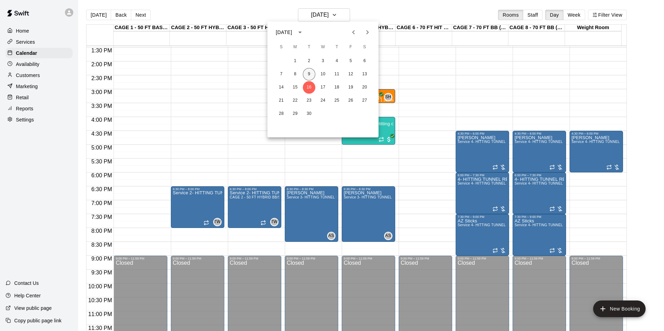
click at [311, 77] on button "9" at bounding box center [309, 74] width 13 height 13
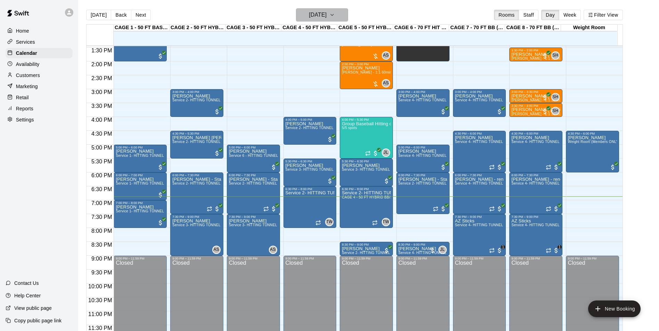
click at [325, 12] on h6 "Tuesday Sep 09" at bounding box center [318, 15] width 18 height 10
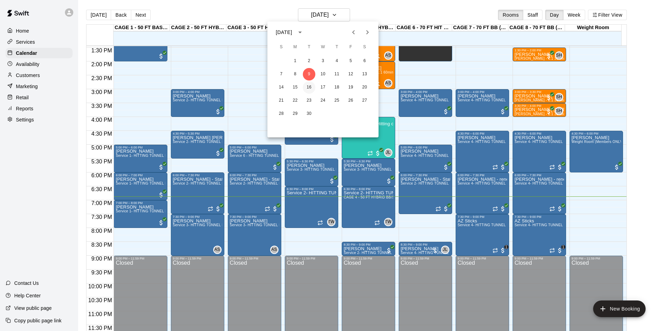
click at [311, 89] on button "16" at bounding box center [309, 87] width 13 height 13
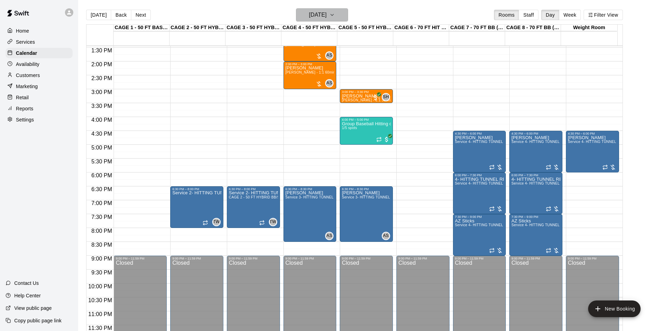
click at [317, 14] on h6 "Tuesday Sep 16" at bounding box center [318, 15] width 18 height 10
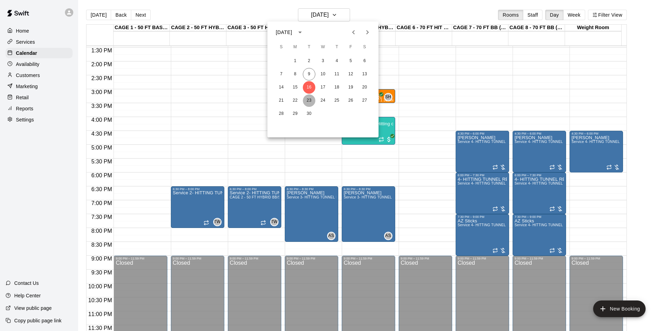
click at [309, 106] on button "23" at bounding box center [309, 100] width 13 height 13
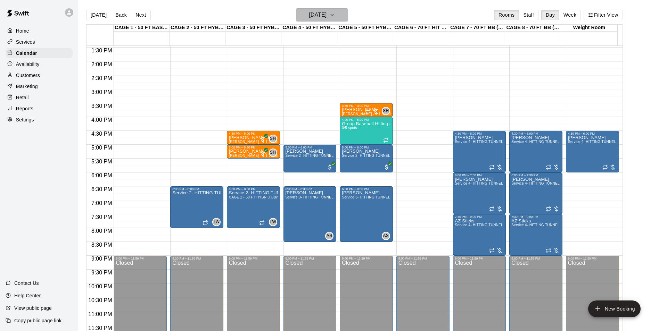
click at [323, 14] on h6 "Tuesday Sep 23" at bounding box center [318, 15] width 18 height 10
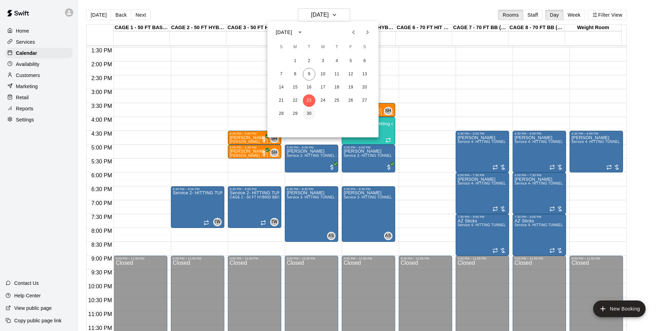
click at [309, 115] on button "30" at bounding box center [309, 114] width 13 height 13
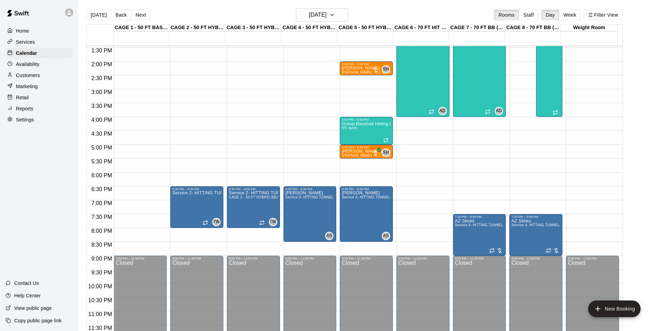
click at [338, 22] on div "Today Back Next Tuesday Sep 30 Rooms Staff Day Week Filter View" at bounding box center [354, 16] width 536 height 16
click at [335, 15] on icon "button" at bounding box center [332, 15] width 6 height 8
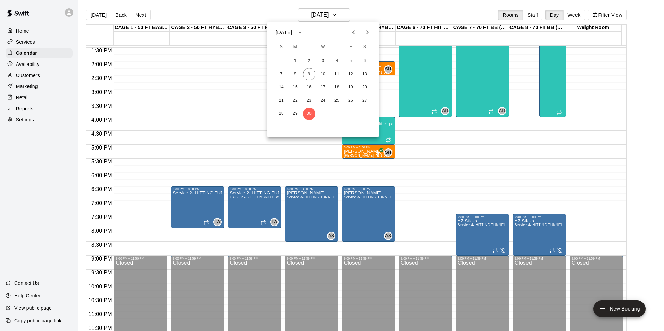
click at [383, 14] on div at bounding box center [332, 165] width 664 height 331
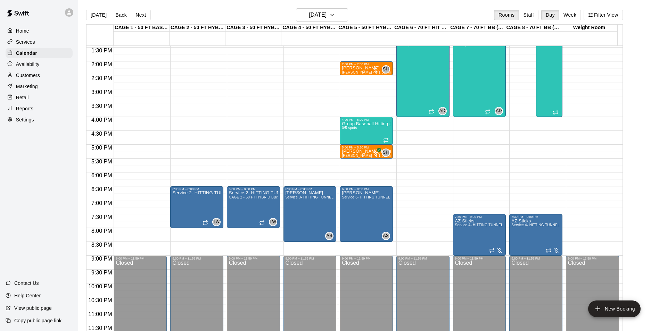
click at [103, 16] on button "Today" at bounding box center [98, 15] width 25 height 10
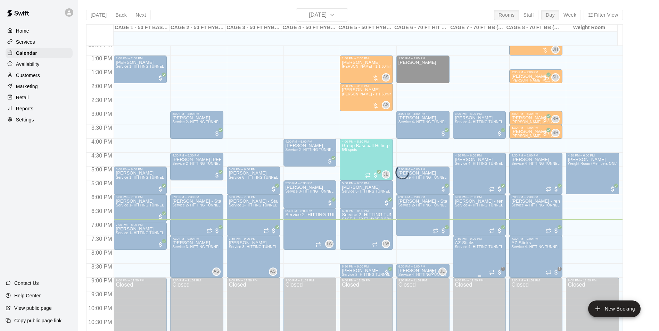
scroll to position [340, 0]
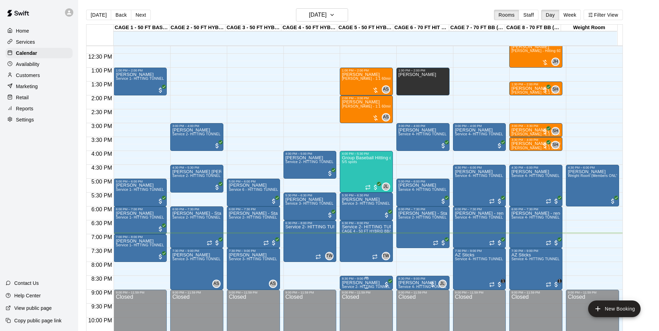
click at [359, 287] on span "Service 2- HITTING TUNNEL RENTAL - 50ft Baseball" at bounding box center [386, 287] width 88 height 4
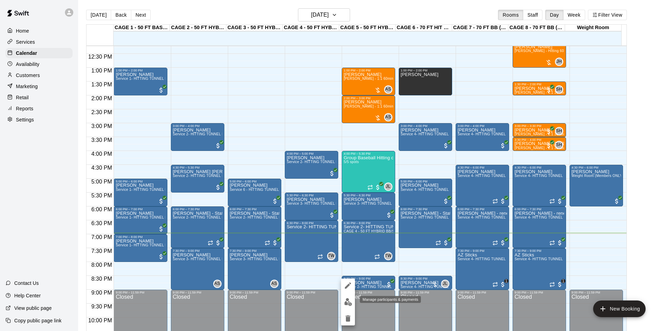
click at [352, 302] on img "edit" at bounding box center [348, 302] width 8 height 8
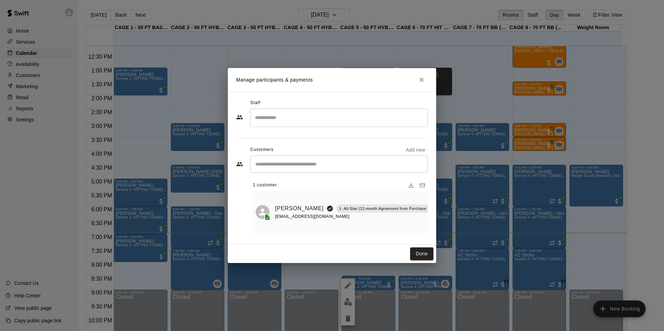
click at [274, 212] on div "Bodie Bennett 1- All-Star (12-month Agreement from Purchase Date) tempest67411@…" at bounding box center [340, 212] width 169 height 37
click at [284, 207] on link "Bodie Bennett" at bounding box center [299, 208] width 49 height 9
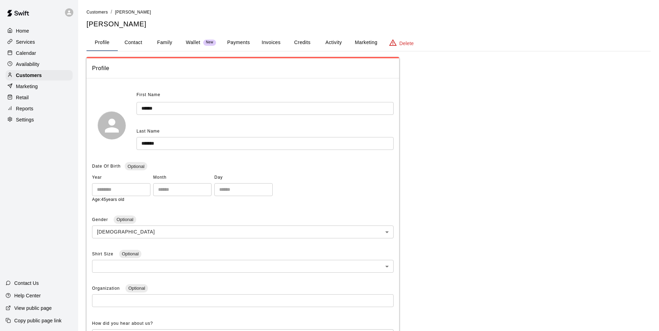
click at [40, 56] on div "Calendar" at bounding box center [39, 53] width 67 height 10
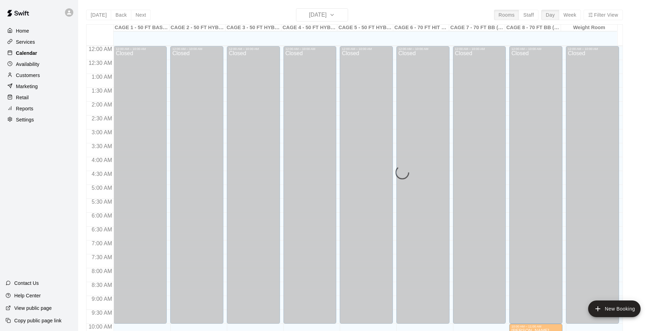
scroll to position [353, 0]
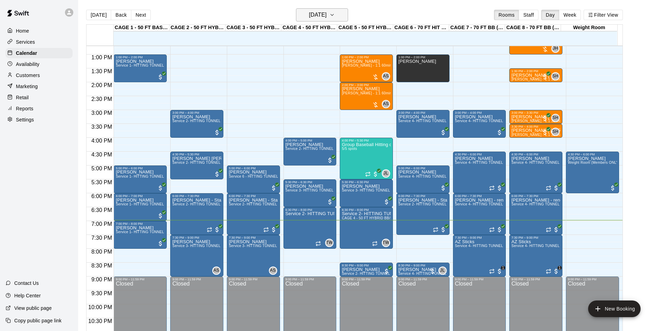
click at [309, 15] on h6 "Tuesday Sep 09" at bounding box center [318, 15] width 18 height 10
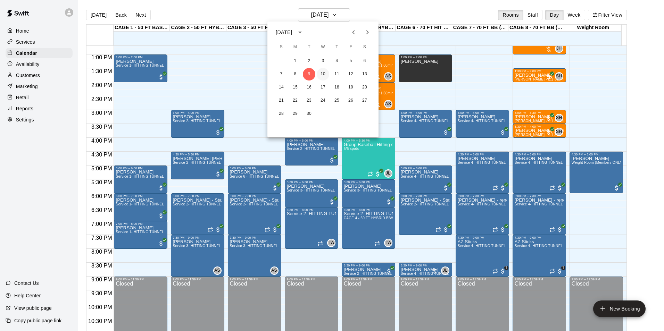
click at [326, 76] on button "10" at bounding box center [323, 74] width 13 height 13
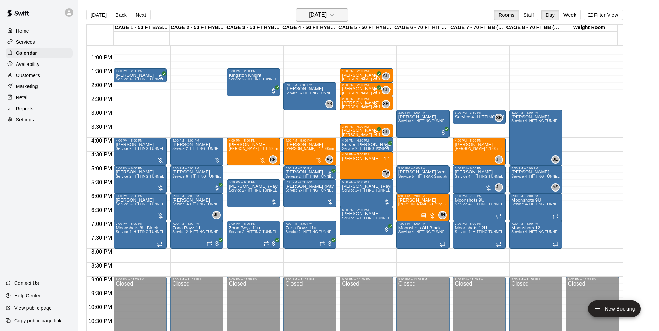
click at [326, 16] on h6 "Wednesday Sep 10" at bounding box center [318, 15] width 18 height 10
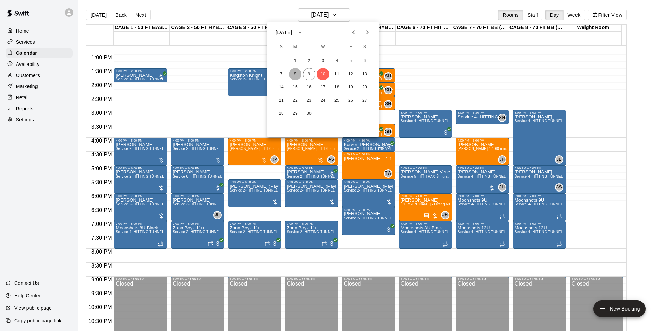
click at [300, 73] on button "8" at bounding box center [295, 74] width 13 height 13
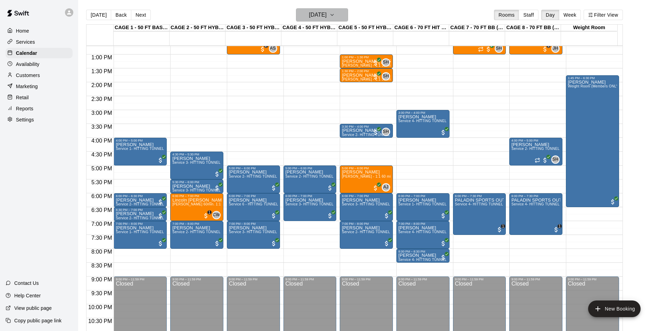
click at [339, 16] on button "Monday Sep 08" at bounding box center [322, 14] width 52 height 13
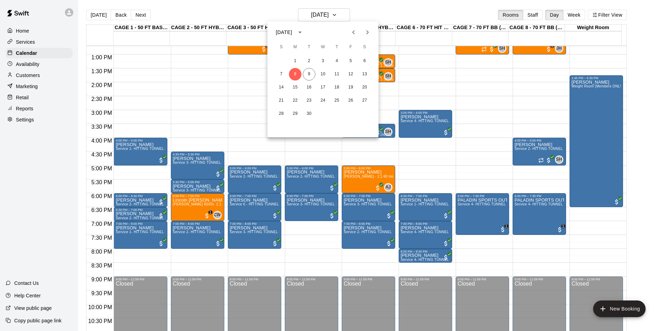
click at [155, 18] on div at bounding box center [332, 165] width 664 height 331
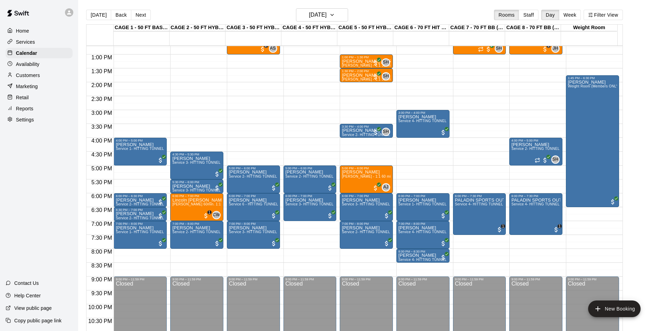
click at [34, 81] on div "Customers" at bounding box center [39, 75] width 67 height 10
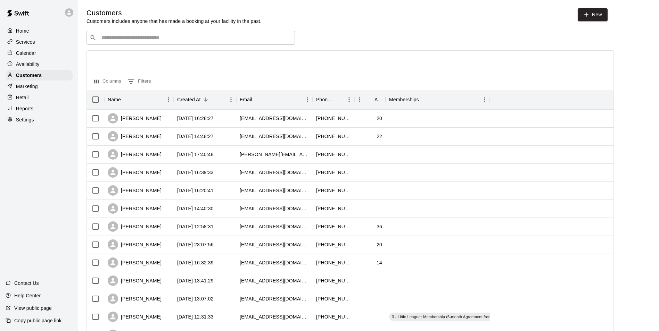
click at [157, 38] on input "Search customers by name or email" at bounding box center [195, 37] width 192 height 7
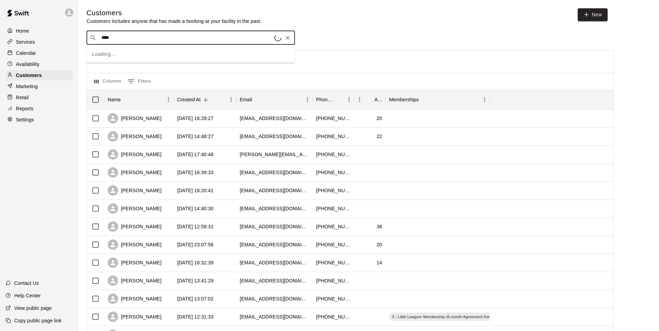
type input "****"
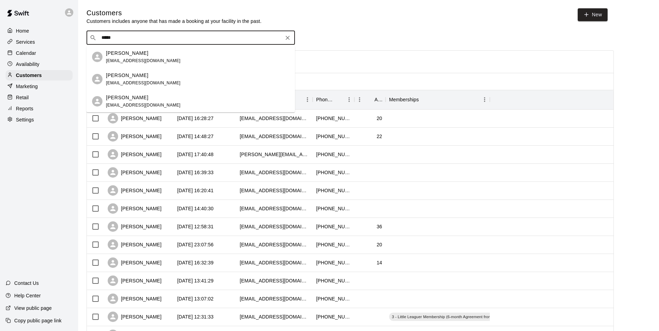
click at [169, 52] on div "[PERSON_NAME] [EMAIL_ADDRESS][DOMAIN_NAME]" at bounding box center [197, 57] width 183 height 15
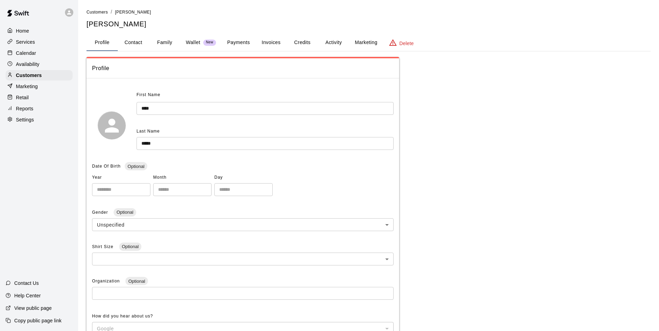
click at [324, 39] on button "Activity" at bounding box center [333, 42] width 31 height 17
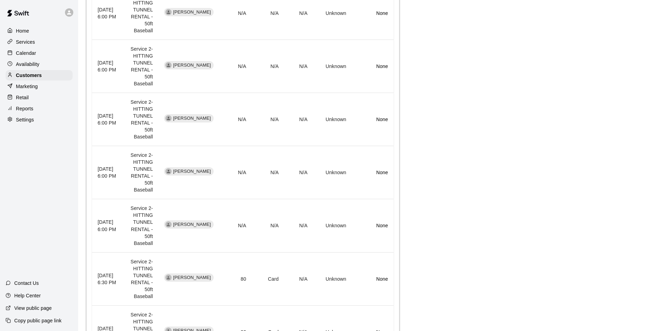
scroll to position [268, 0]
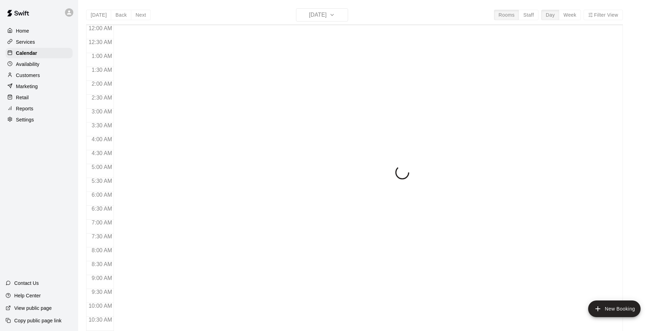
scroll to position [353, 0]
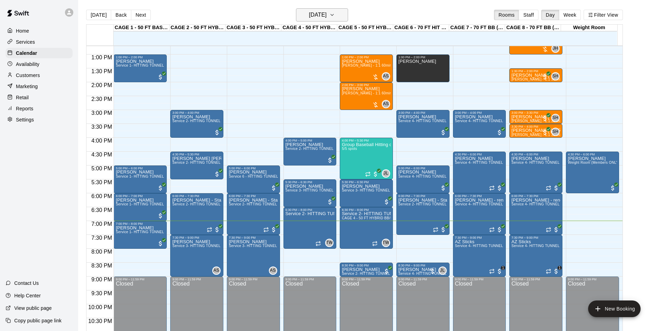
click at [335, 15] on icon "button" at bounding box center [332, 15] width 6 height 8
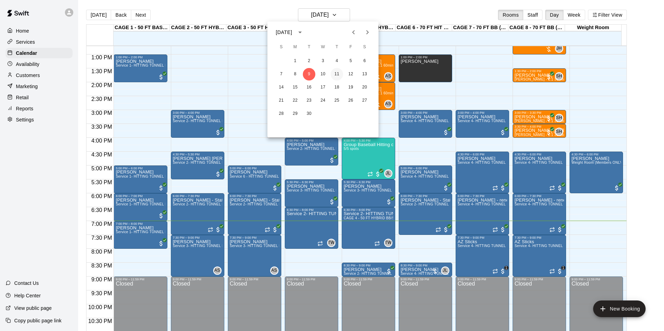
click at [341, 73] on button "11" at bounding box center [337, 74] width 13 height 13
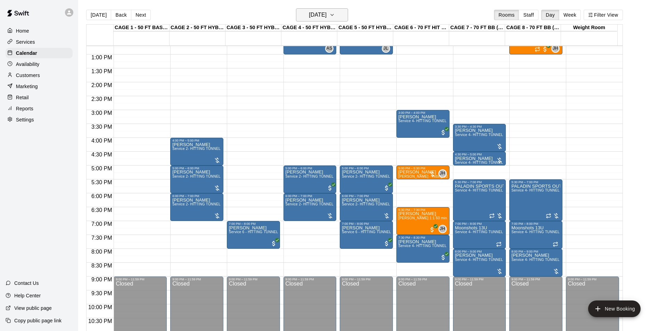
click at [335, 14] on icon "button" at bounding box center [332, 15] width 6 height 8
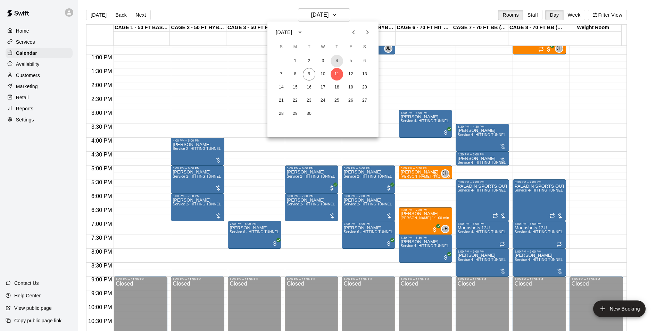
click at [339, 64] on button "4" at bounding box center [337, 61] width 13 height 13
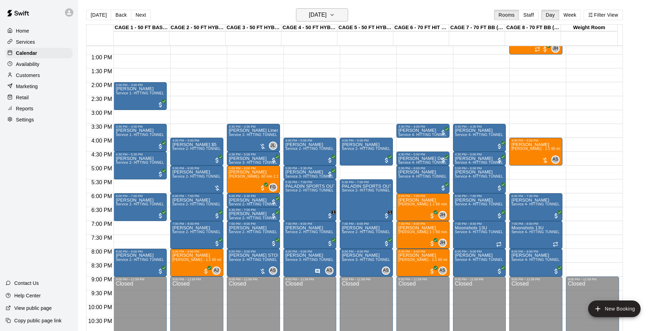
click at [335, 14] on icon "button" at bounding box center [332, 15] width 6 height 8
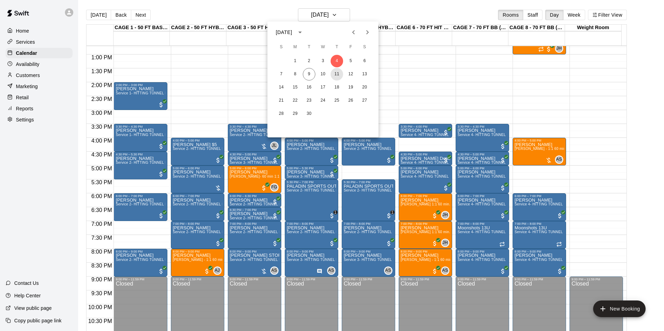
click at [335, 76] on button "11" at bounding box center [337, 74] width 13 height 13
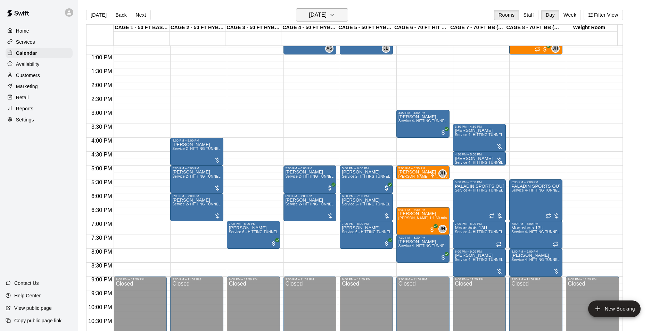
click at [323, 15] on h6 "[DATE]" at bounding box center [318, 15] width 18 height 10
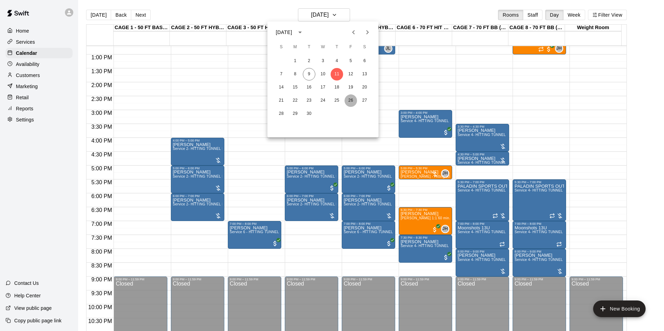
click at [346, 98] on button "26" at bounding box center [350, 100] width 13 height 13
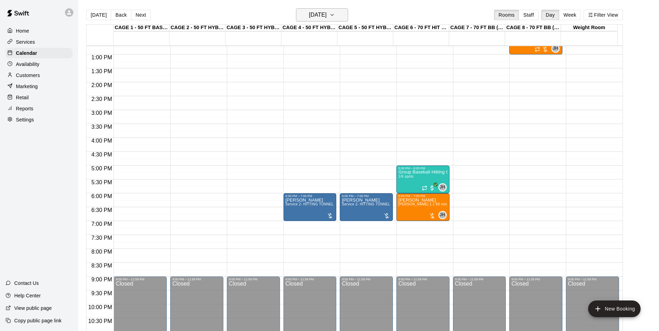
click at [317, 18] on h6 "[DATE]" at bounding box center [318, 15] width 18 height 10
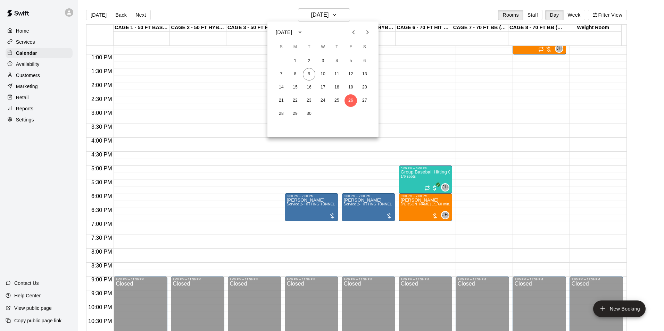
click at [312, 207] on div at bounding box center [332, 165] width 664 height 331
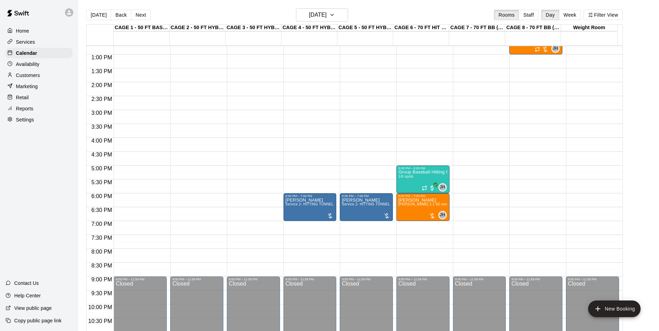
click at [306, 206] on span "Service 2- HITTING TUNNEL RENTAL - 50ft Baseball" at bounding box center [329, 204] width 88 height 4
click at [294, 210] on icon "edit" at bounding box center [292, 210] width 8 height 8
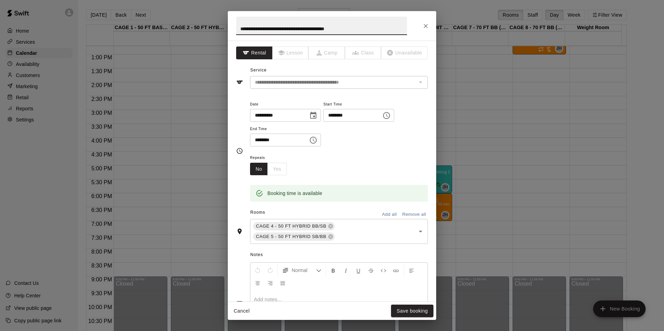
click at [266, 141] on input "********" at bounding box center [276, 140] width 53 height 13
type input "********"
click at [380, 138] on div "**********" at bounding box center [339, 123] width 178 height 47
click at [402, 308] on button "Save booking" at bounding box center [412, 311] width 42 height 13
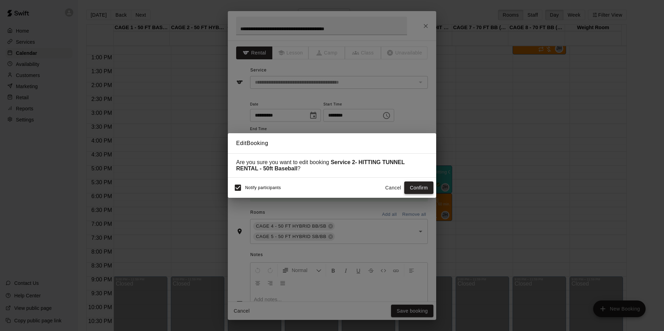
click at [424, 187] on button "Confirm" at bounding box center [418, 188] width 29 height 13
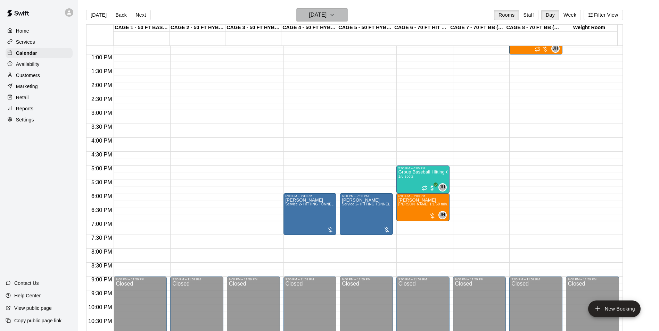
click at [323, 14] on h6 "[DATE]" at bounding box center [318, 15] width 18 height 10
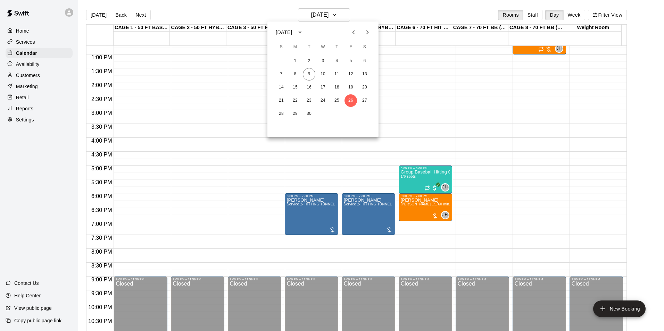
click at [368, 32] on icon "Next month" at bounding box center [367, 32] width 2 height 4
click at [351, 72] on button "10" at bounding box center [350, 74] width 13 height 13
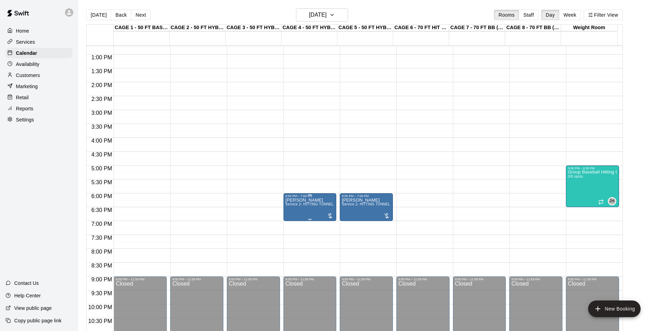
click at [299, 205] on div at bounding box center [332, 165] width 664 height 331
click at [295, 205] on span "Service 2- HITTING TUNNEL RENTAL - 50ft Baseball" at bounding box center [329, 204] width 88 height 4
click at [295, 205] on button "edit" at bounding box center [292, 210] width 14 height 14
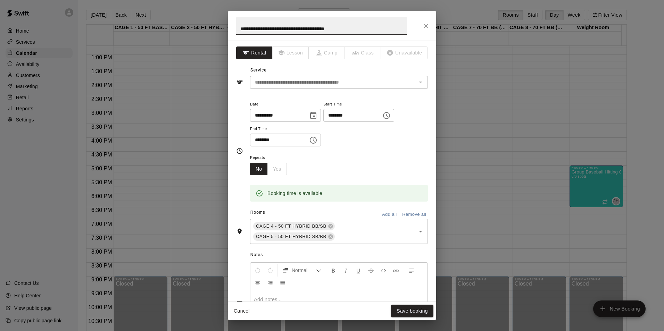
click at [265, 140] on input "********" at bounding box center [276, 140] width 53 height 13
type input "********"
click at [344, 142] on div "**********" at bounding box center [339, 123] width 178 height 47
click at [401, 313] on button "Save booking" at bounding box center [412, 311] width 42 height 13
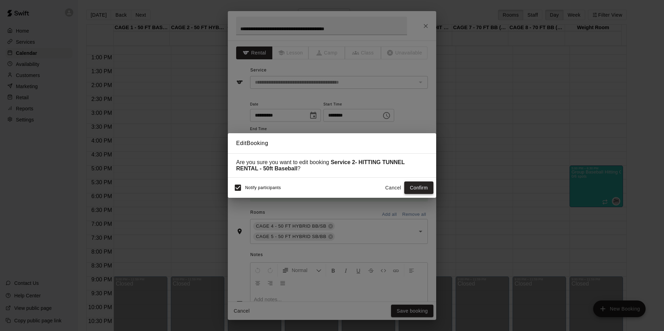
click at [418, 193] on button "Confirm" at bounding box center [418, 188] width 29 height 13
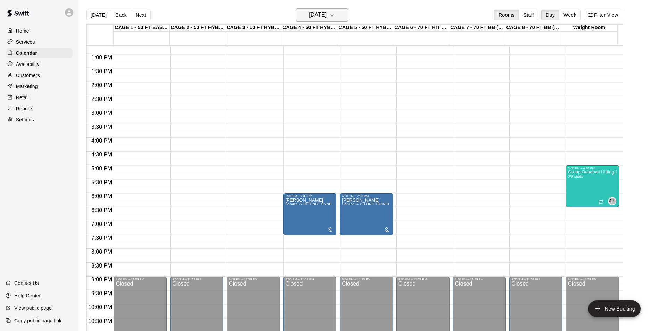
click at [323, 19] on h6 "[DATE]" at bounding box center [318, 15] width 18 height 10
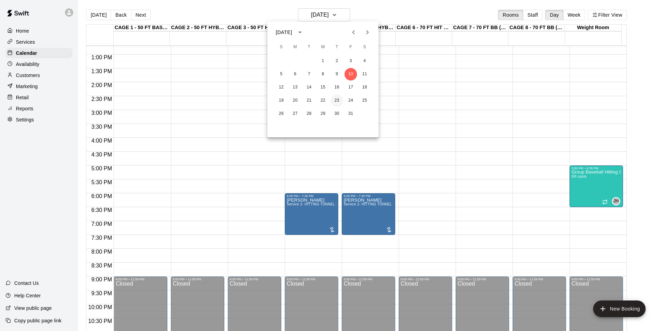
click at [335, 98] on button "23" at bounding box center [337, 100] width 13 height 13
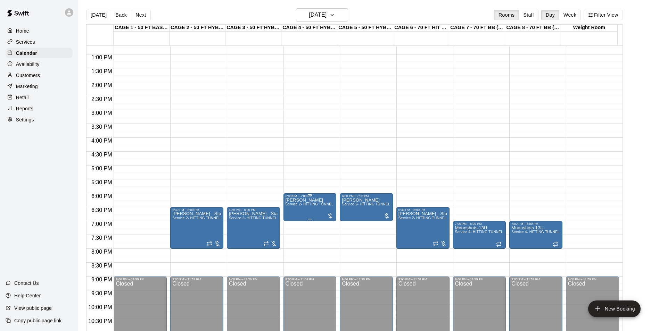
click at [310, 206] on span "Service 2- HITTING TUNNEL RENTAL - 50ft Baseball" at bounding box center [329, 204] width 88 height 4
drag, startPoint x: 310, startPoint y: 207, endPoint x: 292, endPoint y: 207, distance: 18.8
click at [292, 207] on icon "edit" at bounding box center [292, 210] width 8 height 8
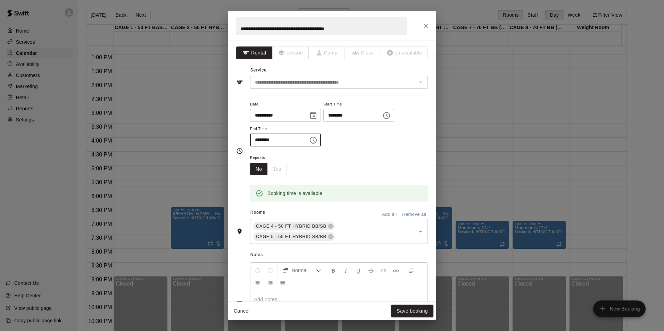
click at [263, 140] on input "********" at bounding box center [276, 140] width 53 height 13
type input "********"
click at [403, 146] on div "**********" at bounding box center [339, 123] width 178 height 47
click at [403, 313] on button "Save booking" at bounding box center [412, 311] width 42 height 13
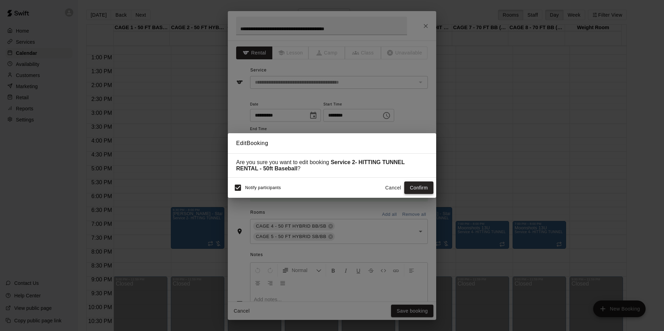
click at [422, 190] on button "Confirm" at bounding box center [418, 188] width 29 height 13
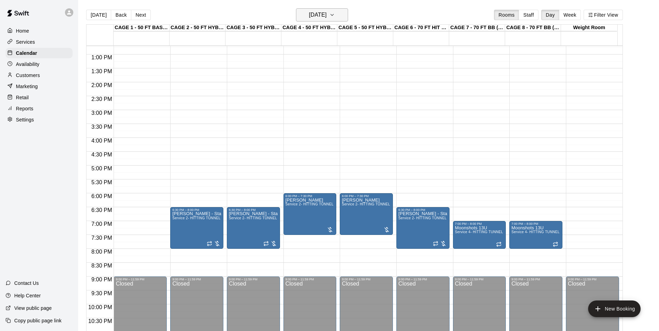
click at [318, 13] on h6 "[DATE]" at bounding box center [318, 15] width 18 height 10
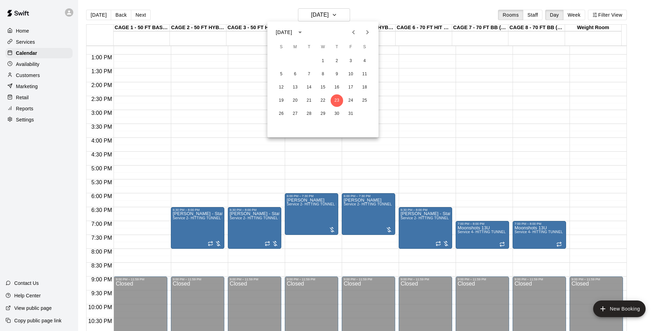
click at [373, 31] on button "Next month" at bounding box center [367, 32] width 14 height 14
click at [348, 74] on button "7" at bounding box center [350, 74] width 13 height 13
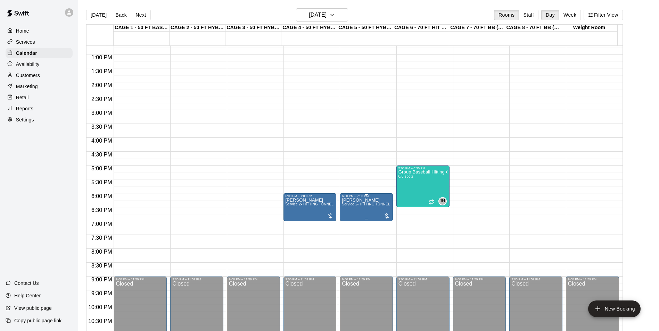
click at [354, 203] on span "Service 2- HITTING TUNNEL RENTAL - 50ft Baseball" at bounding box center [386, 204] width 88 height 4
click at [349, 204] on button "edit" at bounding box center [348, 210] width 14 height 14
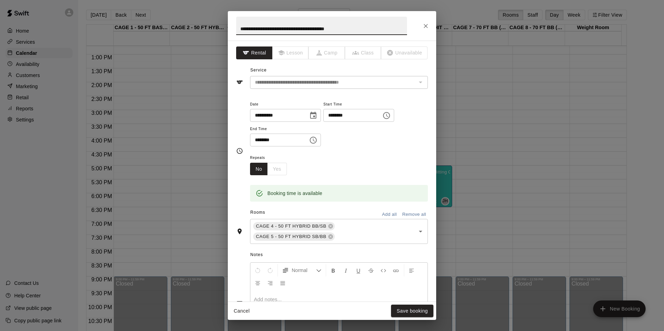
click at [267, 140] on input "********" at bounding box center [276, 140] width 53 height 13
type input "********"
click at [328, 144] on div "**********" at bounding box center [339, 123] width 178 height 47
click at [425, 308] on button "Save booking" at bounding box center [412, 311] width 42 height 13
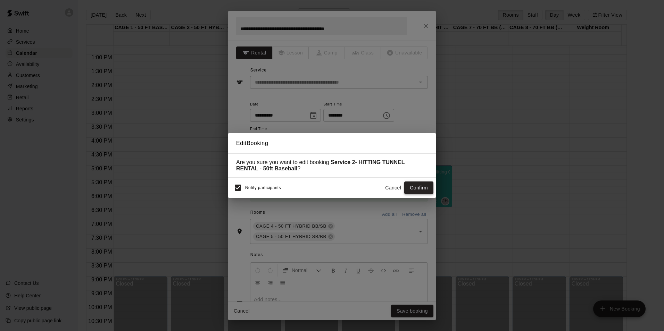
click at [418, 189] on button "Confirm" at bounding box center [418, 188] width 29 height 13
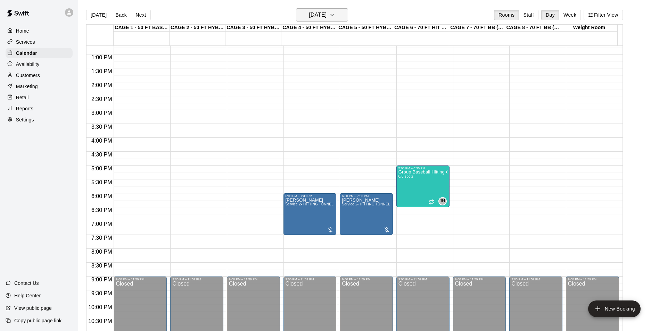
click at [335, 15] on icon "button" at bounding box center [332, 15] width 6 height 8
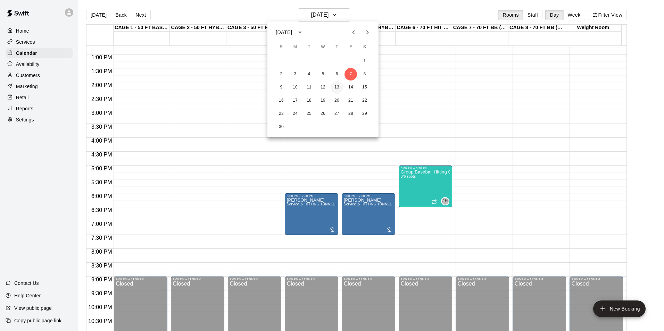
click at [339, 88] on button "13" at bounding box center [337, 87] width 13 height 13
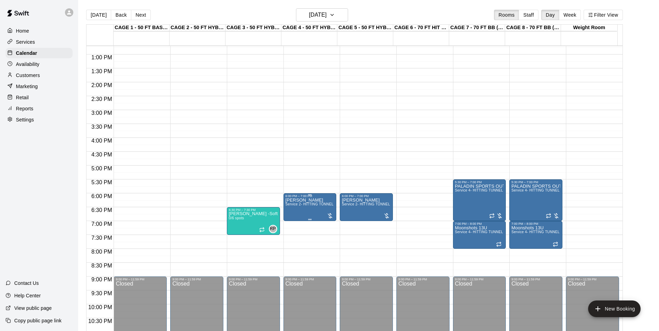
click at [311, 206] on span "Service 2- HITTING TUNNEL RENTAL - 50ft Baseball" at bounding box center [329, 204] width 88 height 4
click at [292, 203] on button "edit" at bounding box center [292, 210] width 14 height 14
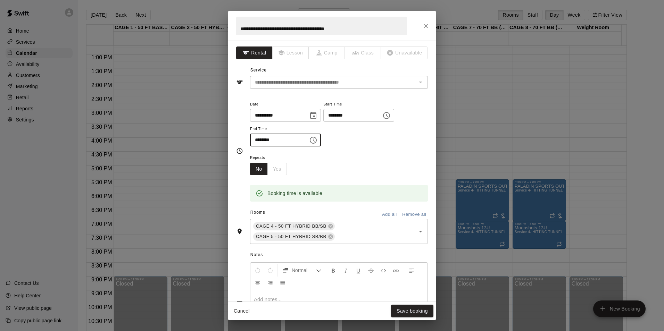
click at [265, 142] on input "********" at bounding box center [276, 140] width 53 height 13
click at [268, 141] on input "********" at bounding box center [276, 140] width 53 height 13
click at [266, 141] on input "********" at bounding box center [276, 140] width 53 height 13
type input "********"
click at [425, 164] on div "**********" at bounding box center [332, 171] width 208 height 261
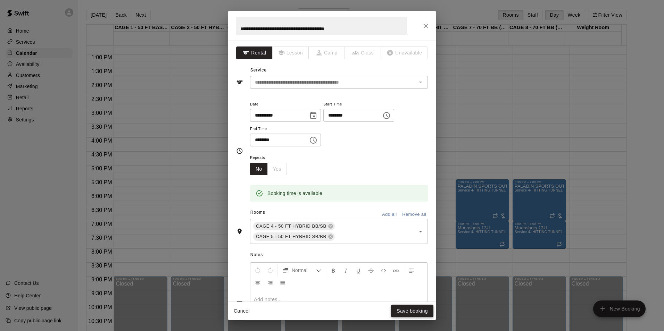
click at [400, 307] on button "Save booking" at bounding box center [412, 311] width 42 height 13
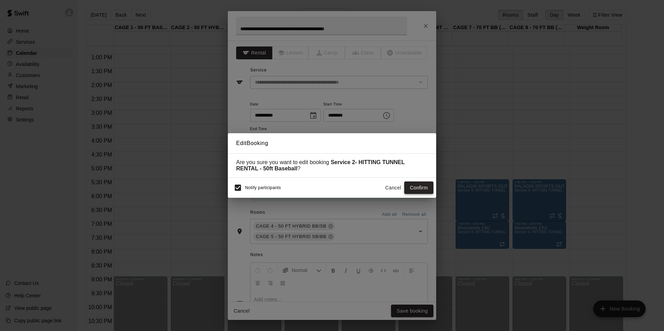
click at [416, 186] on button "Confirm" at bounding box center [418, 188] width 29 height 13
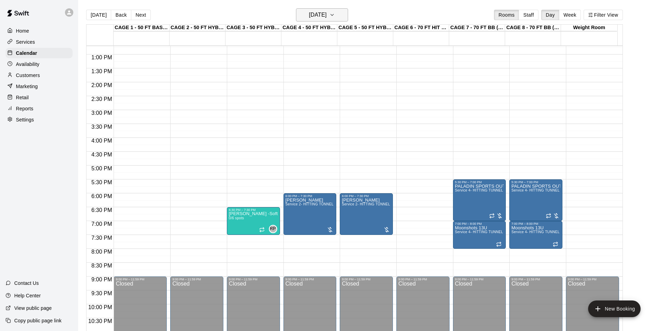
click at [314, 15] on h6 "[DATE]" at bounding box center [318, 15] width 18 height 10
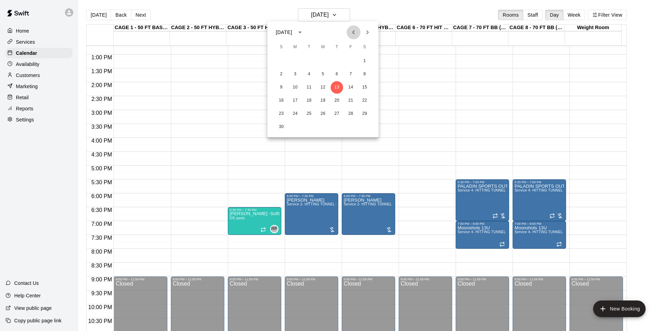
click at [353, 31] on icon "Previous month" at bounding box center [353, 32] width 8 height 8
click at [335, 74] on button "11" at bounding box center [337, 74] width 13 height 13
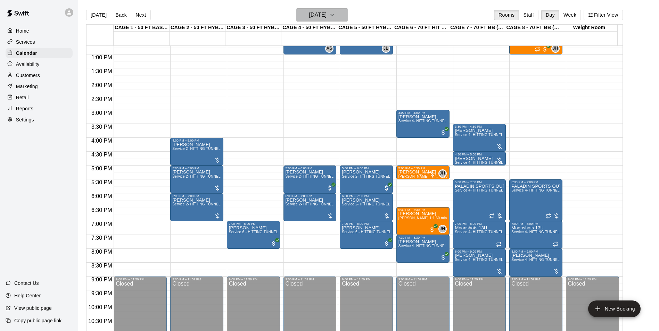
click at [326, 18] on h6 "[DATE]" at bounding box center [318, 15] width 18 height 10
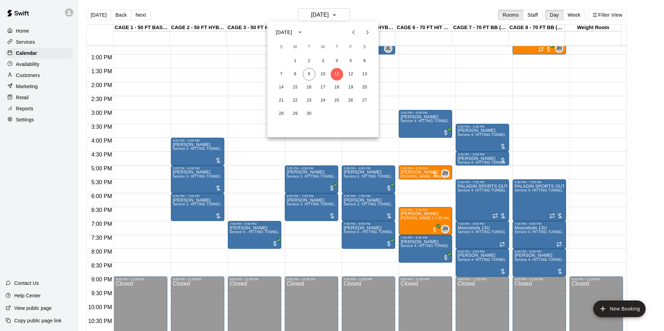
click at [411, 10] on div at bounding box center [332, 165] width 664 height 331
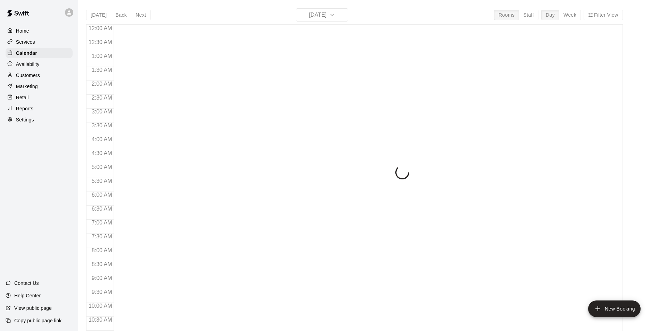
scroll to position [353, 0]
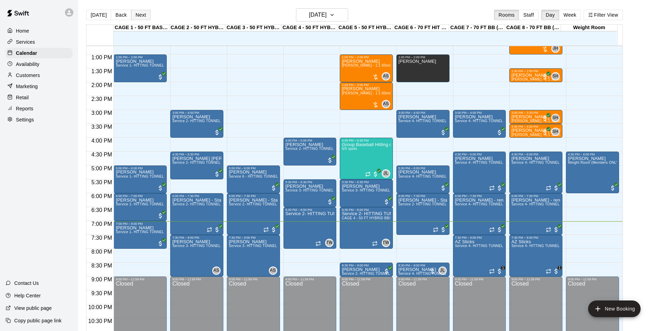
click at [137, 15] on button "Next" at bounding box center [140, 15] width 19 height 10
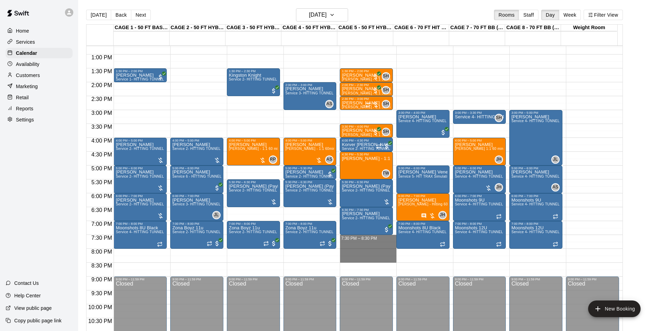
drag, startPoint x: 348, startPoint y: 239, endPoint x: 351, endPoint y: 258, distance: 19.6
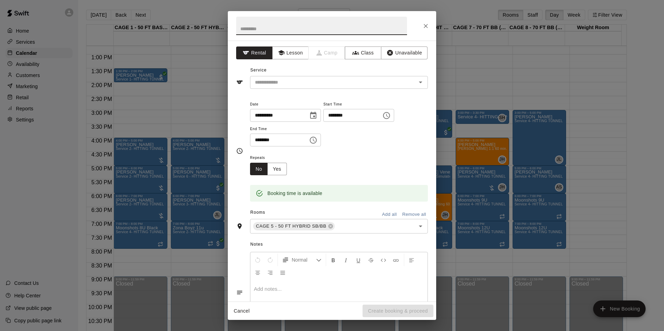
click at [334, 91] on div "**********" at bounding box center [332, 171] width 208 height 261
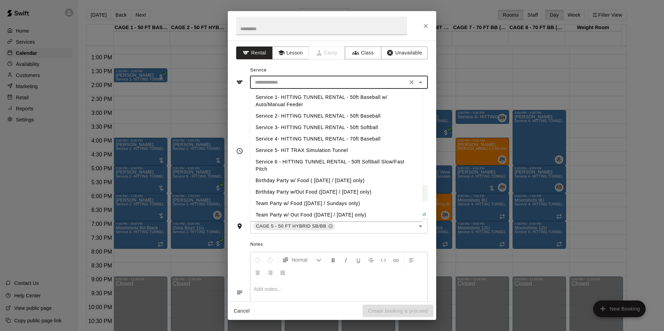
click at [336, 83] on input "text" at bounding box center [328, 82] width 153 height 9
click at [353, 116] on li "Service 2- HITTING TUNNEL RENTAL - 50ft Baseball" at bounding box center [336, 115] width 173 height 11
type input "**********"
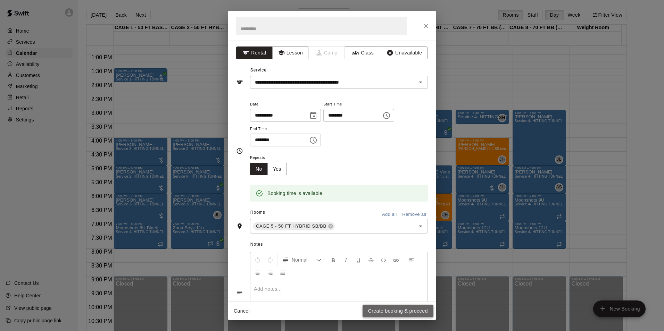
click at [391, 308] on button "Create booking & proceed" at bounding box center [398, 311] width 71 height 13
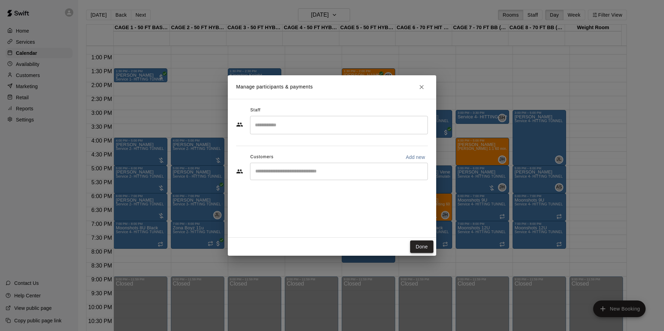
click at [429, 248] on button "Done" at bounding box center [421, 247] width 23 height 13
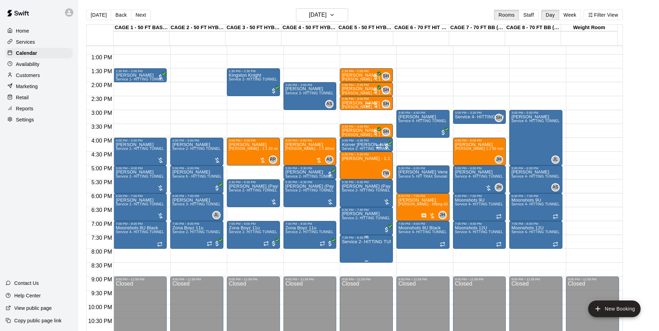
click at [366, 242] on p "Service 2- HITTING TUNNEL RENTAL - 50ft Baseball" at bounding box center [366, 242] width 49 height 0
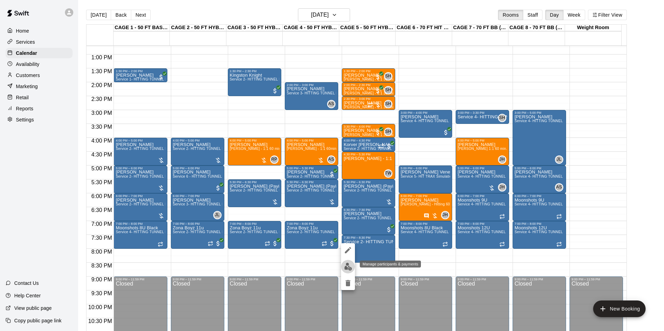
click at [345, 266] on img "edit" at bounding box center [348, 267] width 8 height 8
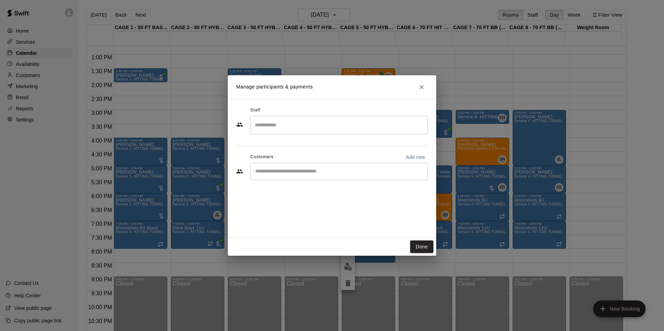
click at [340, 171] on input "Start typing to search customers..." at bounding box center [339, 171] width 172 height 7
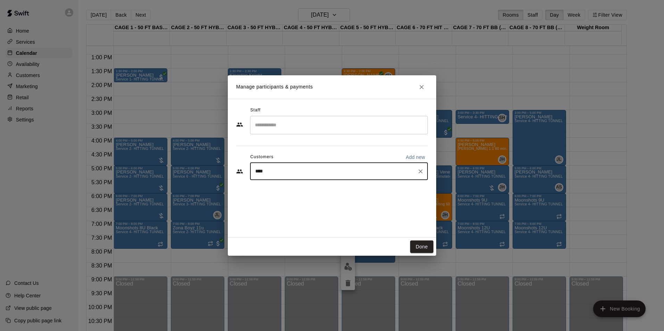
type input "*****"
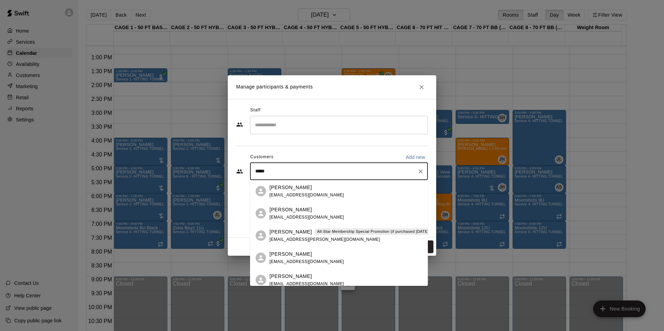
click at [336, 240] on div "Jesse Juarez All-Star Membership Special Promotion (if purchased August - Septe…" at bounding box center [380, 235] width 223 height 15
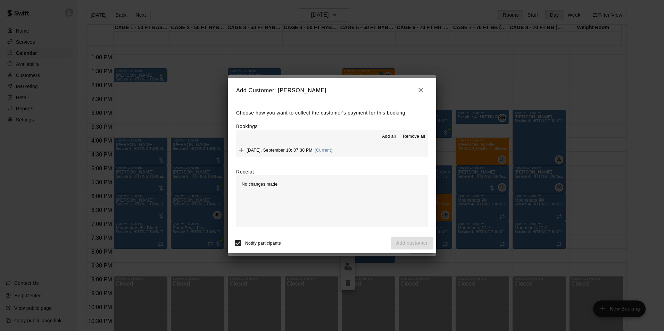
click at [360, 155] on button "Wednesday, September 10: 07:30 PM (Current)" at bounding box center [332, 150] width 192 height 13
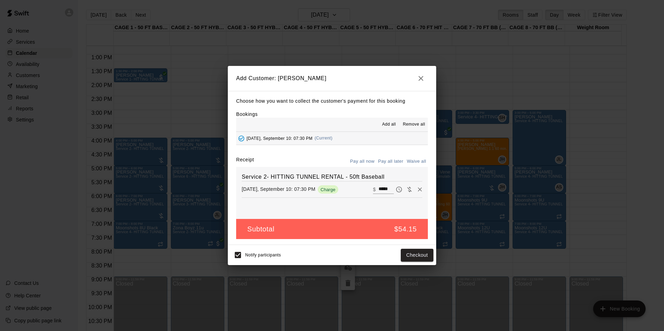
click at [387, 160] on button "Pay all later" at bounding box center [390, 161] width 29 height 11
click at [406, 258] on button "Add customer" at bounding box center [412, 255] width 43 height 13
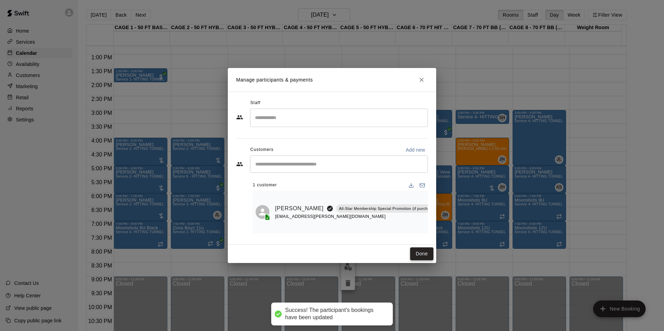
click at [414, 255] on button "Done" at bounding box center [421, 254] width 23 height 13
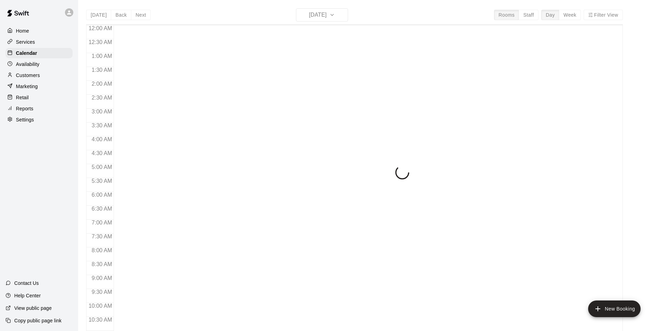
scroll to position [353, 0]
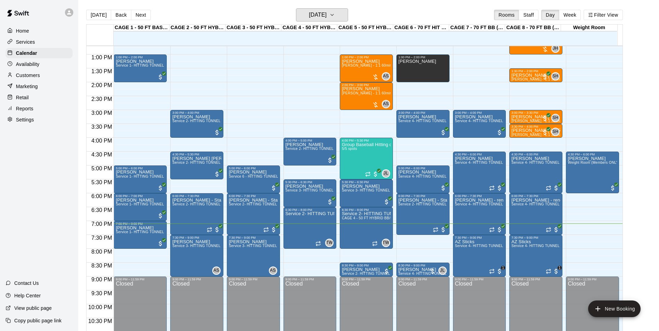
click at [322, 15] on h6 "[DATE]" at bounding box center [318, 15] width 18 height 10
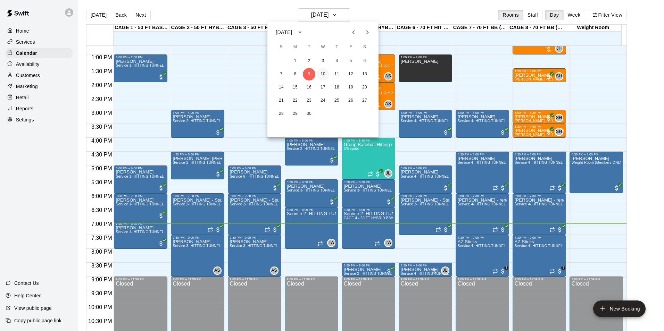
click at [324, 74] on button "10" at bounding box center [323, 74] width 13 height 13
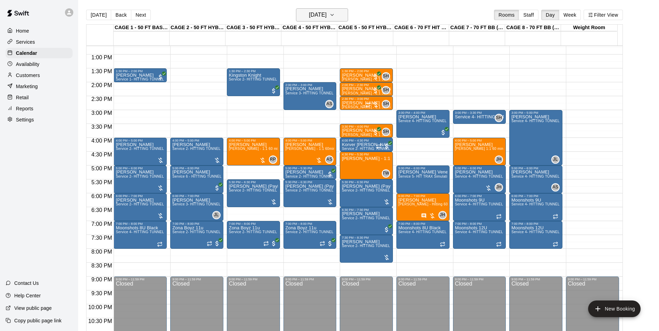
click at [326, 19] on h6 "[DATE]" at bounding box center [318, 15] width 18 height 10
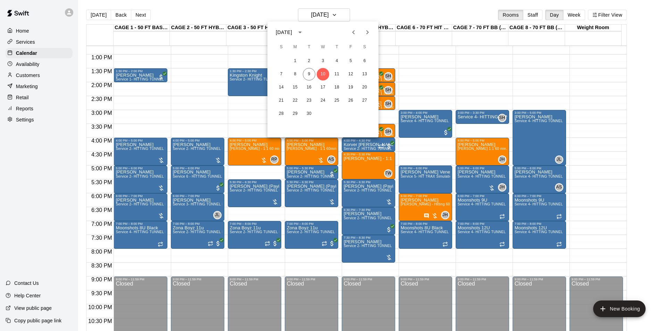
click at [341, 69] on div "7 8 9 10 11 12 13" at bounding box center [322, 74] width 111 height 13
click at [340, 73] on button "11" at bounding box center [337, 74] width 13 height 13
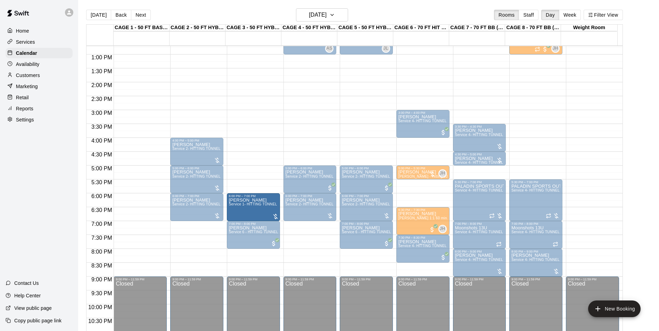
drag, startPoint x: 135, startPoint y: 202, endPoint x: 244, endPoint y: 205, distance: 109.1
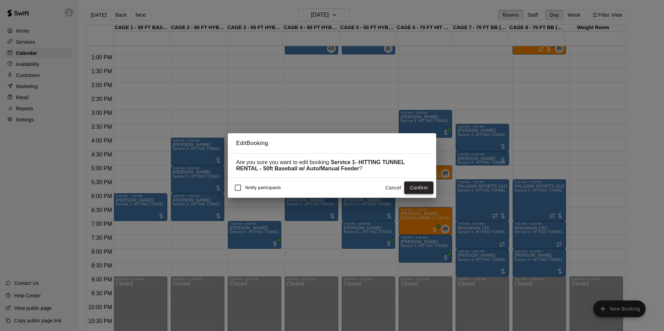
click at [431, 189] on button "Confirm" at bounding box center [418, 188] width 29 height 13
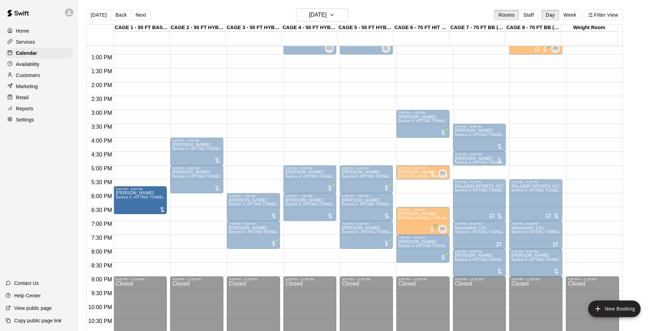
drag, startPoint x: 188, startPoint y: 209, endPoint x: 167, endPoint y: 209, distance: 21.2
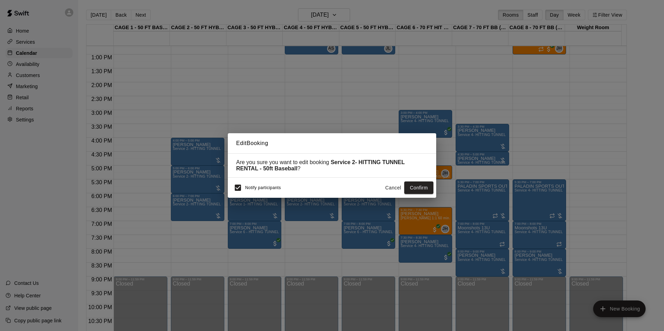
click at [392, 188] on button "Cancel" at bounding box center [393, 188] width 22 height 13
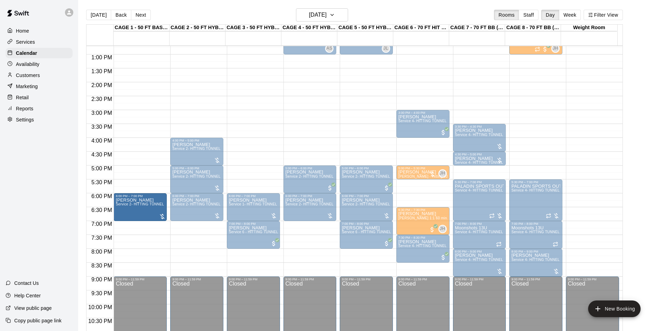
drag, startPoint x: 193, startPoint y: 209, endPoint x: 166, endPoint y: 213, distance: 27.0
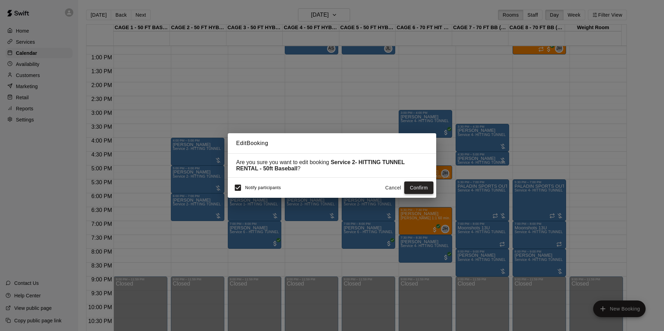
click at [411, 189] on button "Confirm" at bounding box center [418, 188] width 29 height 13
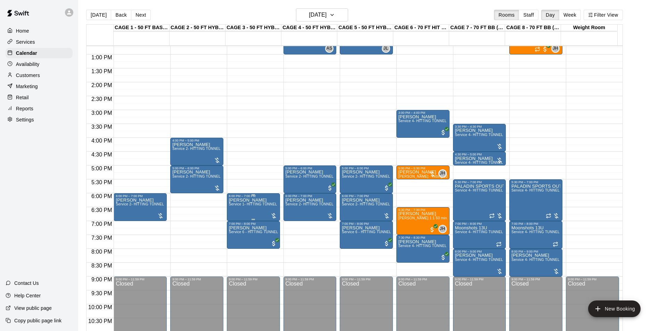
click at [239, 204] on span "Service 1- HITTING TUNNEL RENTAL - 50ft Baseball w/ Auto/Manual Feeder" at bounding box center [292, 204] width 127 height 4
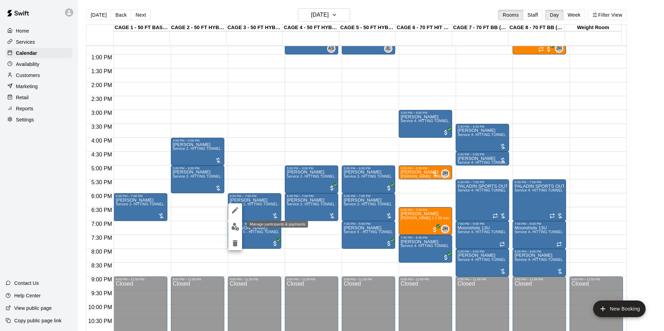
click at [239, 222] on button "edit" at bounding box center [235, 227] width 14 height 14
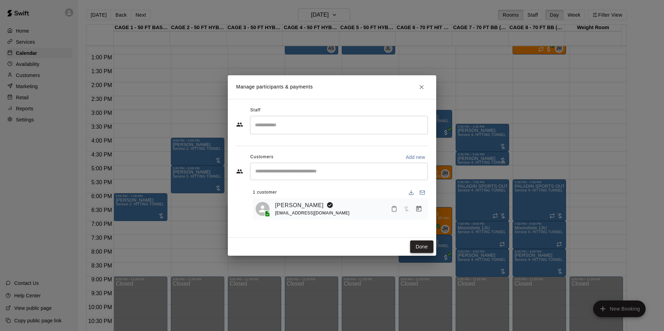
click at [416, 241] on button "Done" at bounding box center [421, 247] width 23 height 13
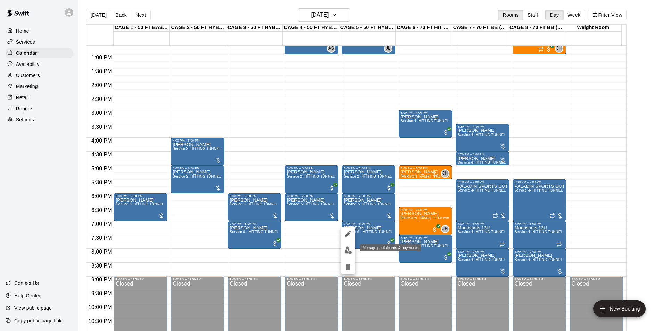
click at [352, 252] on button "edit" at bounding box center [348, 251] width 14 height 14
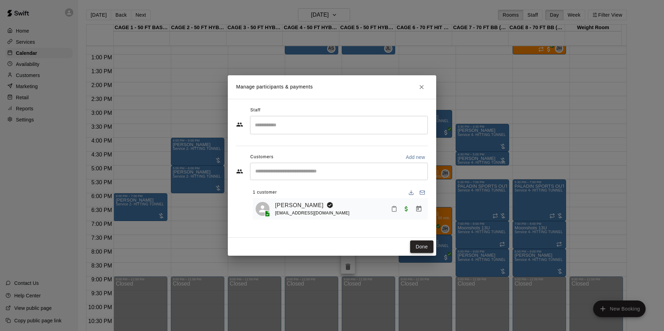
click at [427, 243] on button "Done" at bounding box center [421, 247] width 23 height 13
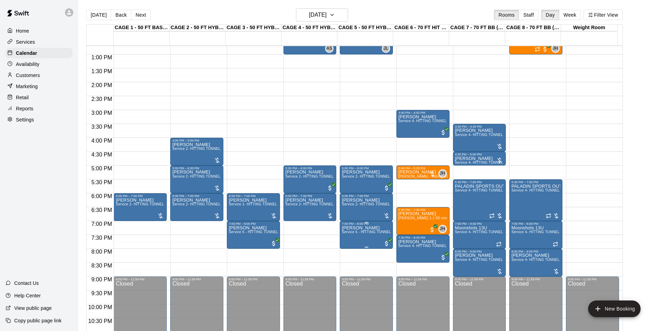
click at [373, 234] on span "Service 6 - HITTING TUNNEL RENTAL - 50ft Softball Slow/Fast Pitch" at bounding box center [399, 232] width 114 height 4
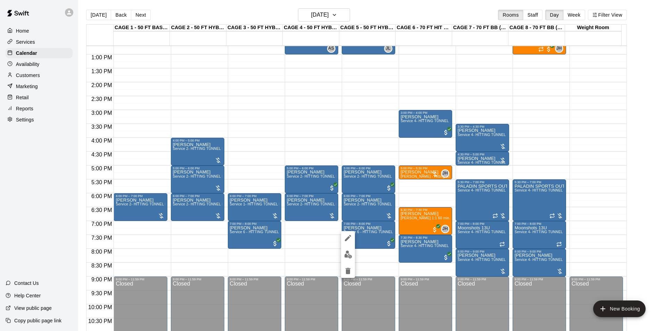
click at [350, 250] on button "edit" at bounding box center [348, 255] width 14 height 14
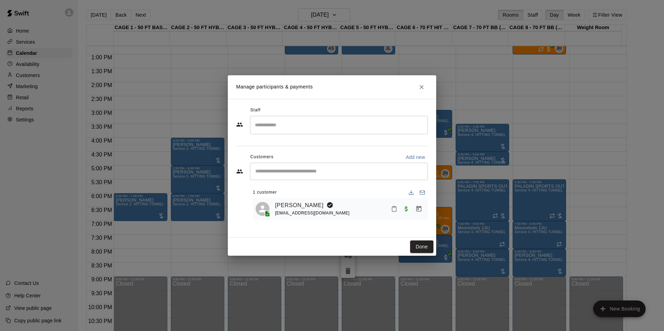
click at [293, 210] on div "[EMAIL_ADDRESS][DOMAIN_NAME]" at bounding box center [312, 213] width 75 height 7
click at [293, 209] on link "[PERSON_NAME]" at bounding box center [299, 205] width 49 height 9
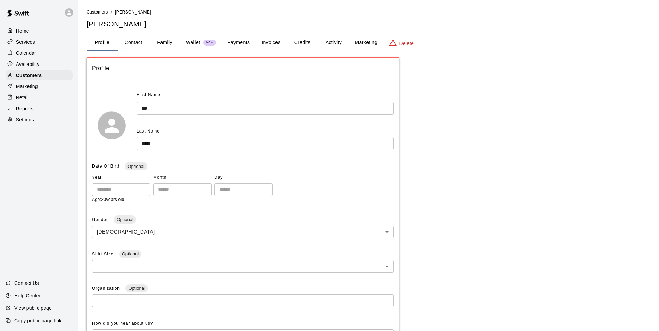
click at [127, 45] on button "Contact" at bounding box center [133, 42] width 31 height 17
select select "**"
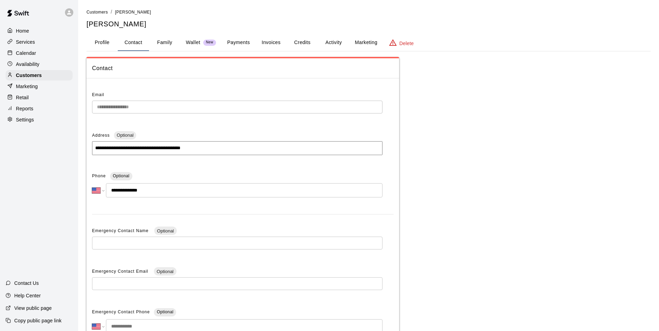
click at [49, 57] on div "Calendar" at bounding box center [39, 53] width 67 height 10
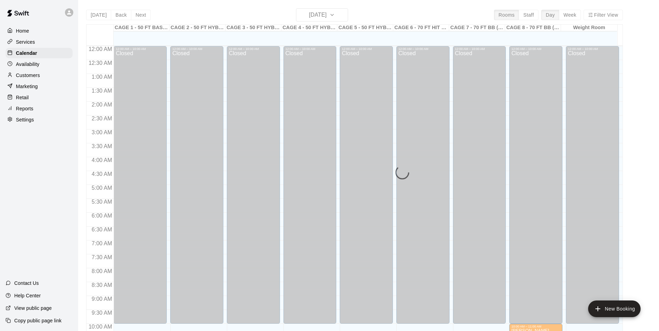
scroll to position [353, 0]
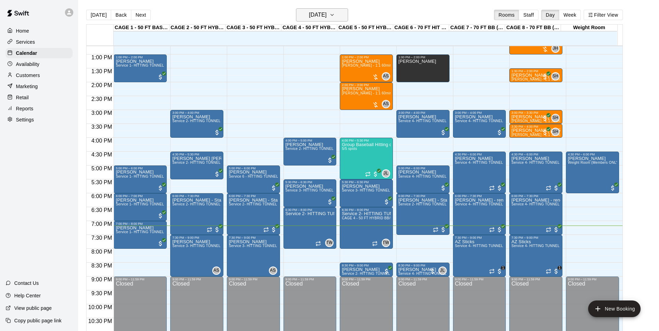
click at [316, 14] on h6 "[DATE]" at bounding box center [318, 15] width 18 height 10
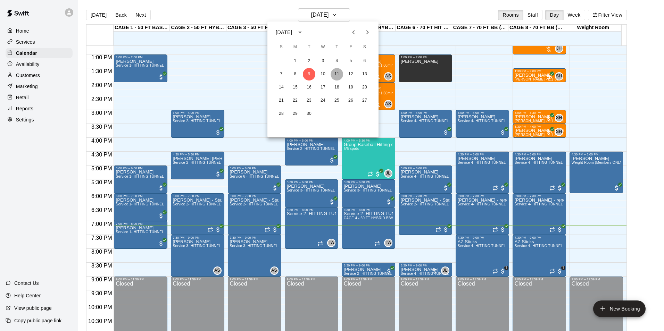
click at [337, 74] on button "11" at bounding box center [337, 74] width 13 height 13
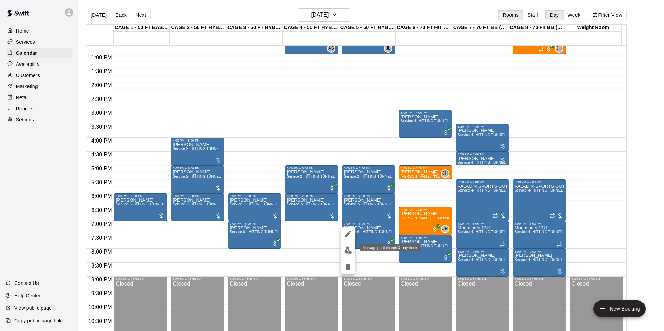
click at [343, 250] on button "edit" at bounding box center [348, 251] width 14 height 14
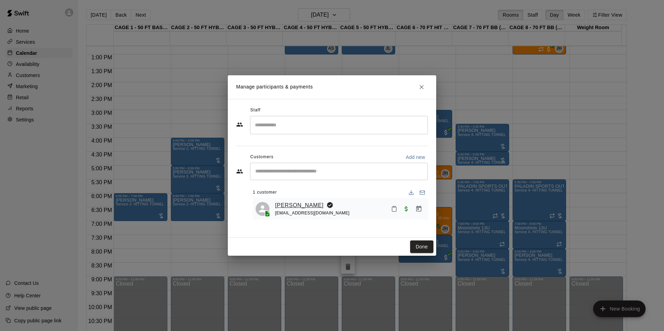
click at [295, 204] on link "[PERSON_NAME]" at bounding box center [299, 205] width 49 height 9
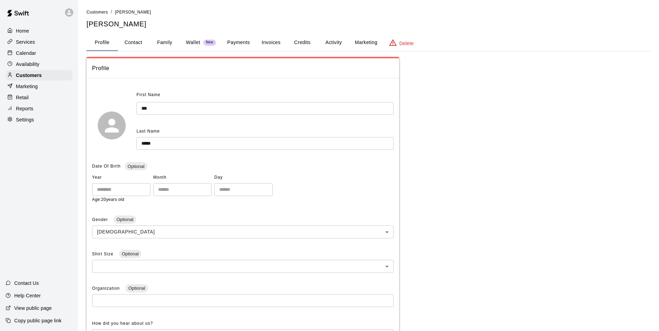
click at [130, 43] on button "Contact" at bounding box center [133, 42] width 31 height 17
select select "**"
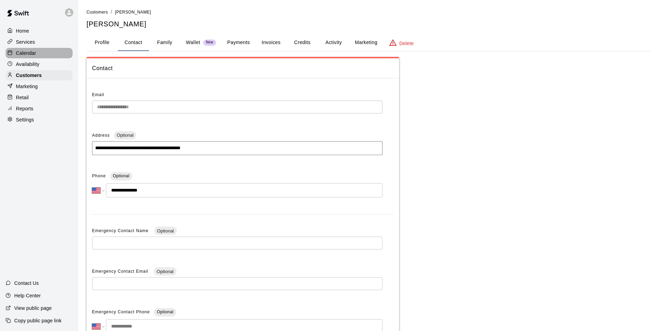
click at [44, 54] on div "Calendar" at bounding box center [39, 53] width 67 height 10
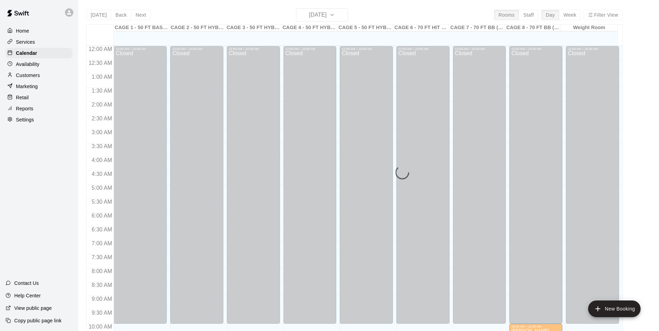
scroll to position [353, 0]
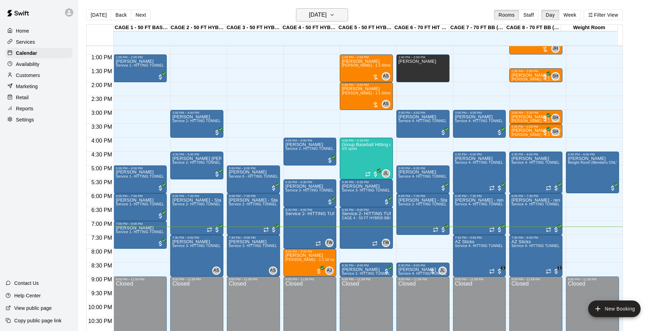
click at [311, 10] on h6 "[DATE]" at bounding box center [318, 15] width 18 height 10
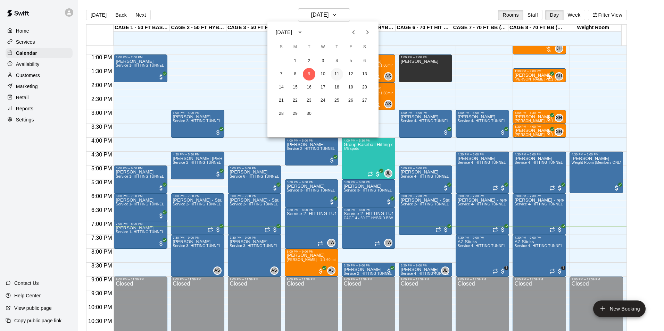
click at [338, 70] on button "11" at bounding box center [337, 74] width 13 height 13
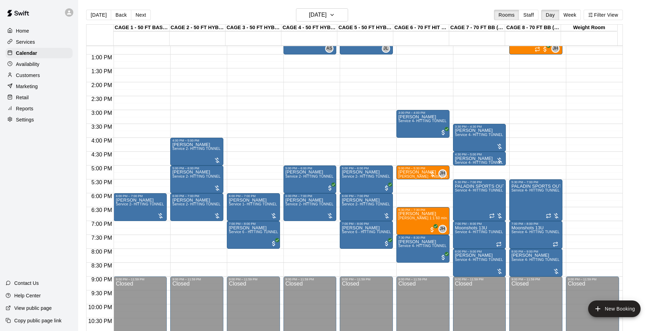
click at [342, 22] on div "[DATE] Back [DATE][DATE] Rooms Staff Day Week Filter View" at bounding box center [354, 16] width 536 height 16
click at [341, 22] on div "[DATE] Back [DATE][DATE] Rooms Staff Day Week Filter View" at bounding box center [354, 16] width 536 height 16
click at [341, 18] on button "[DATE]" at bounding box center [322, 14] width 52 height 13
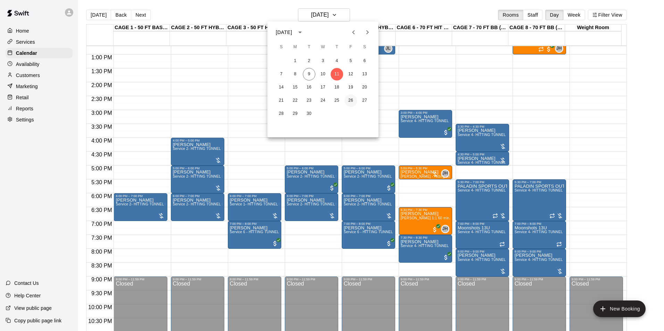
click at [345, 100] on button "26" at bounding box center [350, 100] width 13 height 13
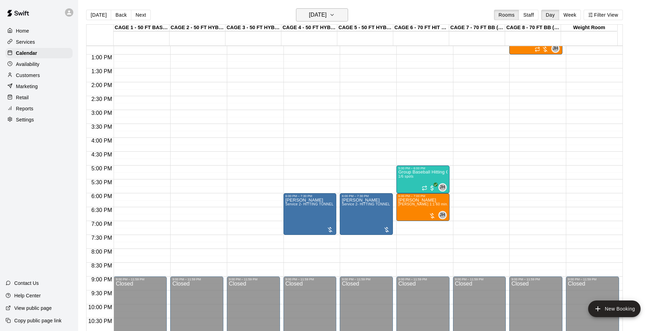
click at [311, 15] on h6 "[DATE]" at bounding box center [318, 15] width 18 height 10
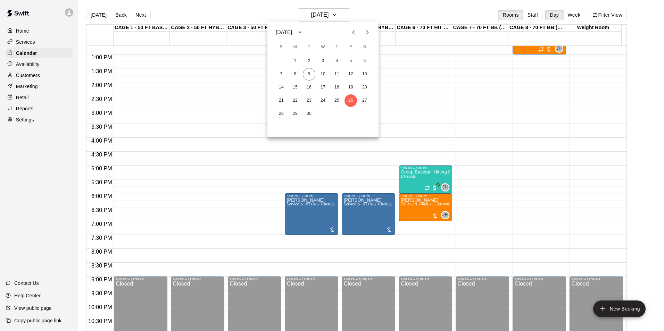
click at [368, 33] on icon "Next month" at bounding box center [367, 32] width 8 height 8
click at [348, 77] on button "10" at bounding box center [350, 74] width 13 height 13
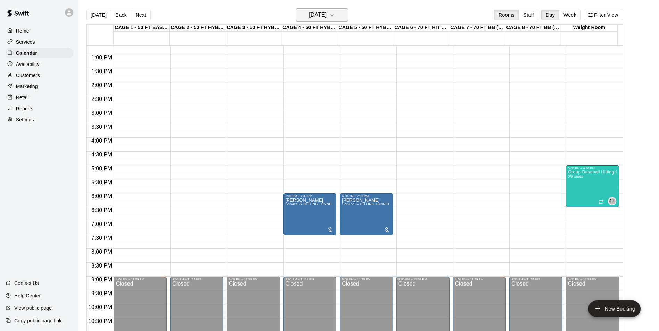
click at [336, 13] on button "[DATE]" at bounding box center [322, 14] width 52 height 13
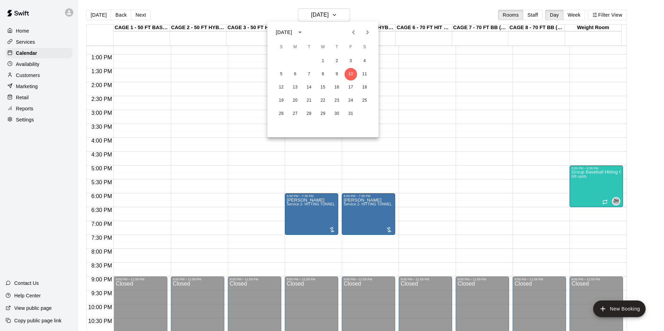
click at [330, 103] on div "19 20 21 22 23 24 25" at bounding box center [322, 100] width 111 height 13
click at [334, 101] on button "23" at bounding box center [337, 100] width 13 height 13
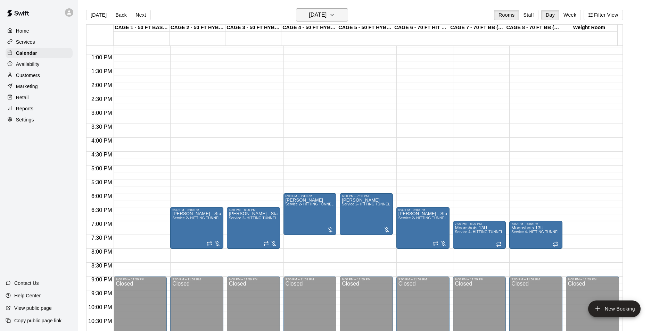
click at [322, 19] on h6 "[DATE]" at bounding box center [318, 15] width 18 height 10
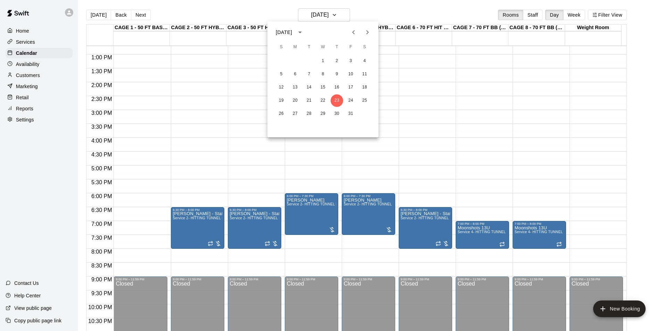
click at [364, 33] on icon "Next month" at bounding box center [367, 32] width 8 height 8
click at [299, 101] on button "17" at bounding box center [295, 100] width 13 height 13
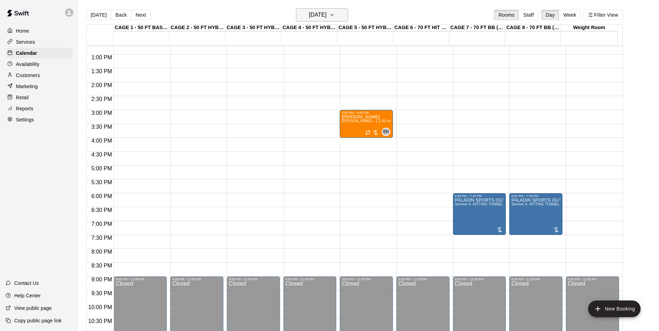
click at [312, 11] on h6 "[DATE]" at bounding box center [318, 15] width 18 height 10
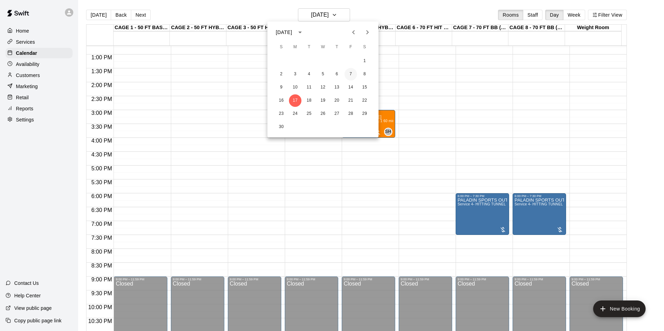
click at [349, 74] on button "7" at bounding box center [350, 74] width 13 height 13
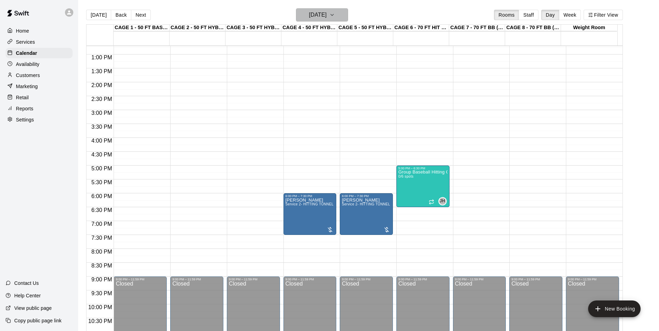
click at [326, 13] on h6 "[DATE]" at bounding box center [318, 15] width 18 height 10
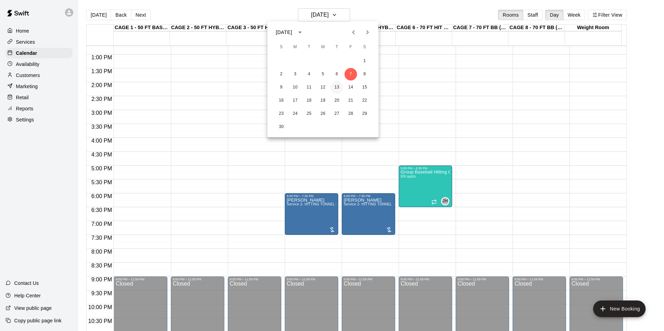
click at [338, 87] on button "13" at bounding box center [337, 87] width 13 height 13
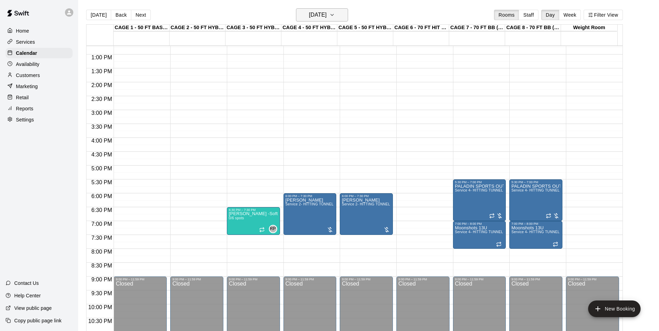
click at [324, 19] on h6 "[DATE]" at bounding box center [318, 15] width 18 height 10
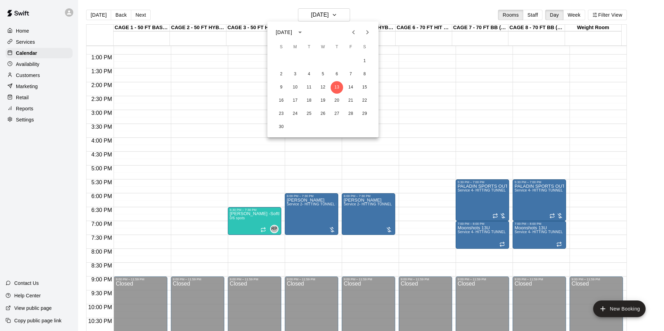
click at [99, 17] on div at bounding box center [332, 165] width 664 height 331
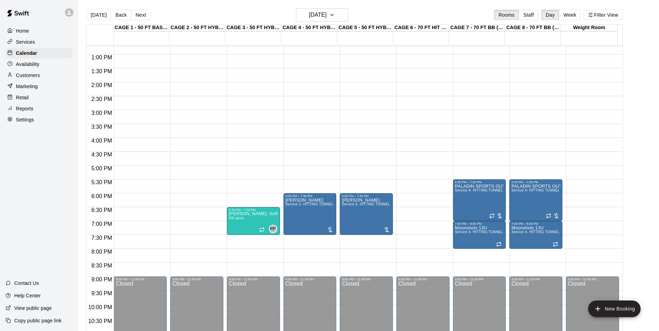
click at [99, 17] on div at bounding box center [329, 165] width 659 height 331
click at [99, 14] on button "[DATE]" at bounding box center [98, 15] width 25 height 10
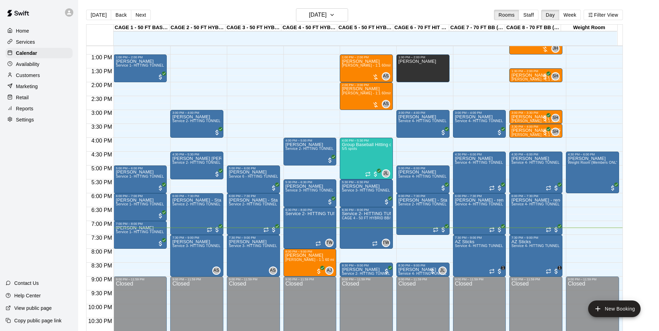
scroll to position [374, 0]
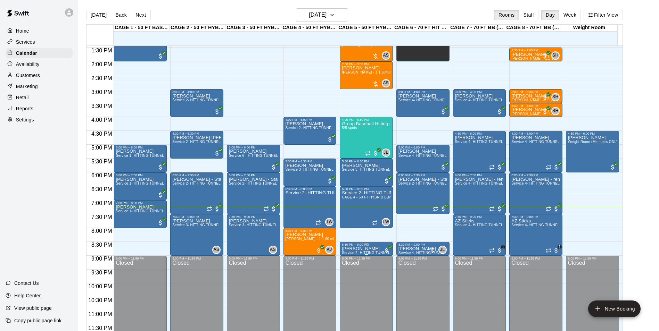
click at [359, 249] on p "[PERSON_NAME]" at bounding box center [366, 249] width 49 height 0
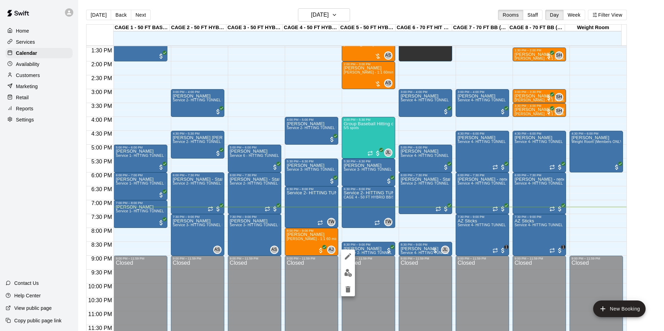
click at [366, 247] on div at bounding box center [332, 165] width 664 height 331
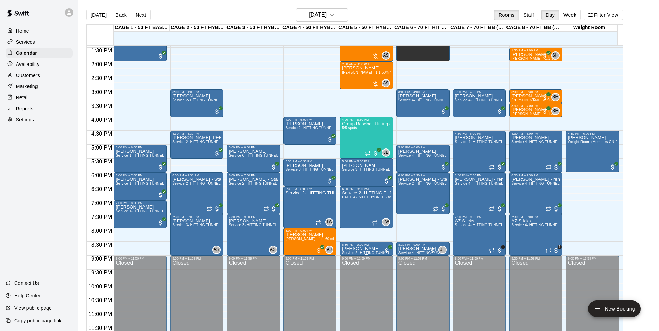
click at [367, 247] on div "8:30 PM – 9:00 PM" at bounding box center [366, 244] width 49 height 3
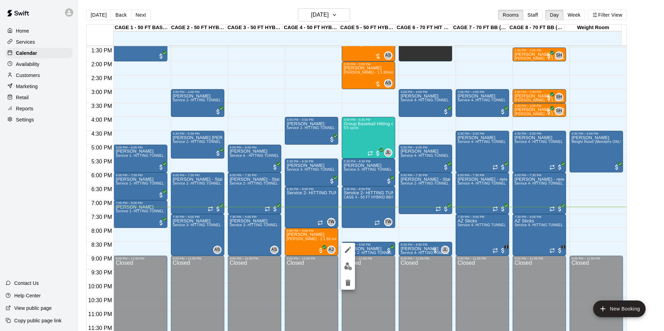
click at [311, 14] on div at bounding box center [332, 165] width 664 height 331
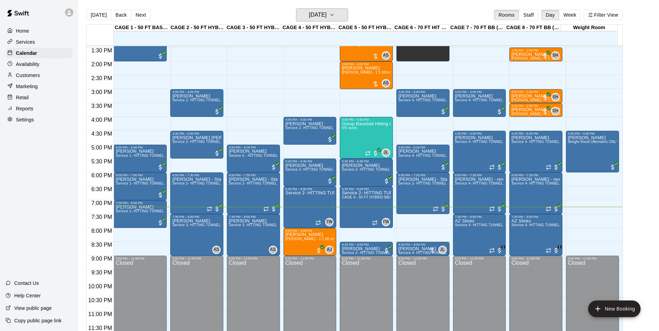
click at [311, 13] on h6 "[DATE]" at bounding box center [318, 15] width 18 height 10
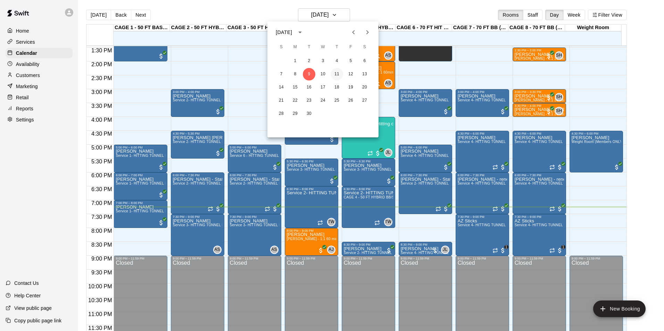
click at [336, 71] on button "11" at bounding box center [337, 74] width 13 height 13
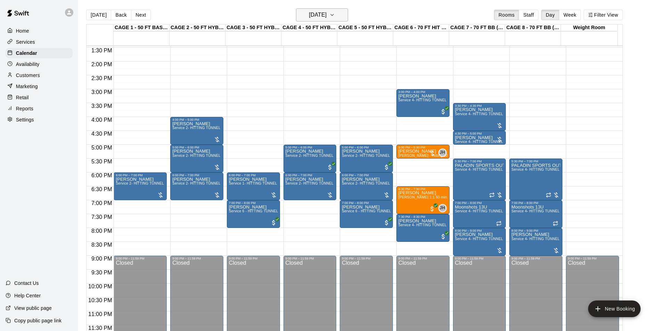
click at [309, 17] on h6 "[DATE]" at bounding box center [318, 15] width 18 height 10
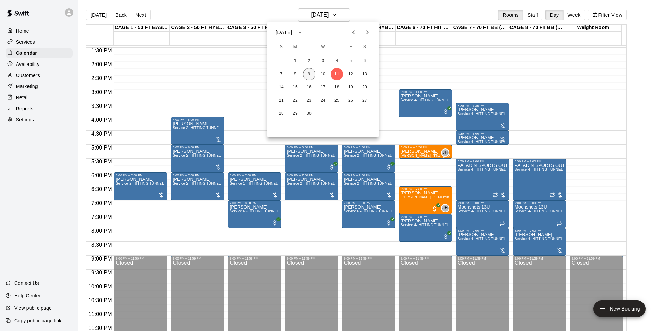
click at [311, 72] on button "9" at bounding box center [309, 74] width 13 height 13
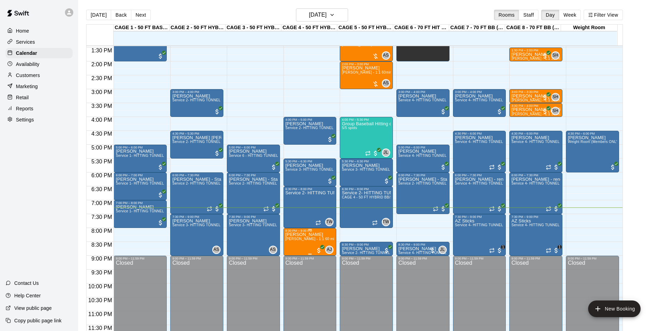
click at [315, 241] on span "[PERSON_NAME] - 1:1 60 min Softball Catching / Hitting instruction" at bounding box center [341, 239] width 112 height 4
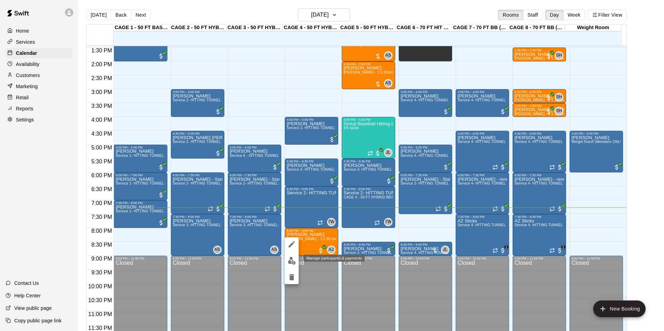
click at [291, 260] on img "edit" at bounding box center [292, 261] width 8 height 8
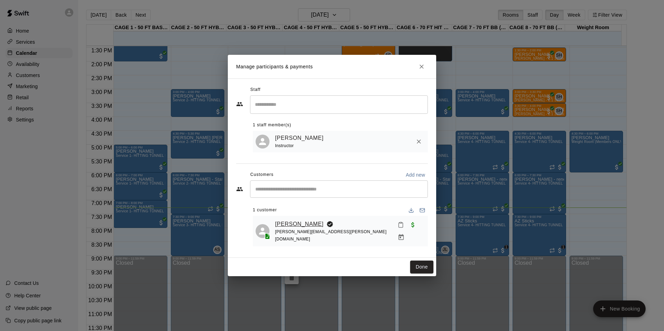
click at [300, 224] on link "[PERSON_NAME]" at bounding box center [299, 224] width 49 height 9
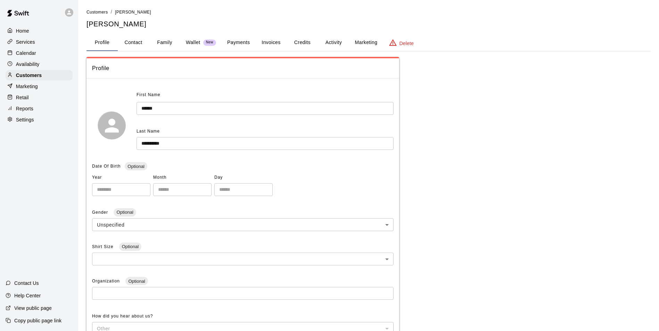
click at [140, 46] on button "Contact" at bounding box center [133, 42] width 31 height 17
select select "**"
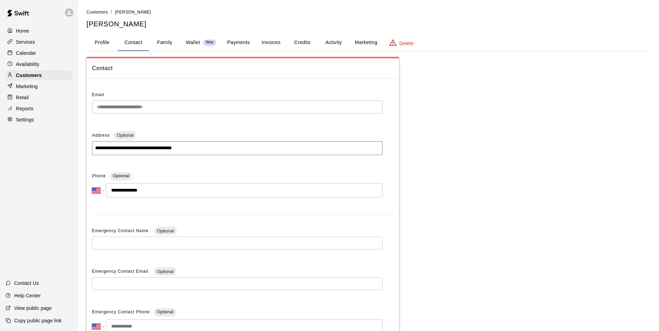
click at [49, 55] on div "Calendar" at bounding box center [39, 53] width 67 height 10
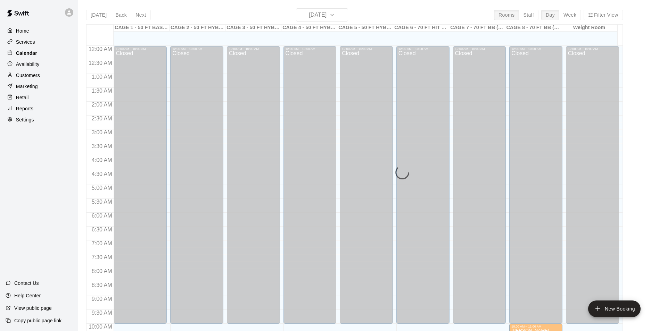
scroll to position [353, 0]
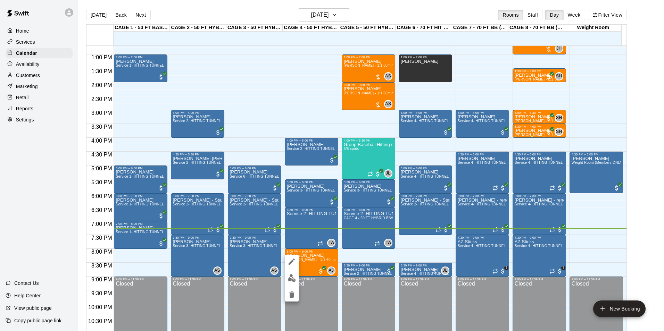
click at [313, 263] on div at bounding box center [332, 165] width 664 height 331
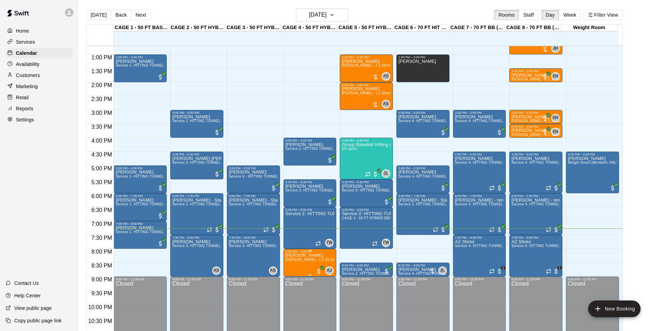
click at [307, 262] on span "[PERSON_NAME] - 1:1 60 min Softball Catching / Hitting instruction" at bounding box center [341, 260] width 112 height 4
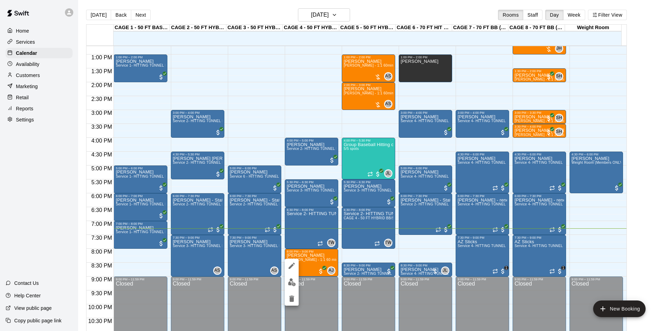
click at [308, 258] on div at bounding box center [332, 165] width 664 height 331
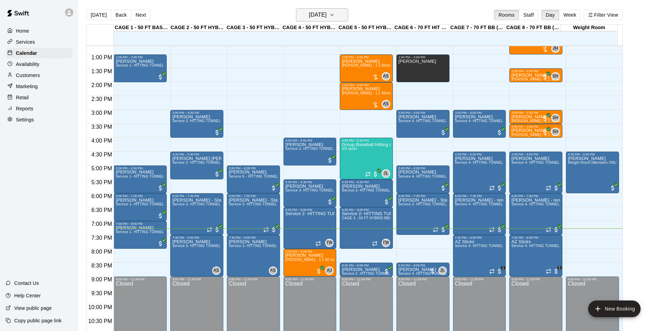
click at [321, 10] on h6 "[DATE]" at bounding box center [318, 15] width 18 height 10
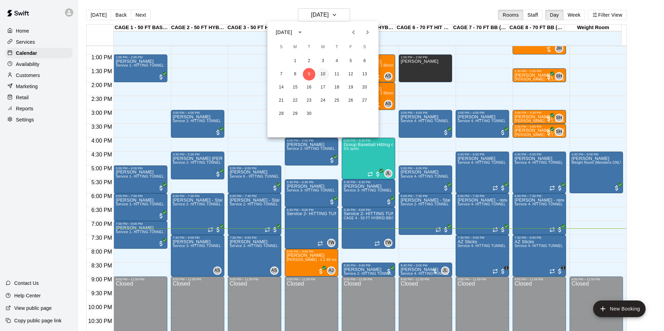
click at [323, 72] on button "10" at bounding box center [323, 74] width 13 height 13
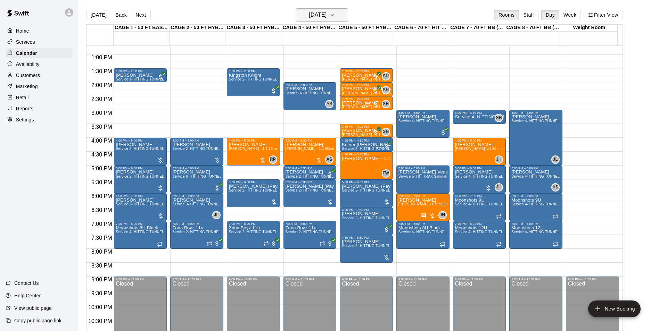
click at [310, 15] on h6 "[DATE]" at bounding box center [318, 15] width 18 height 10
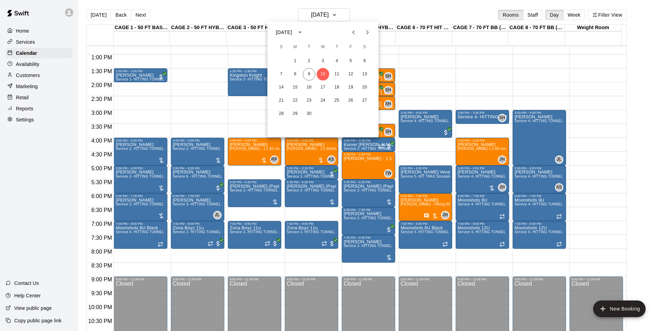
click at [216, 6] on div at bounding box center [332, 165] width 664 height 331
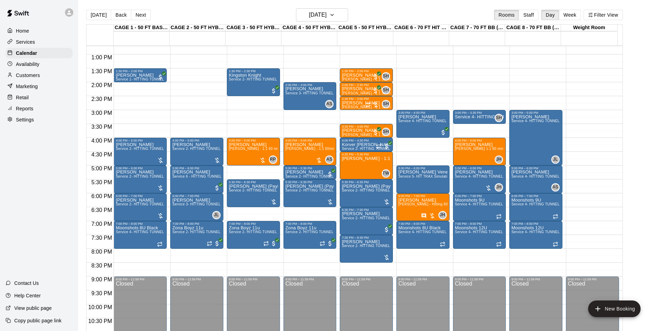
click at [163, 19] on div "[DATE] Back [DATE][DATE] Rooms Staff Day Week Filter View" at bounding box center [354, 16] width 536 height 16
click at [35, 68] on p "Availability" at bounding box center [28, 64] width 24 height 7
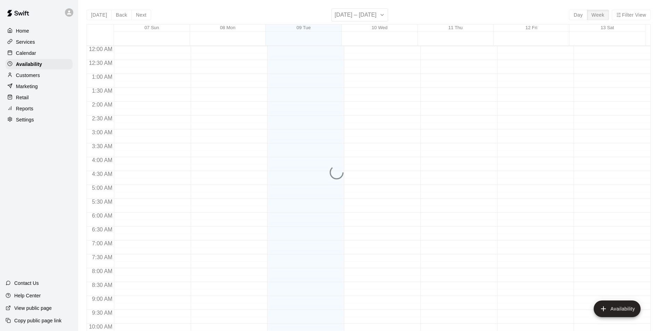
scroll to position [374, 0]
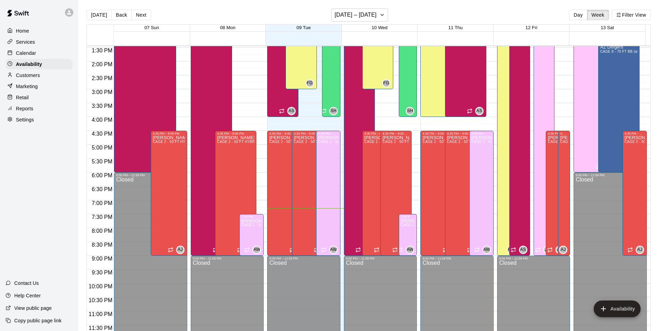
click at [37, 51] on div "Calendar" at bounding box center [39, 53] width 67 height 10
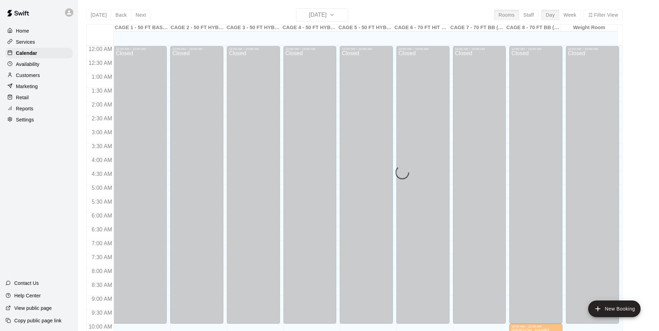
scroll to position [353, 0]
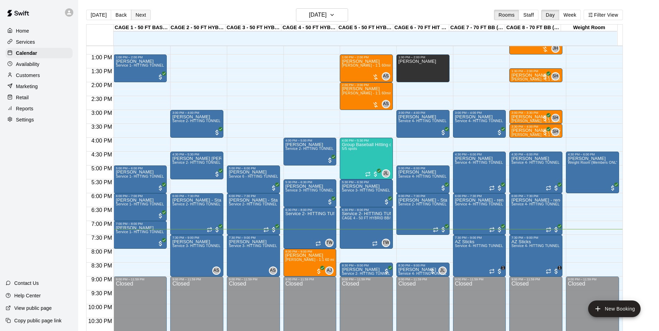
click at [137, 18] on button "Next" at bounding box center [140, 15] width 19 height 10
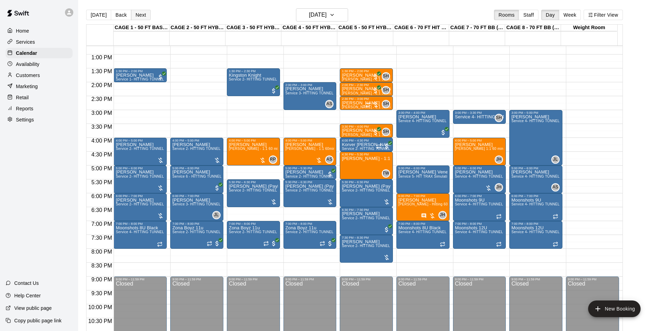
click at [134, 12] on button "Next" at bounding box center [140, 15] width 19 height 10
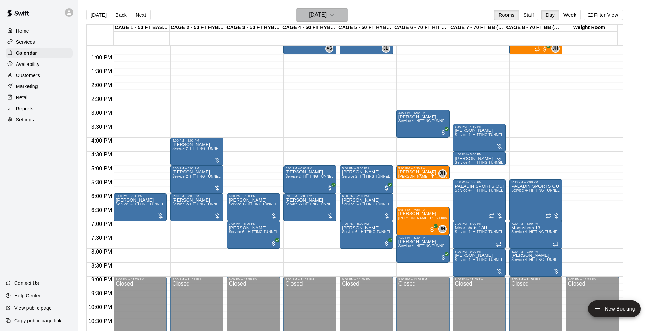
click at [326, 16] on h6 "[DATE]" at bounding box center [318, 15] width 18 height 10
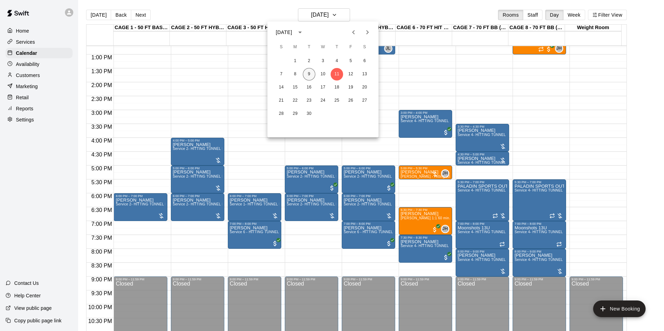
click at [310, 74] on button "9" at bounding box center [309, 74] width 13 height 13
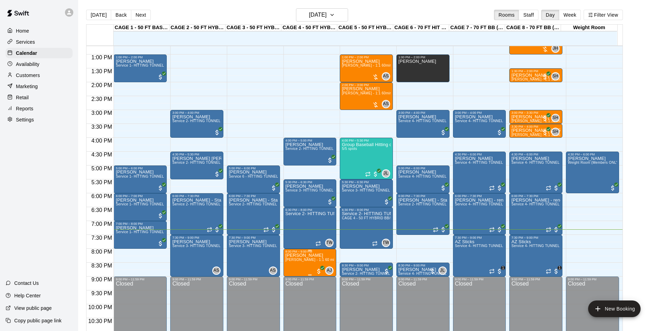
click at [306, 261] on span "[PERSON_NAME] - 1:1 60 min Softball Catching / Hitting instruction" at bounding box center [341, 260] width 112 height 4
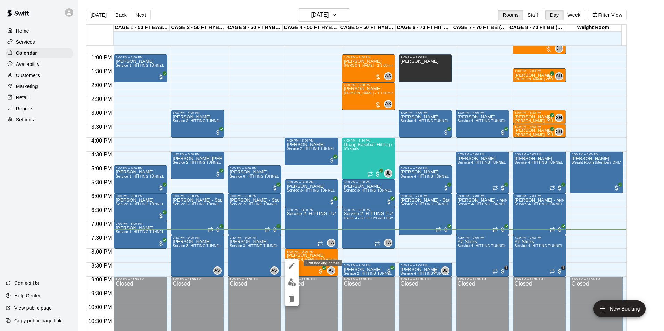
click at [296, 266] on button "edit" at bounding box center [292, 266] width 14 height 14
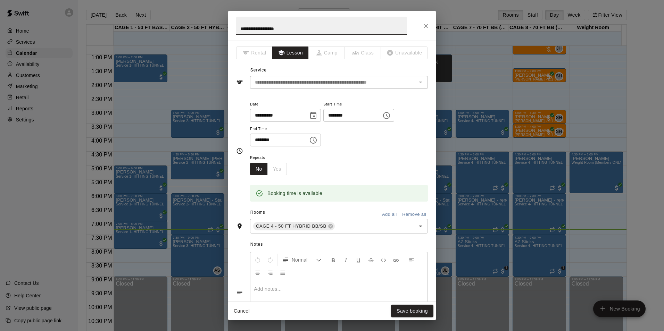
click at [317, 115] on icon "Choose date, selected date is Sep 9, 2025" at bounding box center [313, 115] width 8 height 8
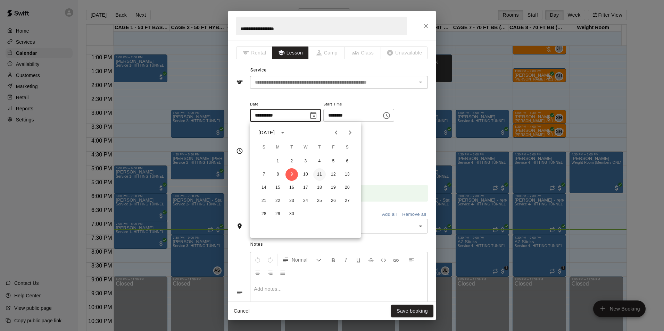
click at [321, 175] on button "11" at bounding box center [319, 174] width 13 height 13
type input "**********"
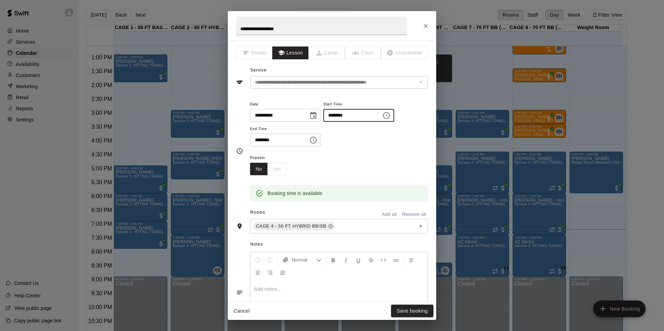
click at [333, 117] on input "********" at bounding box center [349, 115] width 53 height 13
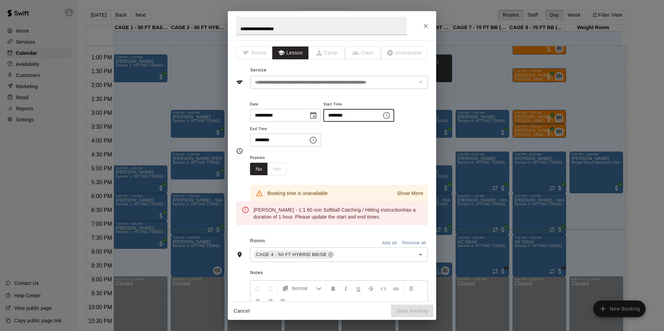
type input "********"
click at [257, 141] on input "********" at bounding box center [276, 140] width 53 height 13
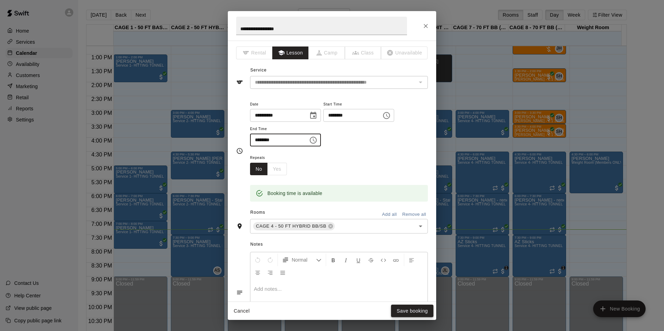
type input "********"
click at [414, 312] on button "Save booking" at bounding box center [412, 311] width 42 height 13
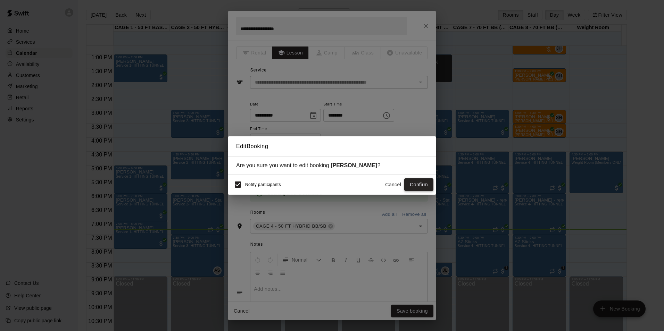
click at [419, 186] on button "Confirm" at bounding box center [418, 184] width 29 height 13
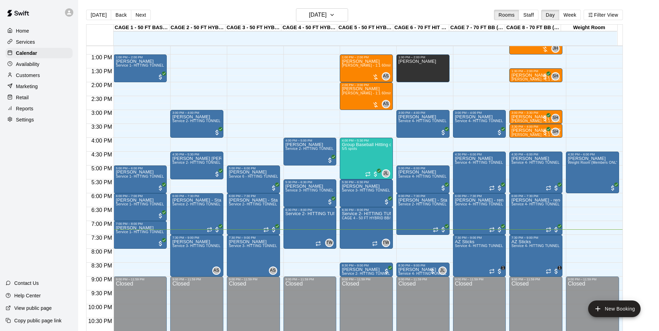
drag, startPoint x: 55, startPoint y: 65, endPoint x: 60, endPoint y: 66, distance: 5.9
click at [55, 65] on div "Availability" at bounding box center [39, 64] width 67 height 10
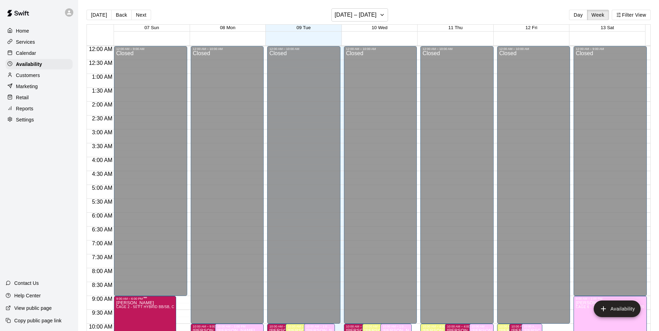
scroll to position [374, 0]
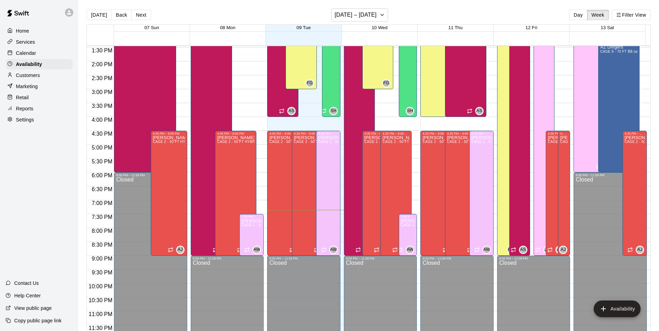
click at [50, 55] on div "Calendar" at bounding box center [39, 53] width 67 height 10
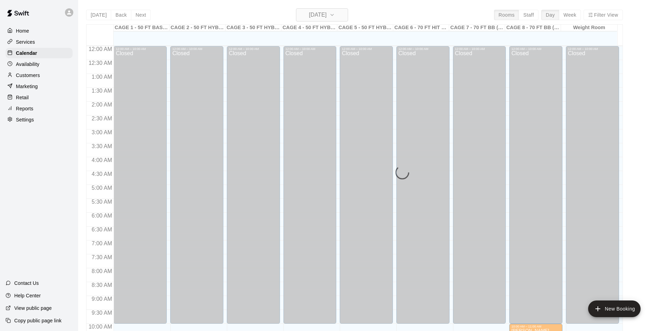
scroll to position [353, 0]
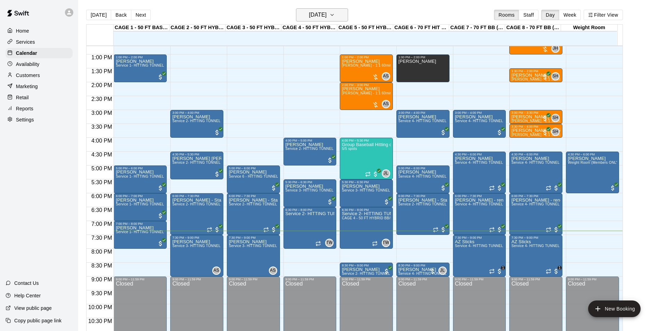
click at [309, 16] on h6 "[DATE]" at bounding box center [318, 15] width 18 height 10
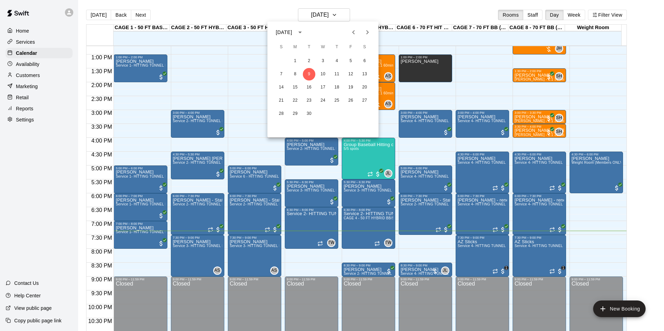
click at [365, 269] on div at bounding box center [332, 165] width 664 height 331
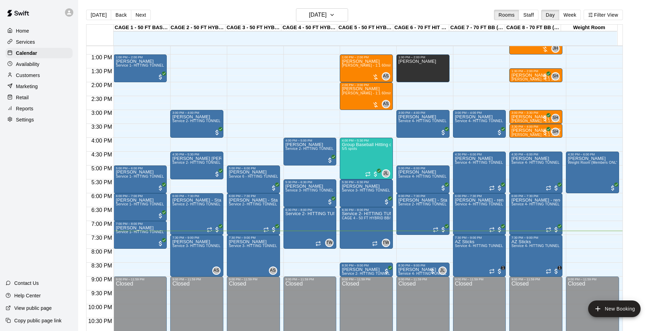
click at [358, 270] on p "[PERSON_NAME]" at bounding box center [366, 270] width 49 height 0
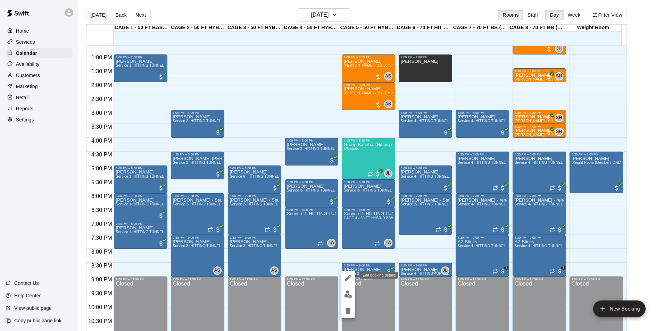
click at [351, 273] on button "edit" at bounding box center [348, 278] width 14 height 14
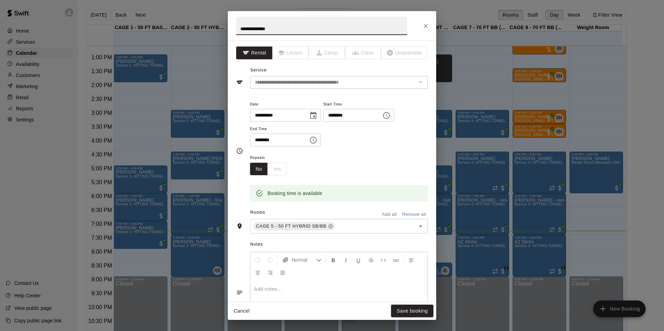
click at [317, 113] on icon "Choose date, selected date is Sep 9, 2025" at bounding box center [313, 115] width 8 height 8
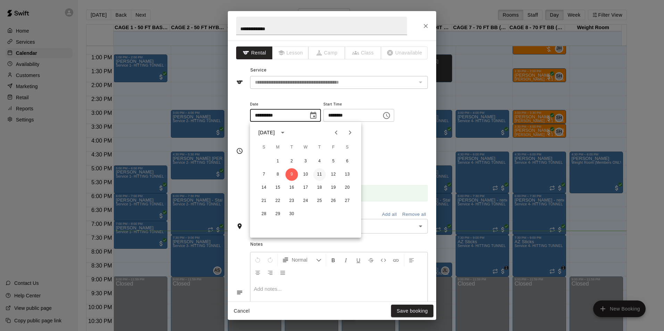
click at [320, 177] on button "11" at bounding box center [319, 174] width 13 height 13
type input "**********"
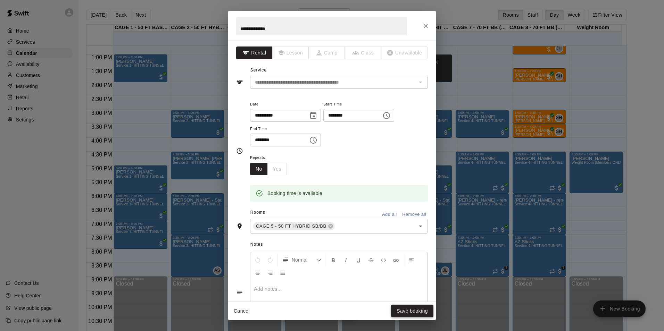
click at [406, 312] on button "Save booking" at bounding box center [412, 311] width 42 height 13
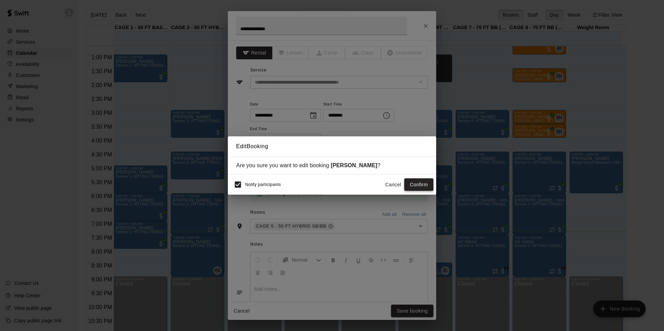
click at [423, 184] on button "Confirm" at bounding box center [418, 184] width 29 height 13
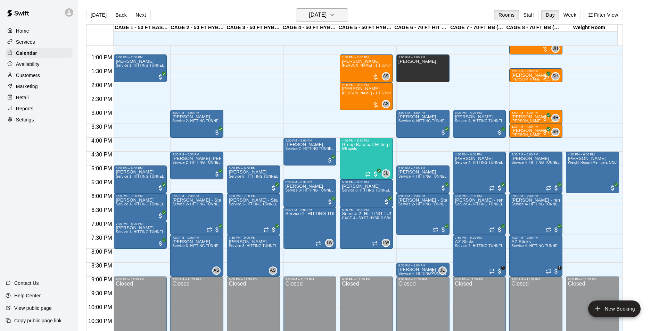
click at [321, 12] on h6 "[DATE]" at bounding box center [318, 15] width 18 height 10
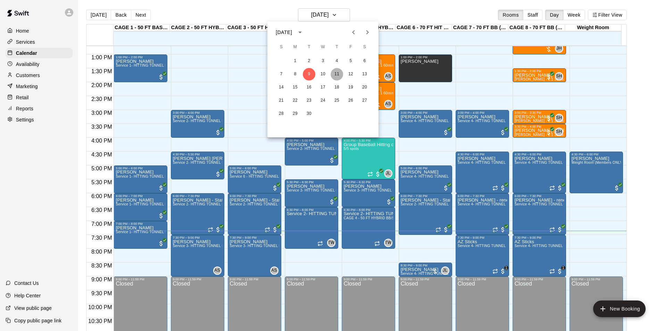
click at [333, 73] on button "11" at bounding box center [337, 74] width 13 height 13
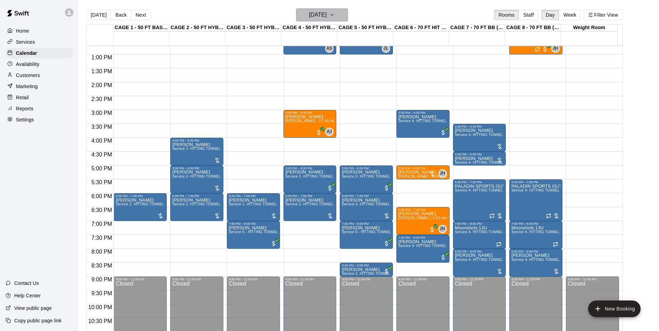
click at [315, 14] on h6 "[DATE]" at bounding box center [318, 15] width 18 height 10
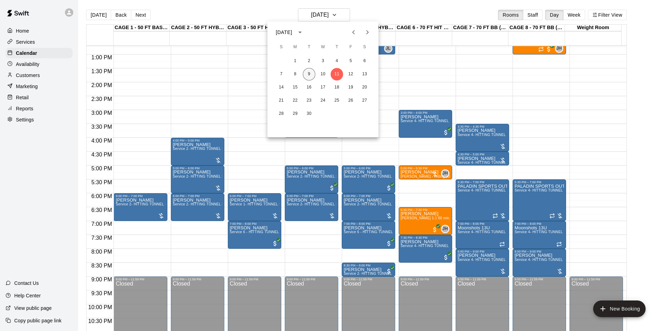
click at [312, 74] on button "9" at bounding box center [309, 74] width 13 height 13
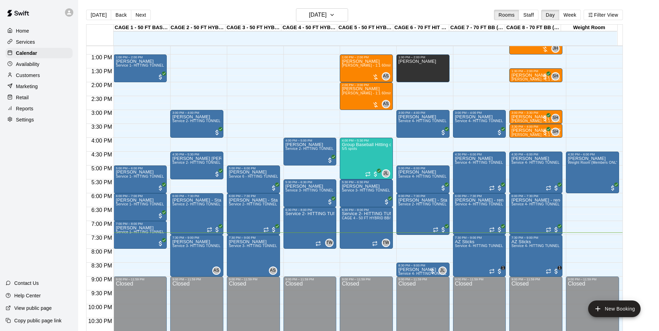
click at [314, 23] on div "[DATE] Back [DATE][DATE] Rooms Staff Day Week Filter View" at bounding box center [354, 16] width 536 height 16
click at [319, 11] on h6 "[DATE]" at bounding box center [318, 15] width 18 height 10
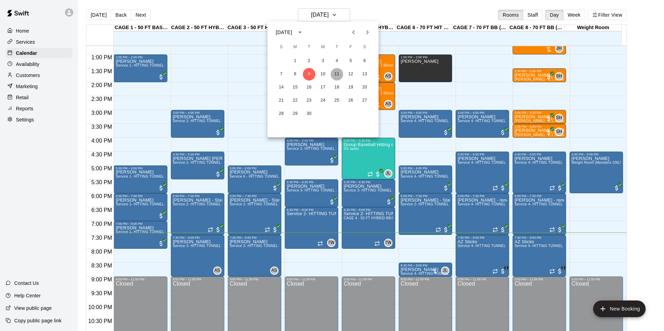
click at [336, 76] on button "11" at bounding box center [337, 74] width 13 height 13
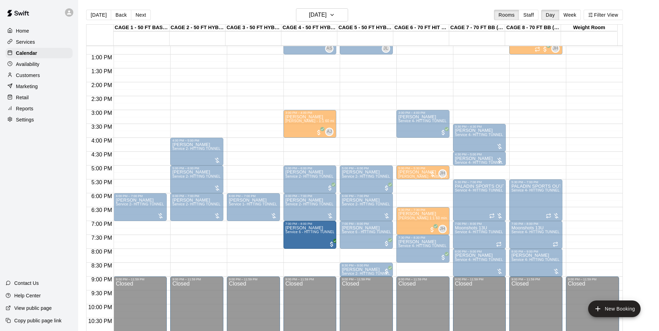
drag, startPoint x: 255, startPoint y: 236, endPoint x: 306, endPoint y: 239, distance: 50.4
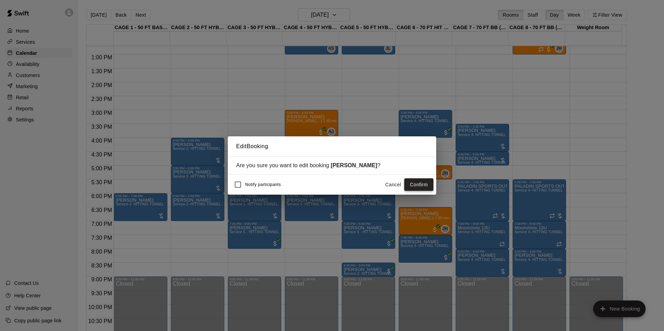
click at [412, 184] on button "Confirm" at bounding box center [418, 184] width 29 height 13
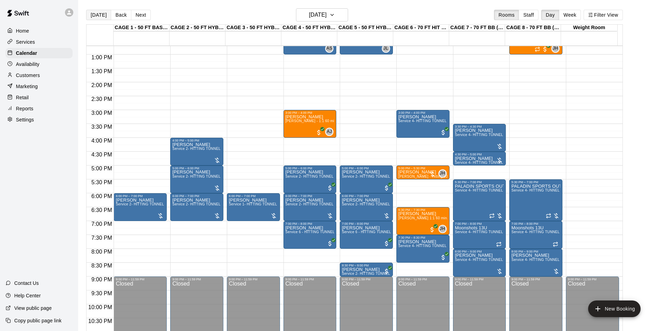
click at [91, 14] on button "[DATE]" at bounding box center [98, 15] width 25 height 10
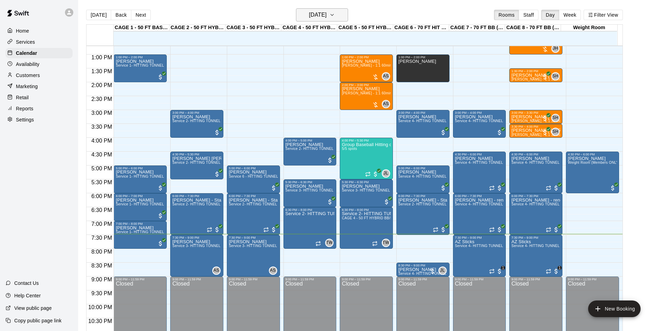
click at [326, 13] on h6 "[DATE]" at bounding box center [318, 15] width 18 height 10
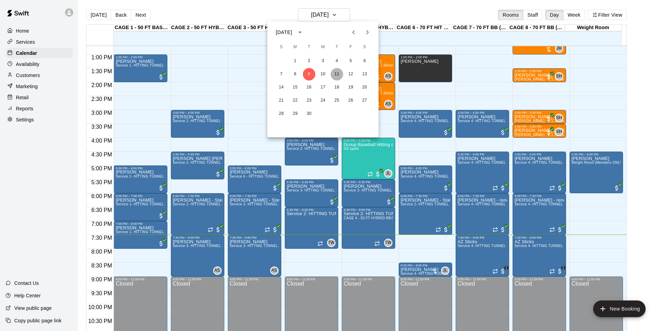
click at [332, 77] on button "11" at bounding box center [337, 74] width 13 height 13
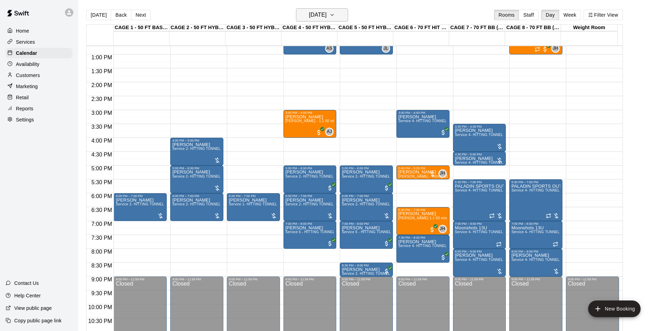
click at [326, 13] on h6 "[DATE]" at bounding box center [318, 15] width 18 height 10
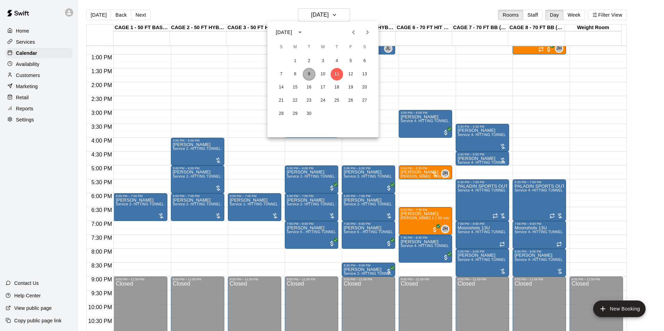
click at [311, 79] on button "9" at bounding box center [309, 74] width 13 height 13
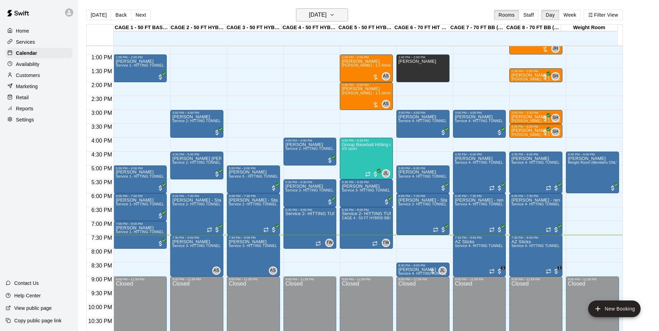
click at [312, 11] on h6 "[DATE]" at bounding box center [318, 15] width 18 height 10
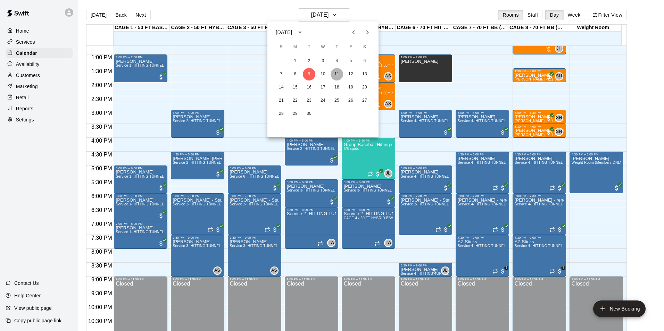
click at [336, 78] on button "11" at bounding box center [337, 74] width 13 height 13
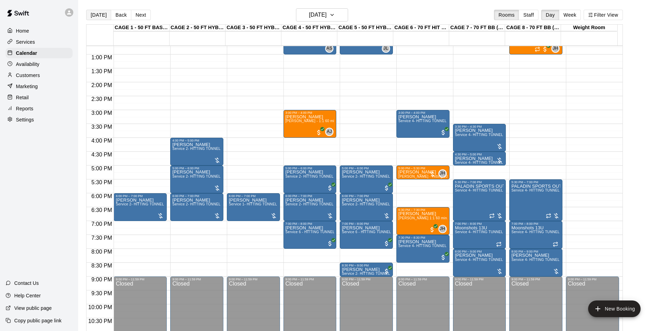
click at [98, 16] on button "[DATE]" at bounding box center [98, 15] width 25 height 10
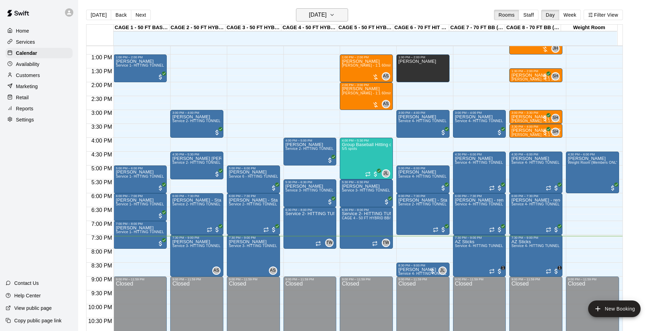
click at [313, 12] on h6 "[DATE]" at bounding box center [318, 15] width 18 height 10
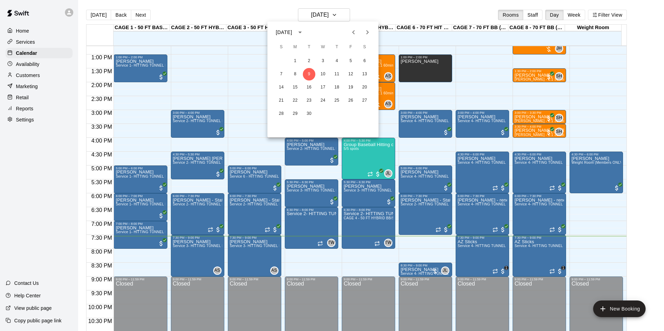
click at [382, 16] on div at bounding box center [332, 165] width 664 height 331
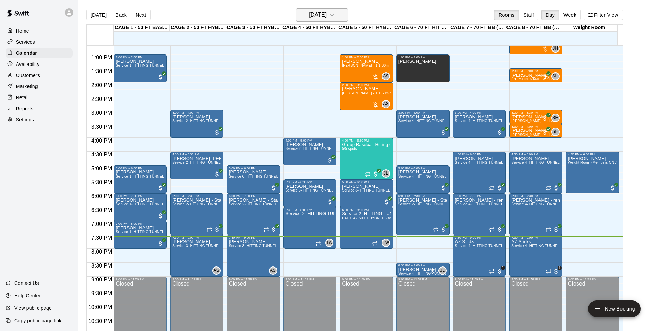
click at [326, 17] on h6 "[DATE]" at bounding box center [318, 15] width 18 height 10
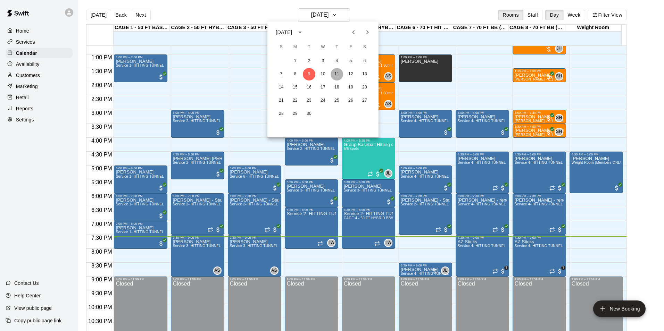
click at [333, 73] on button "11" at bounding box center [337, 74] width 13 height 13
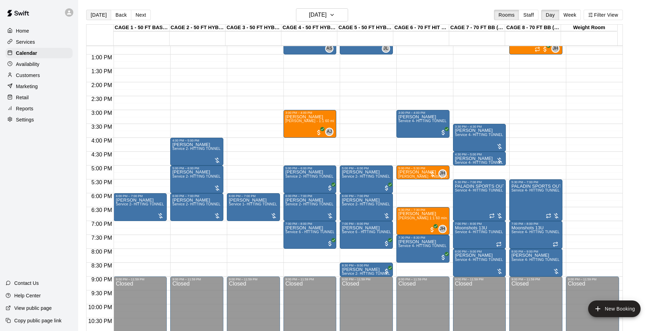
click at [102, 17] on button "[DATE]" at bounding box center [98, 15] width 25 height 10
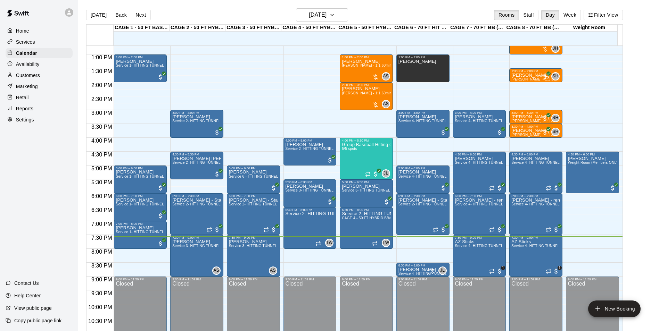
click at [36, 75] on p "Customers" at bounding box center [28, 75] width 24 height 7
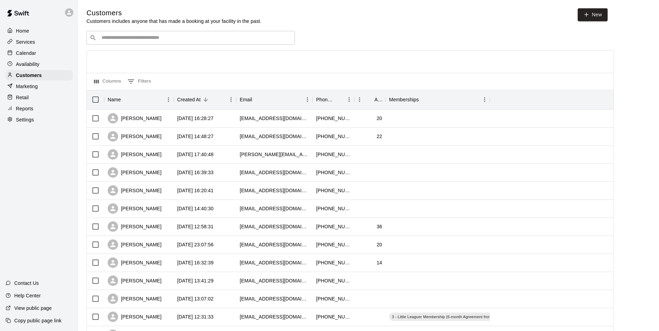
click at [147, 39] on input "Search customers by name or email" at bounding box center [195, 37] width 192 height 7
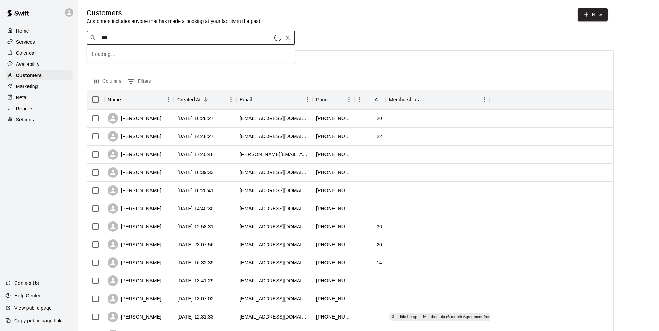
type input "****"
click at [288, 39] on icon "Clear" at bounding box center [287, 37] width 7 height 7
click at [44, 52] on div "Calendar" at bounding box center [39, 53] width 67 height 10
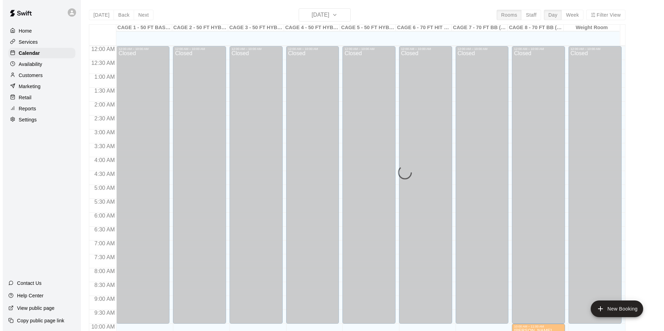
scroll to position [353, 0]
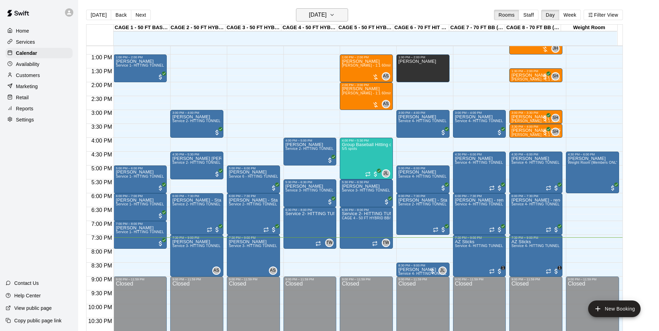
click at [312, 15] on h6 "[DATE]" at bounding box center [318, 15] width 18 height 10
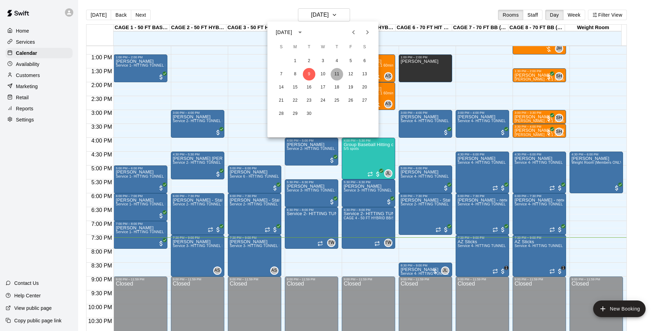
click at [331, 72] on button "11" at bounding box center [337, 74] width 13 height 13
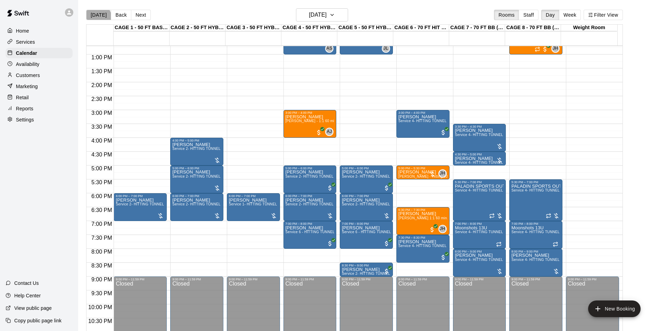
click at [96, 18] on button "[DATE]" at bounding box center [98, 15] width 25 height 10
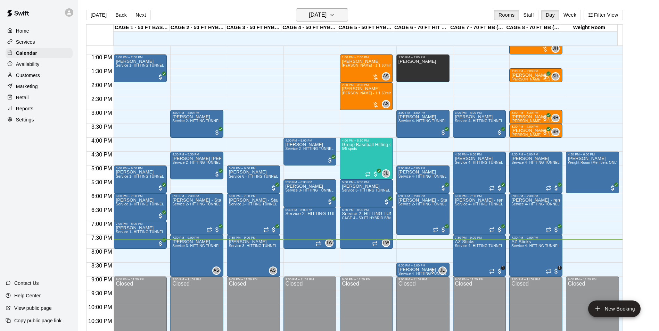
click at [324, 15] on h6 "[DATE]" at bounding box center [318, 15] width 18 height 10
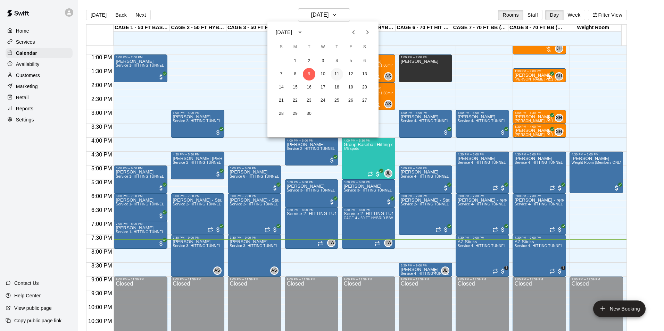
click at [338, 73] on button "11" at bounding box center [337, 74] width 13 height 13
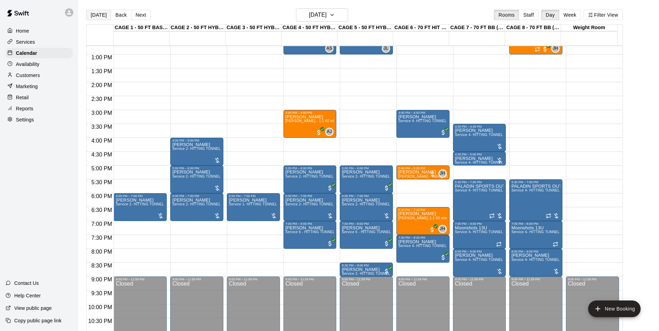
click at [96, 16] on button "[DATE]" at bounding box center [98, 15] width 25 height 10
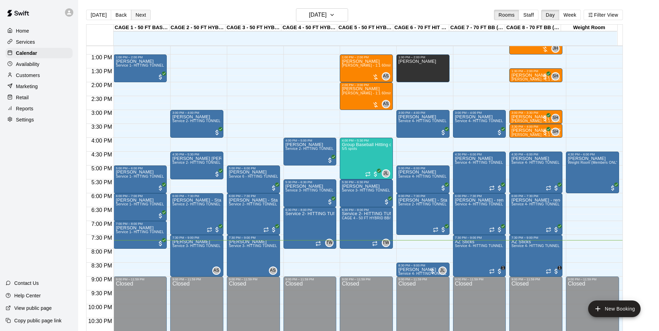
click at [136, 14] on button "Next" at bounding box center [140, 15] width 19 height 10
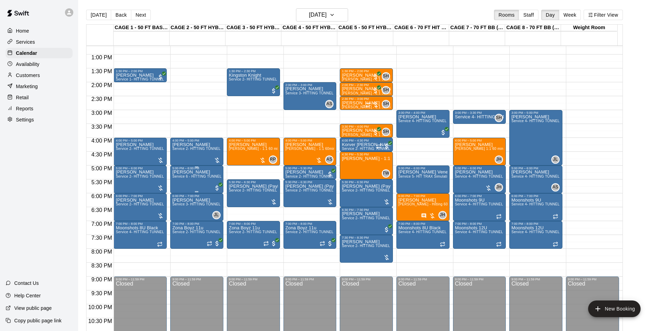
click at [195, 178] on span "Service 6 - HITTING TUNNEL RENTAL - 50ft Softball Slow/Fast Pitch" at bounding box center [229, 177] width 114 height 4
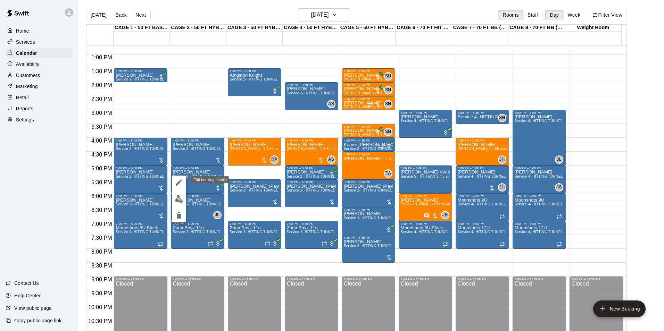
click at [180, 180] on icon "edit" at bounding box center [179, 182] width 8 height 8
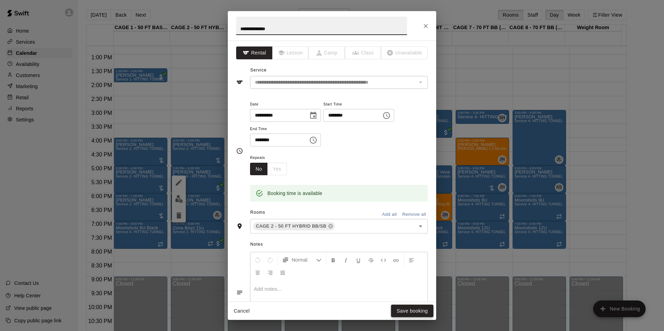
type input "**********"
click at [418, 310] on button "Save booking" at bounding box center [412, 311] width 42 height 13
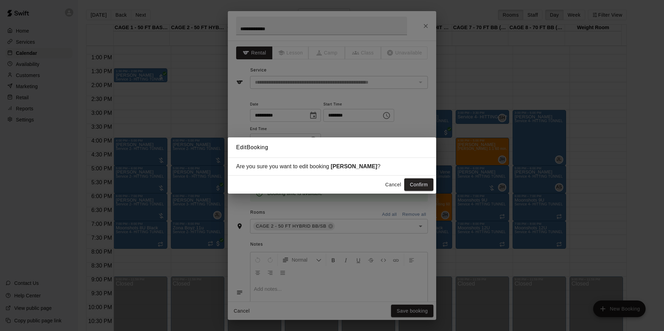
click at [398, 188] on button "Cancel" at bounding box center [393, 184] width 22 height 13
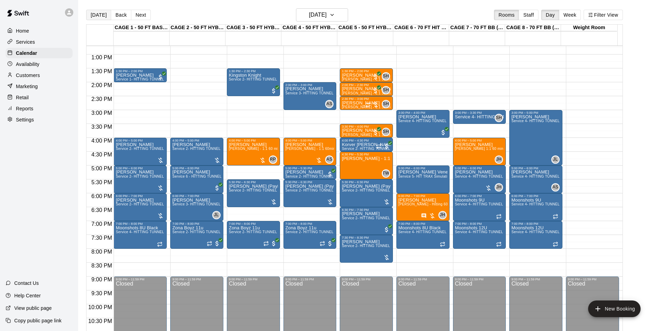
click at [94, 16] on button "Today" at bounding box center [98, 15] width 25 height 10
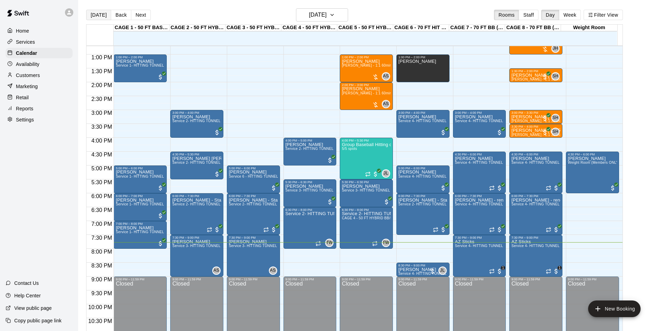
click at [91, 12] on button "Today" at bounding box center [98, 15] width 25 height 10
click at [95, 16] on button "Today" at bounding box center [98, 15] width 25 height 10
drag, startPoint x: 124, startPoint y: 265, endPoint x: 125, endPoint y: 274, distance: 8.7
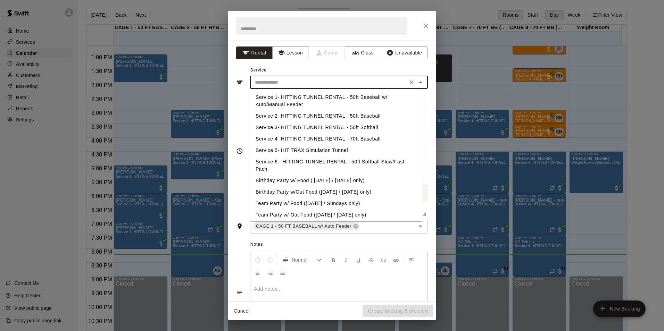
click at [293, 81] on input "text" at bounding box center [328, 82] width 153 height 9
click at [347, 103] on li "Service 1- HITTING TUNNEL RENTAL - 50ft Baseball w/ Auto/Manual Feeder" at bounding box center [336, 101] width 173 height 19
type input "**********"
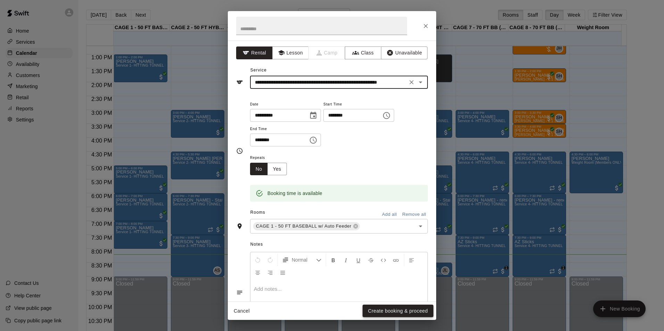
click at [390, 309] on button "Create booking & proceed" at bounding box center [398, 311] width 71 height 13
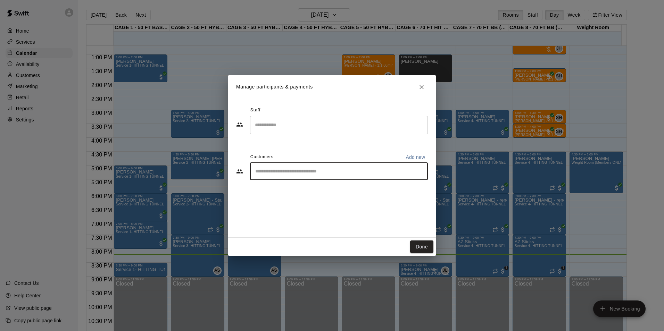
click at [301, 170] on input "Start typing to search customers..." at bounding box center [339, 171] width 172 height 7
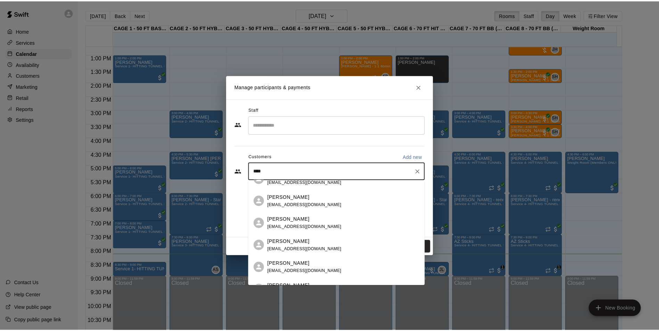
scroll to position [0, 0]
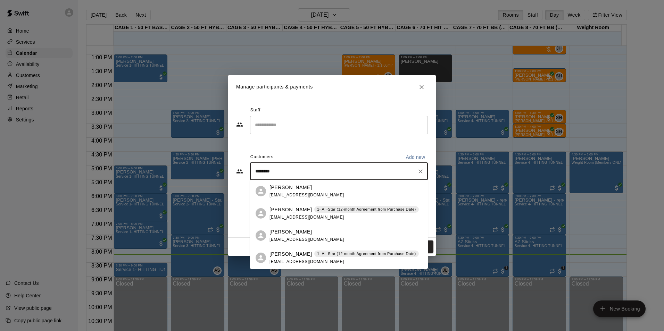
type input "*********"
click at [344, 252] on p "1- All-Star (12-month Agreement from Purchase Date)" at bounding box center [366, 254] width 99 height 6
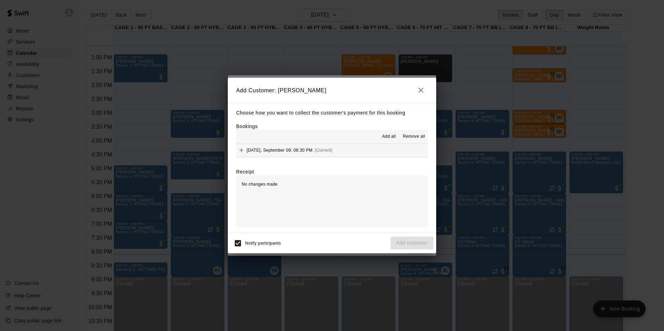
click at [317, 152] on span "(Current)" at bounding box center [324, 150] width 18 height 5
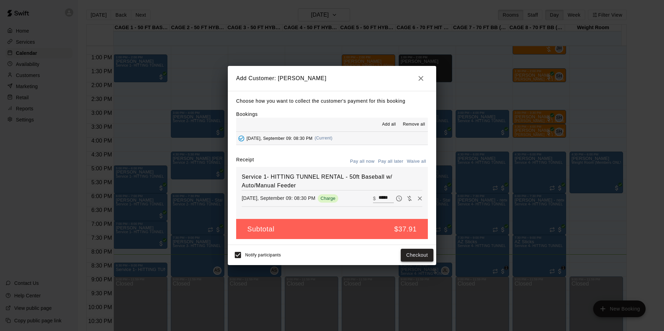
click at [422, 253] on button "Checkout" at bounding box center [417, 255] width 33 height 13
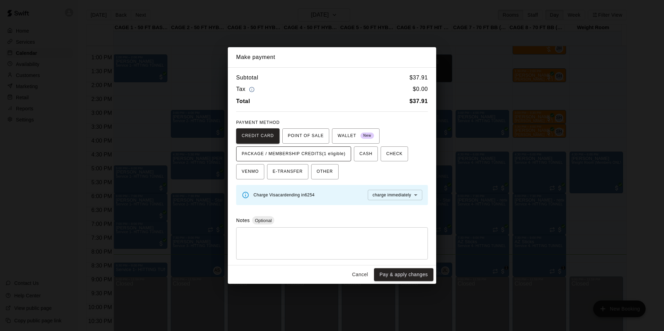
click at [335, 150] on span "PACKAGE / MEMBERSHIP CREDITS (1 eligible)" at bounding box center [294, 154] width 104 height 11
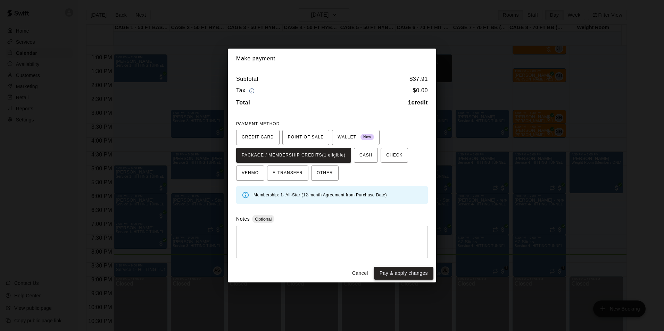
click at [403, 269] on button "Pay & apply changes" at bounding box center [403, 273] width 59 height 13
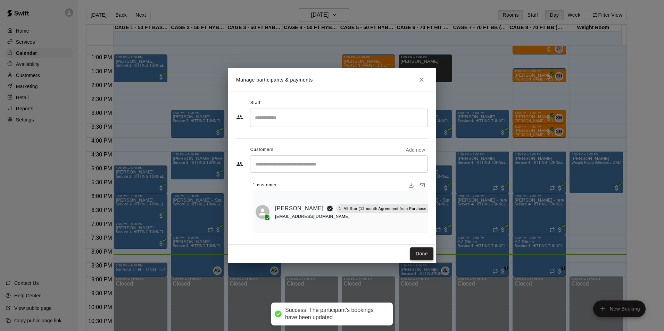
click at [419, 253] on button "Done" at bounding box center [421, 254] width 23 height 13
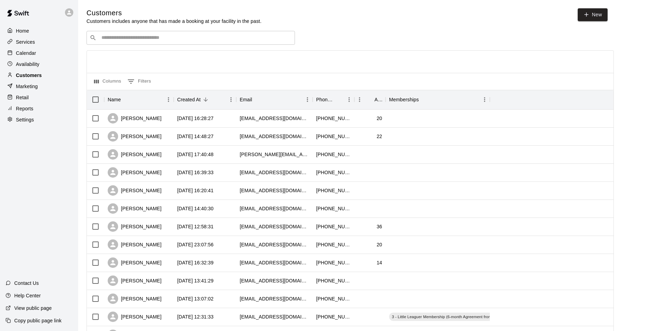
click at [41, 79] on div "Customers" at bounding box center [39, 75] width 67 height 10
click at [169, 41] on input "Search customers by name or email" at bounding box center [195, 37] width 192 height 7
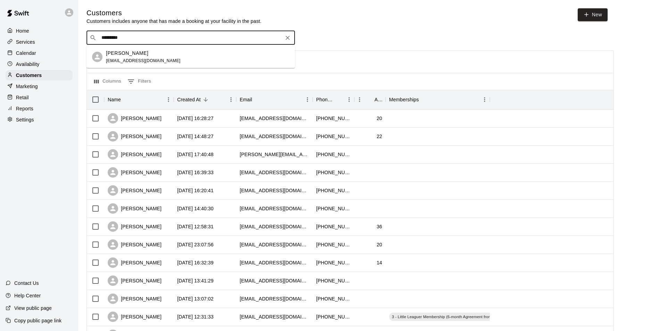
type input "**********"
click at [174, 50] on div "[PERSON_NAME] [EMAIL_ADDRESS][DOMAIN_NAME]" at bounding box center [197, 57] width 183 height 15
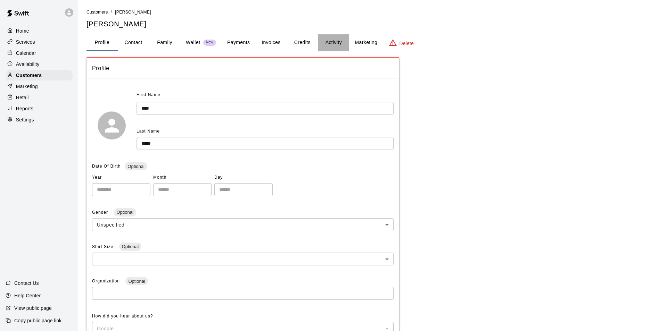
click at [329, 40] on button "Activity" at bounding box center [333, 42] width 31 height 17
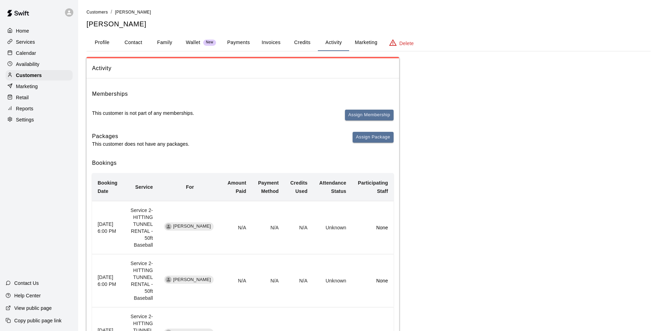
click at [138, 42] on button "Contact" at bounding box center [133, 42] width 31 height 17
select select "**"
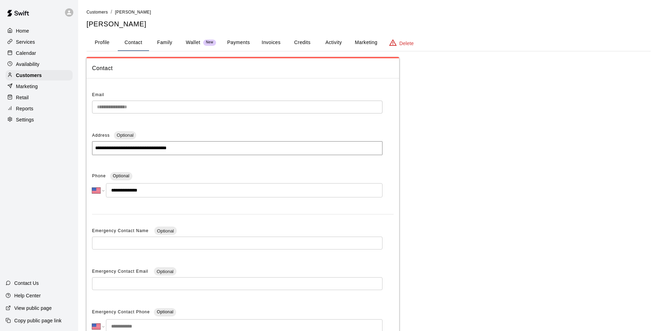
click at [291, 41] on button "Credits" at bounding box center [301, 42] width 31 height 17
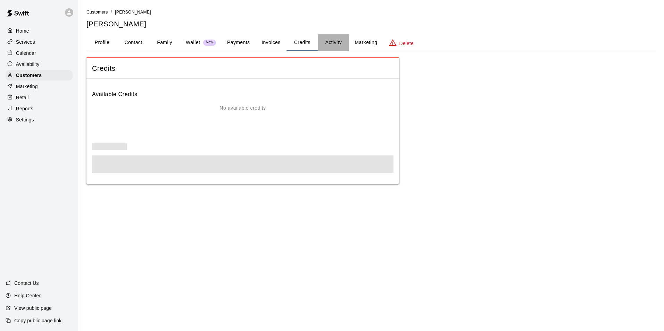
click at [335, 44] on button "Activity" at bounding box center [333, 42] width 31 height 17
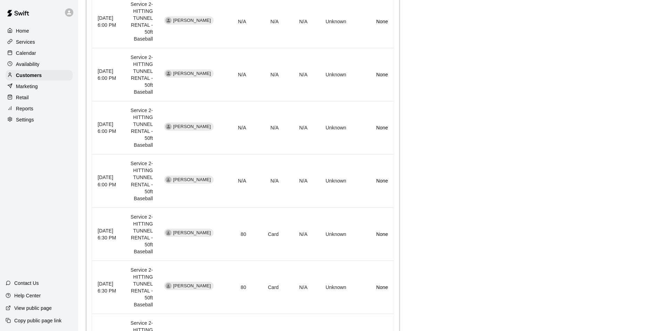
scroll to position [347, 0]
